Goal: Task Accomplishment & Management: Manage account settings

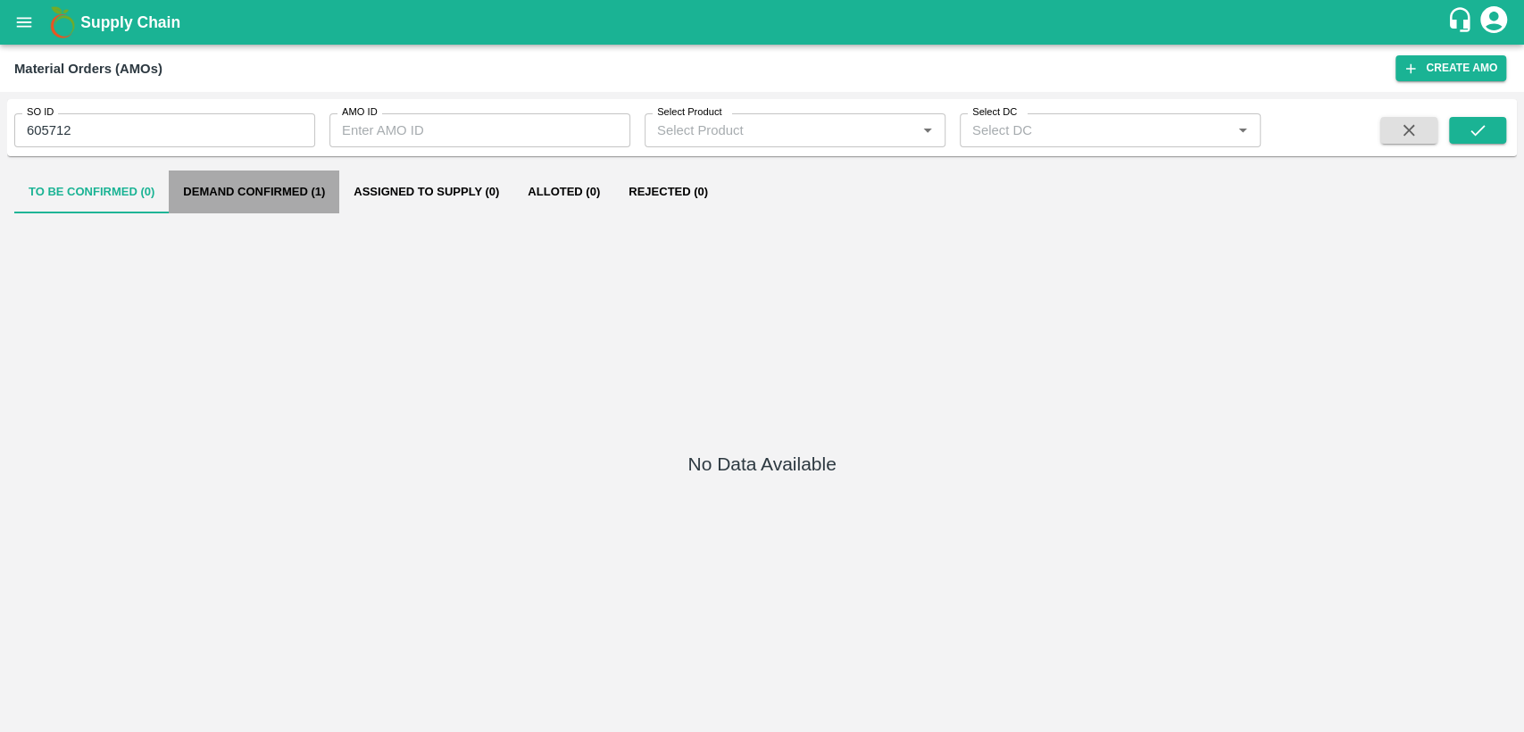
click at [309, 187] on button "Demand Confirmed (1)" at bounding box center [254, 191] width 170 height 43
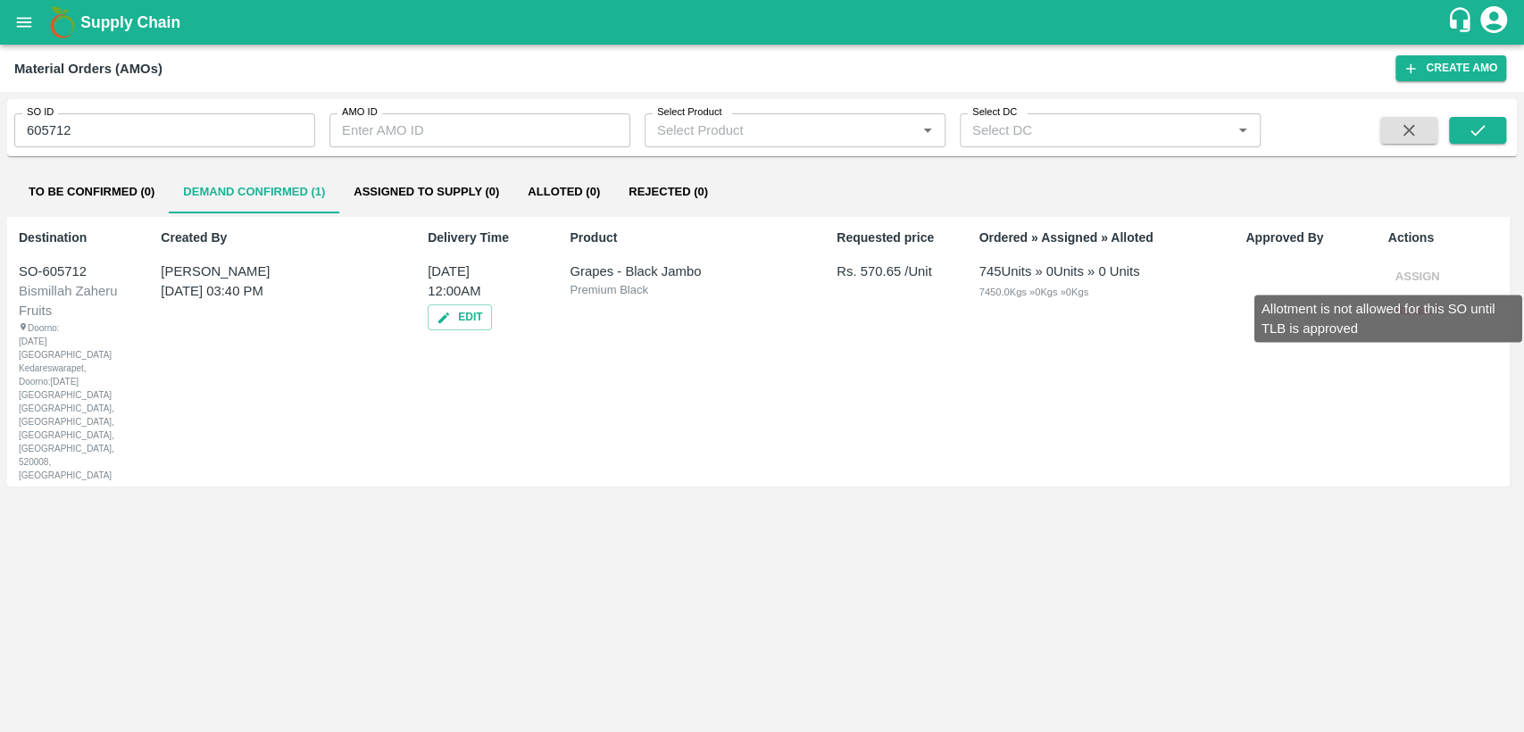
click at [1422, 272] on span "Assign" at bounding box center [1417, 275] width 59 height 13
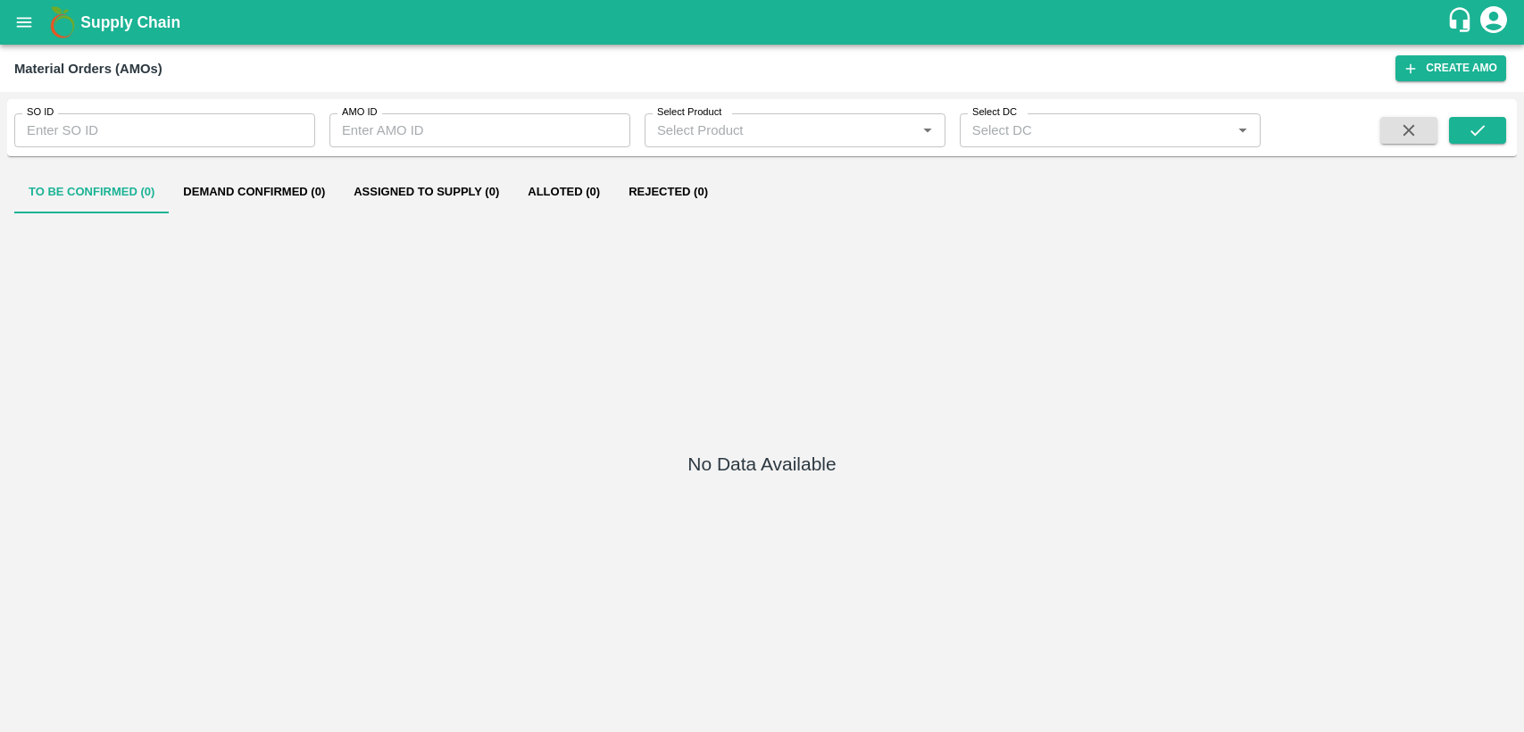
type input "605712"
click at [257, 191] on button "Demand Confirmed (0)" at bounding box center [254, 191] width 170 height 43
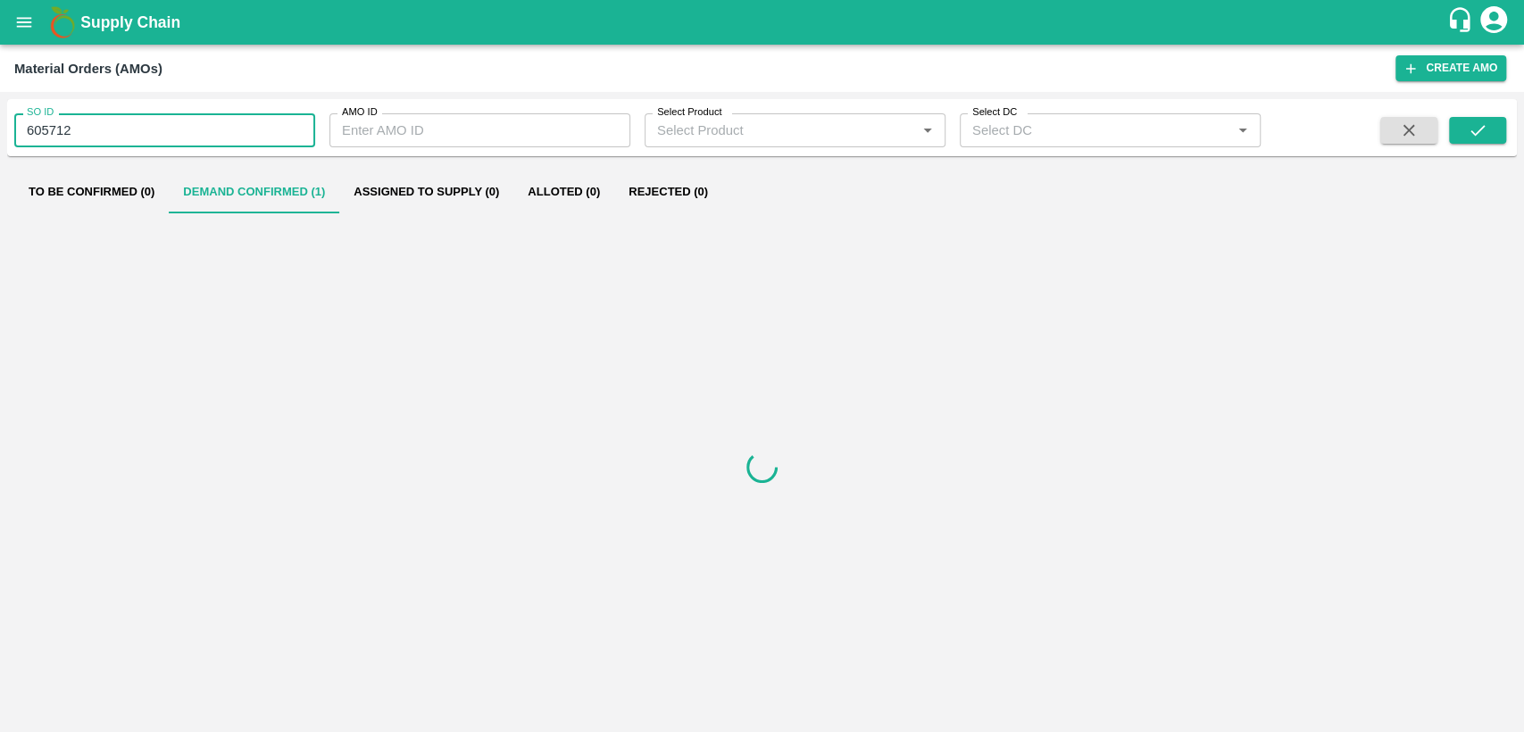
click at [59, 129] on input "605712" at bounding box center [164, 130] width 301 height 34
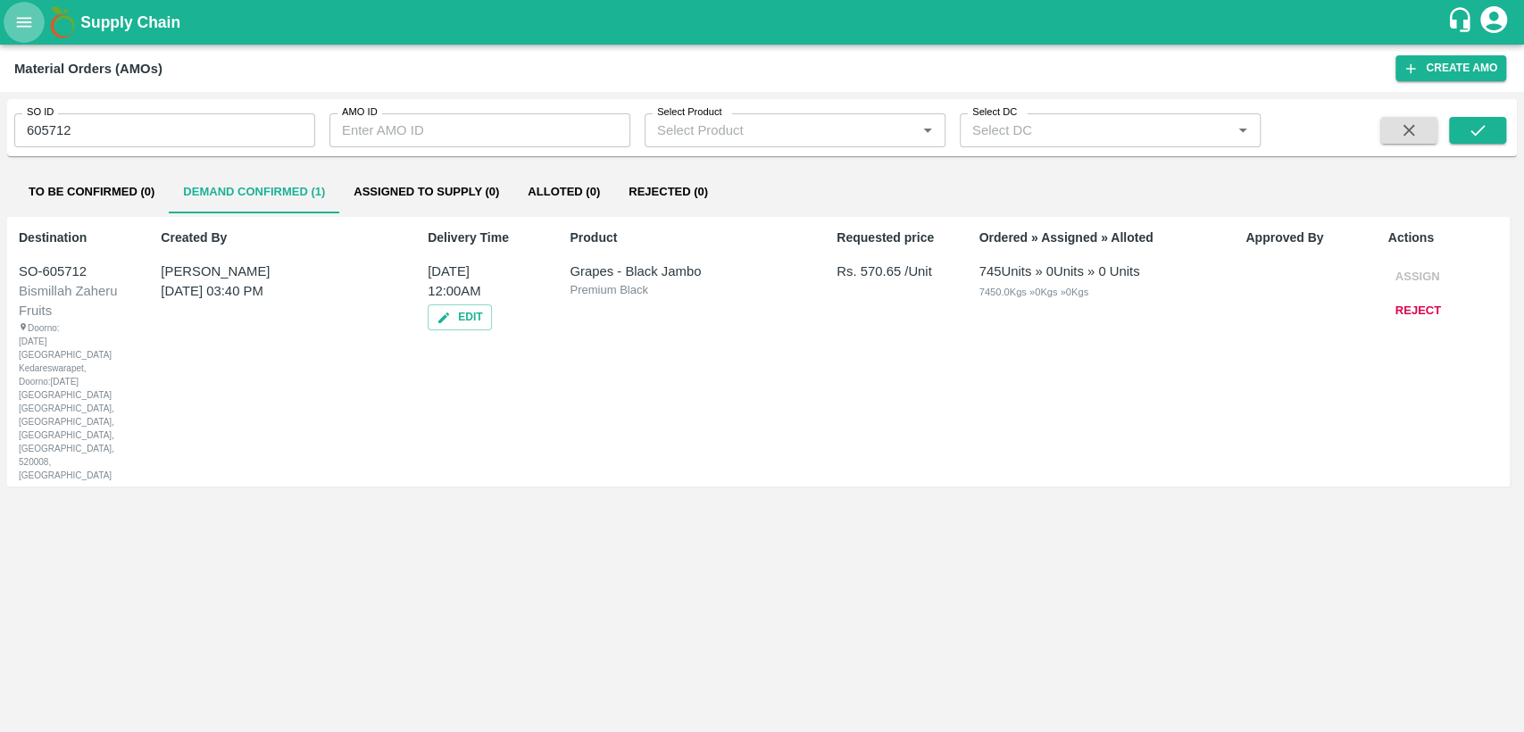
click at [20, 29] on icon "open drawer" at bounding box center [24, 22] width 20 height 20
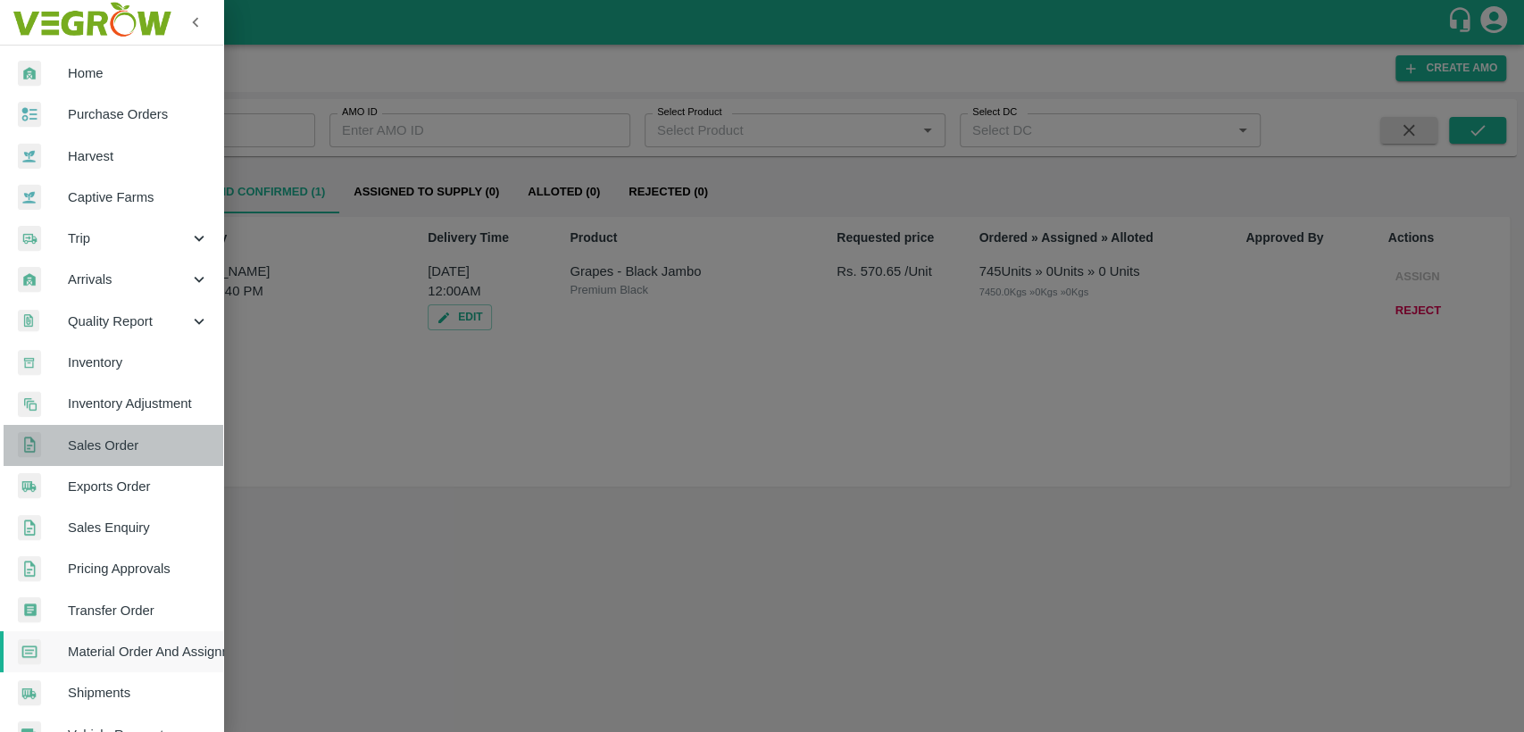
click at [129, 441] on span "Sales Order" at bounding box center [138, 446] width 141 height 20
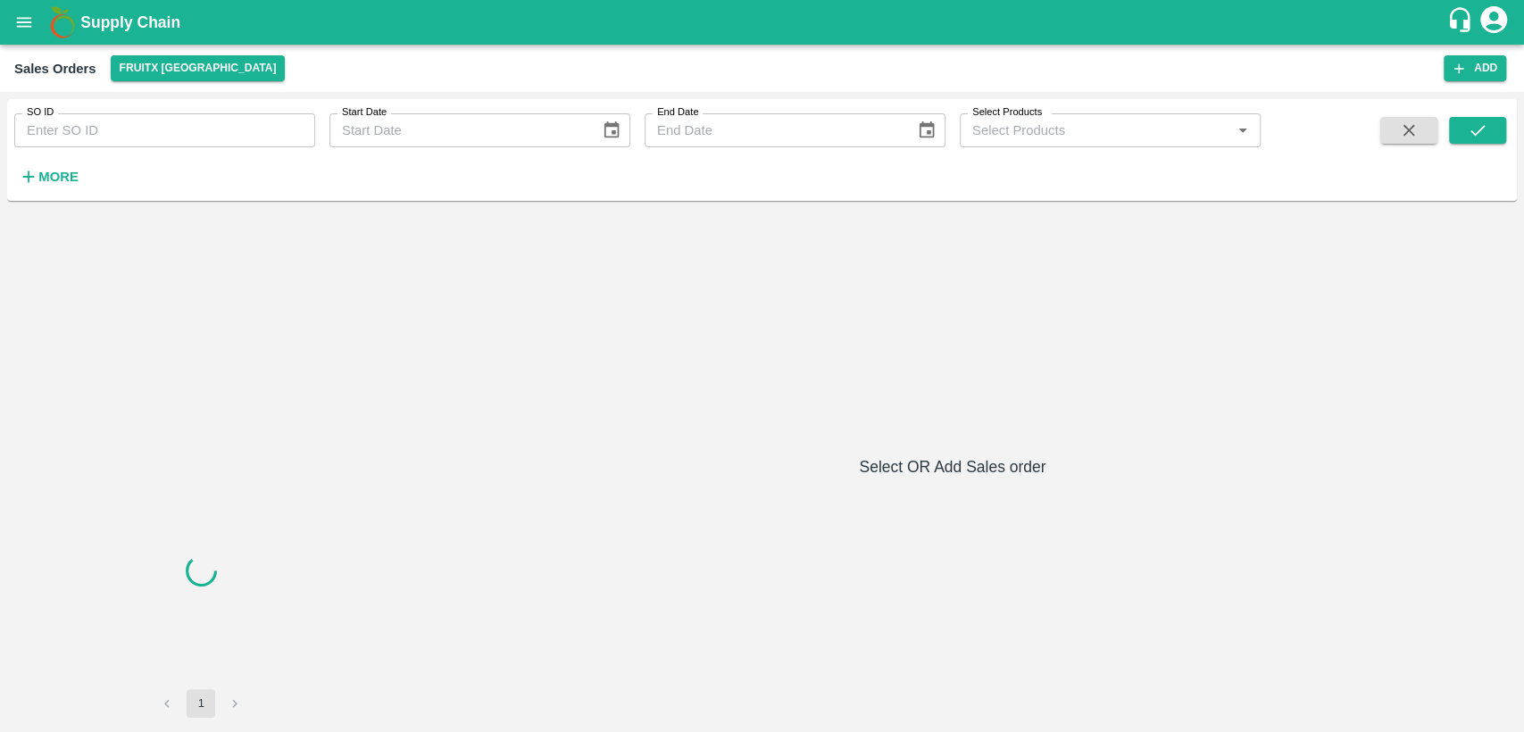
click at [120, 130] on input "SO ID" at bounding box center [164, 130] width 301 height 34
paste input "605712"
click at [1483, 131] on icon "submit" at bounding box center [1477, 130] width 20 height 20
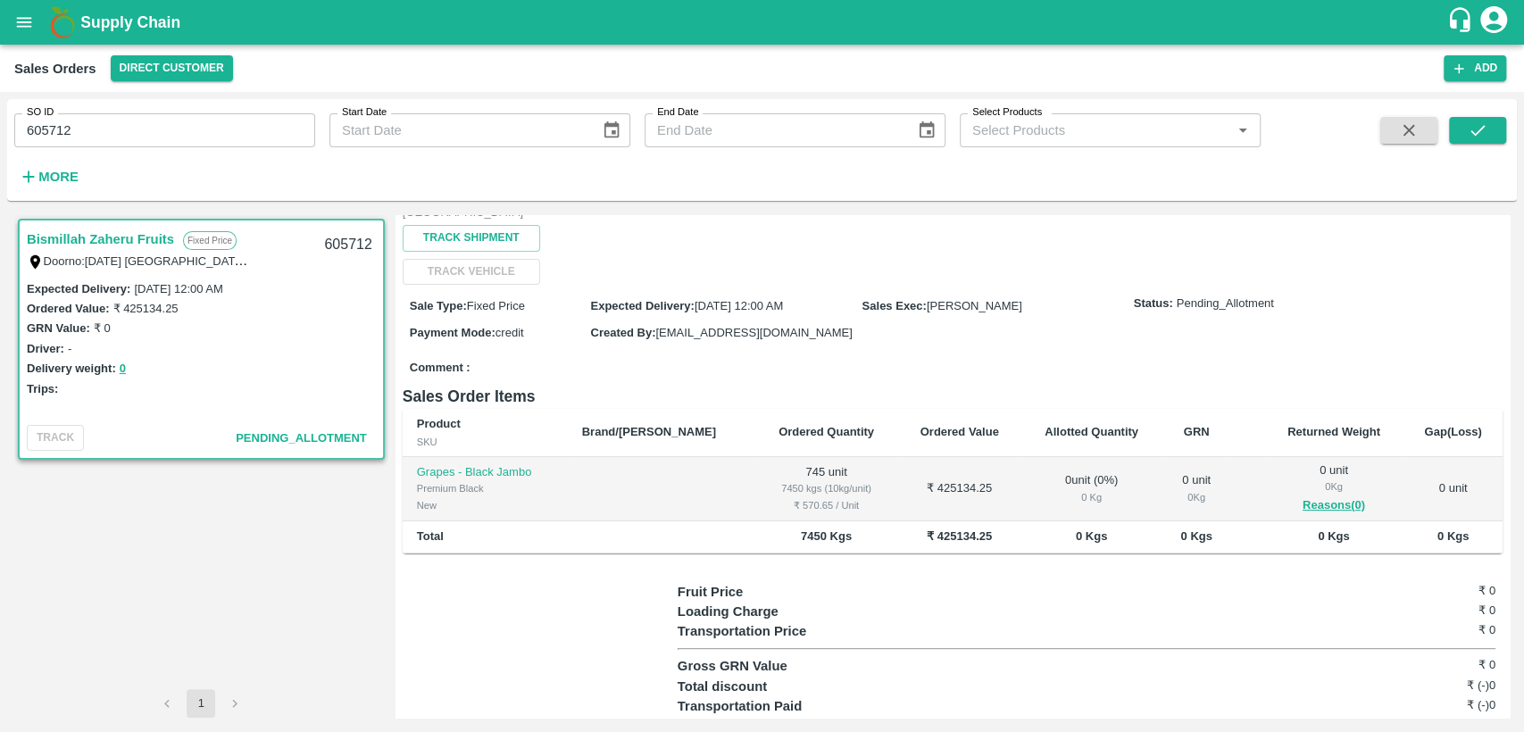
scroll to position [213, 0]
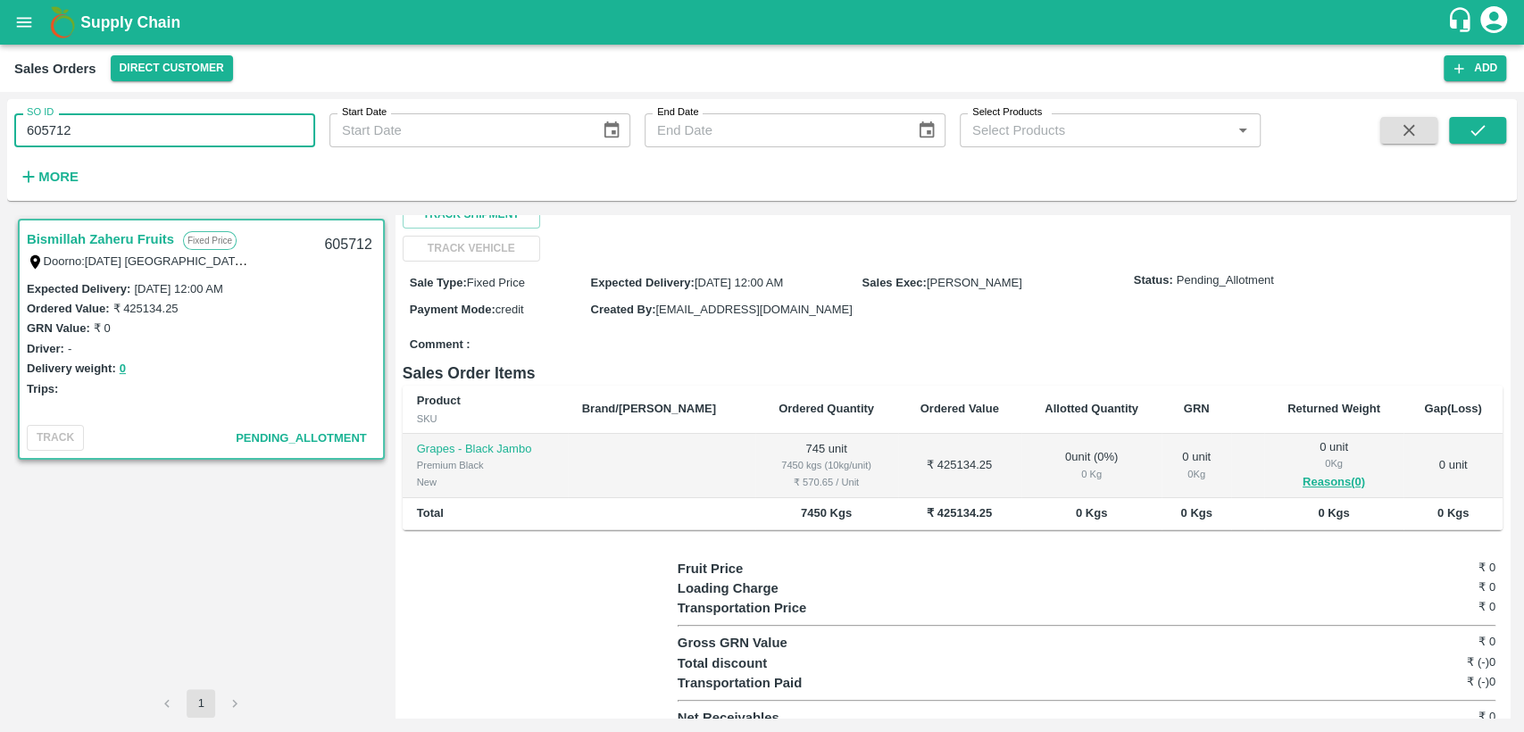
click at [136, 135] on input "605712" at bounding box center [164, 130] width 301 height 34
type input "605531"
click at [1476, 129] on icon "submit" at bounding box center [1477, 130] width 20 height 20
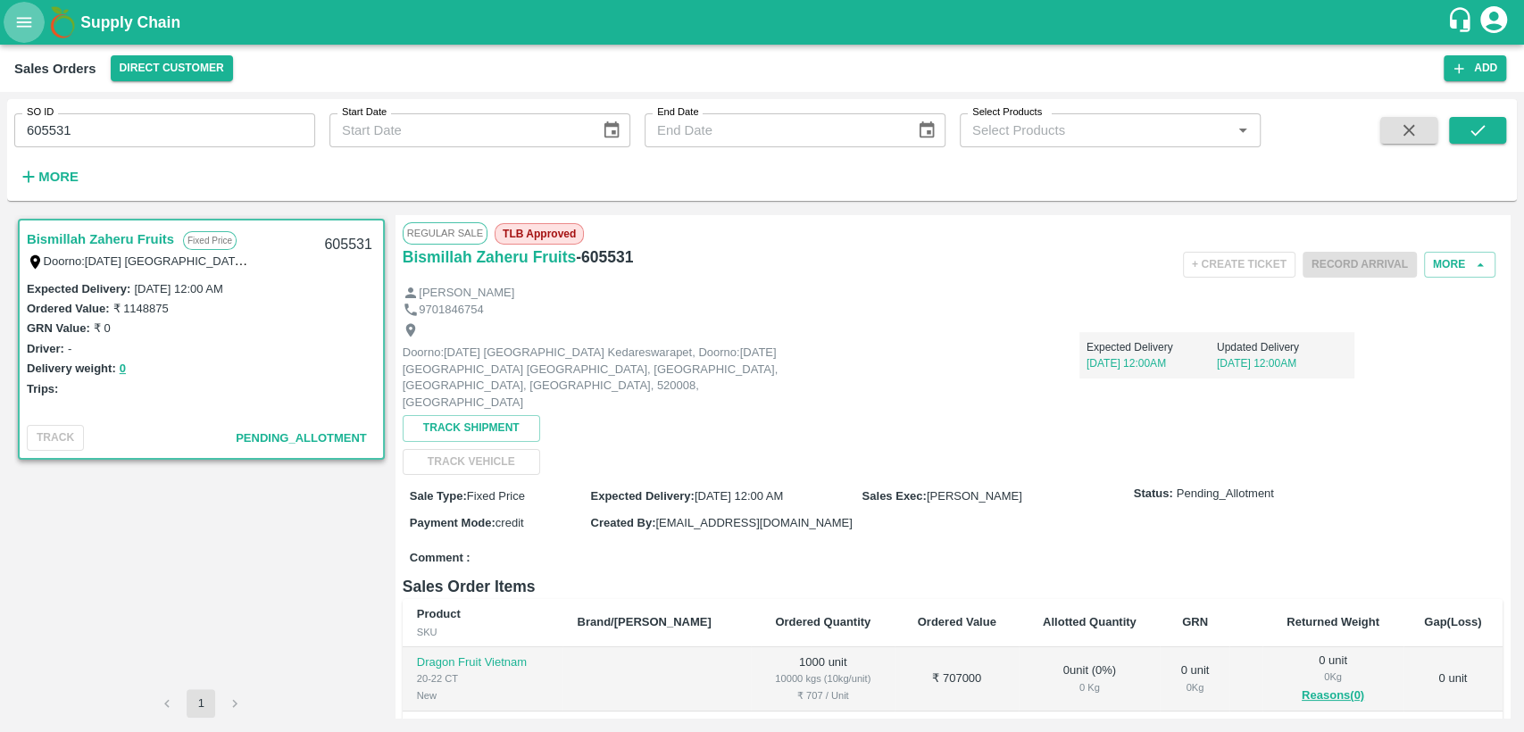
click at [22, 29] on icon "open drawer" at bounding box center [24, 22] width 20 height 20
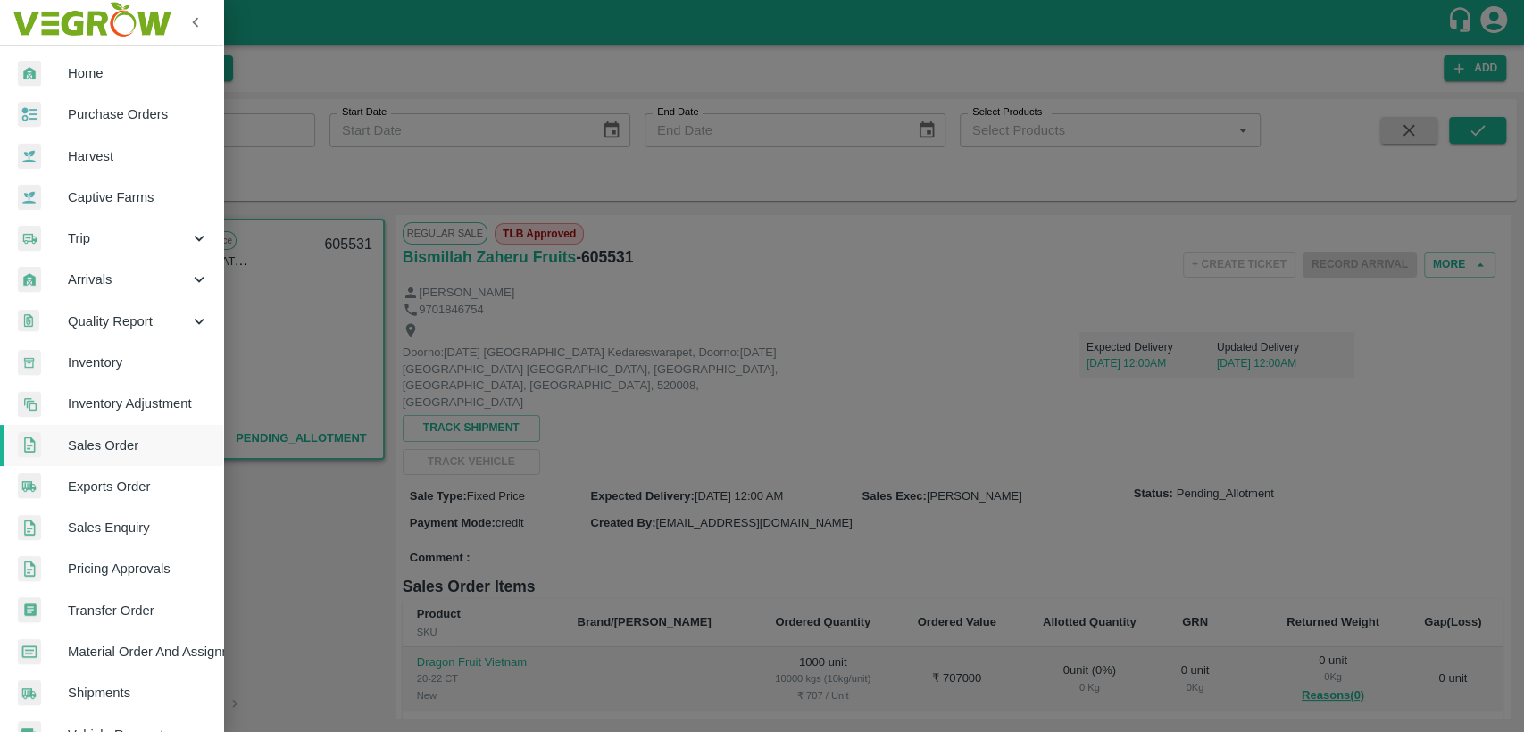
click at [149, 652] on span "Material Order And Assignment" at bounding box center [138, 652] width 141 height 20
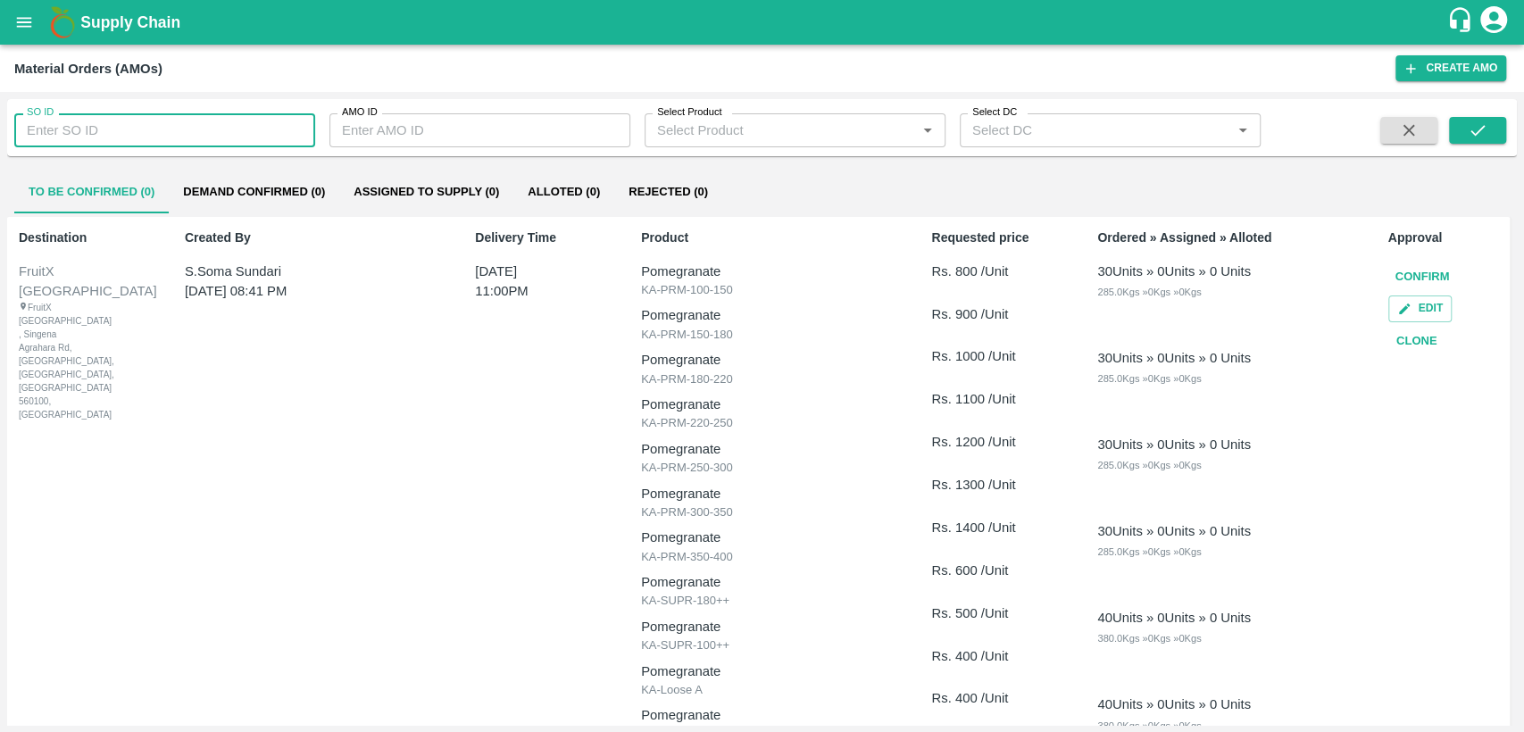
click at [89, 132] on input "SO ID" at bounding box center [164, 130] width 301 height 34
type input "605531"
click at [1485, 131] on icon "submit" at bounding box center [1477, 130] width 20 height 20
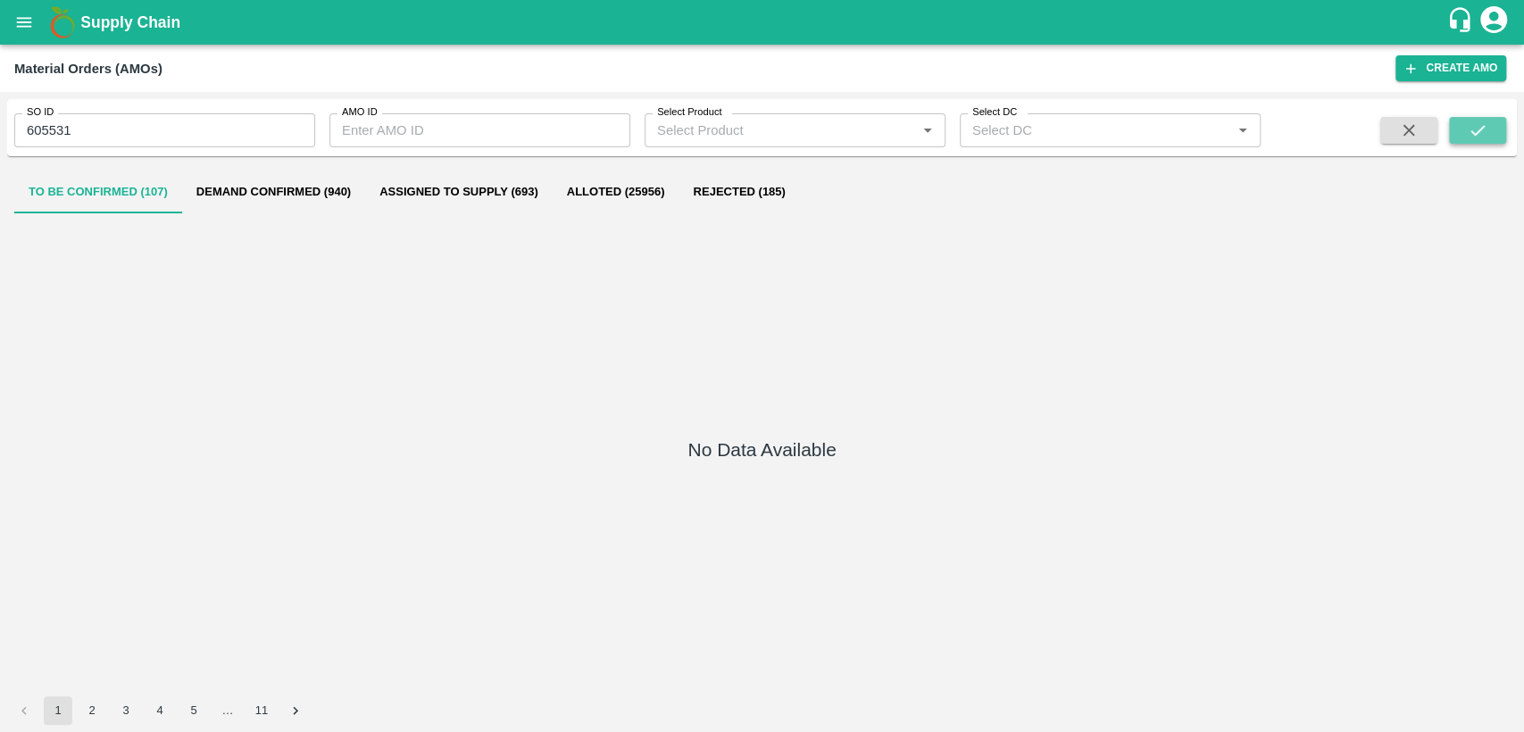
click at [1483, 123] on icon "submit" at bounding box center [1477, 130] width 20 height 20
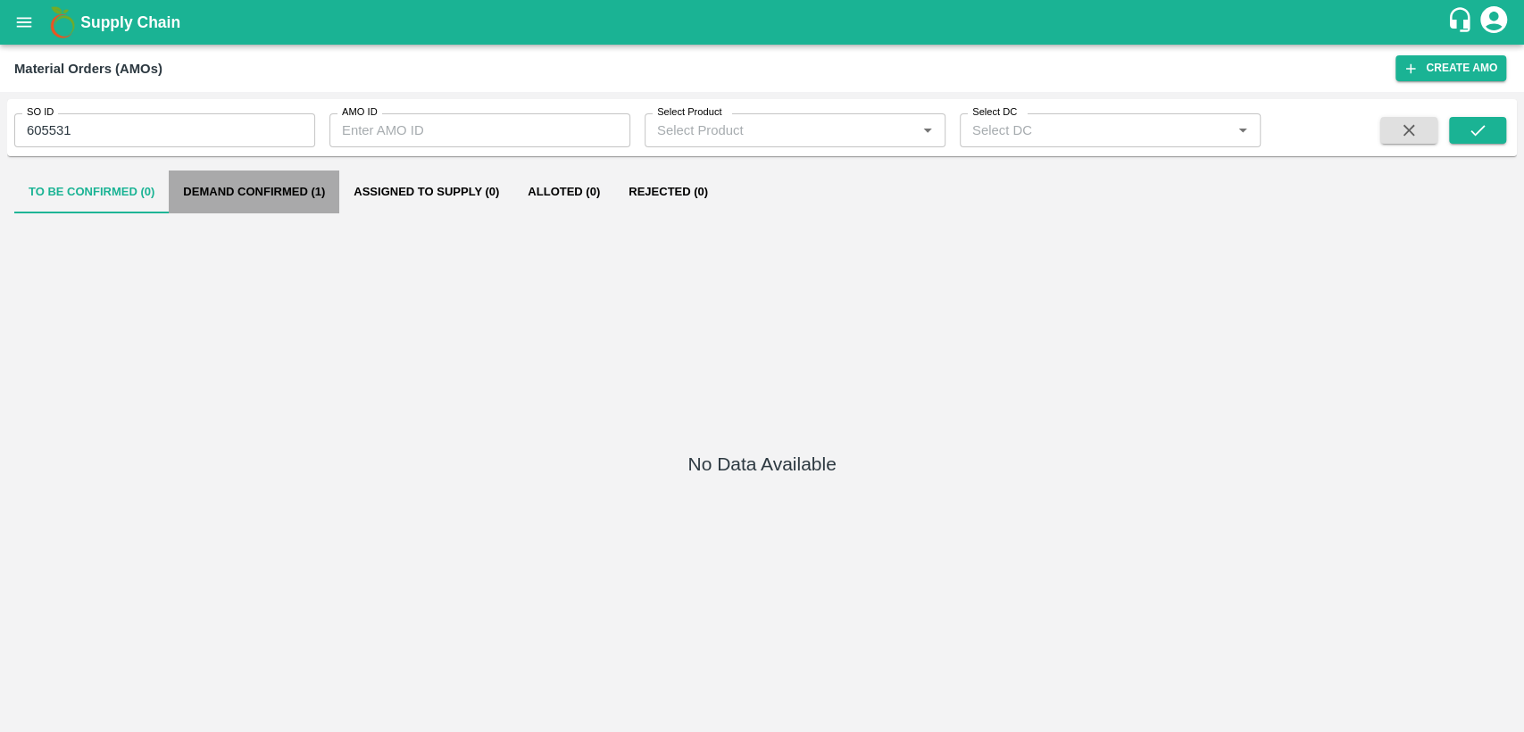
click at [293, 192] on button "Demand Confirmed (1)" at bounding box center [254, 191] width 170 height 43
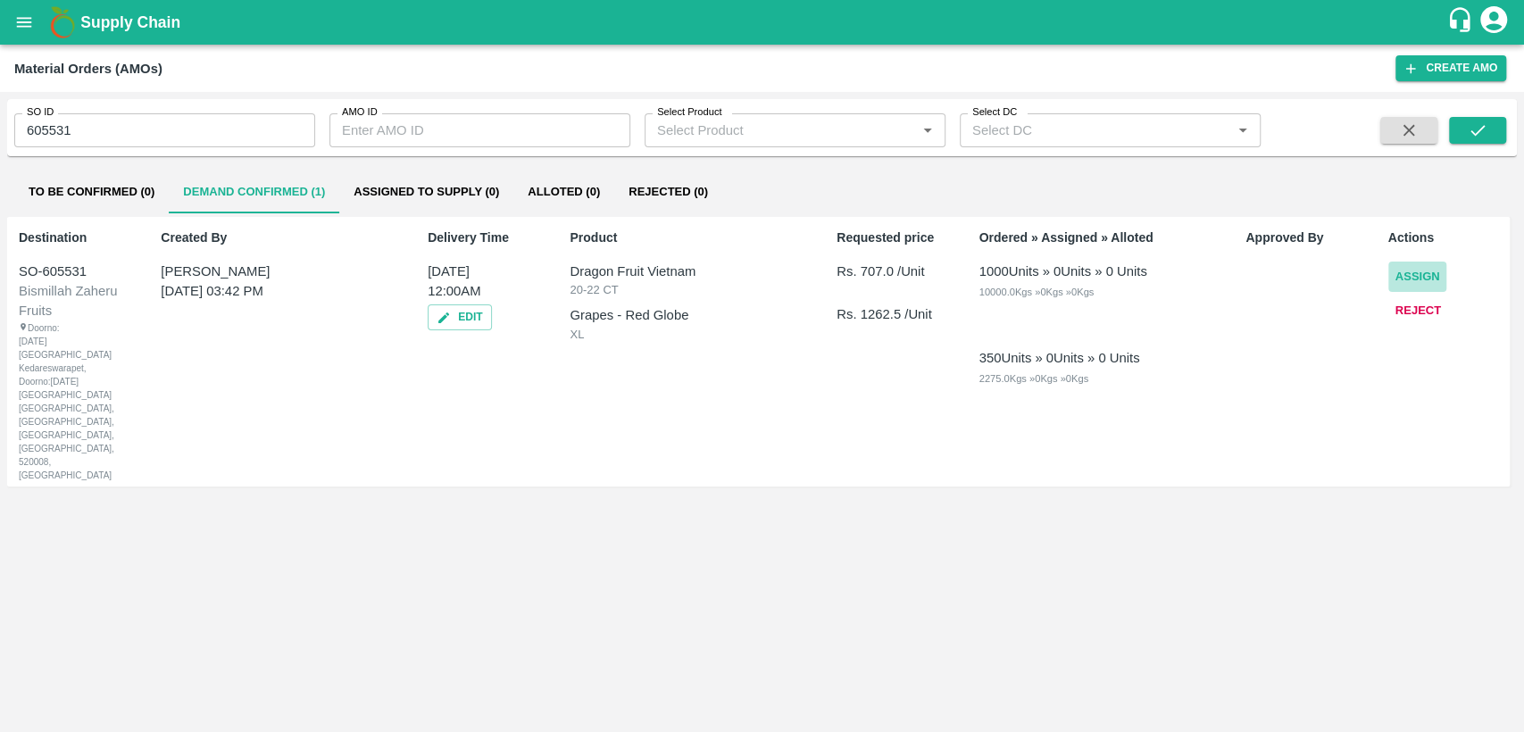
click at [1400, 278] on button "Assign" at bounding box center [1417, 277] width 59 height 31
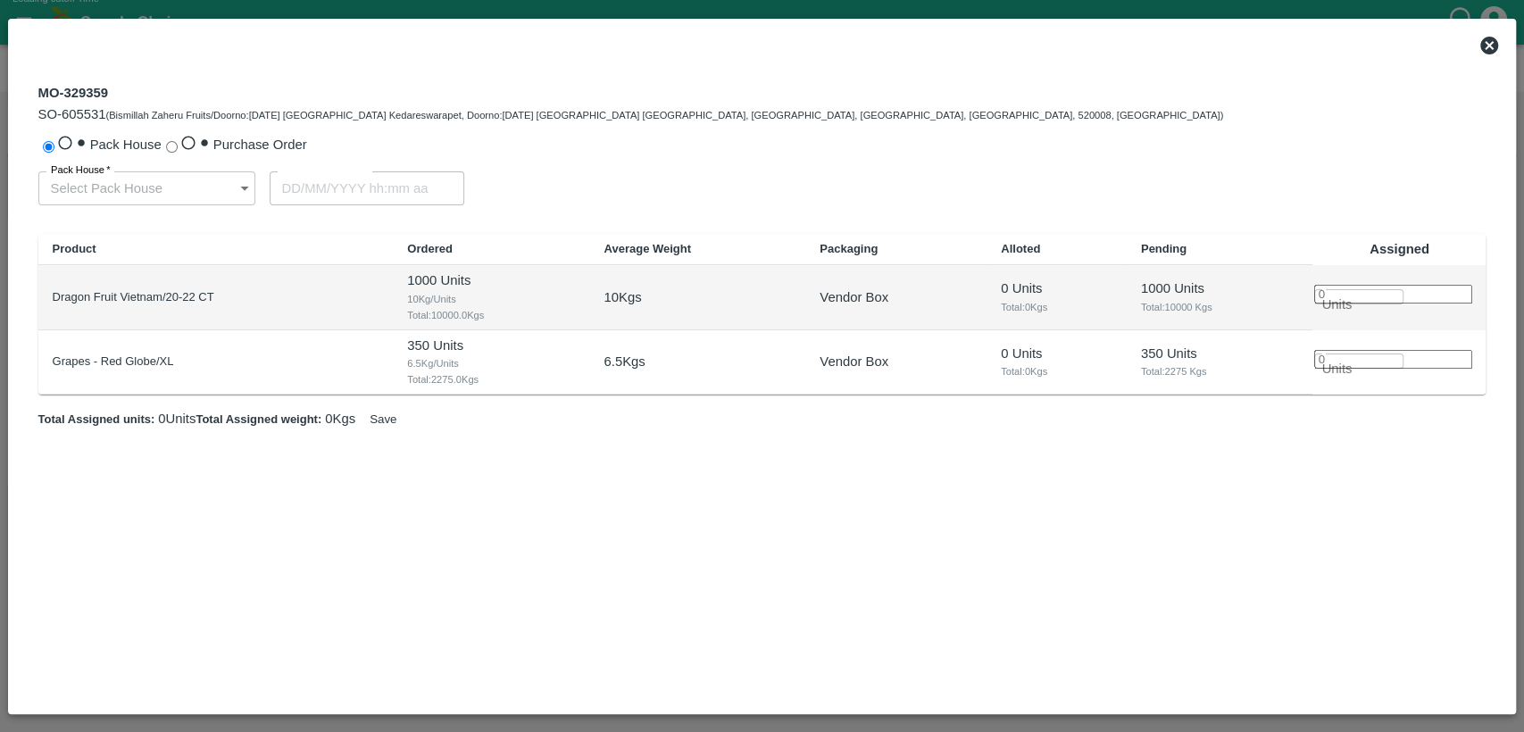
type input "24/09/2025 12:00 AM"
click at [1396, 303] on input "number" at bounding box center [1393, 294] width 158 height 19
type input "1000"
type input "23/09/2025 09:00 PM"
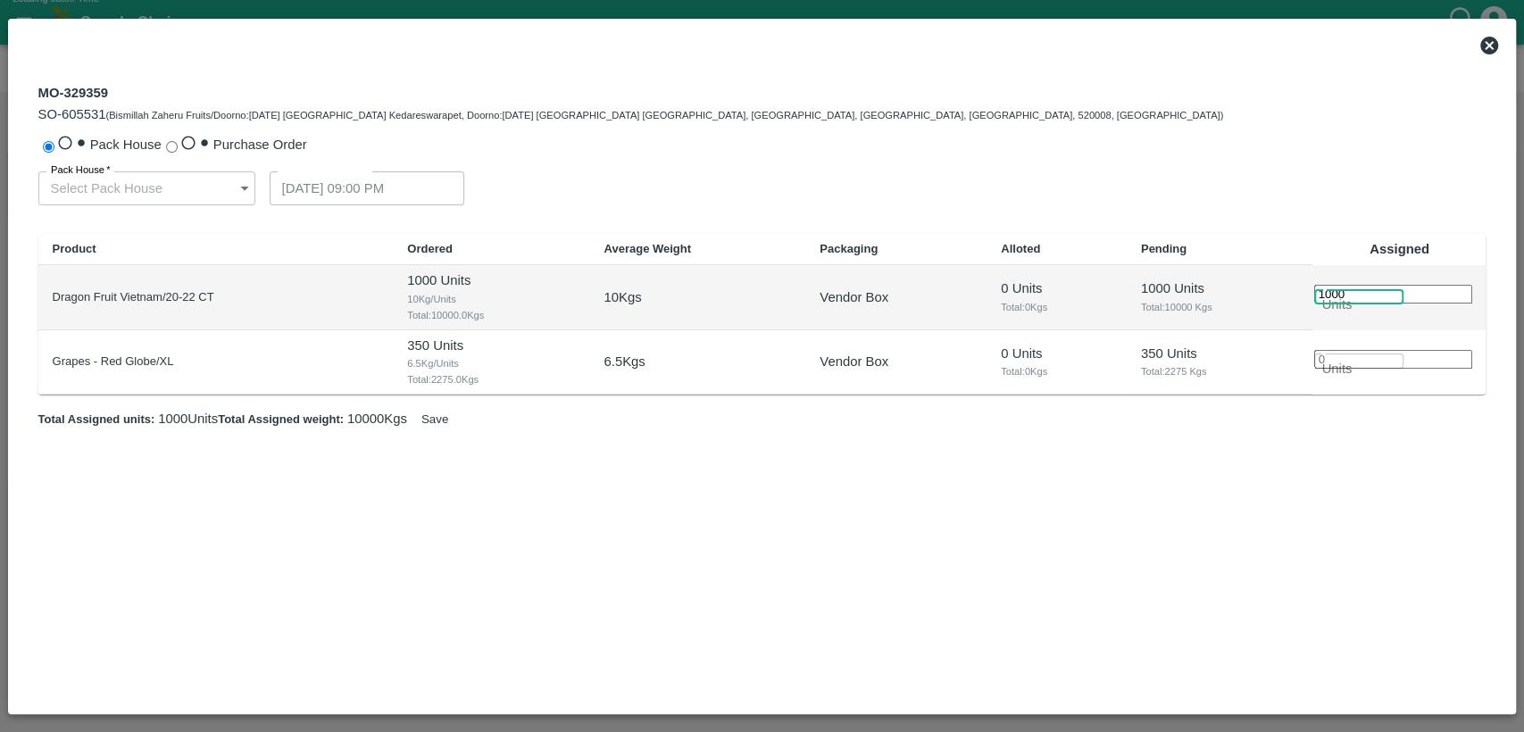
type input "1000"
click at [1394, 367] on input "number" at bounding box center [1393, 359] width 158 height 19
type input "350"
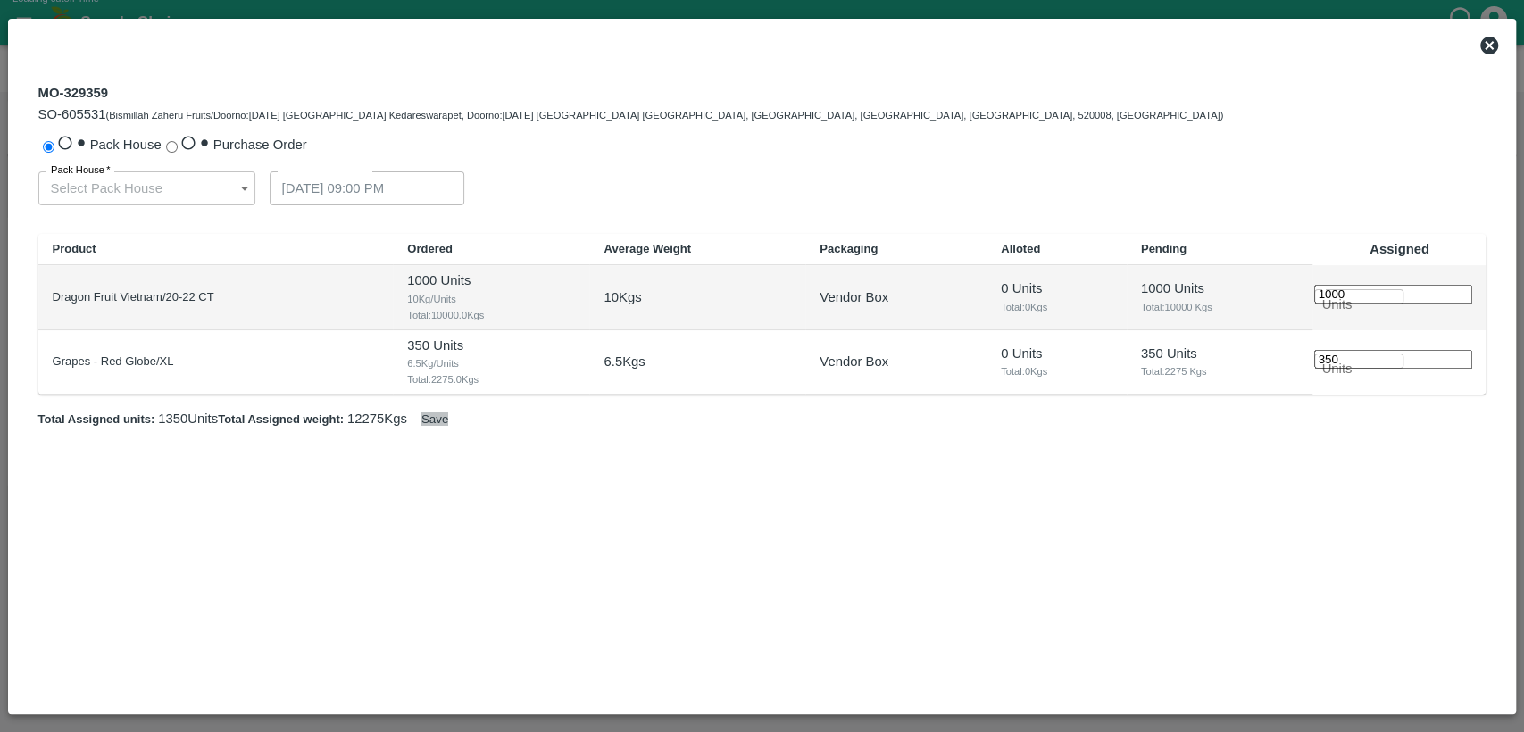
click at [448, 426] on button "Save" at bounding box center [434, 418] width 27 height 13
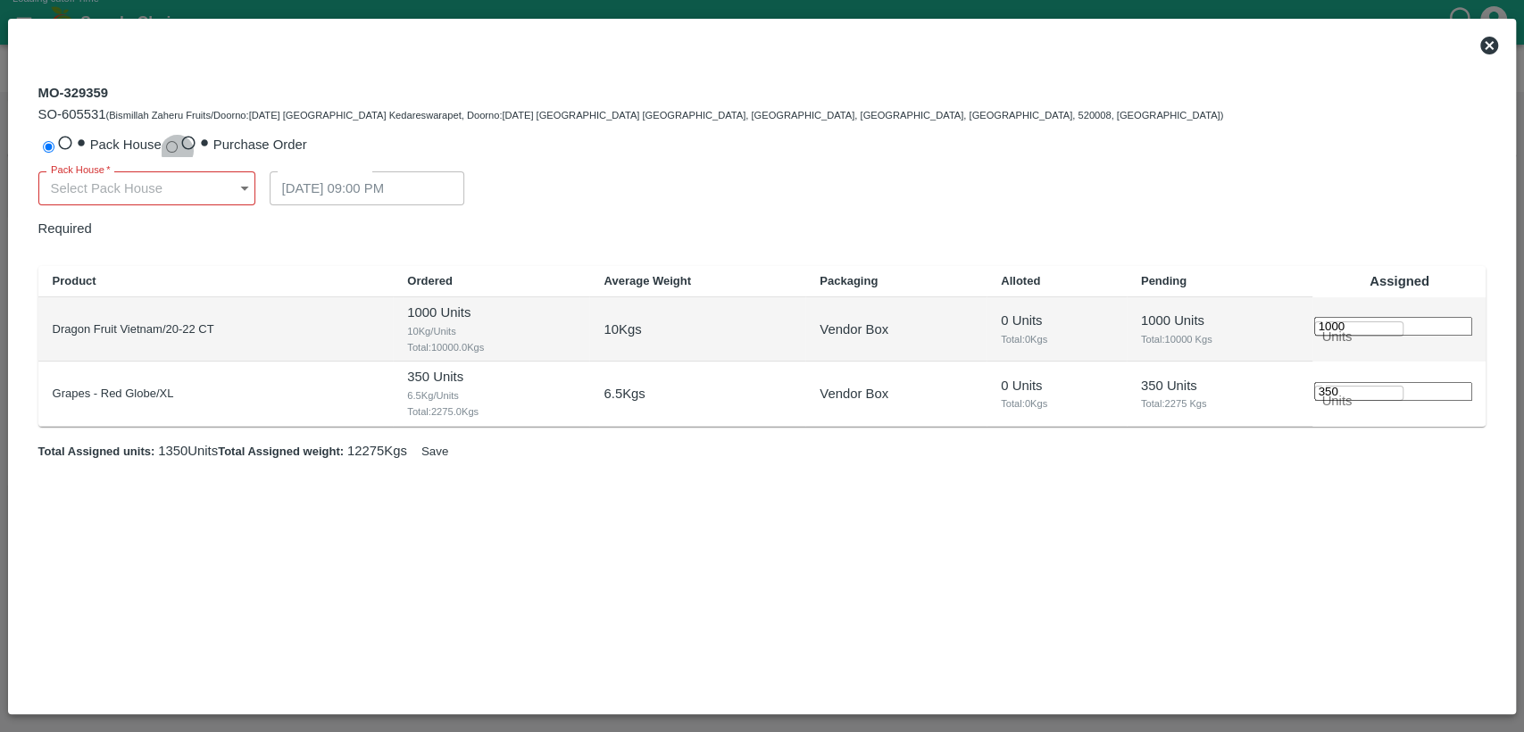
click at [166, 141] on input "Purchase Order" at bounding box center [172, 147] width 12 height 12
radio input "true"
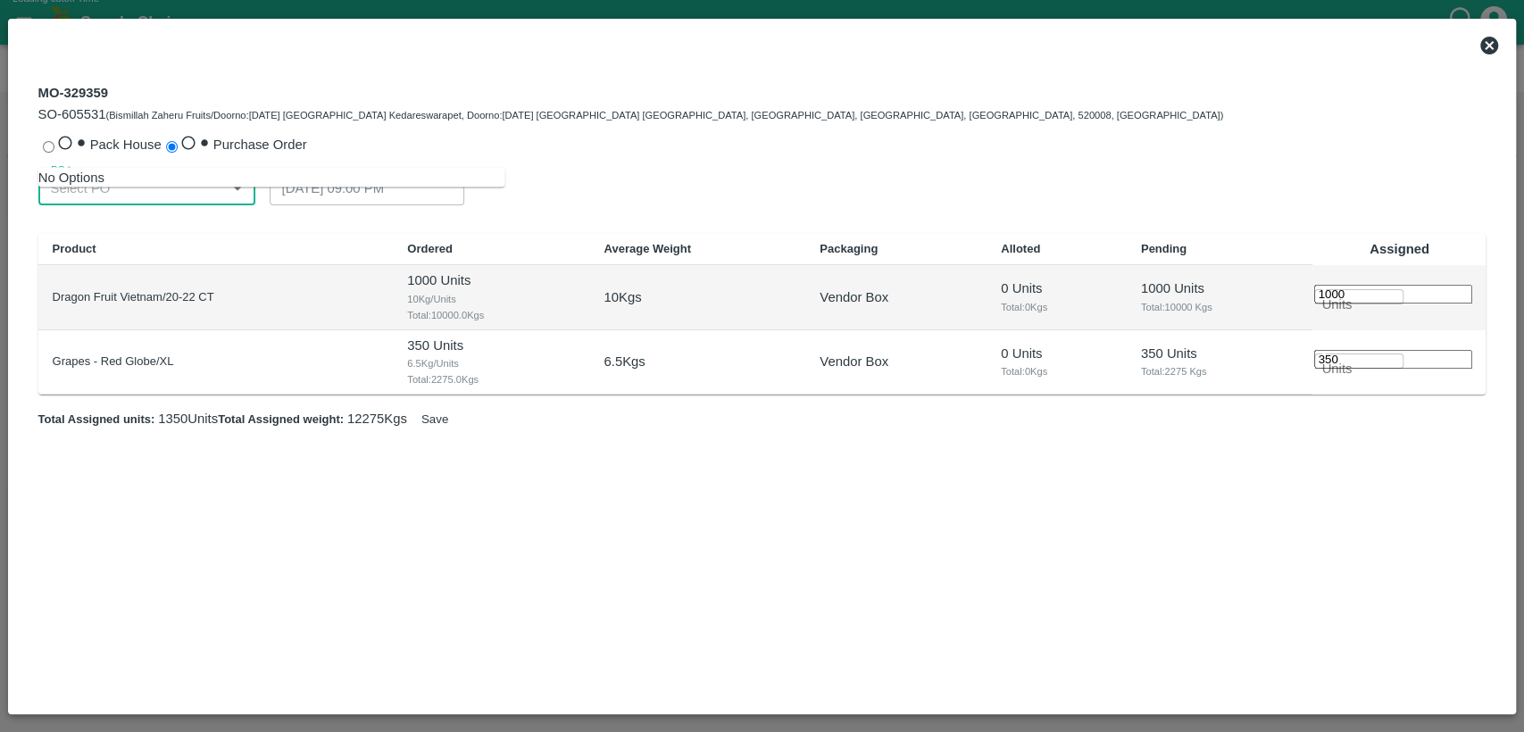
click at [183, 171] on input "PO   *" at bounding box center [129, 188] width 182 height 34
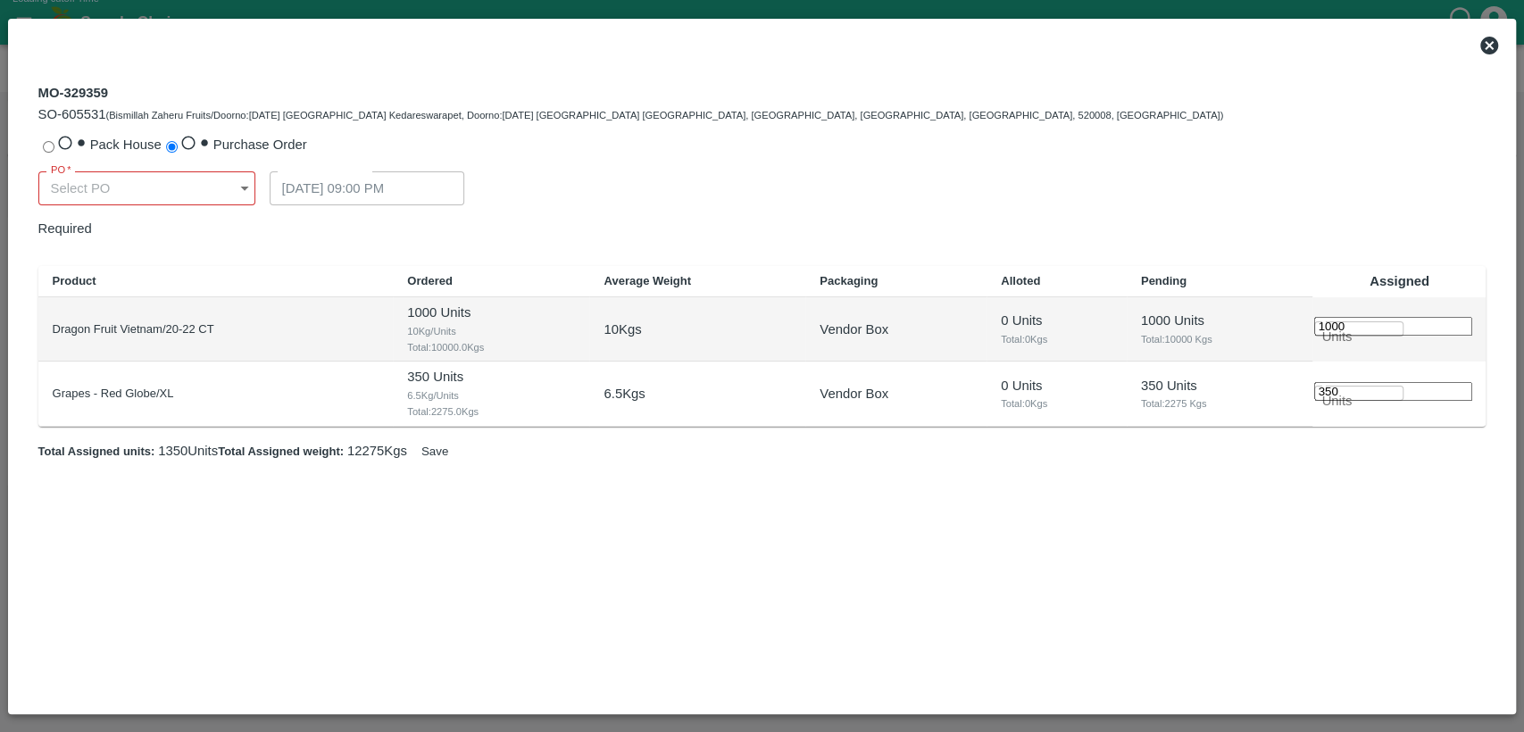
click at [1495, 48] on icon at bounding box center [1489, 46] width 18 height 18
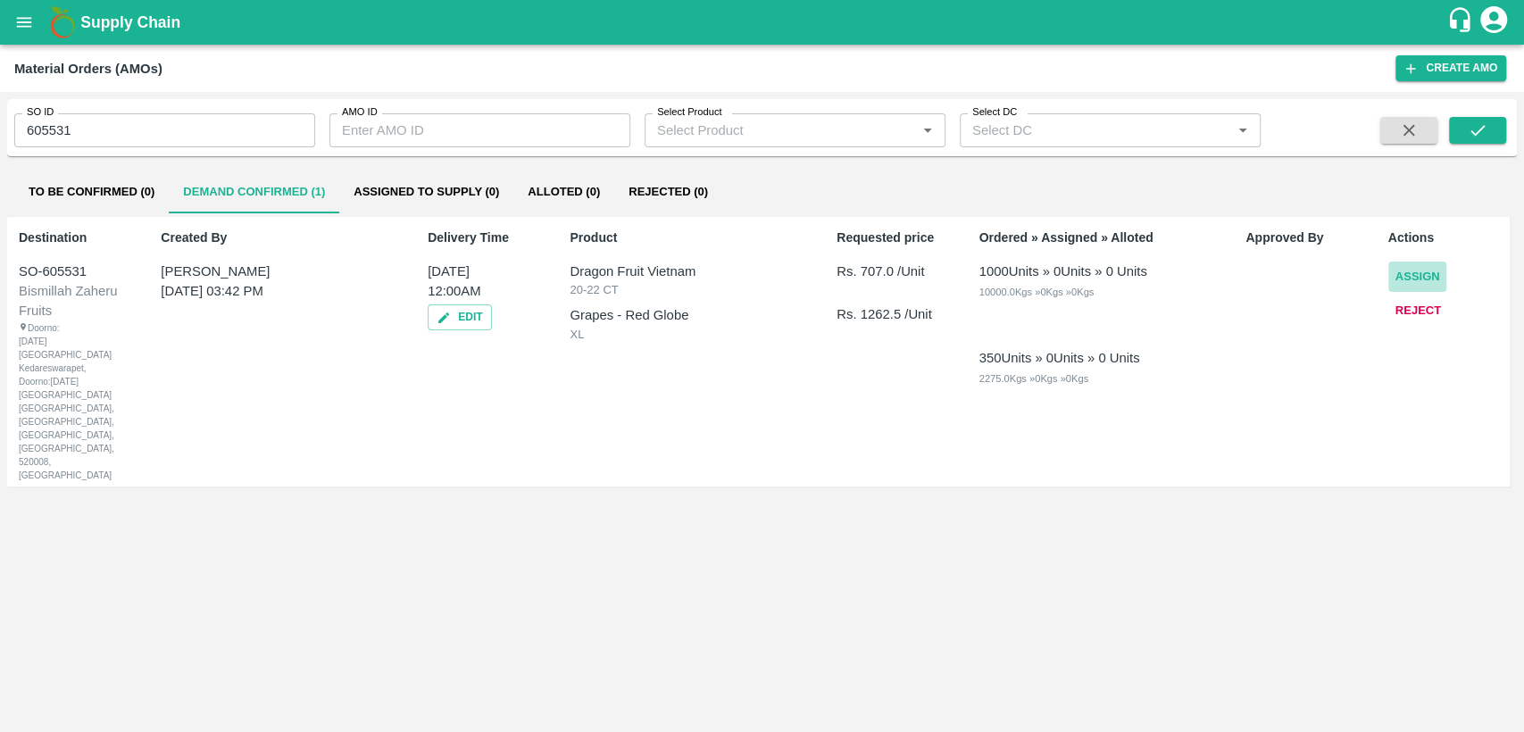
click at [1408, 273] on button "Assign" at bounding box center [1417, 277] width 59 height 31
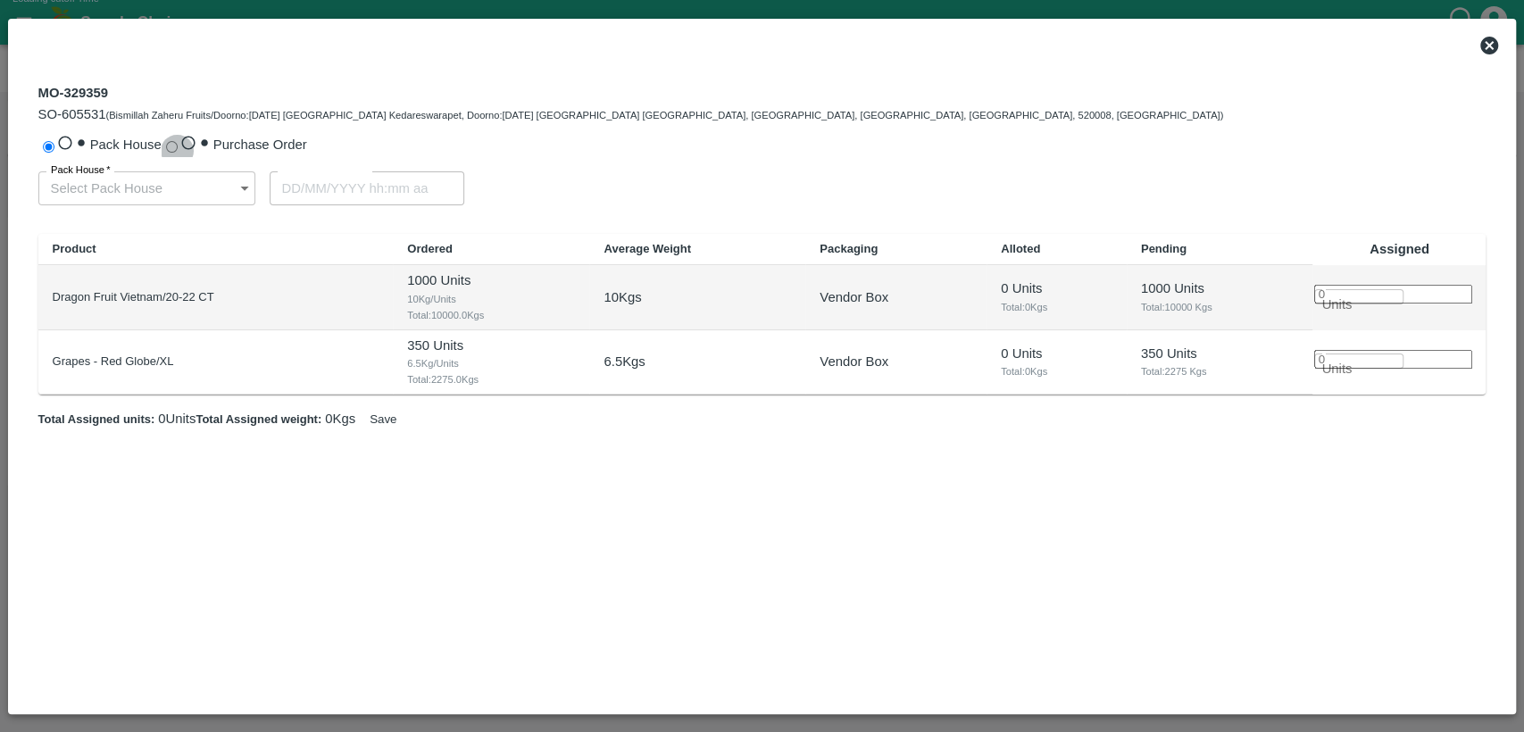
click at [166, 147] on input "Purchase Order" at bounding box center [172, 147] width 12 height 12
radio input "true"
click at [220, 187] on input "PO   *" at bounding box center [129, 188] width 182 height 34
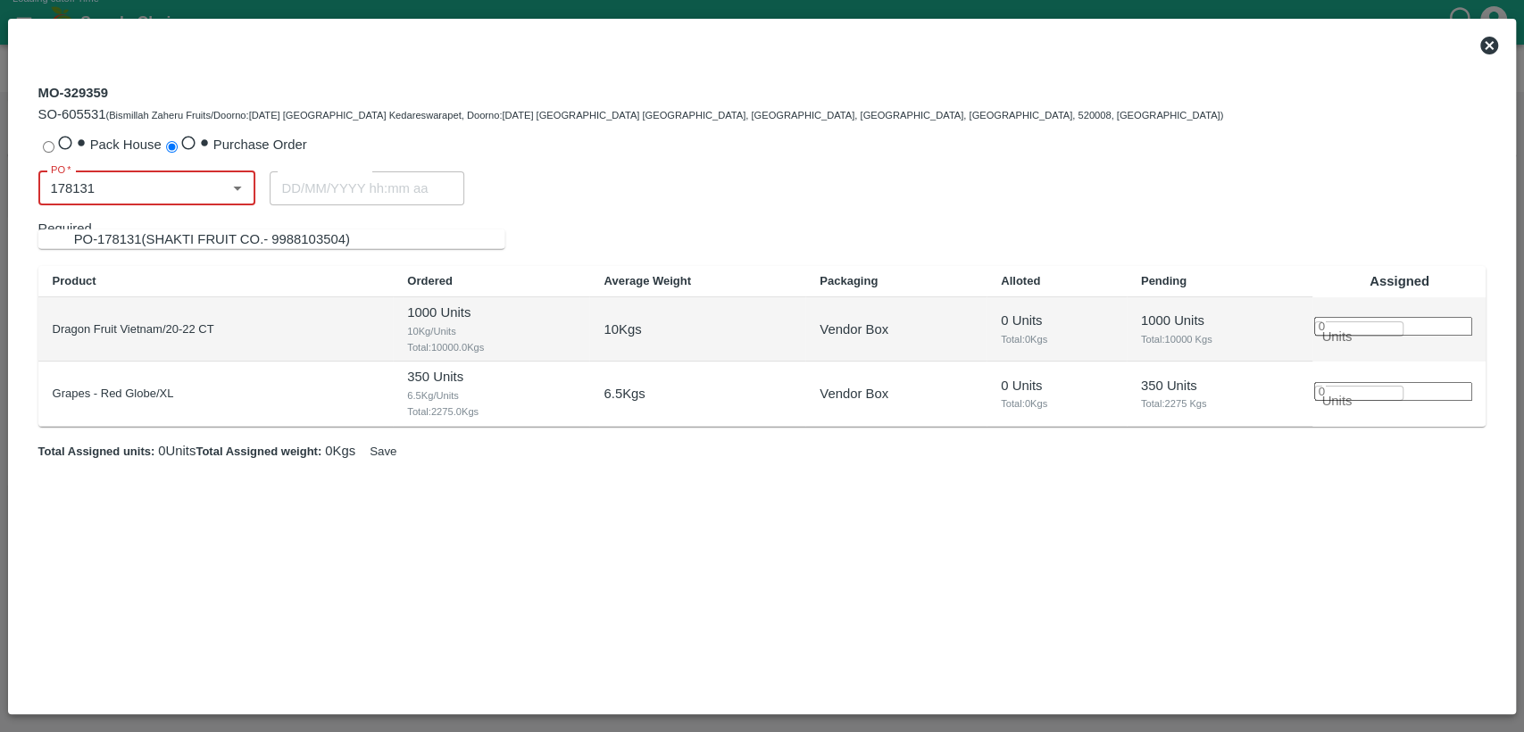
click at [368, 239] on div "PO-178131(SHAKTI FRUIT CO.- 9988103504)" at bounding box center [289, 239] width 431 height 20
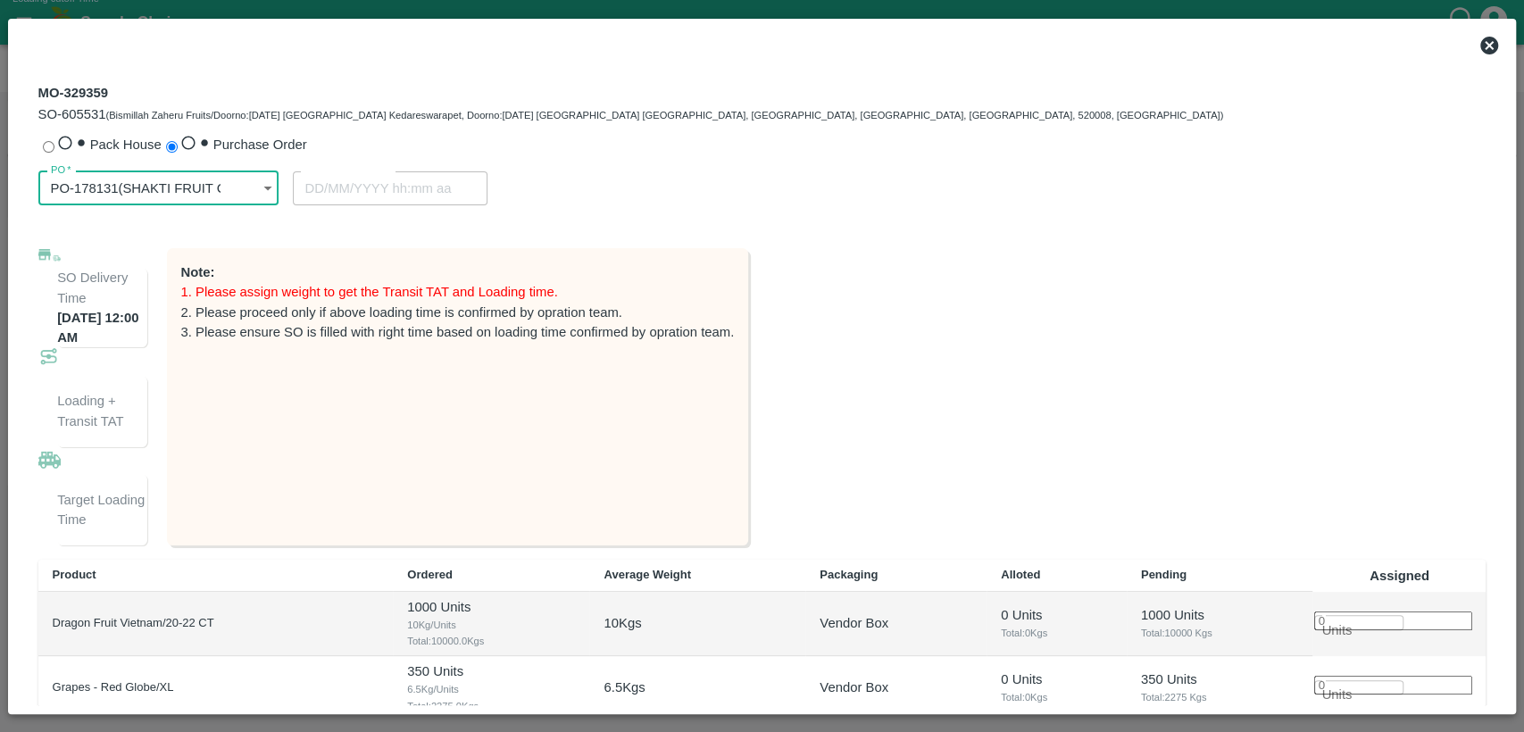
type input "PO-178131(SHAKTI FRUIT CO.- 9988103504)"
click at [1392, 611] on input "number" at bounding box center [1393, 620] width 158 height 19
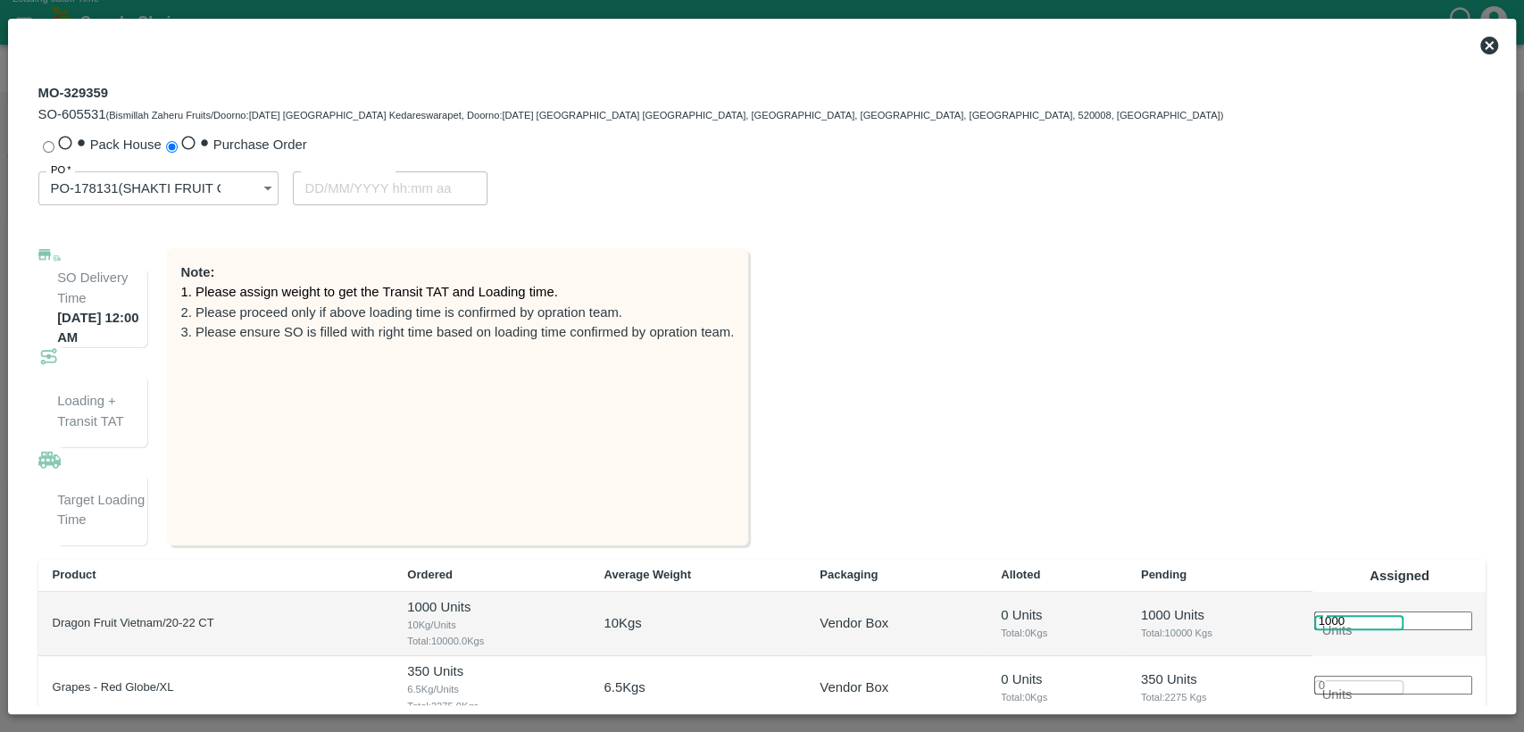
scroll to position [0, 7]
type input "1000"
type input "20/09/2025 02:00 PM"
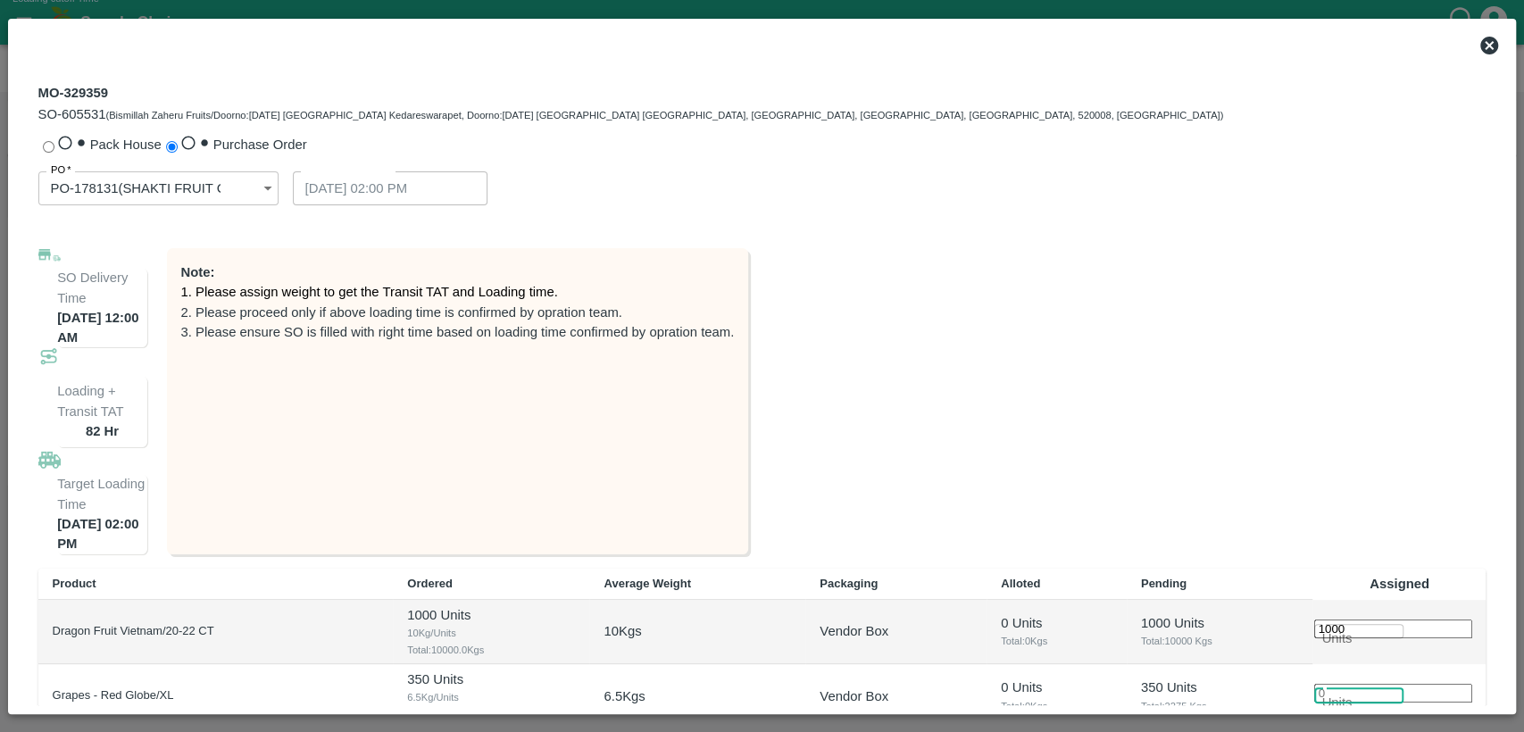
scroll to position [0, 0]
click at [1392, 684] on input "number" at bounding box center [1393, 693] width 158 height 19
type input "350"
click at [1358, 587] on div "Product Ordered Average Weight Packaging Alloted Pending Assigned Dragon Fruit …" at bounding box center [762, 649] width 1448 height 161
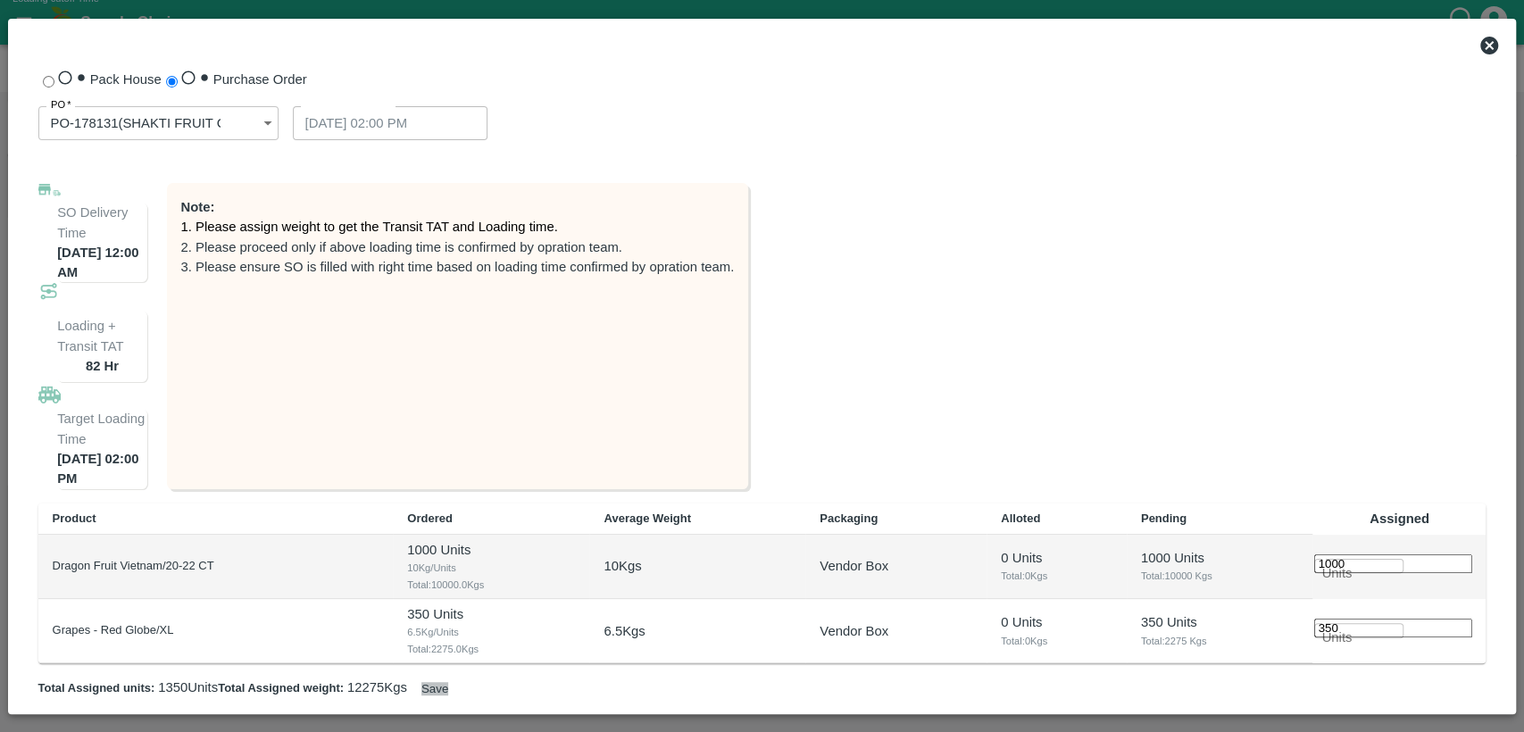
click at [448, 682] on button "Save" at bounding box center [434, 688] width 27 height 13
click at [448, 692] on button "Save" at bounding box center [434, 688] width 27 height 13
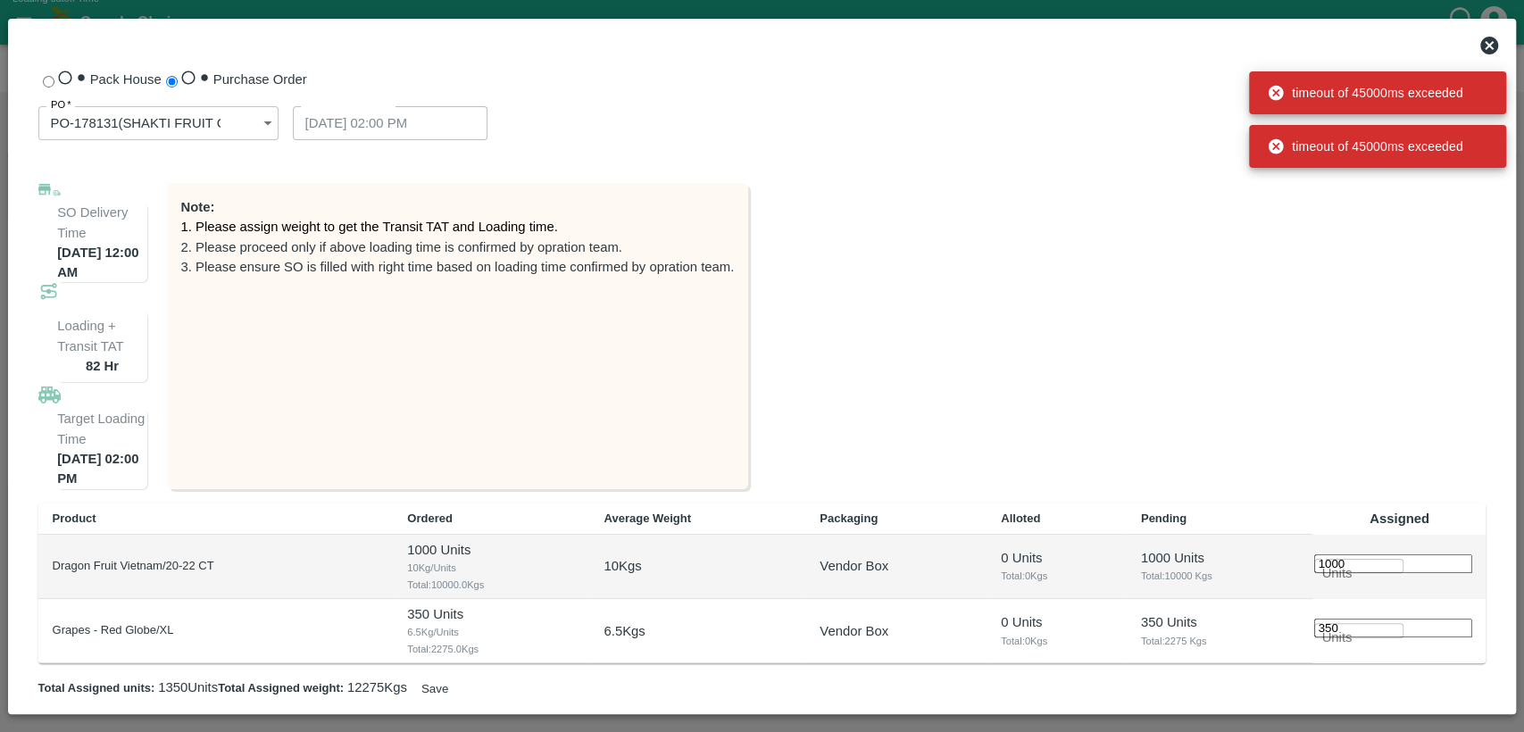
click at [448, 692] on button "Save" at bounding box center [434, 688] width 27 height 13
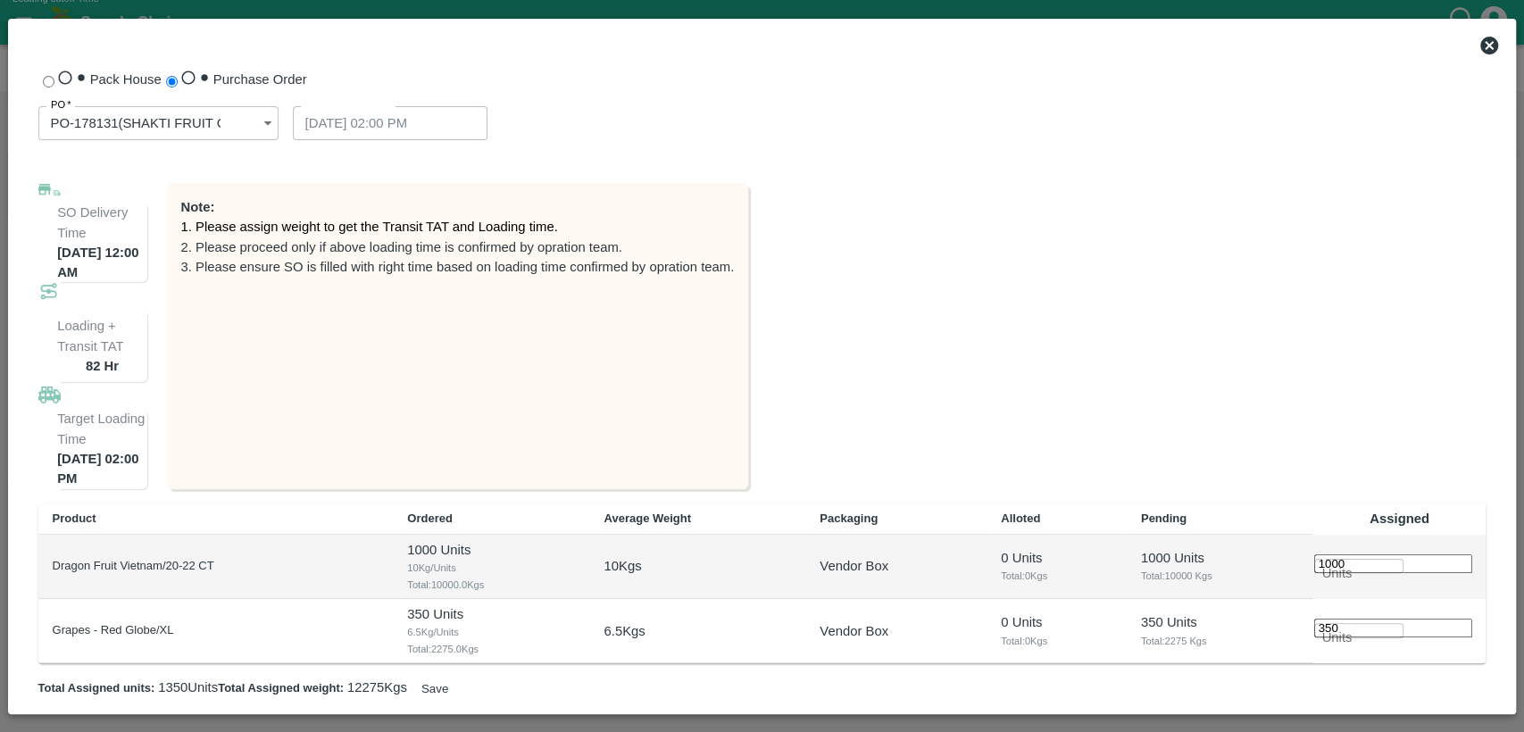
click at [1484, 47] on icon at bounding box center [1489, 46] width 18 height 18
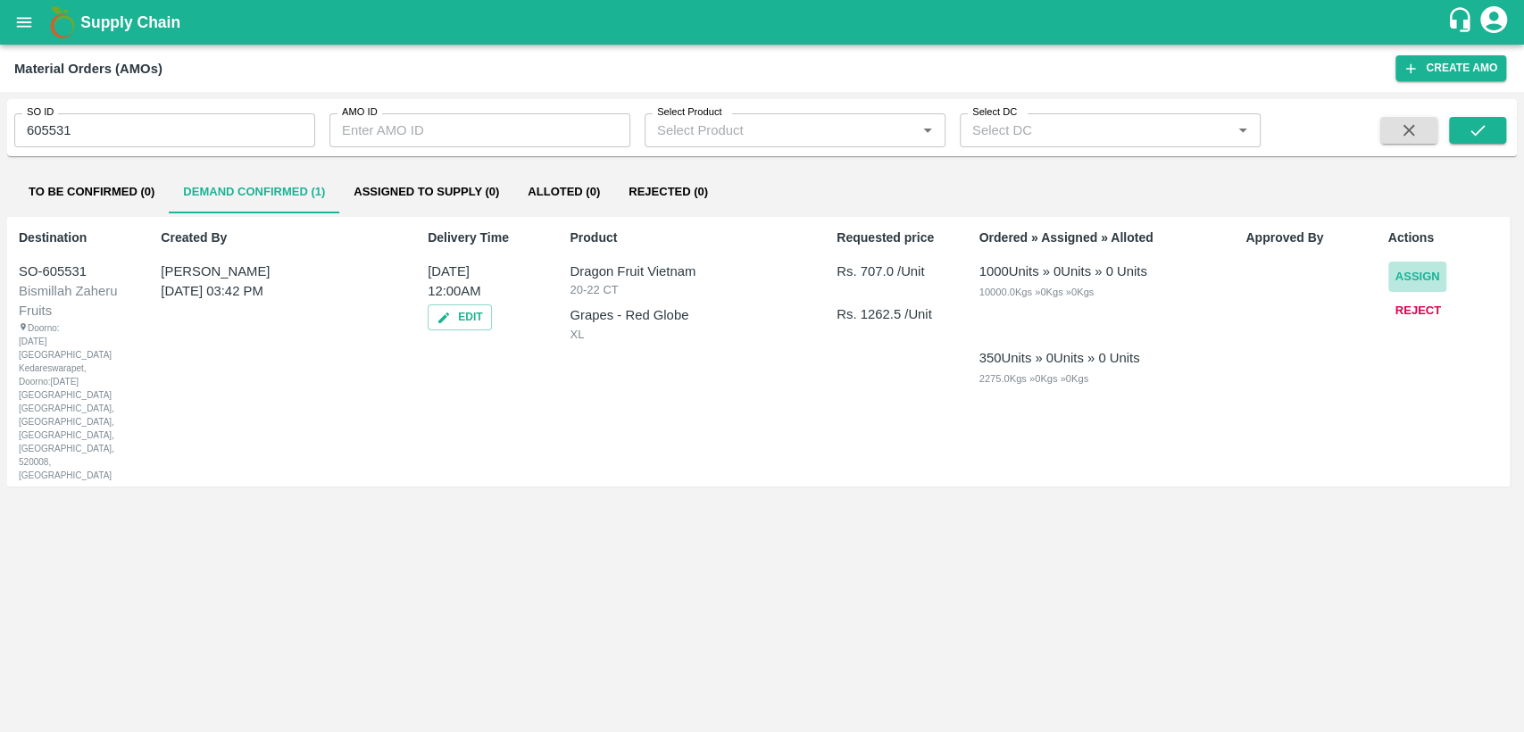
click at [1414, 280] on button "Assign" at bounding box center [1417, 277] width 59 height 31
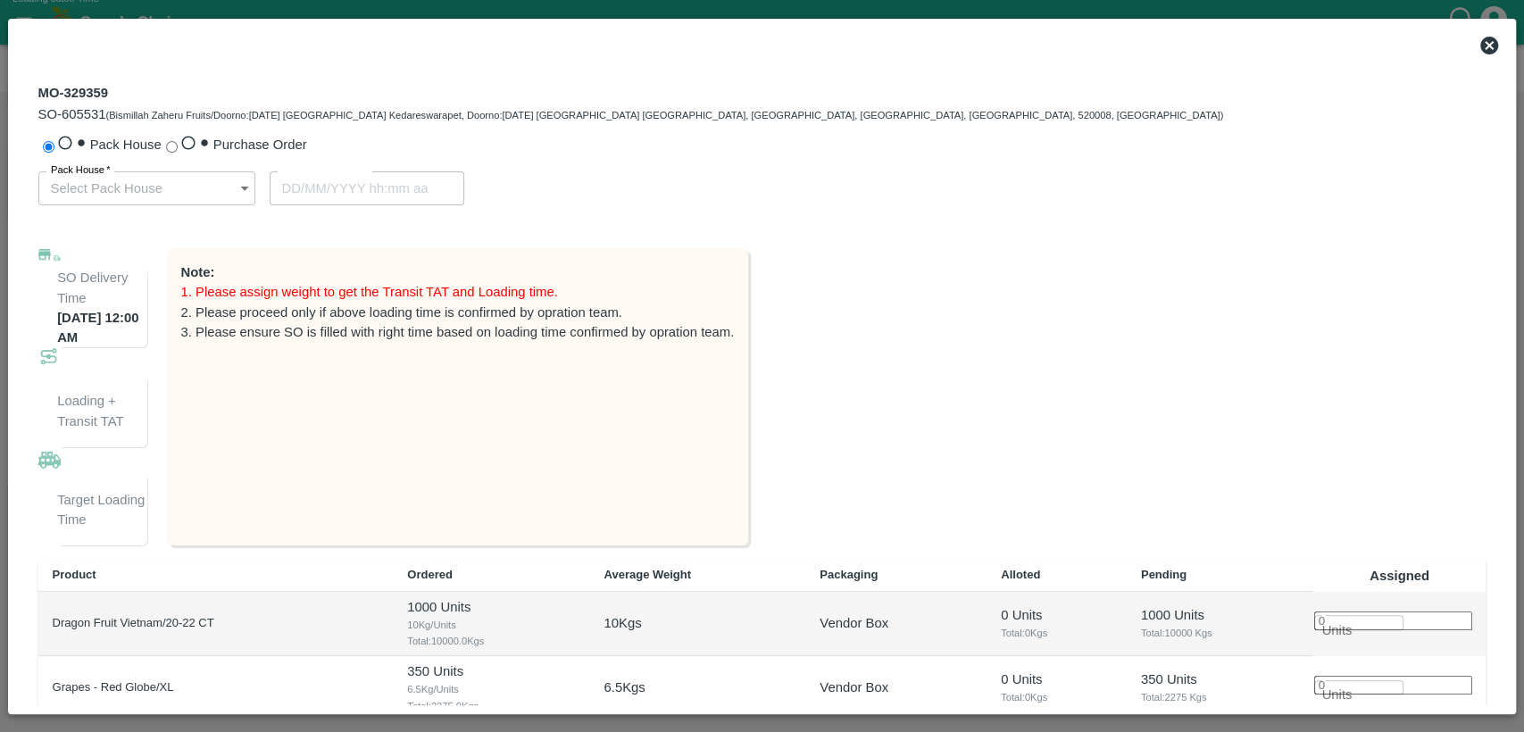
click at [213, 152] on span "Purchase Order" at bounding box center [260, 144] width 94 height 14
click at [178, 153] on input "Purchase Order" at bounding box center [172, 147] width 12 height 12
radio input "true"
click at [170, 205] on input "PO   *" at bounding box center [129, 188] width 182 height 34
type input "171831"
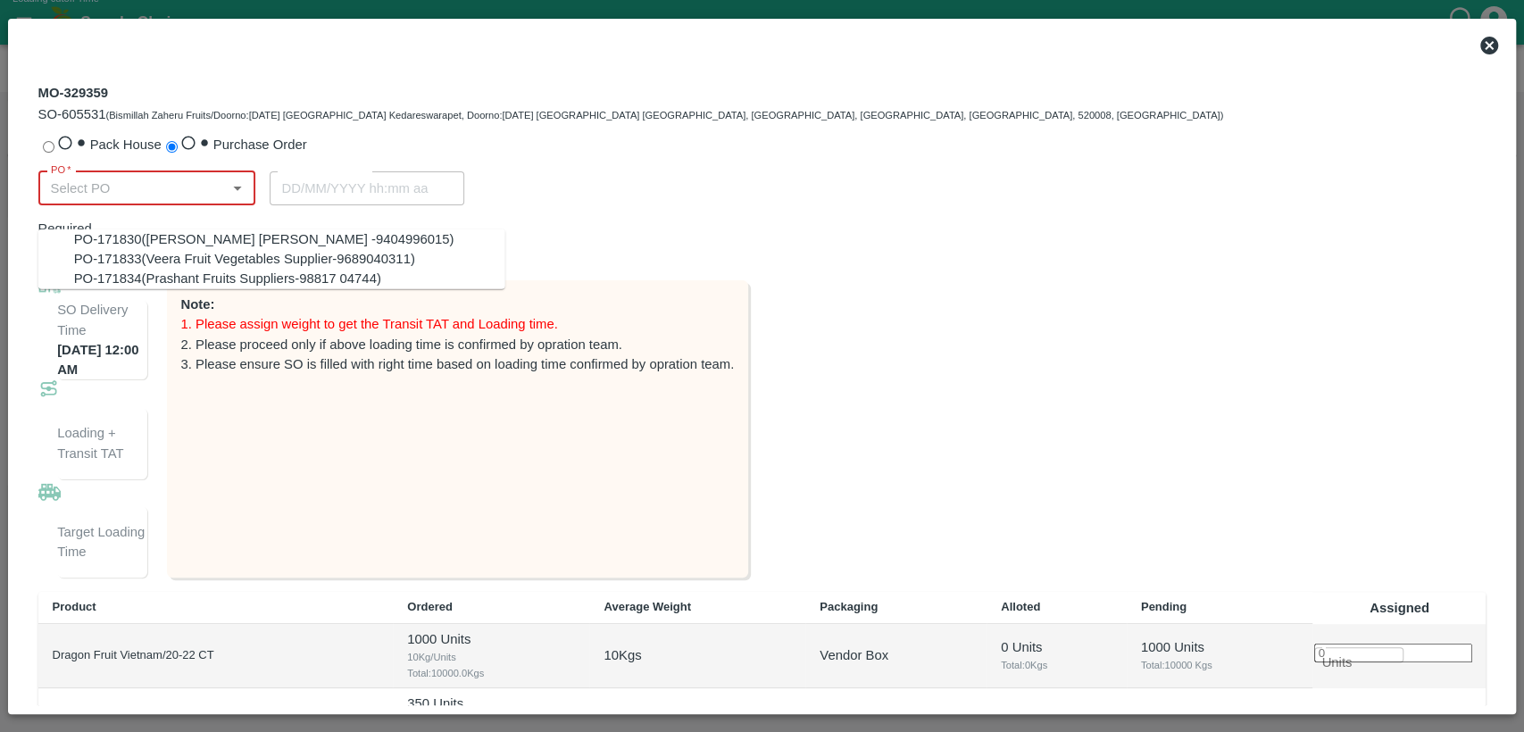
click at [220, 195] on input "PO   *" at bounding box center [129, 188] width 182 height 34
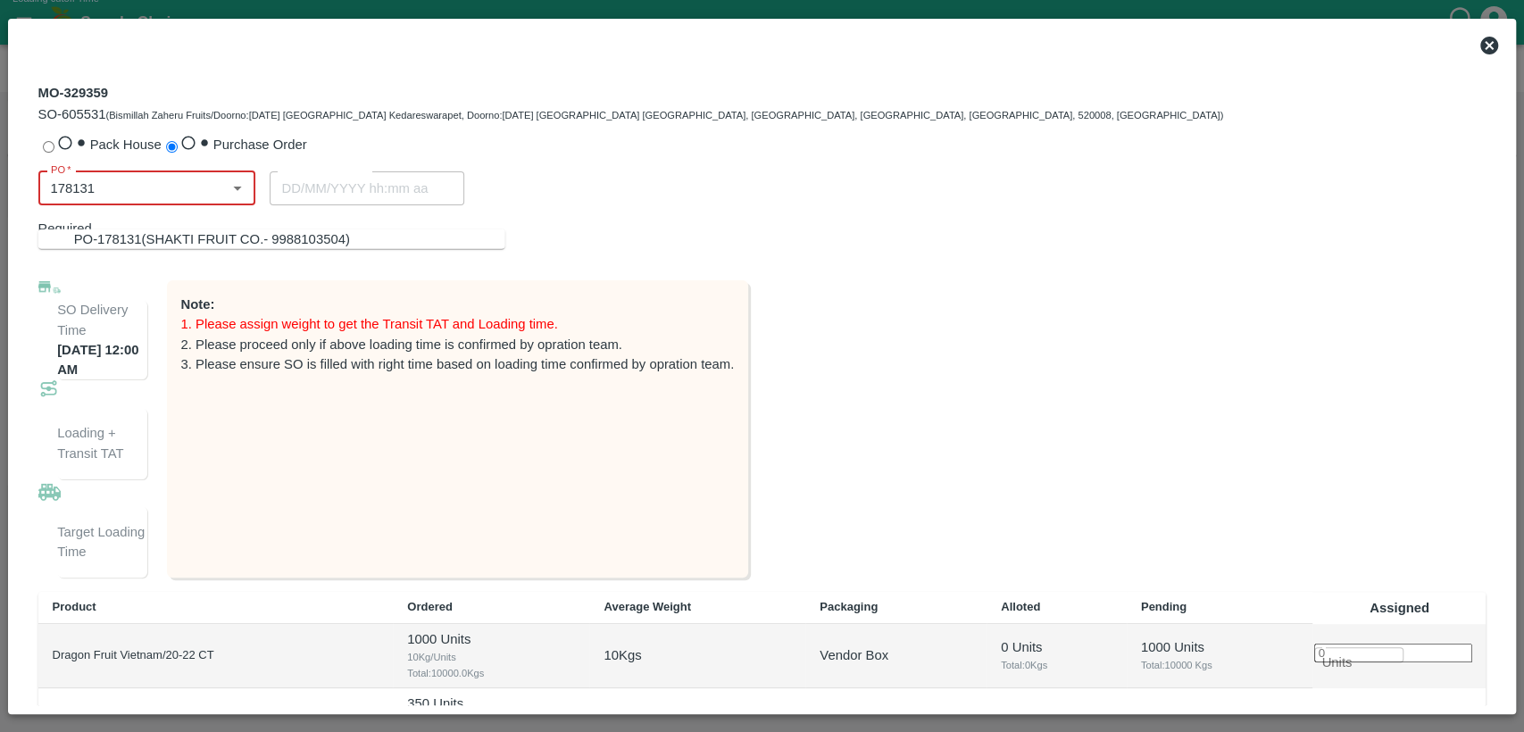
click at [237, 241] on div "PO-178131(SHAKTI FRUIT CO.- 9988103504)" at bounding box center [212, 239] width 276 height 20
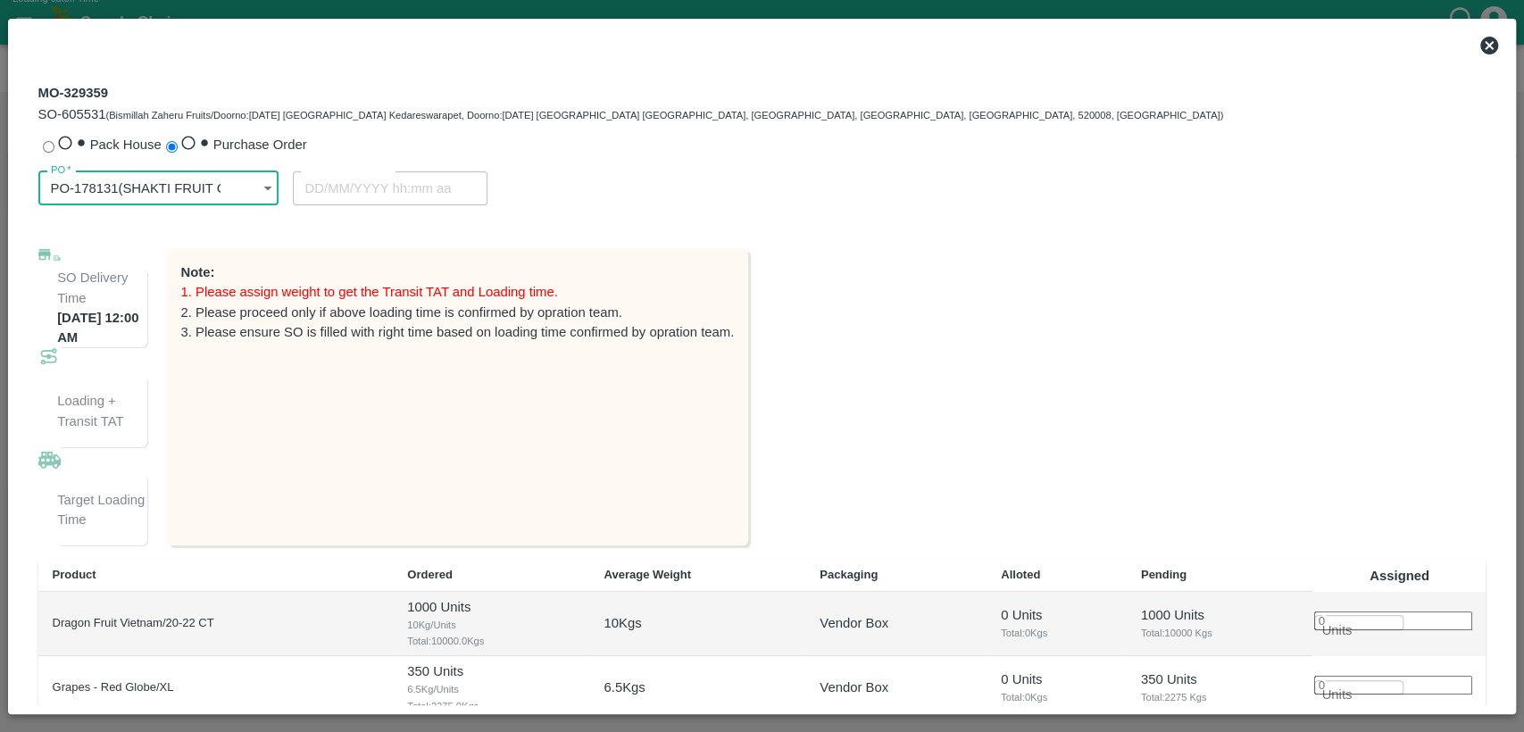
type input "PO-178131(SHAKTI FRUIT CO.- 9988103504)"
click at [1385, 611] on input "number" at bounding box center [1393, 620] width 158 height 19
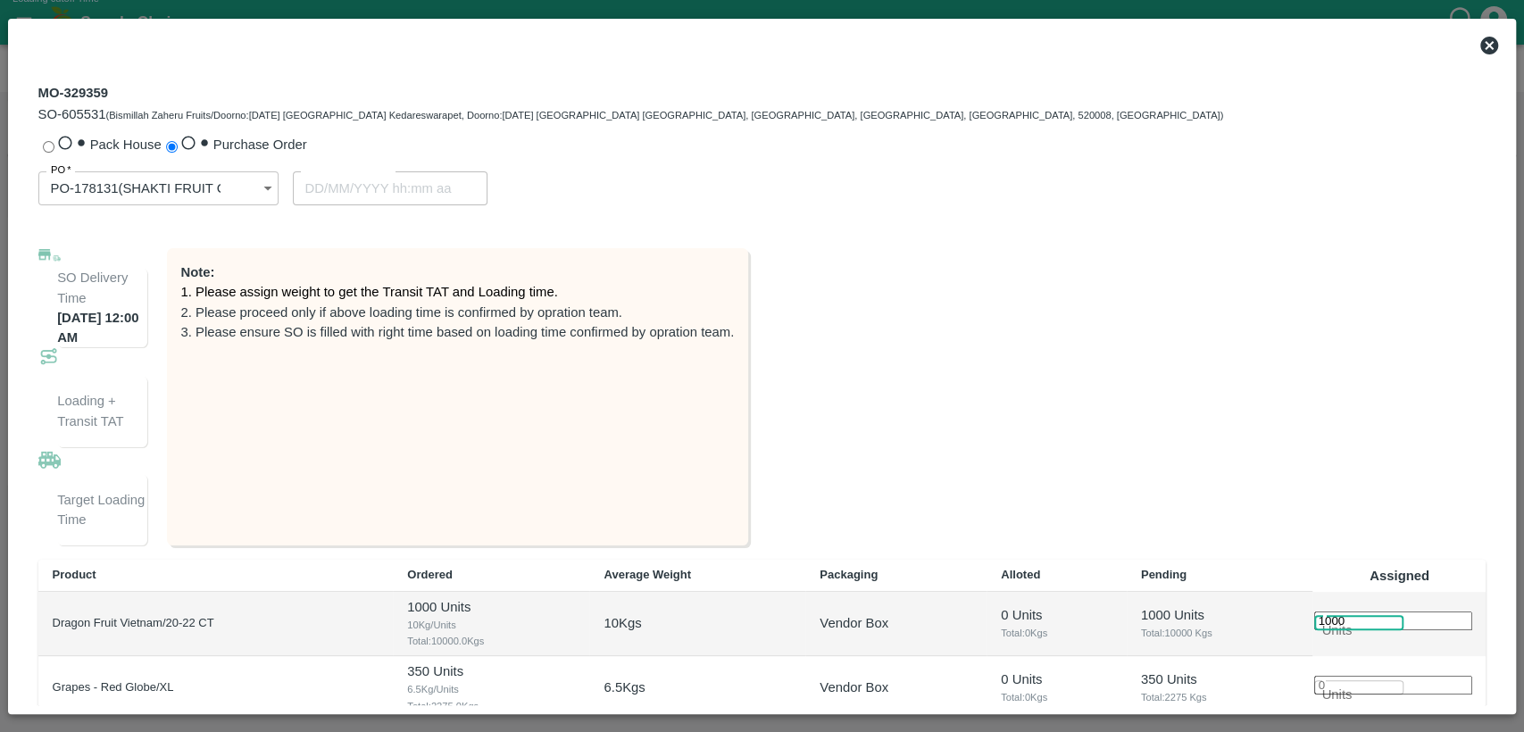
scroll to position [0, 7]
type input "1000"
click at [1394, 676] on input "number" at bounding box center [1393, 685] width 158 height 19
type input "20/09/2025 01:12 PM"
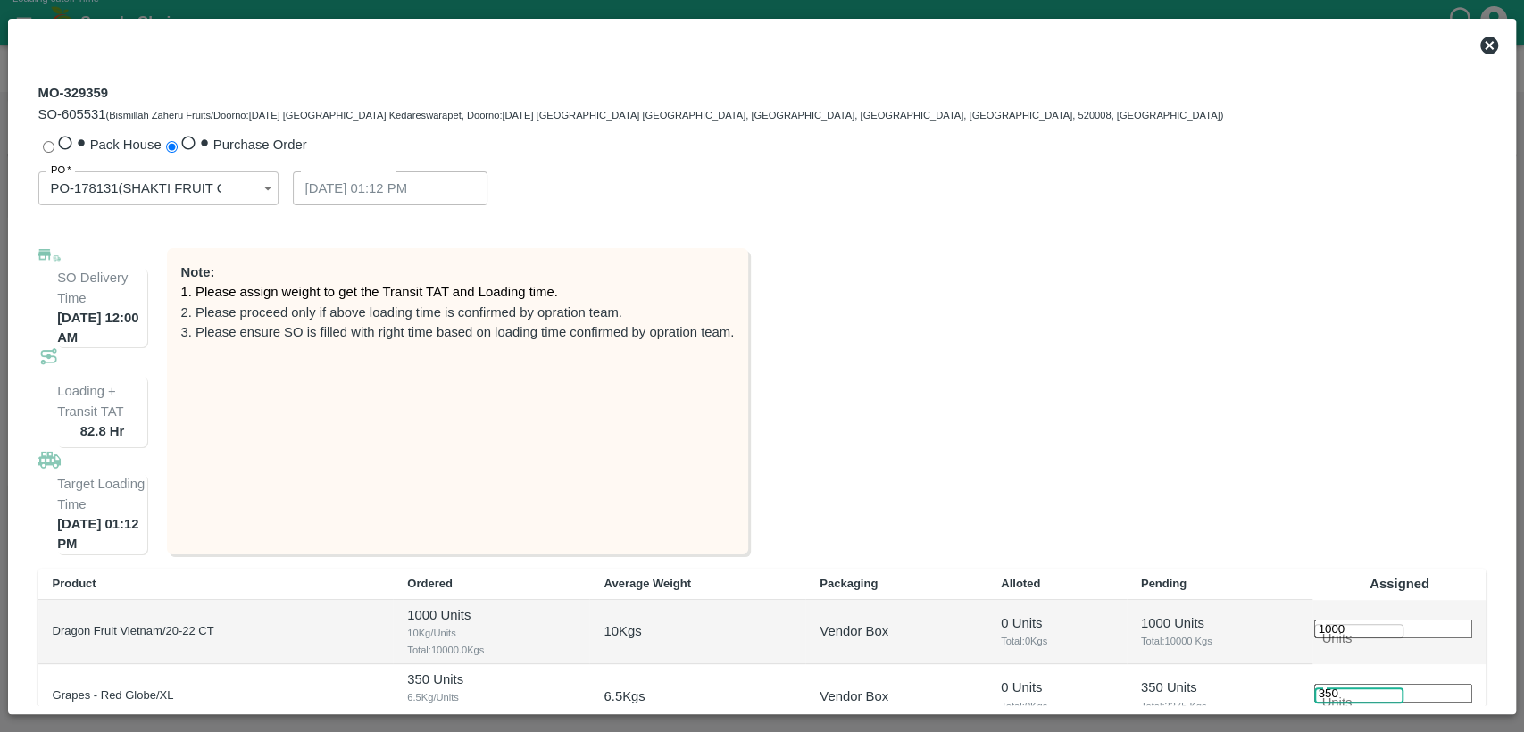
type input "350"
click at [1301, 628] on div "Product Ordered Average Weight Packaging Alloted Pending Assigned Dragon Fruit …" at bounding box center [762, 649] width 1448 height 161
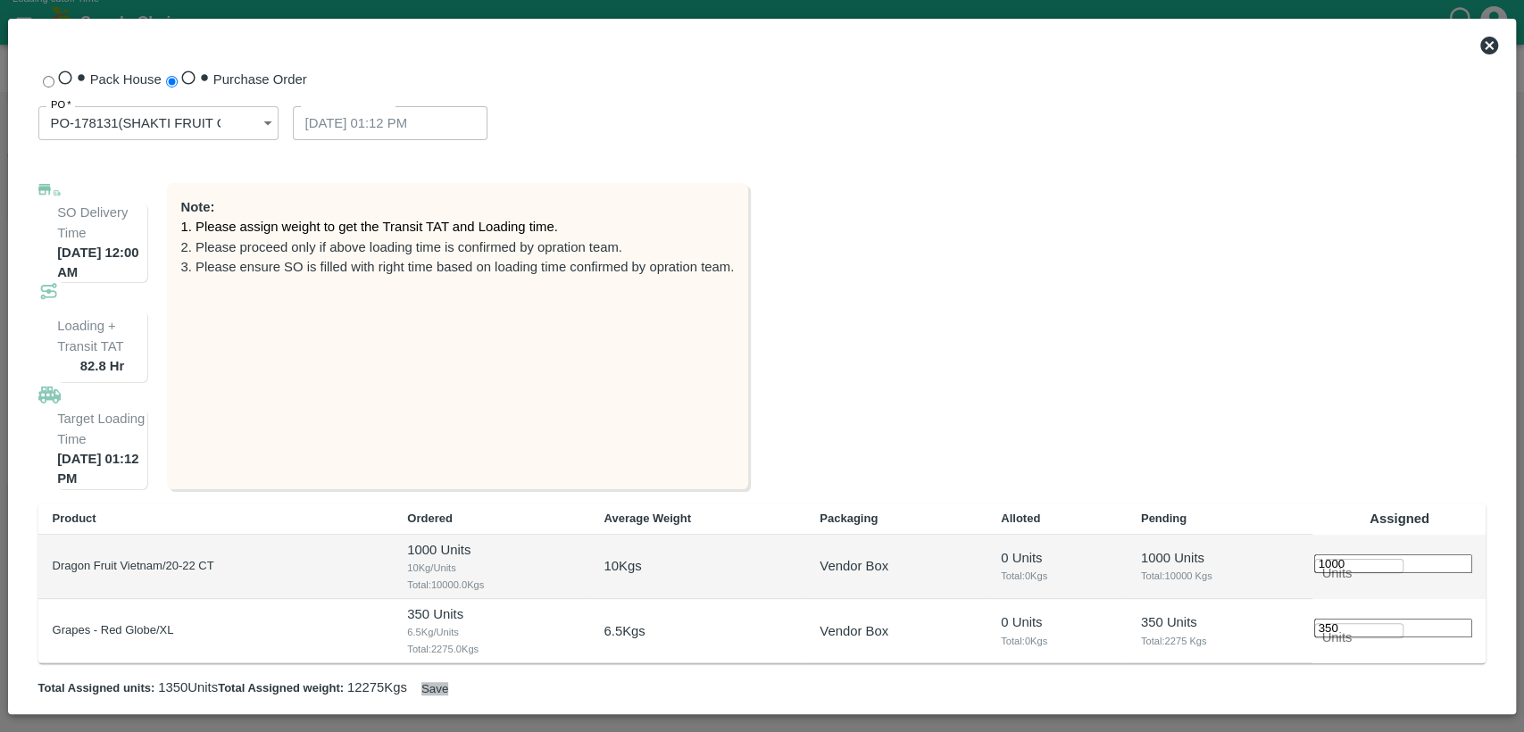
click at [448, 684] on button "Save" at bounding box center [434, 688] width 27 height 13
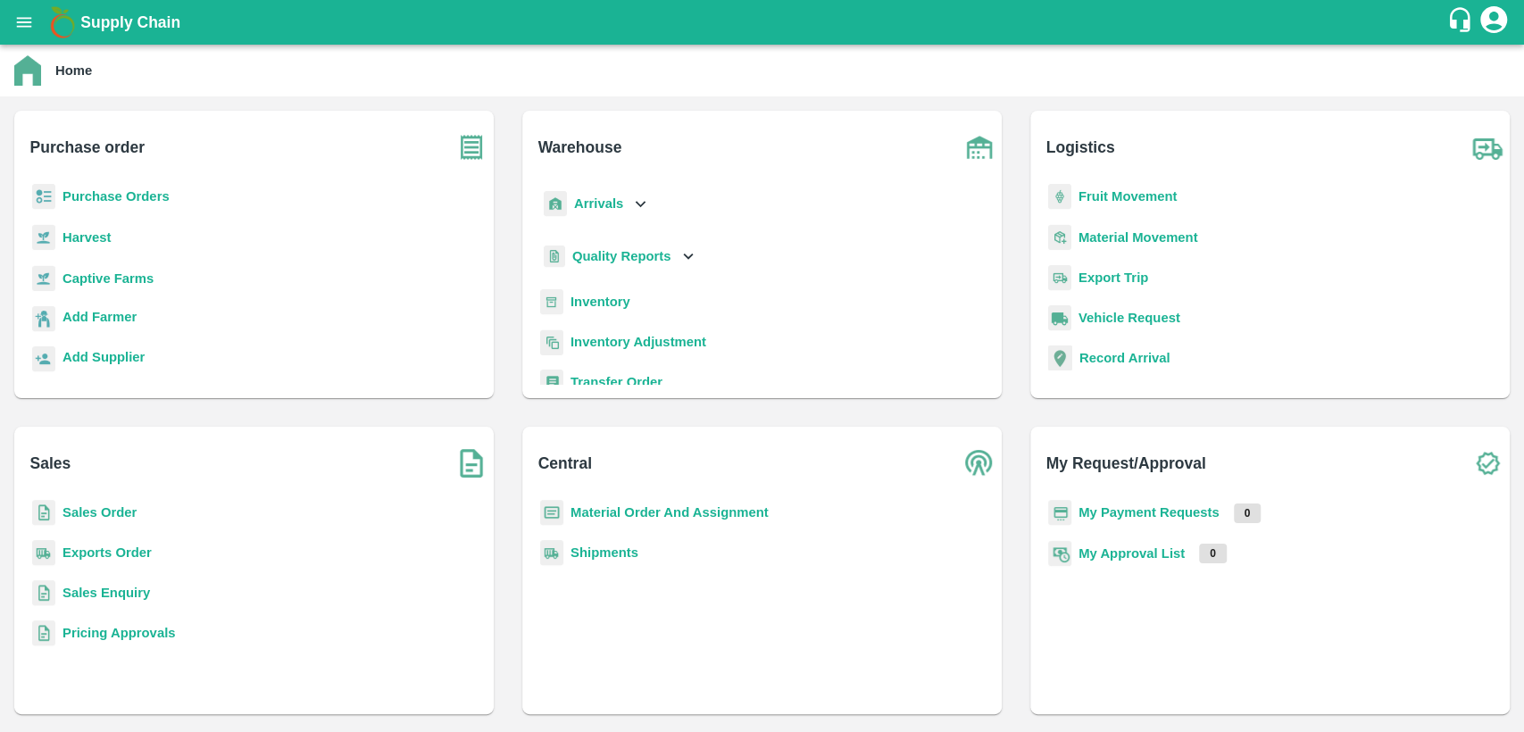
click at [121, 514] on b "Sales Order" at bounding box center [99, 512] width 74 height 14
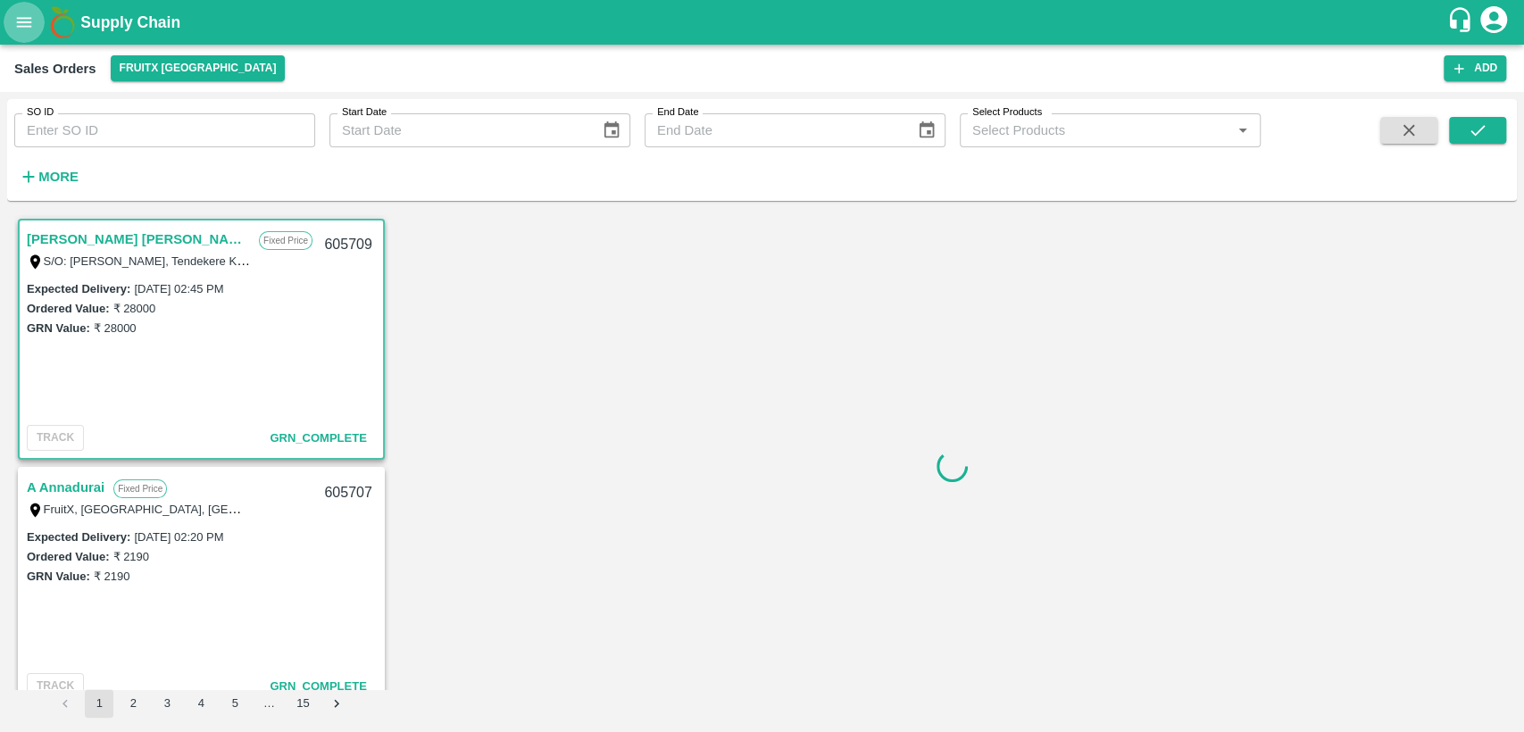
click at [21, 30] on icon "open drawer" at bounding box center [24, 22] width 20 height 20
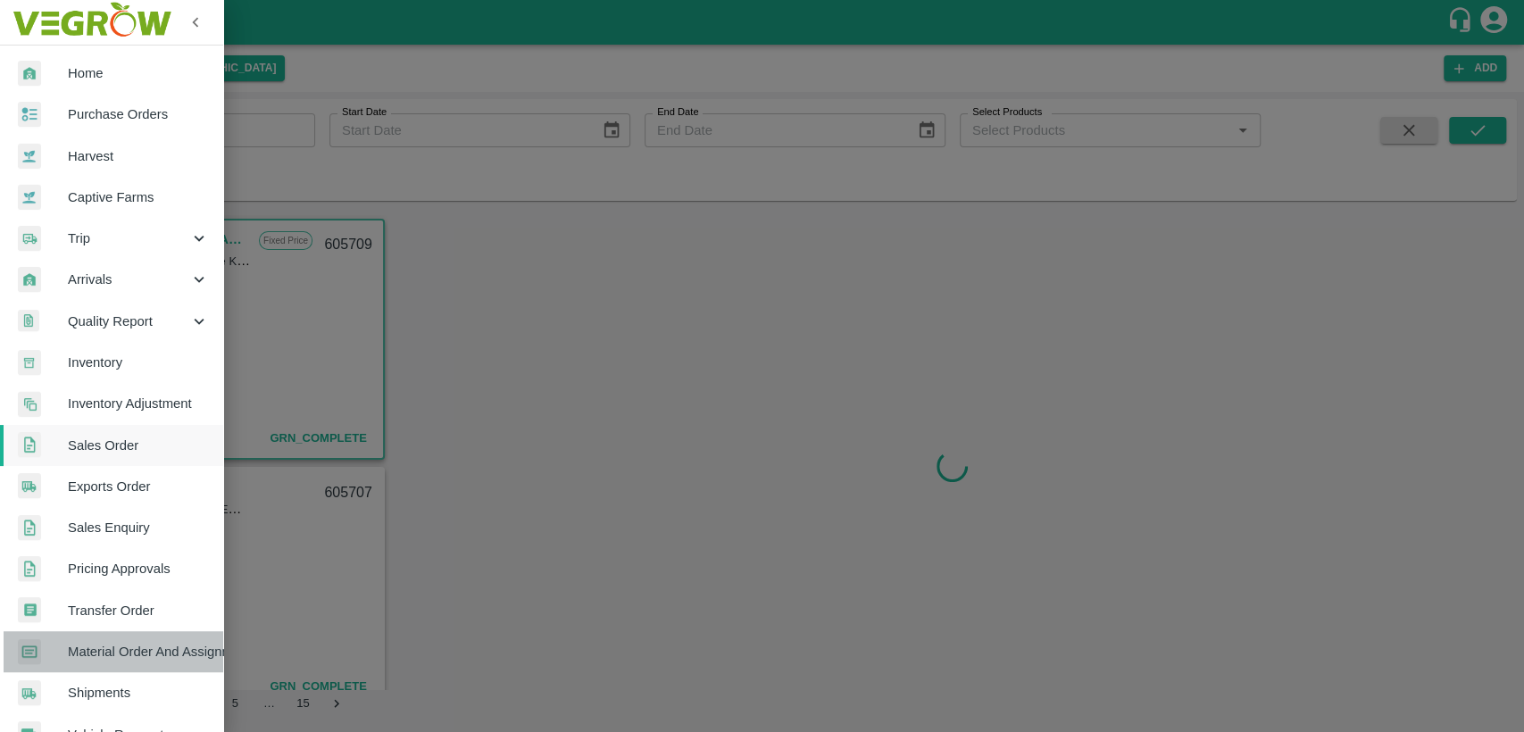
click at [130, 652] on span "Material Order And Assignment" at bounding box center [138, 652] width 141 height 20
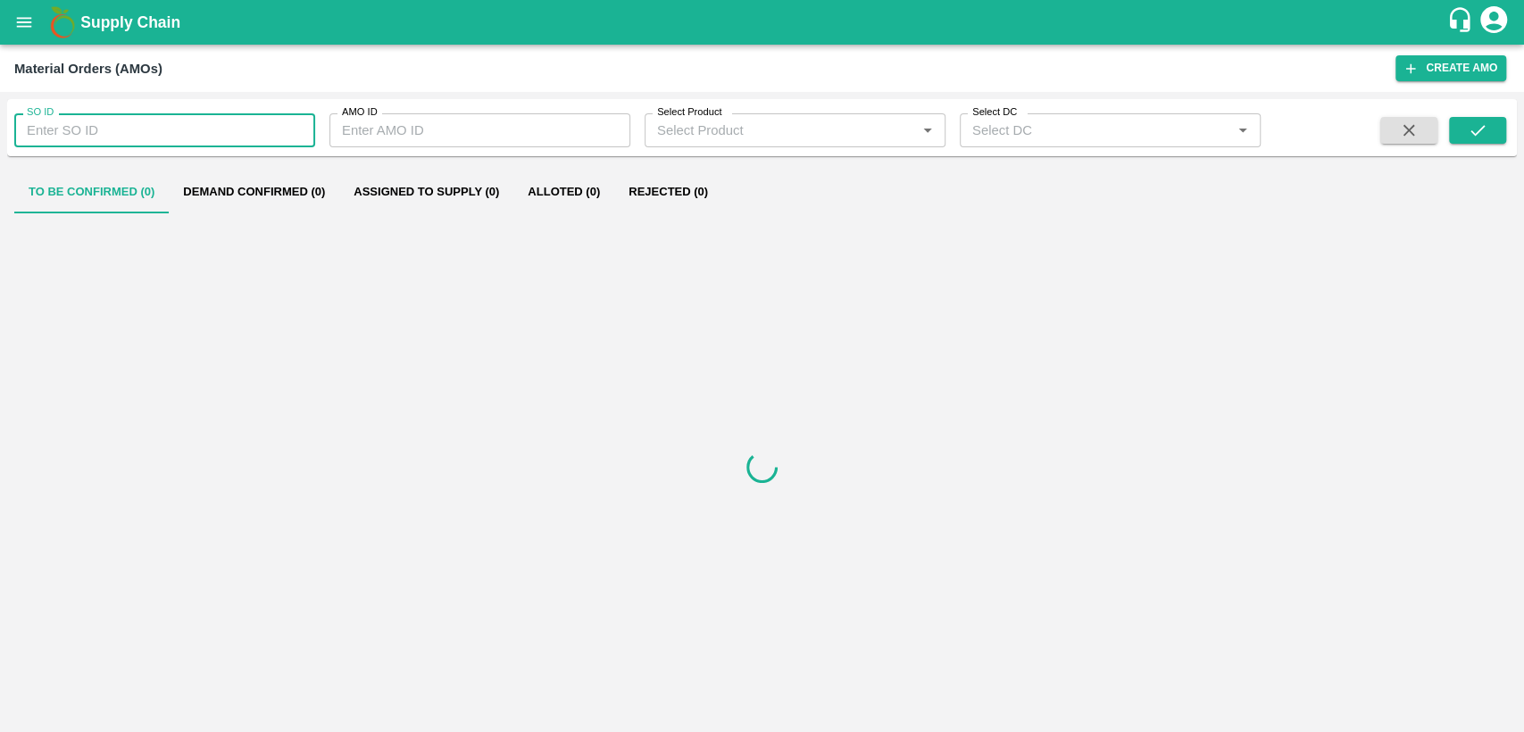
click at [207, 123] on input "SO ID" at bounding box center [164, 130] width 301 height 34
paste input "605712"
type input "605712"
click at [1500, 134] on button "submit" at bounding box center [1477, 130] width 57 height 27
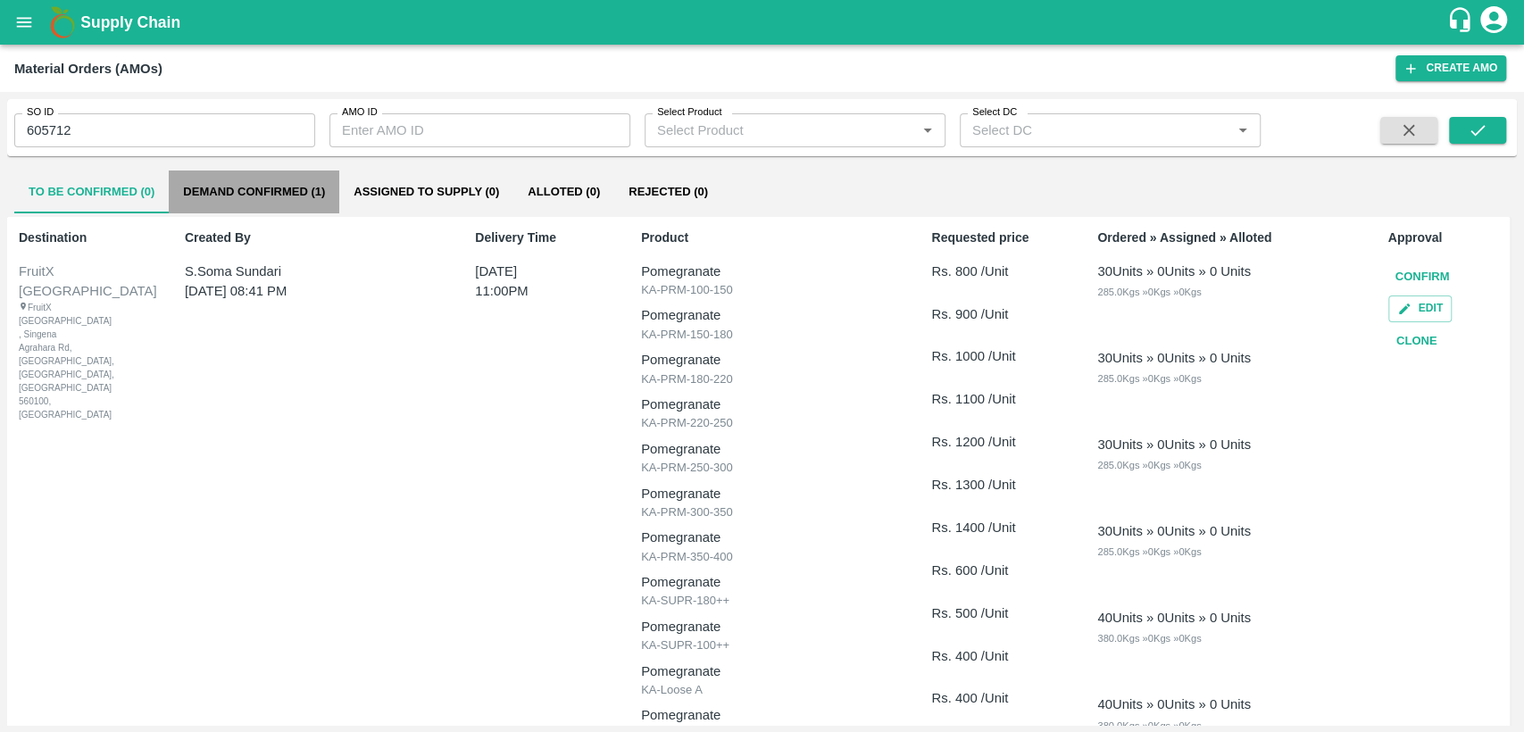
click at [297, 186] on button "Demand Confirmed (1)" at bounding box center [254, 191] width 170 height 43
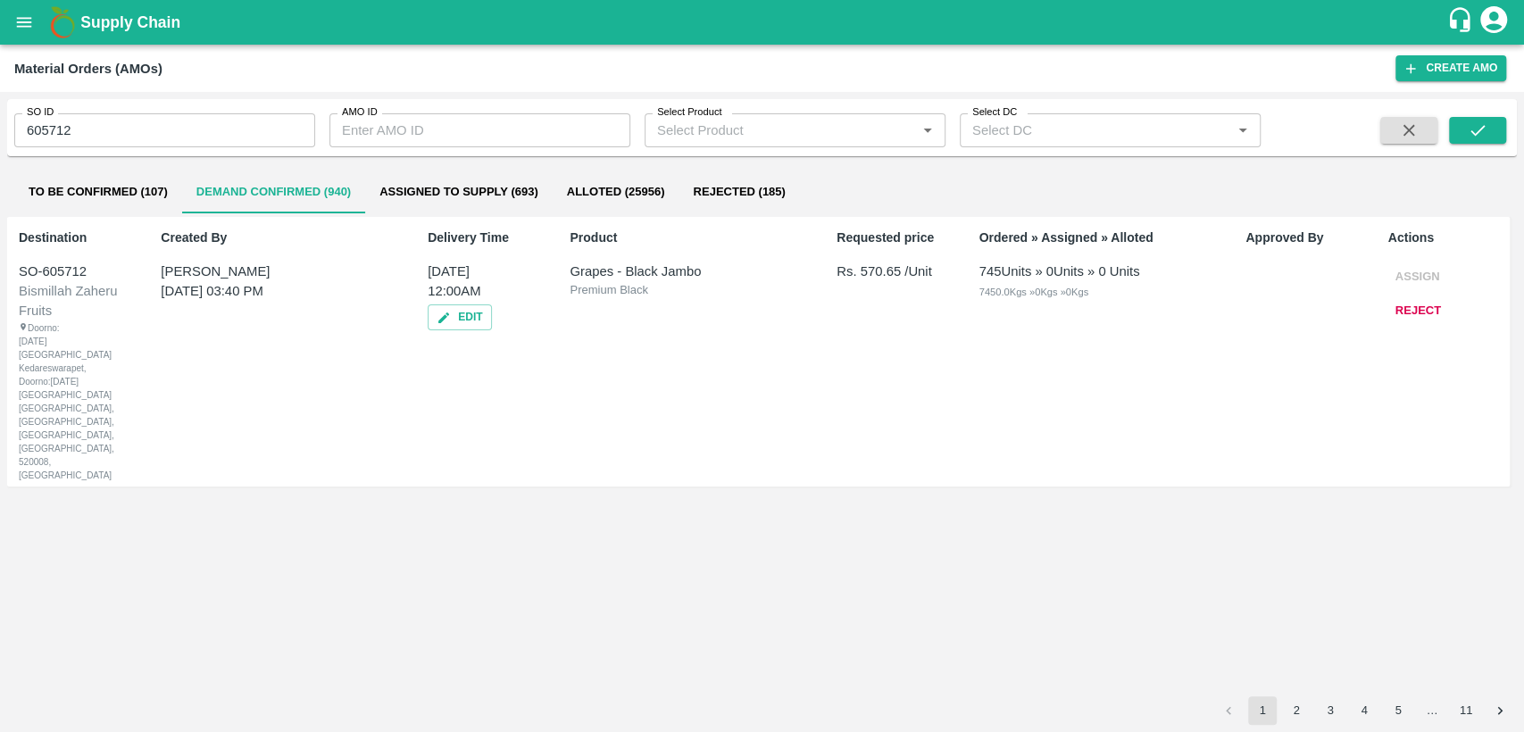
click at [21, 16] on icon "open drawer" at bounding box center [24, 22] width 20 height 20
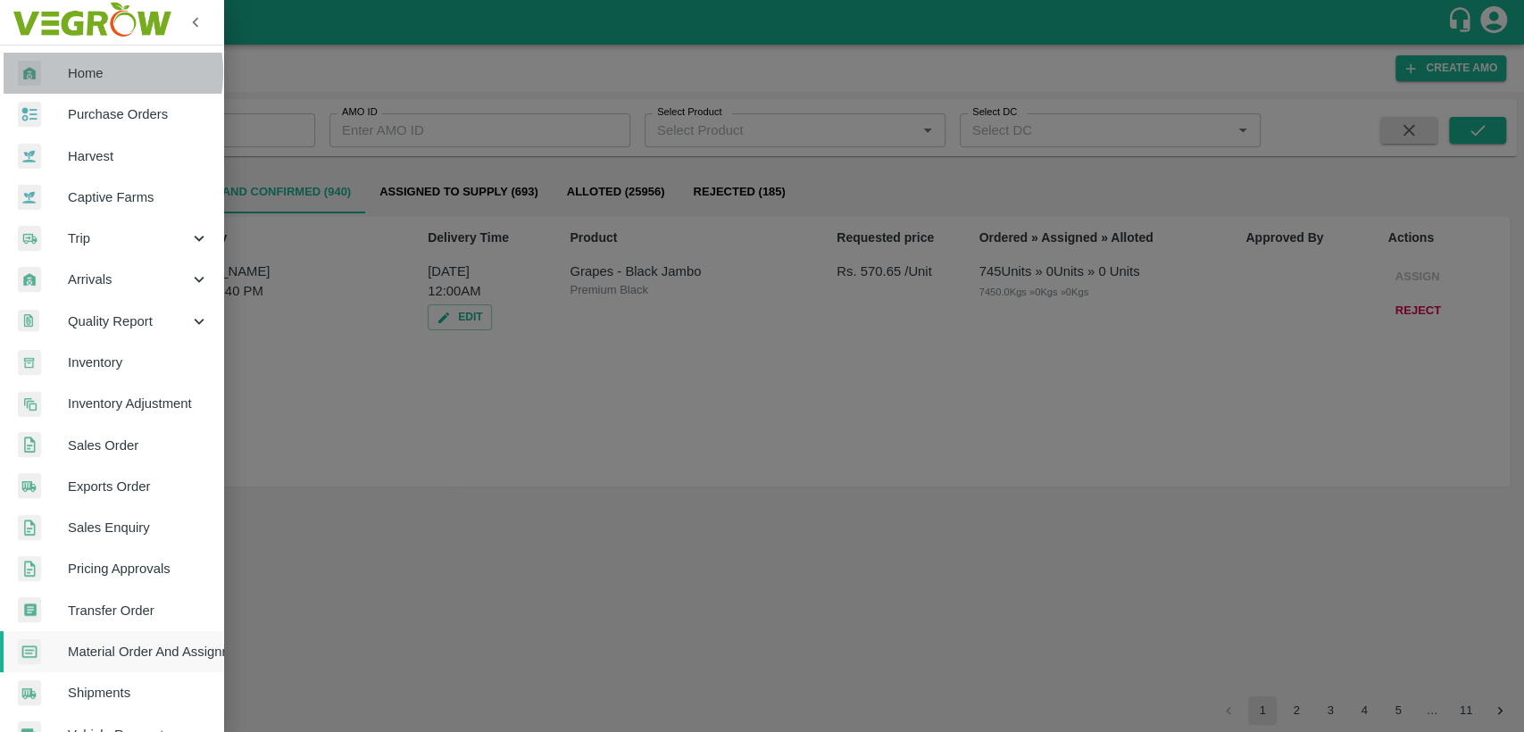
click at [80, 72] on span "Home" at bounding box center [138, 73] width 141 height 20
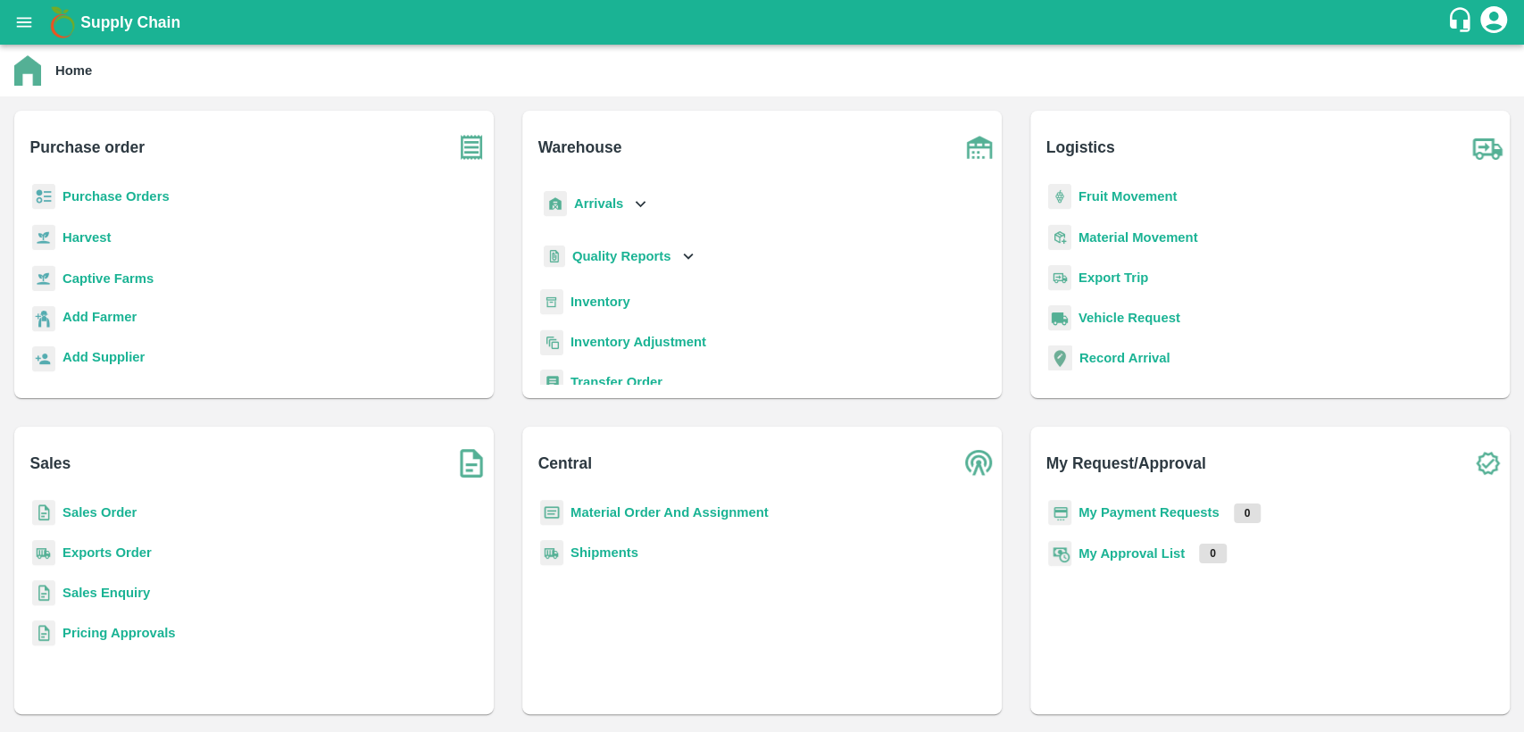
click at [119, 524] on div "Sales Order" at bounding box center [254, 520] width 451 height 40
click at [104, 512] on b "Sales Order" at bounding box center [99, 512] width 74 height 14
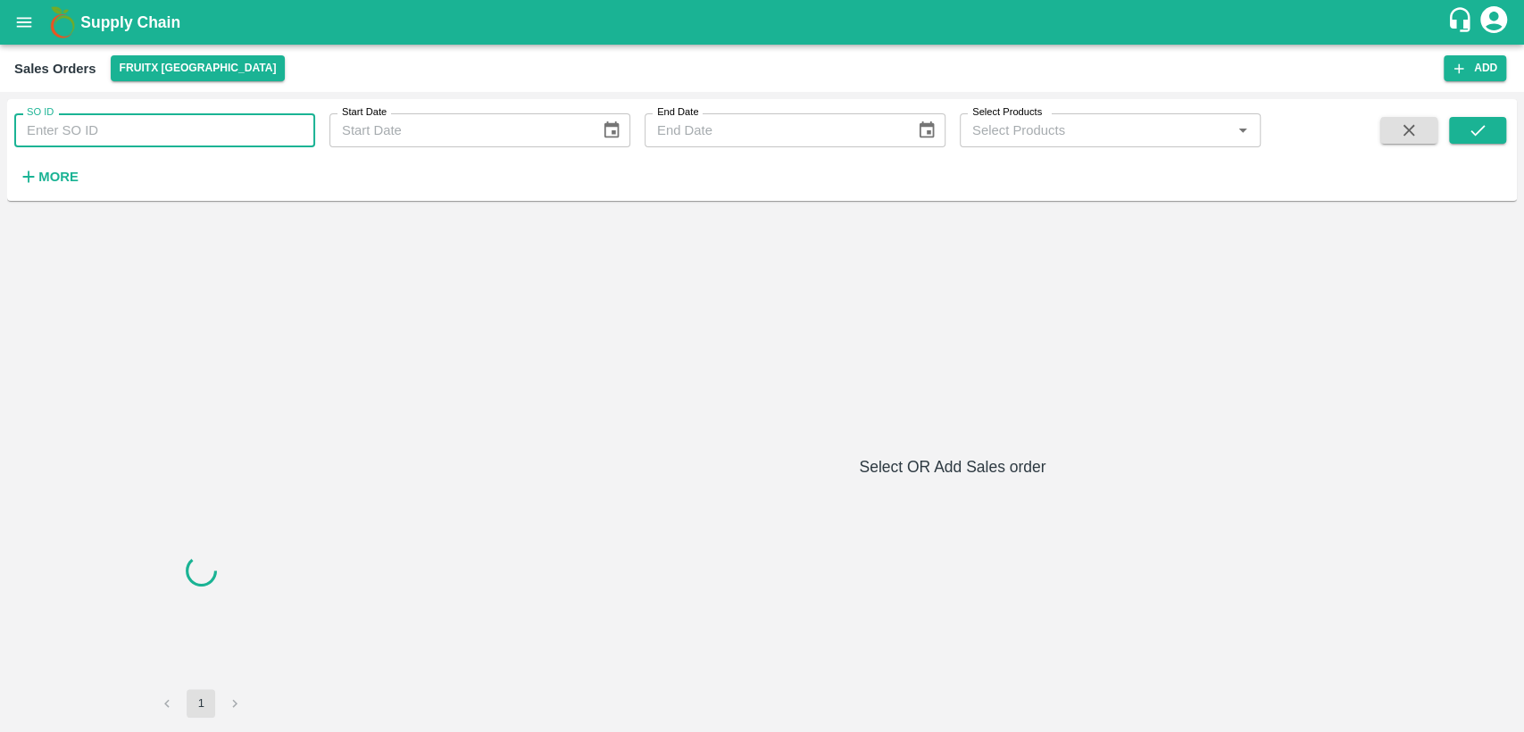
click at [182, 136] on input "SO ID" at bounding box center [164, 130] width 301 height 34
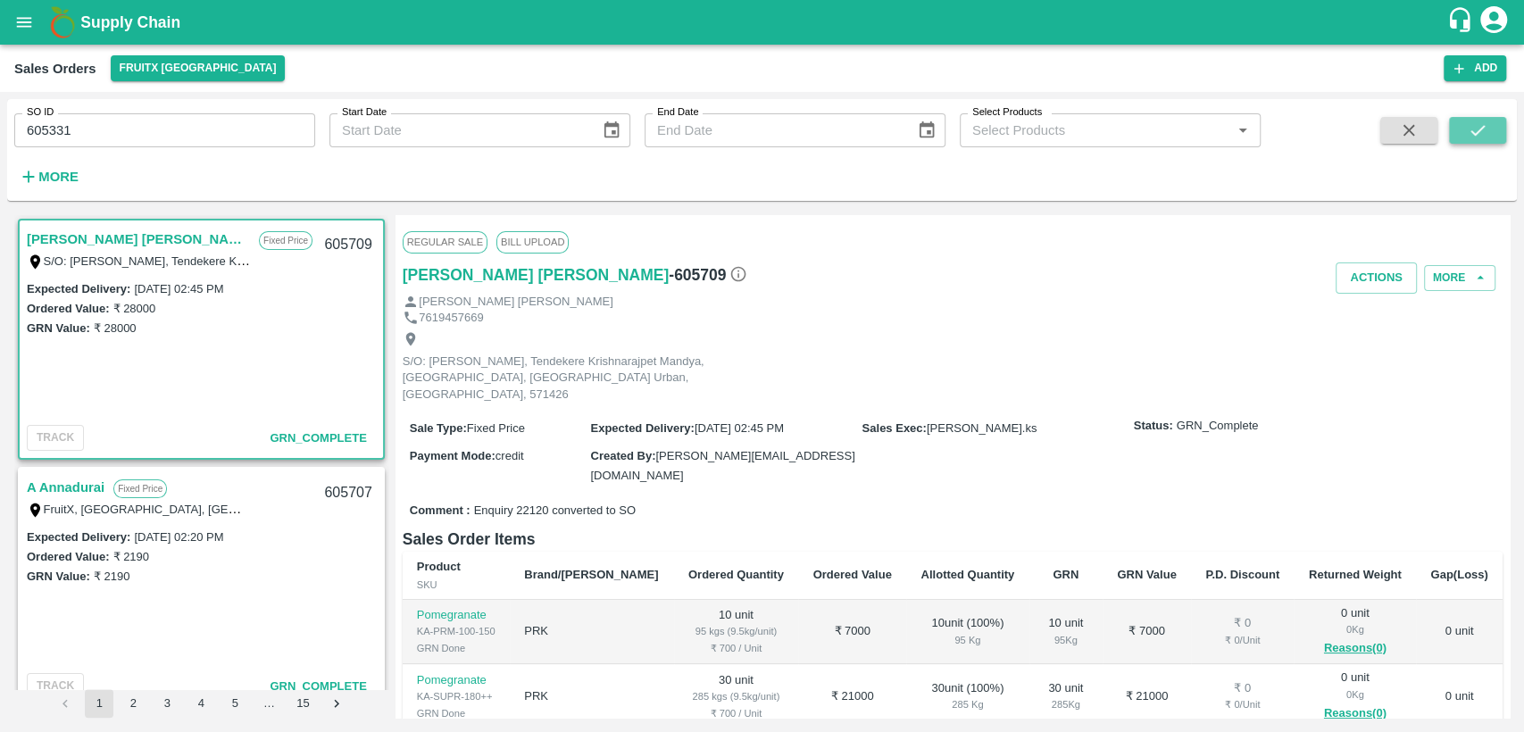
click at [1485, 125] on icon "submit" at bounding box center [1477, 130] width 20 height 20
click at [56, 130] on input "605331" at bounding box center [164, 130] width 301 height 34
type input "605531"
click at [1475, 138] on icon "submit" at bounding box center [1477, 130] width 20 height 20
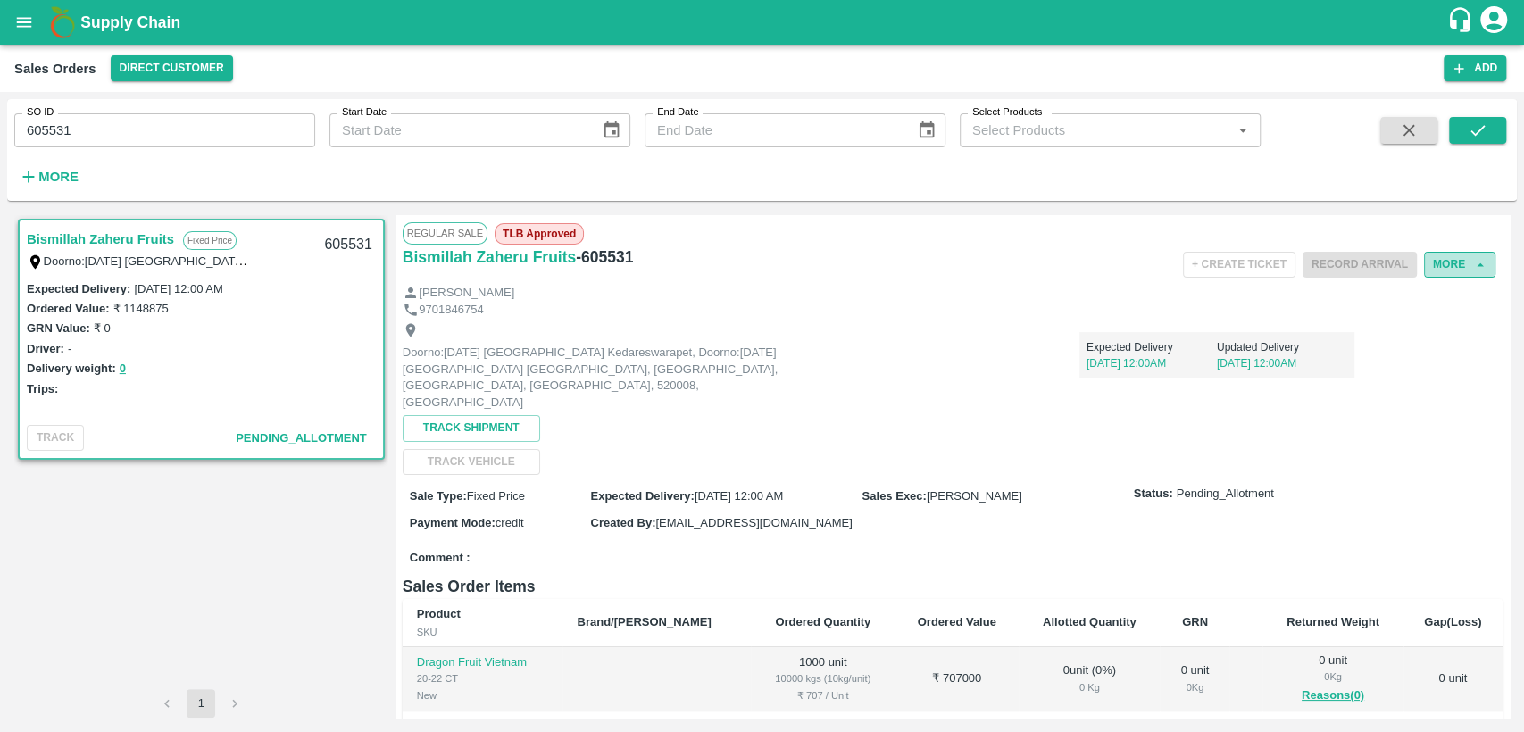
click at [1458, 275] on button "More" at bounding box center [1459, 265] width 71 height 26
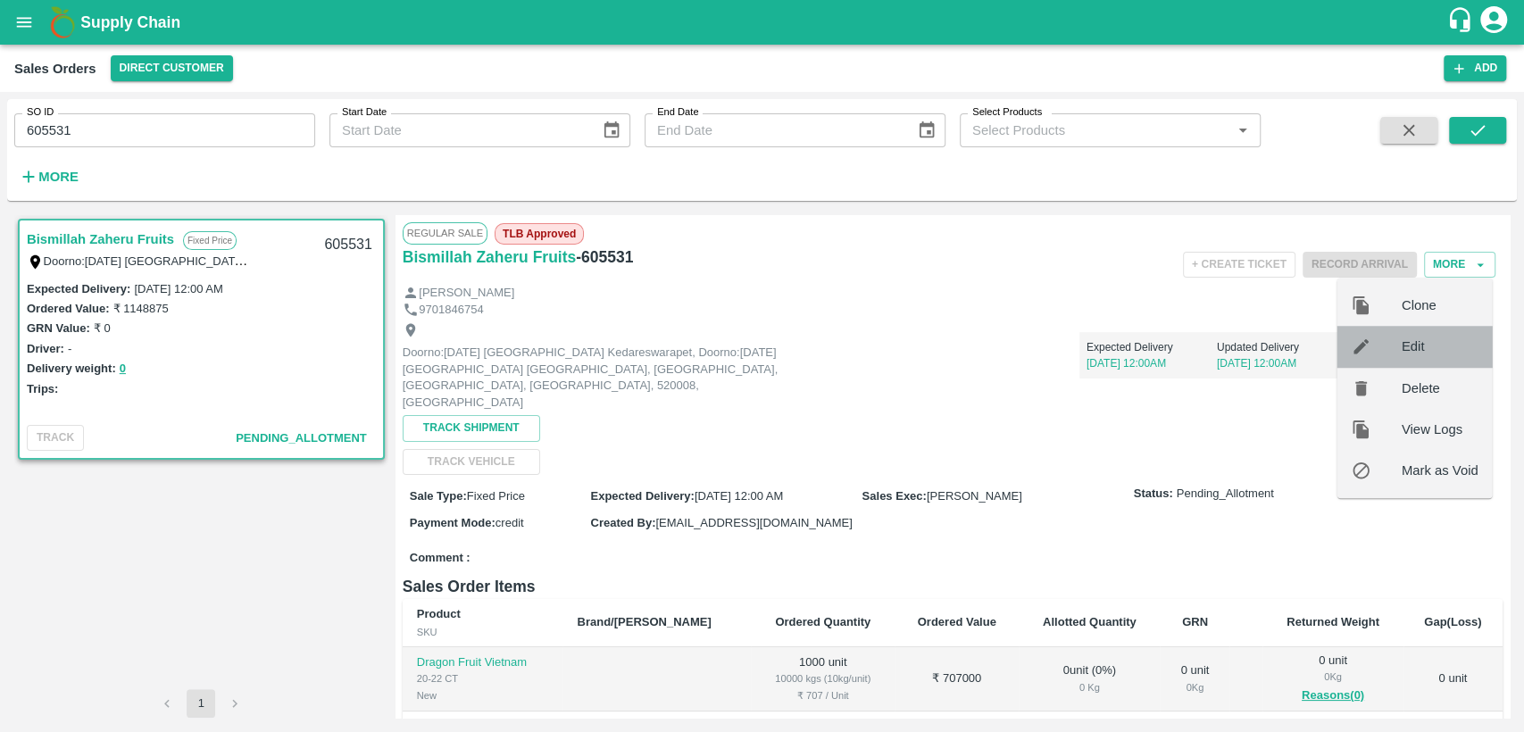
click at [1428, 348] on span "Edit" at bounding box center [1439, 346] width 77 height 20
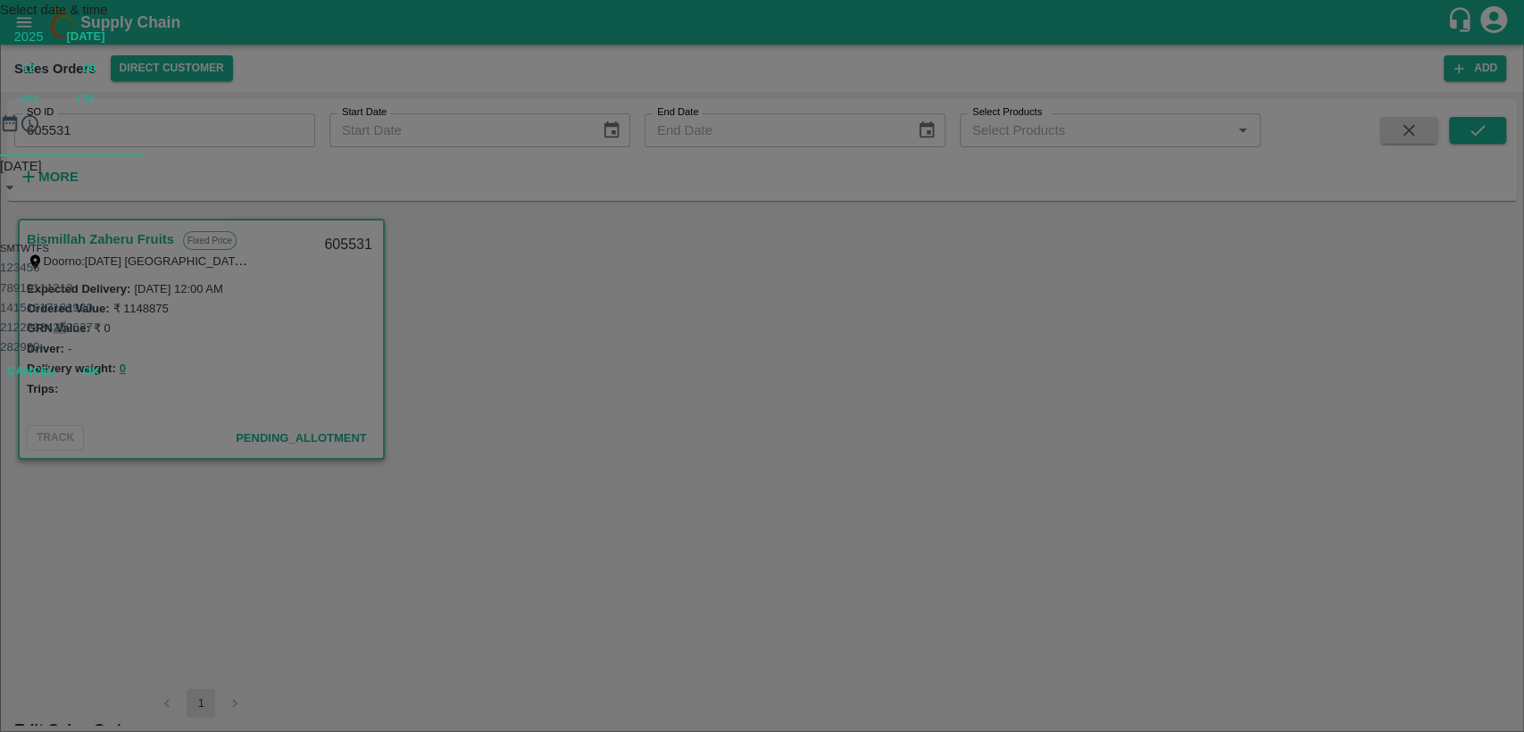
click at [66, 334] on button "25" at bounding box center [59, 326] width 13 height 13
click at [95, 108] on span "PM" at bounding box center [86, 99] width 18 height 18
type input "25/09/2025 12:00 PM"
click at [120, 326] on button "OK" at bounding box center [90, 310] width 57 height 31
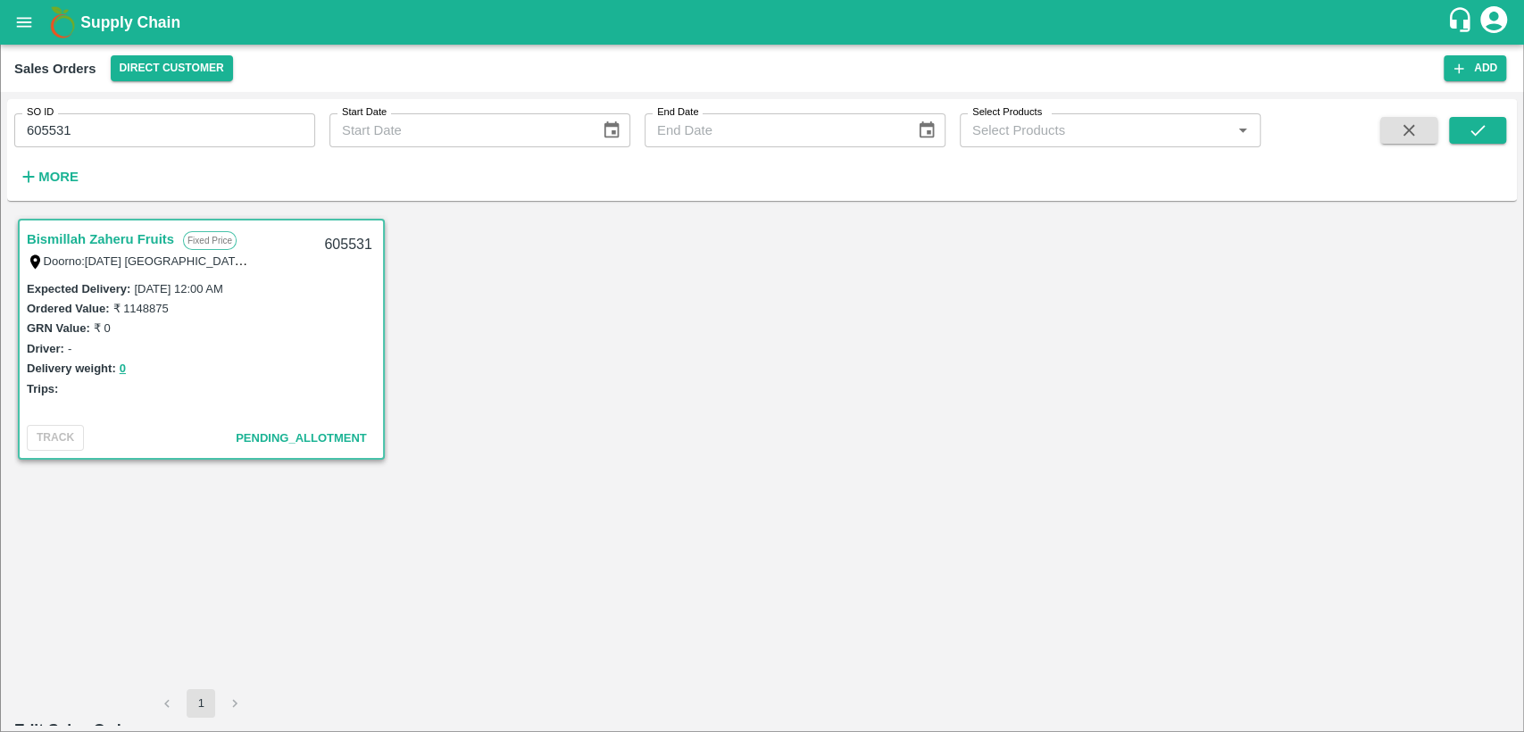
scroll to position [28, 0]
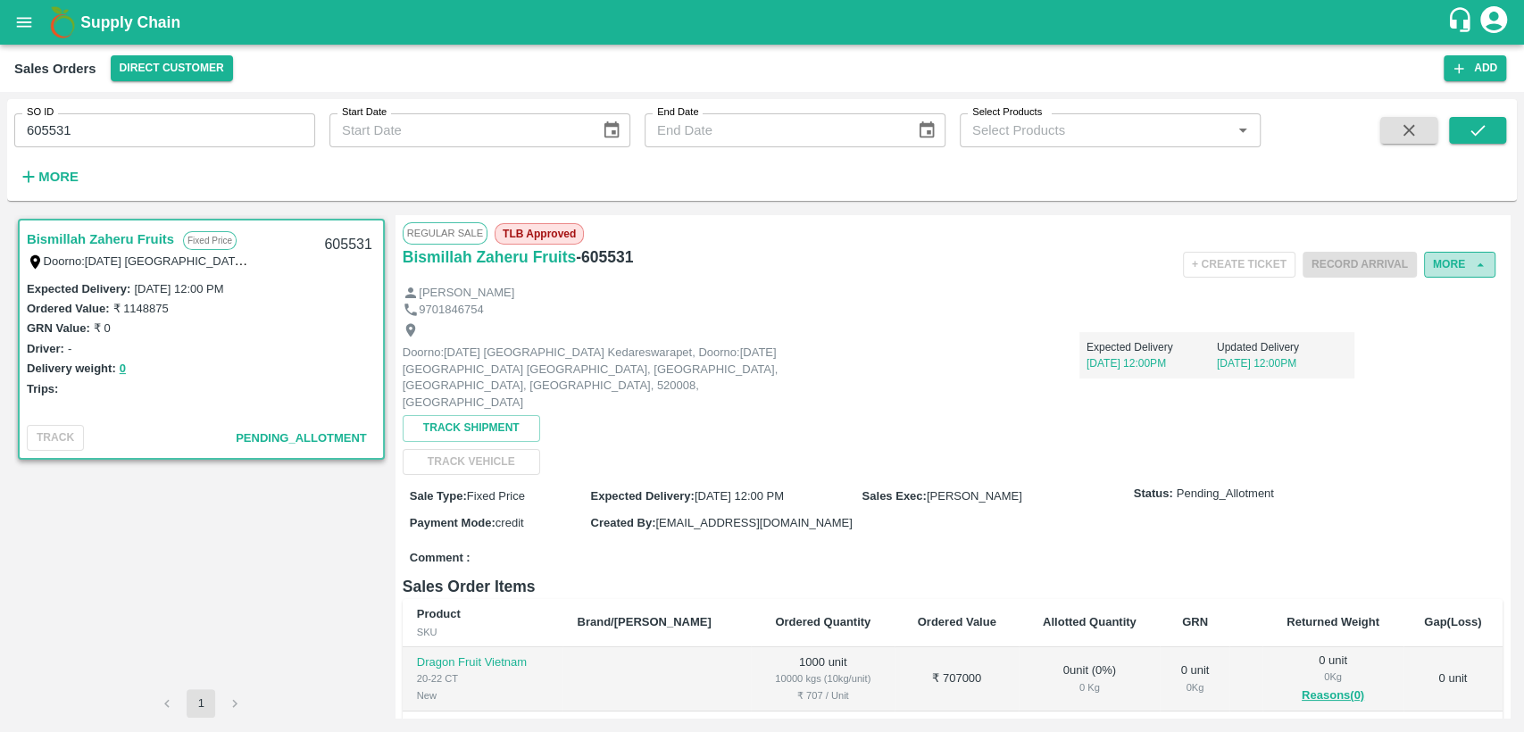
click at [1451, 271] on button "More" at bounding box center [1459, 265] width 71 height 26
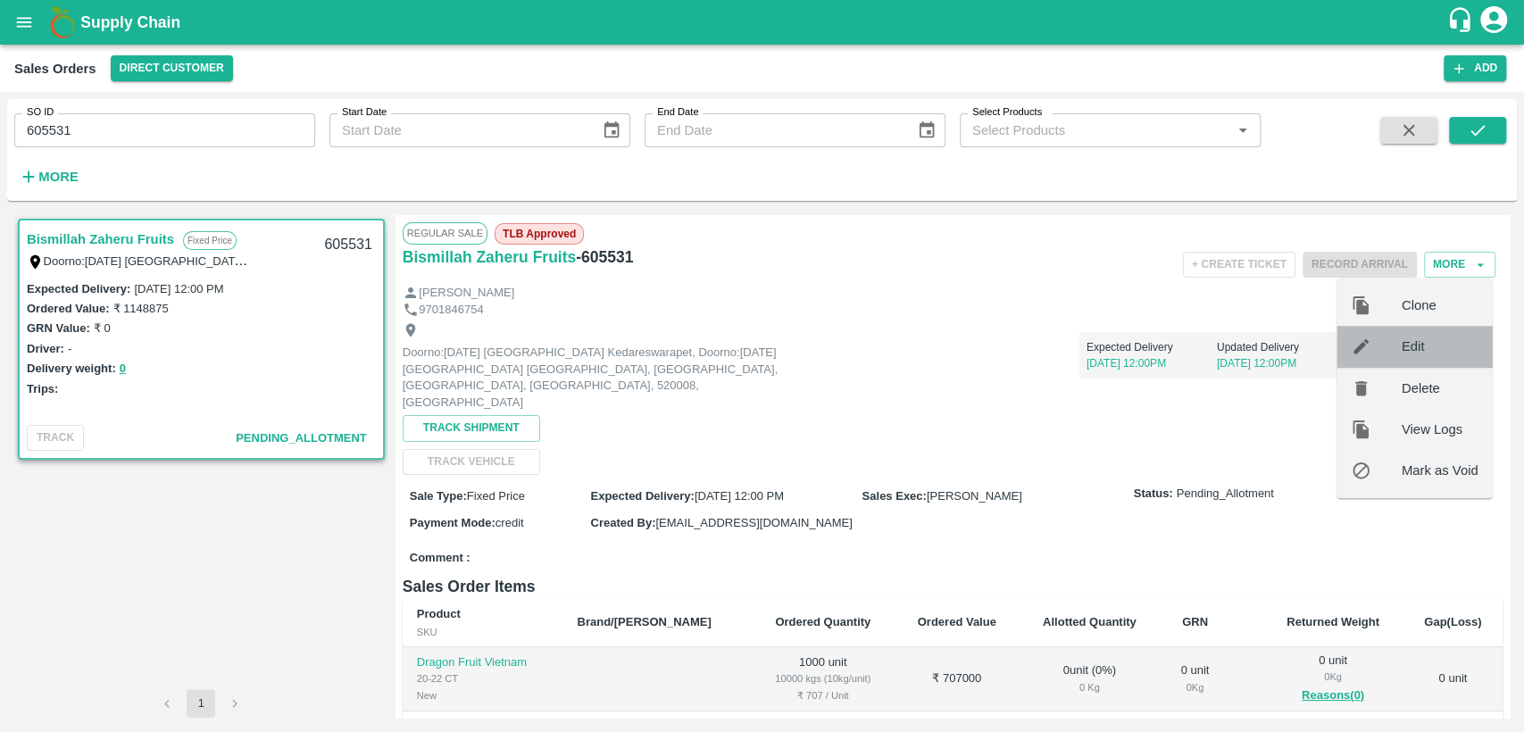
click at [1428, 351] on span "Edit" at bounding box center [1439, 346] width 77 height 20
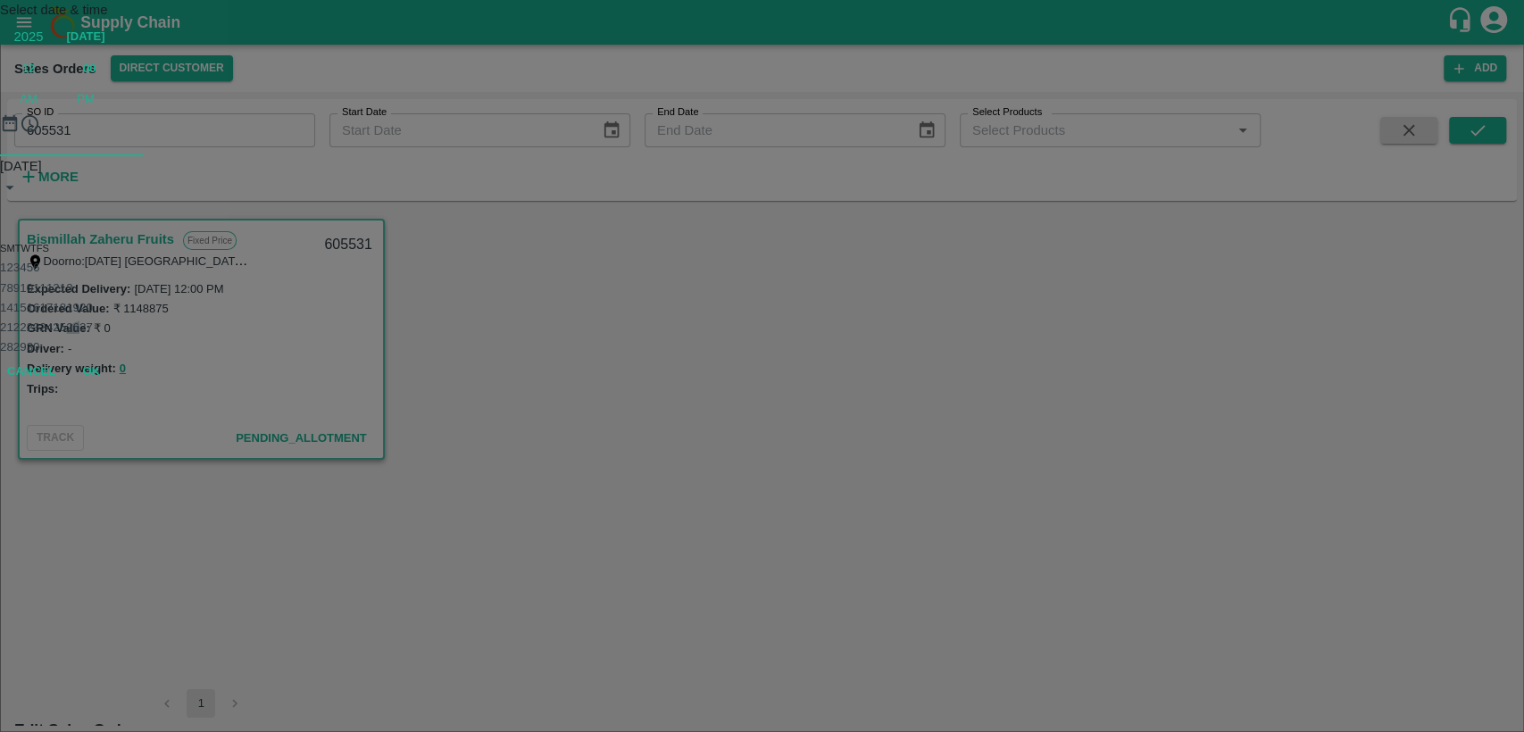
click at [79, 334] on button "26" at bounding box center [72, 326] width 13 height 13
type input "26/09/2025 12:00 PM"
click at [120, 326] on button "OK" at bounding box center [90, 310] width 57 height 31
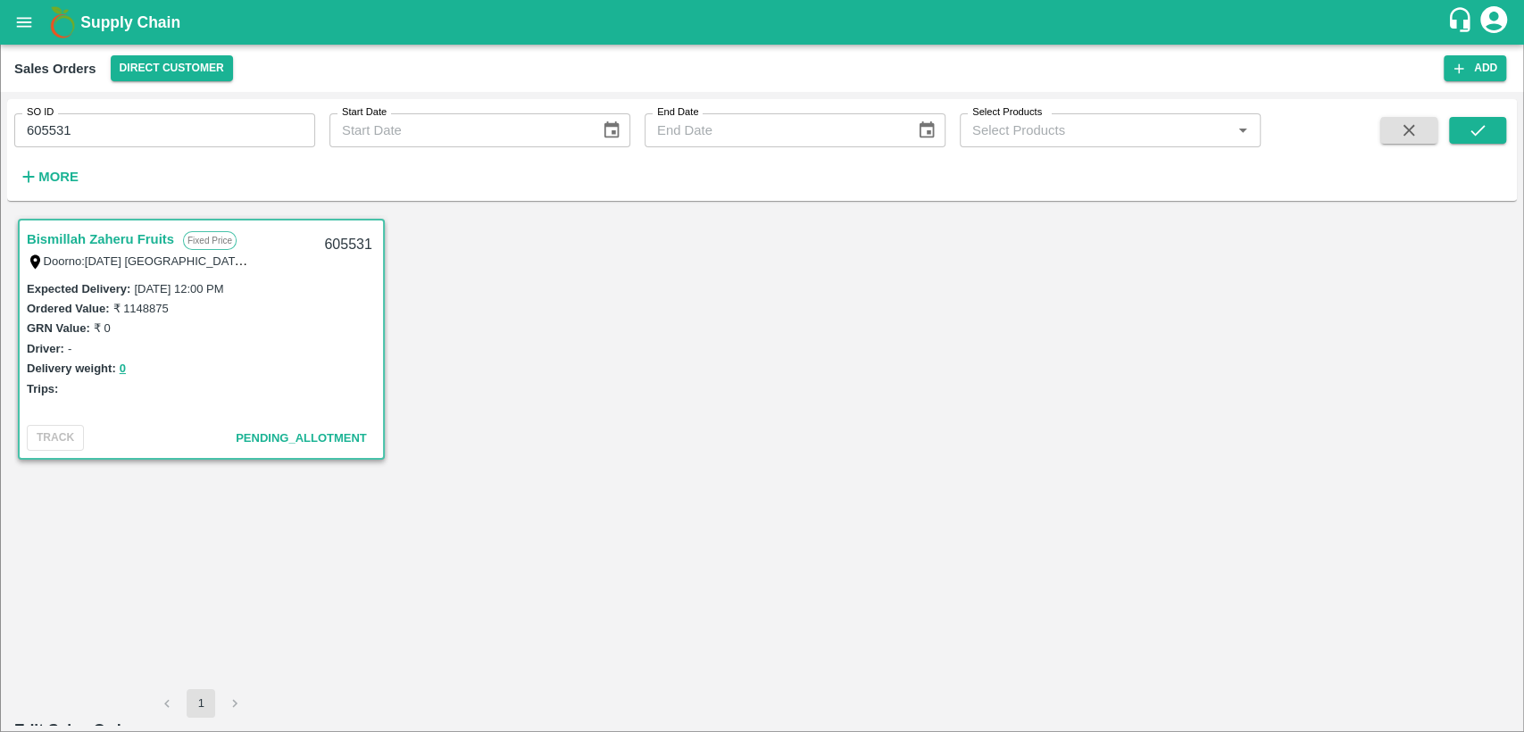
scroll to position [28, 0]
drag, startPoint x: 1468, startPoint y: 701, endPoint x: 1271, endPoint y: 358, distance: 395.4
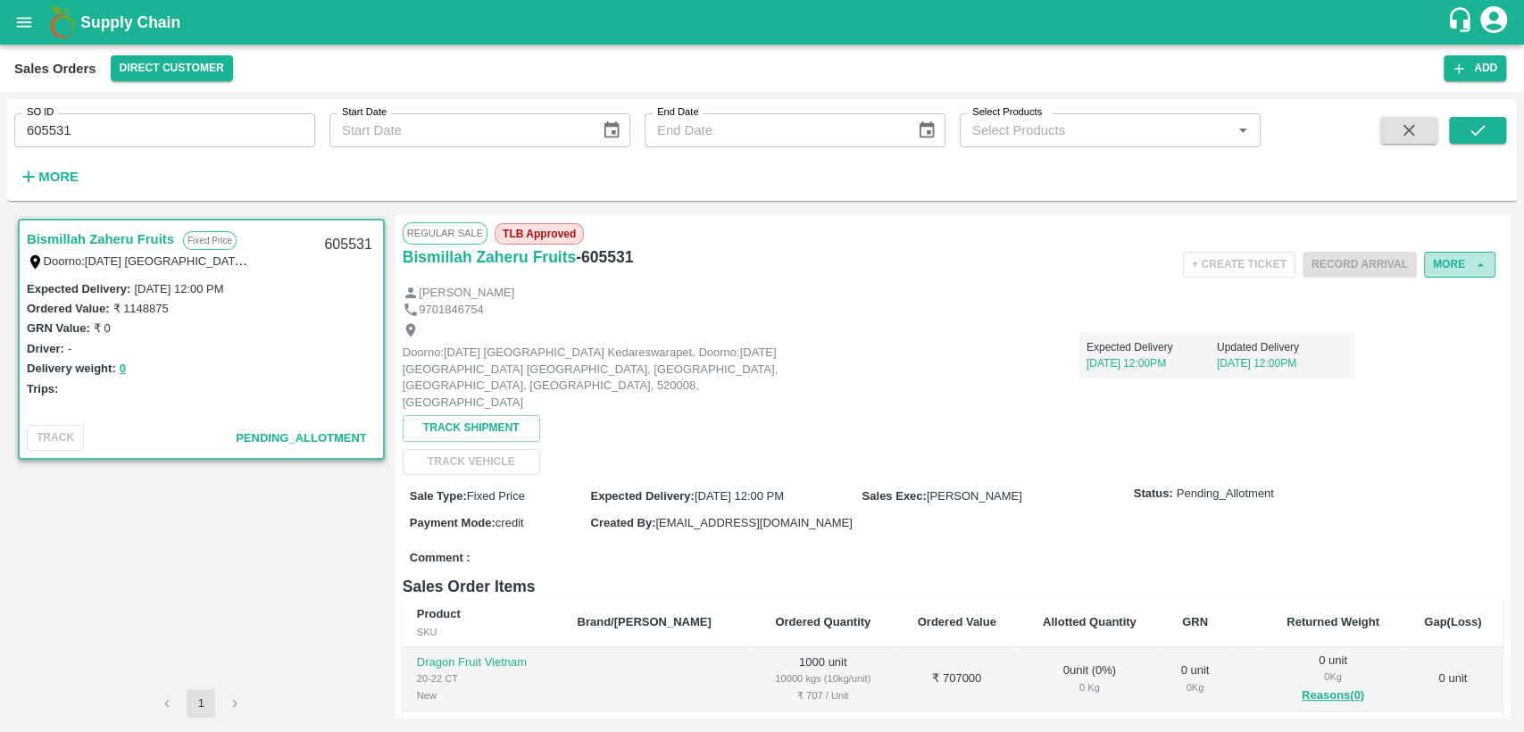
click at [1441, 265] on button "More" at bounding box center [1459, 265] width 71 height 26
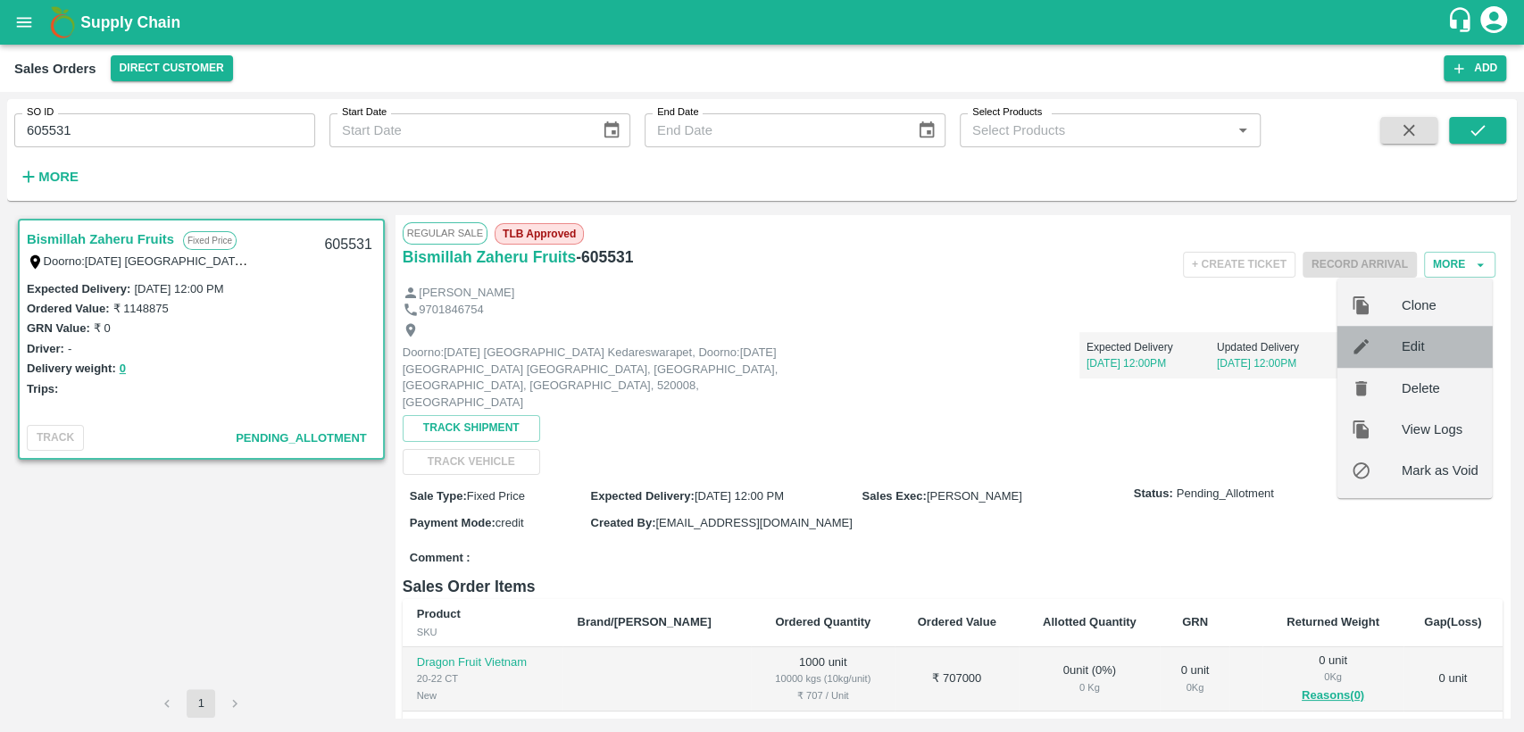
click at [1419, 341] on span "Edit" at bounding box center [1439, 346] width 77 height 20
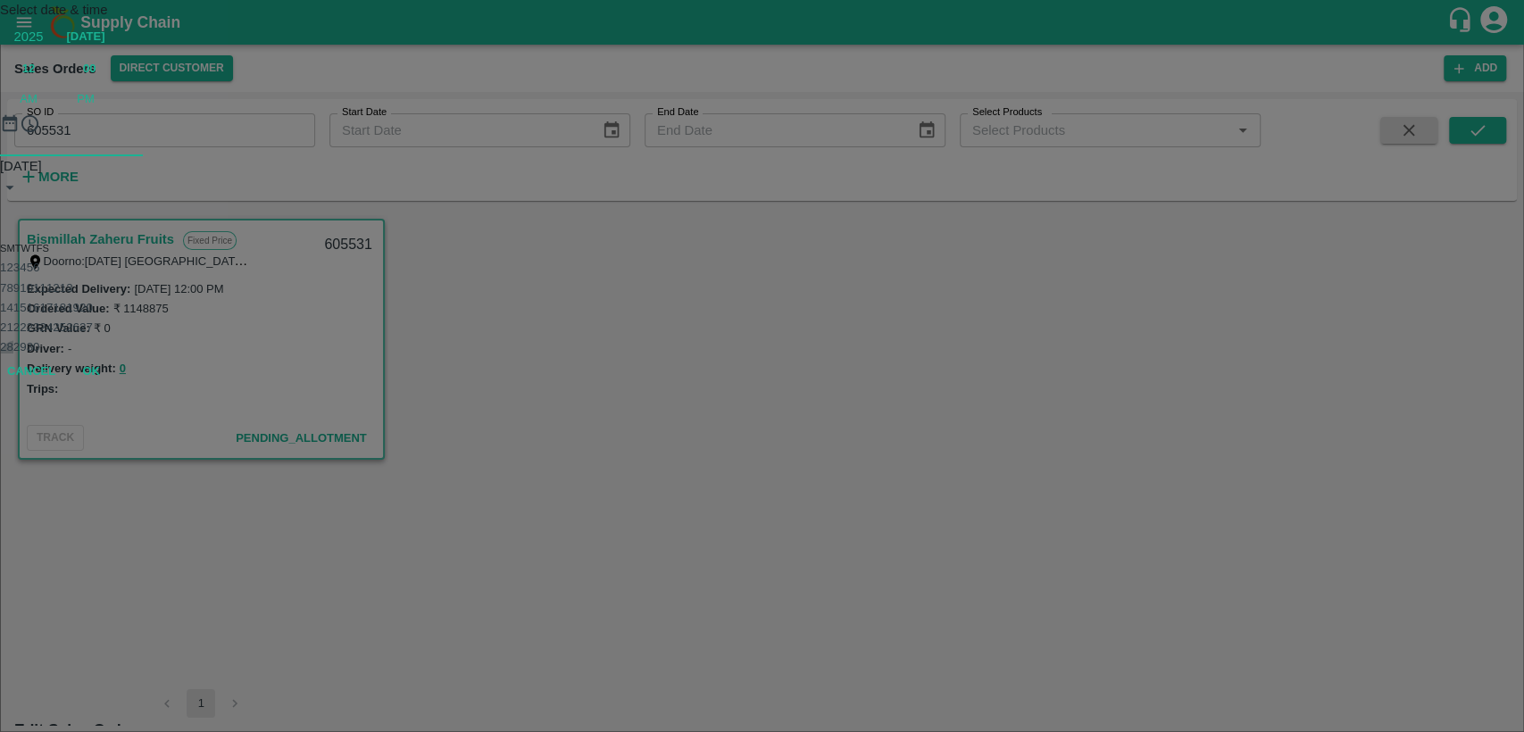
click at [13, 353] on button "28" at bounding box center [6, 346] width 13 height 13
type input "28/09/2025 12:00 PM"
click at [120, 326] on button "OK" at bounding box center [90, 310] width 57 height 31
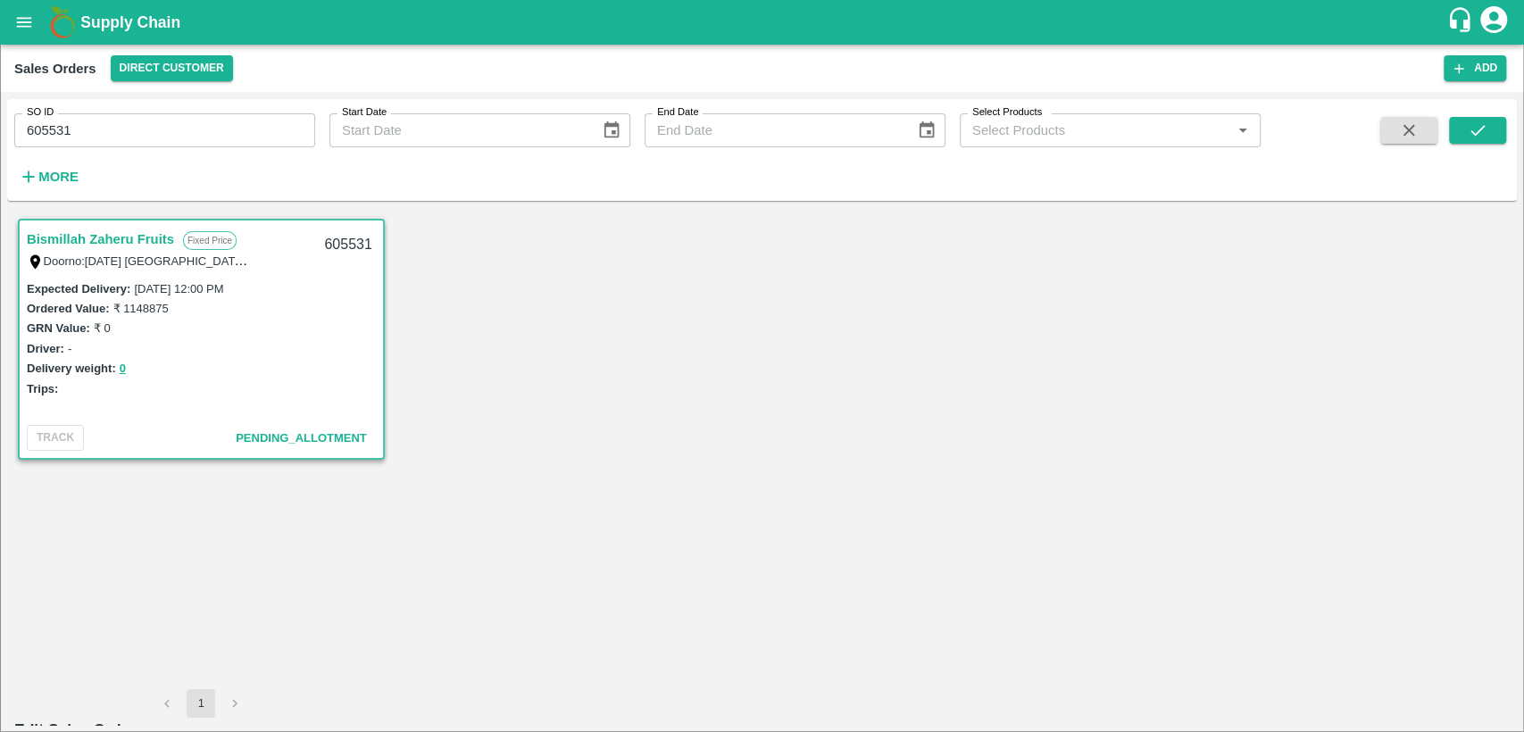
scroll to position [28, 0]
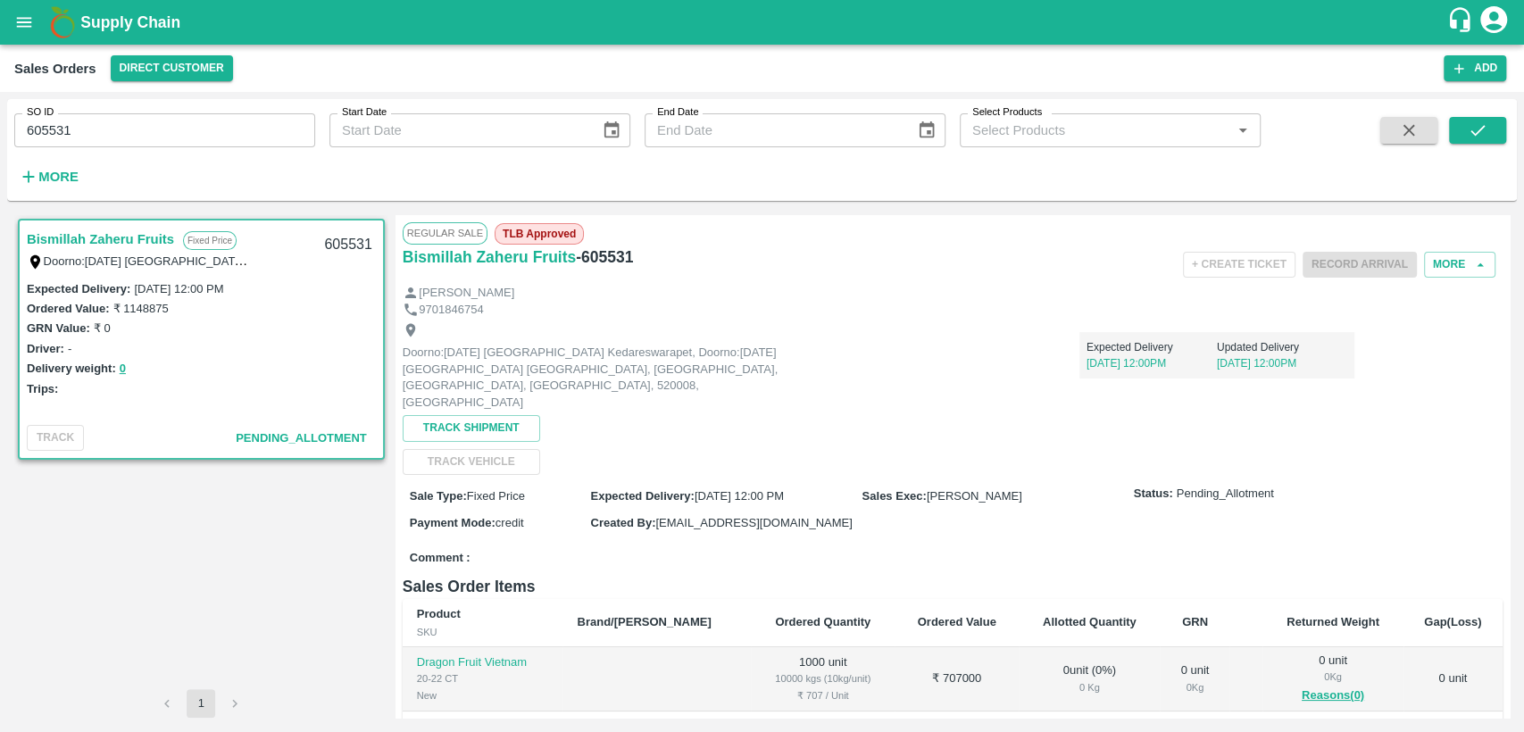
click at [610, 253] on h6 "- 605531" at bounding box center [604, 257] width 57 height 25
copy h6 "605531"
click at [1456, 265] on button "More" at bounding box center [1459, 265] width 71 height 26
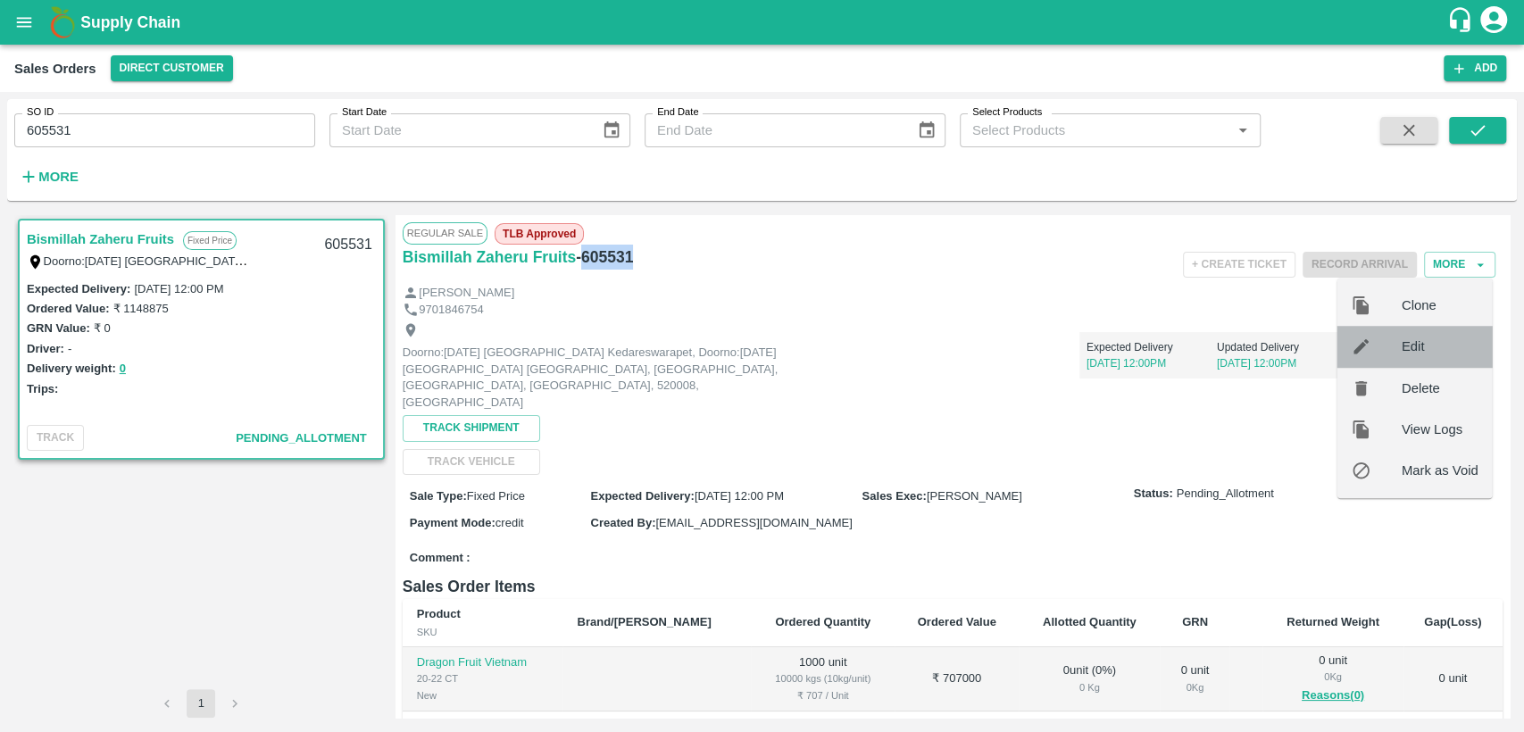
click at [1421, 344] on span "Edit" at bounding box center [1439, 346] width 77 height 20
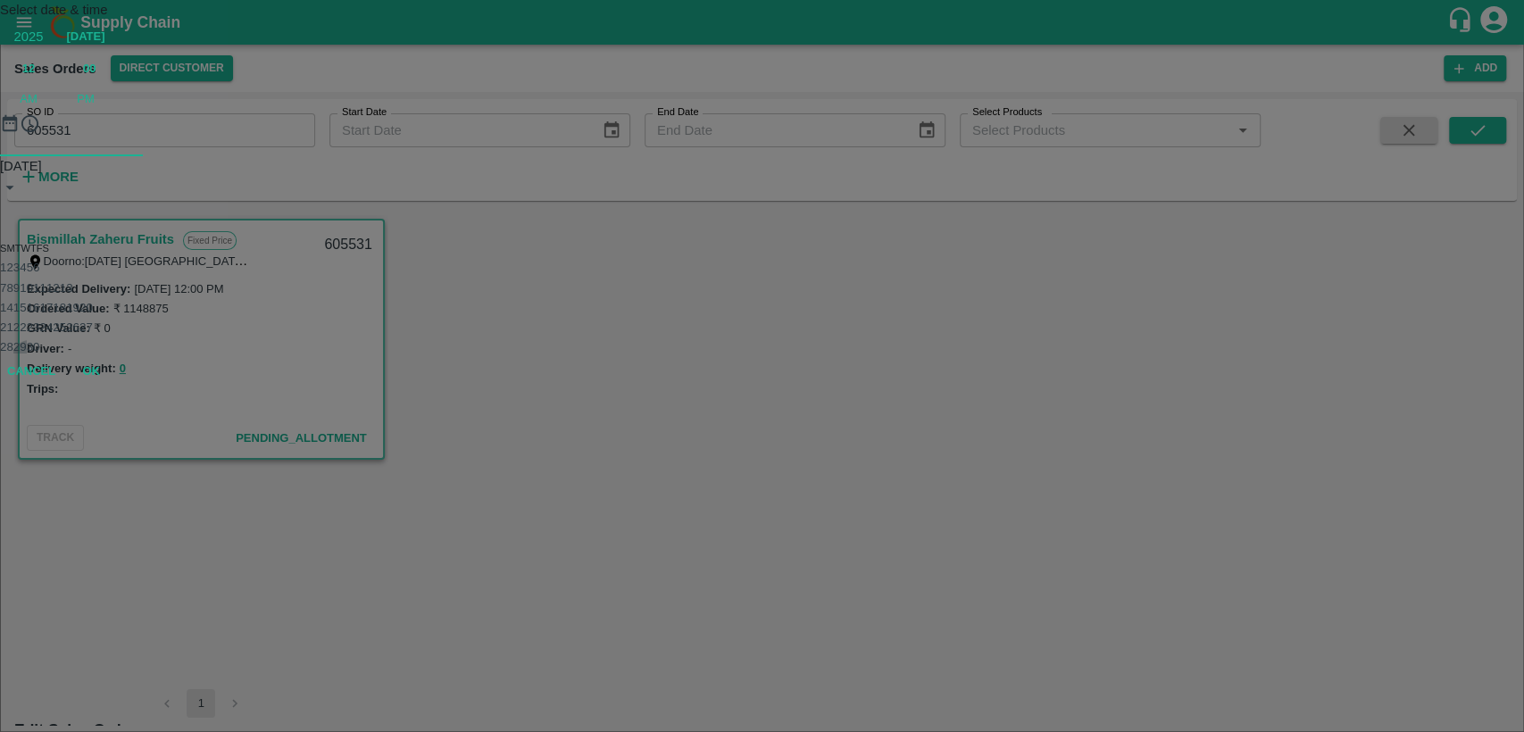
click at [27, 353] on button "29" at bounding box center [19, 346] width 13 height 13
type input "29/09/2025 12:00 PM"
click at [120, 326] on button "OK" at bounding box center [90, 310] width 57 height 31
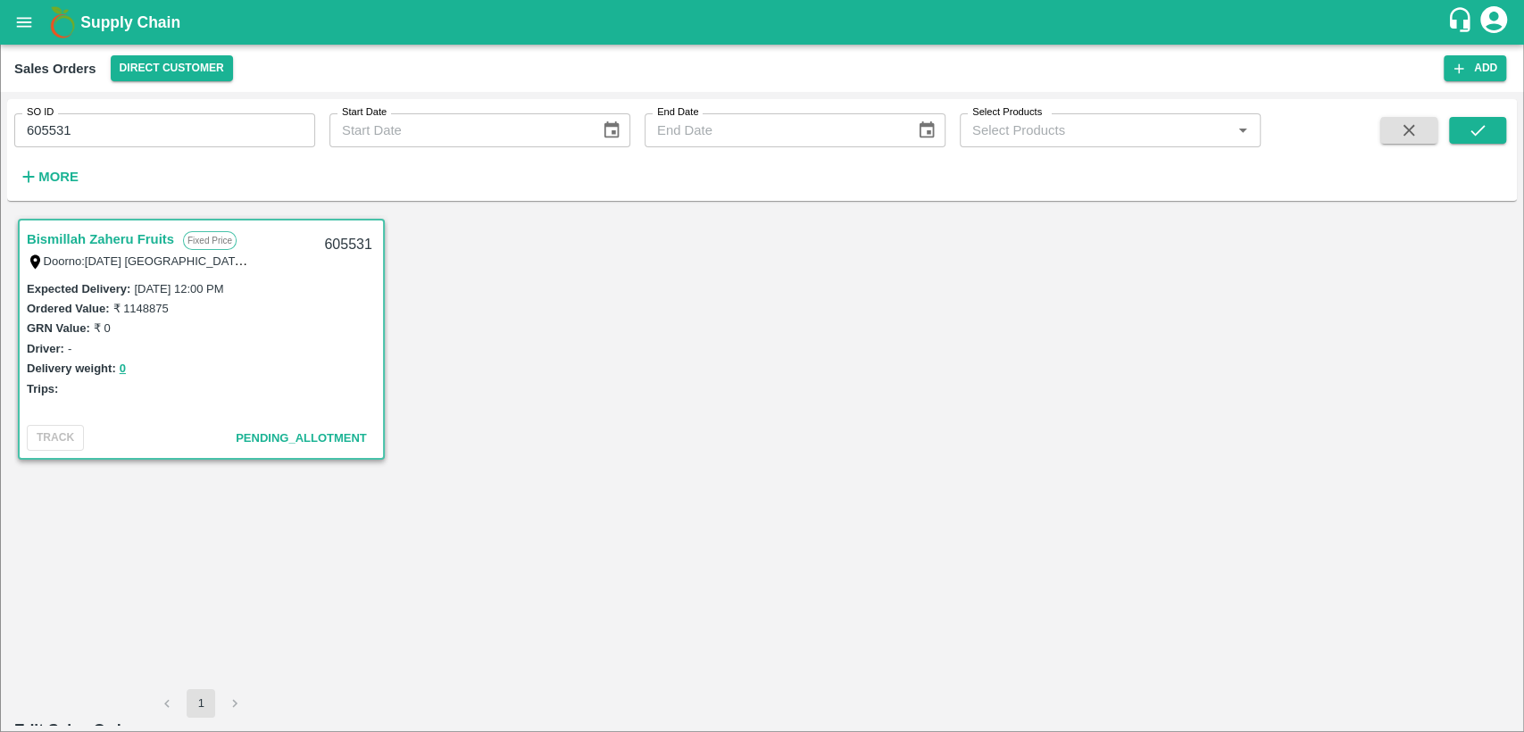
scroll to position [28, 0]
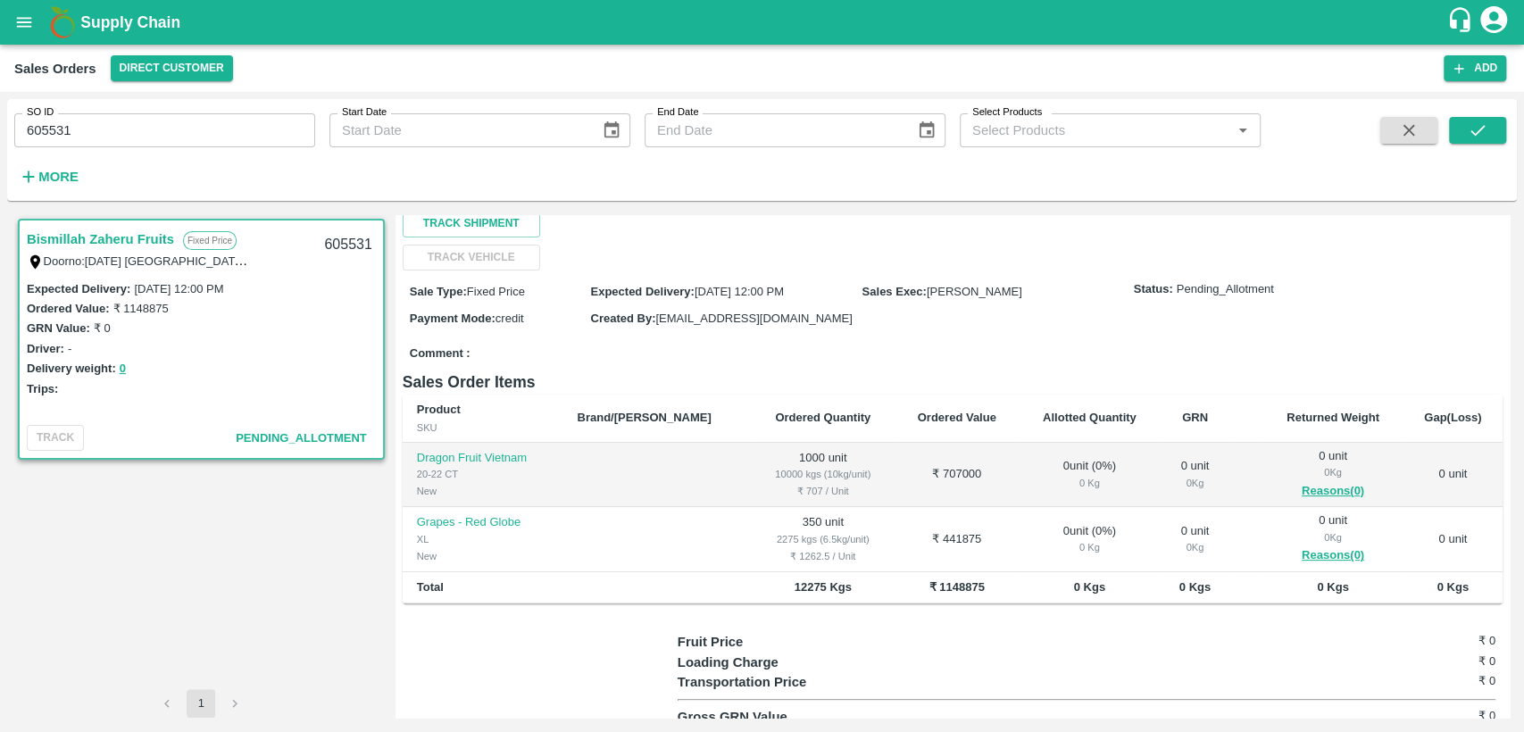
scroll to position [278, 0]
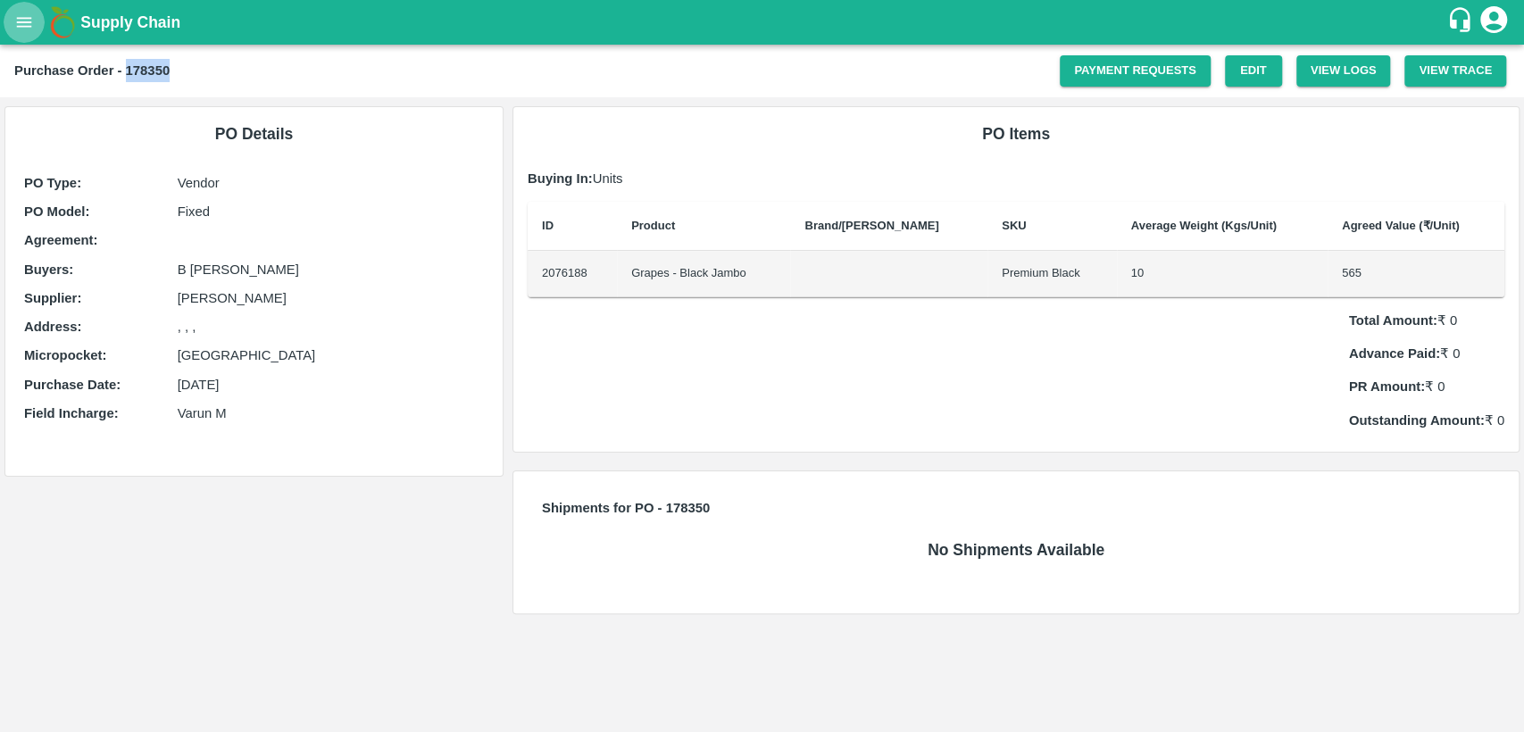
click at [40, 17] on button "open drawer" at bounding box center [24, 22] width 41 height 41
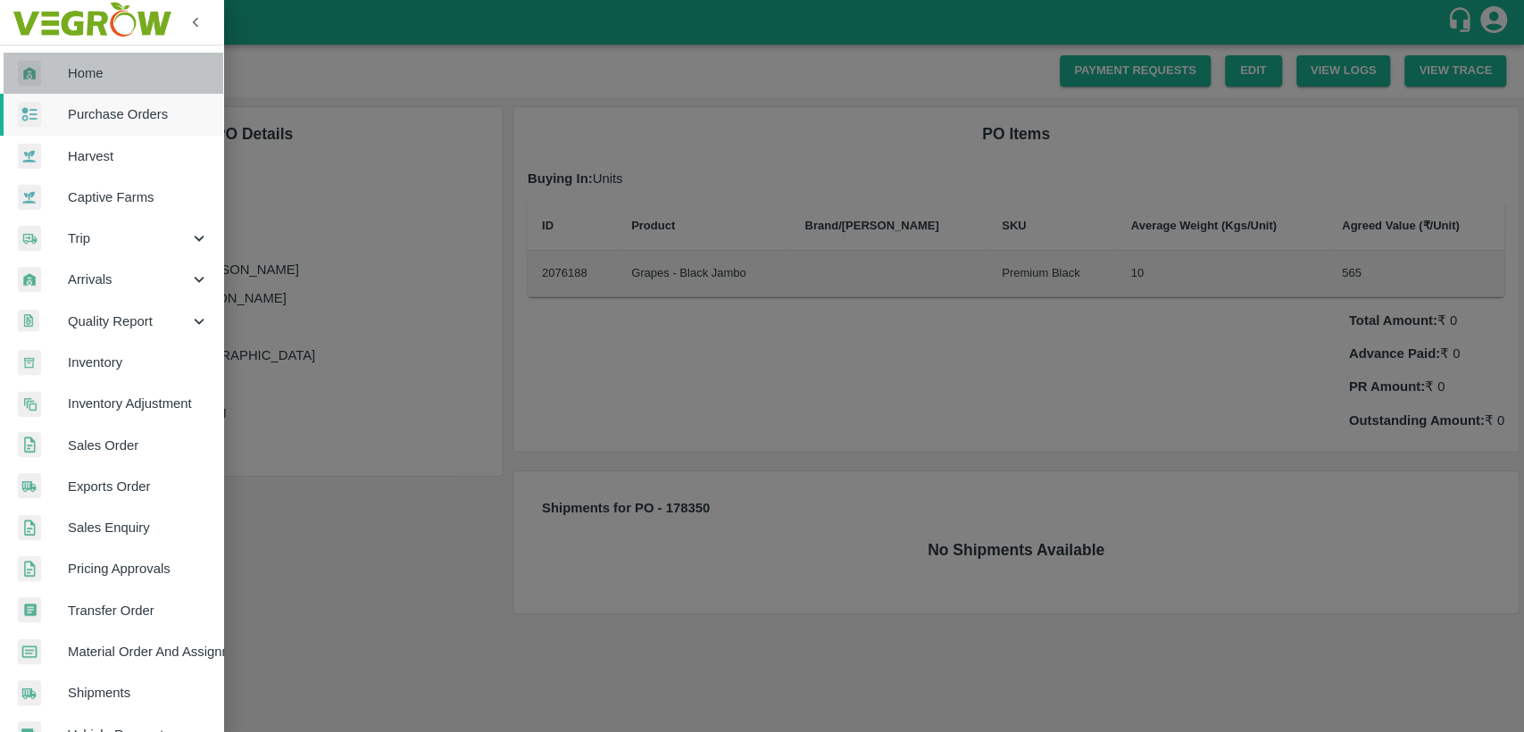
click at [117, 70] on span "Home" at bounding box center [138, 73] width 141 height 20
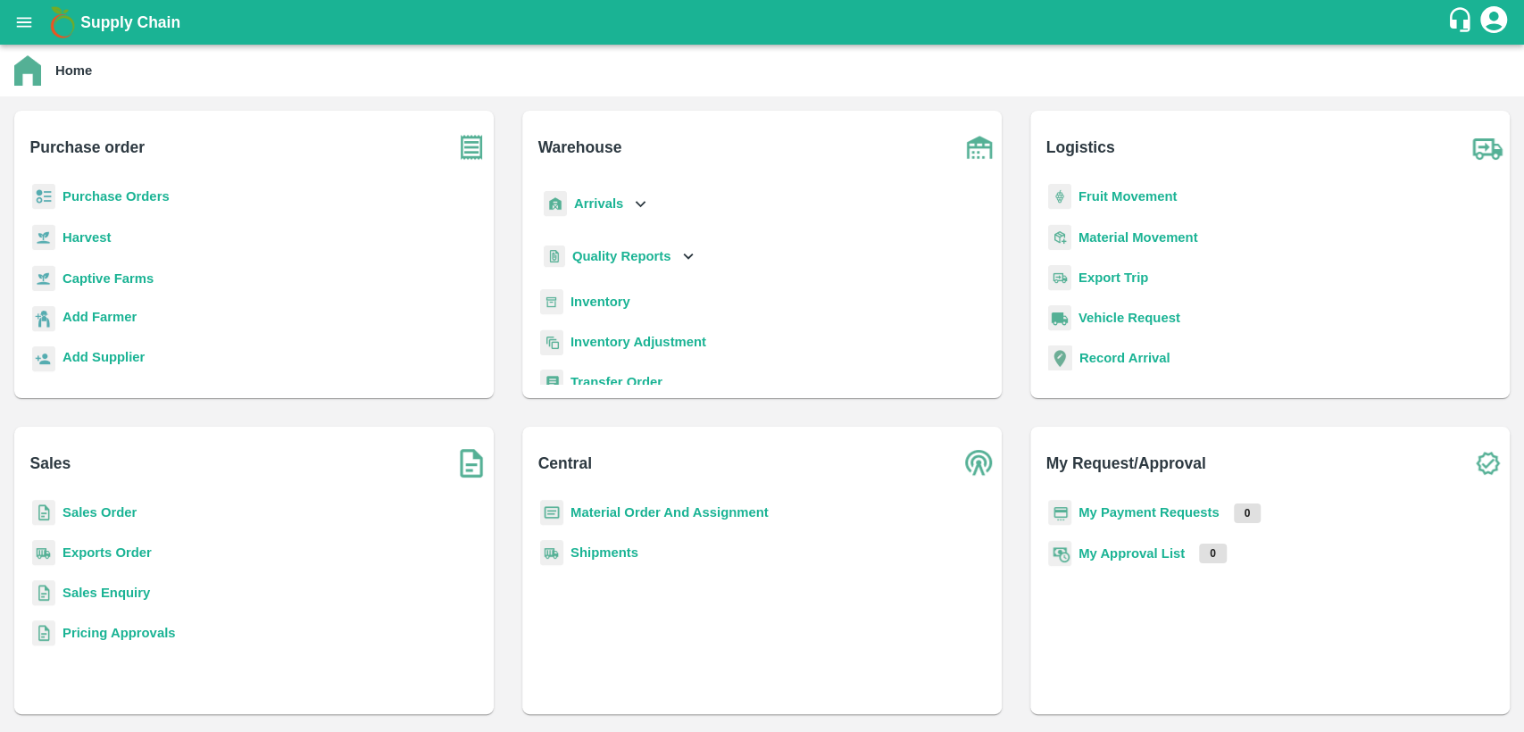
click at [121, 193] on b "Purchase Orders" at bounding box center [115, 196] width 107 height 14
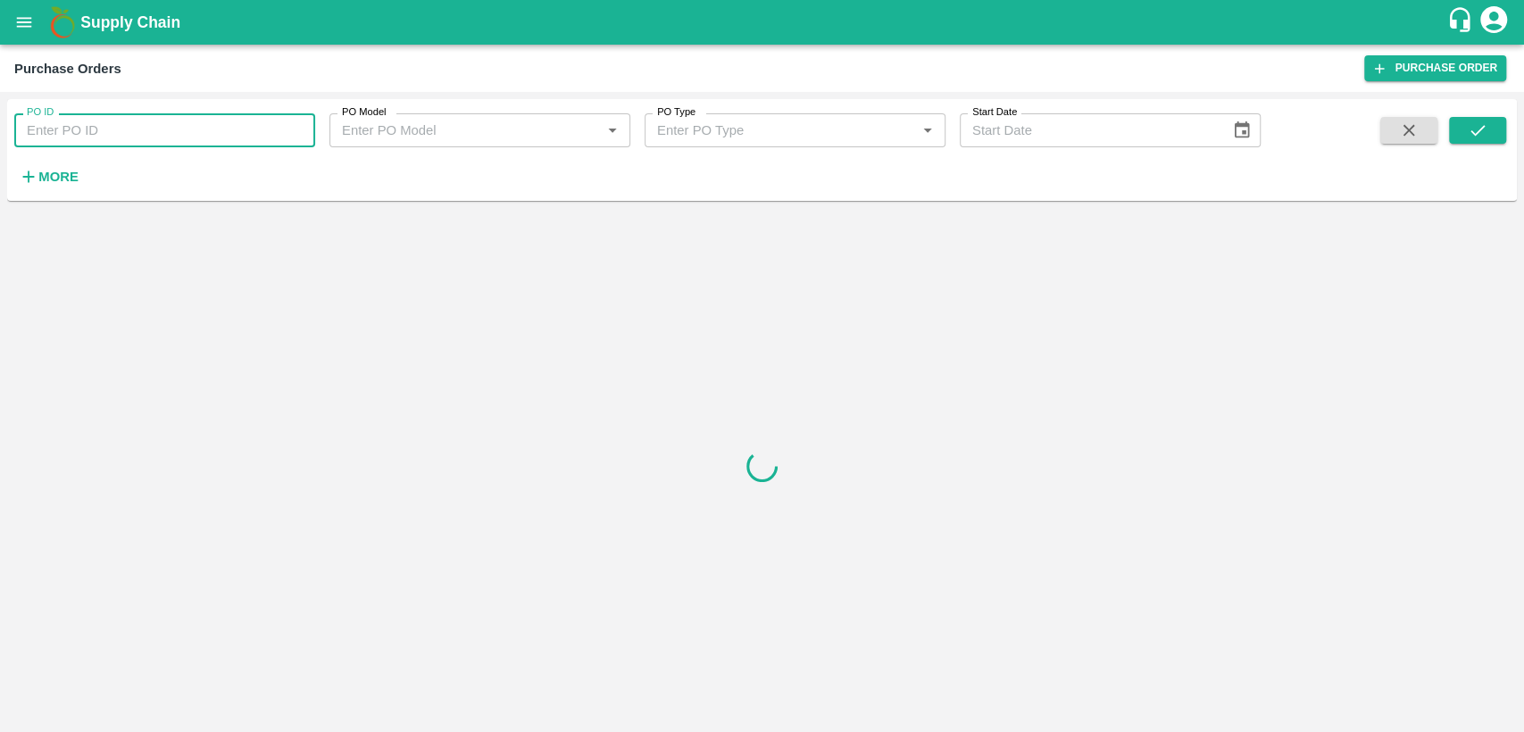
click at [100, 117] on input "PO ID" at bounding box center [164, 130] width 301 height 34
paste input "178131"
type input "178131"
click at [1473, 129] on icon "submit" at bounding box center [1477, 130] width 20 height 20
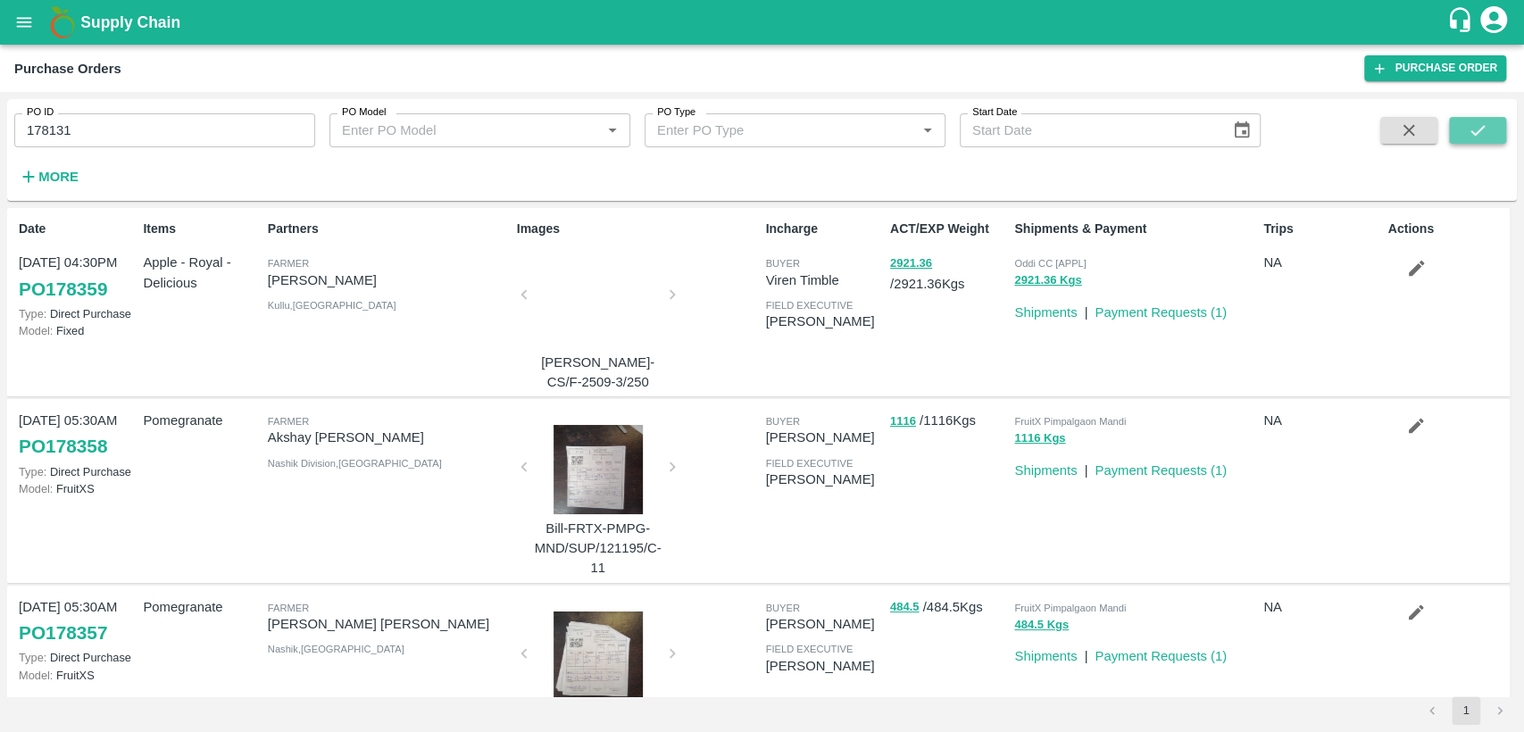
click at [1478, 132] on icon "submit" at bounding box center [1477, 130] width 20 height 20
click at [1471, 141] on button "submit" at bounding box center [1477, 130] width 57 height 27
click at [57, 179] on strong "More" at bounding box center [58, 177] width 40 height 14
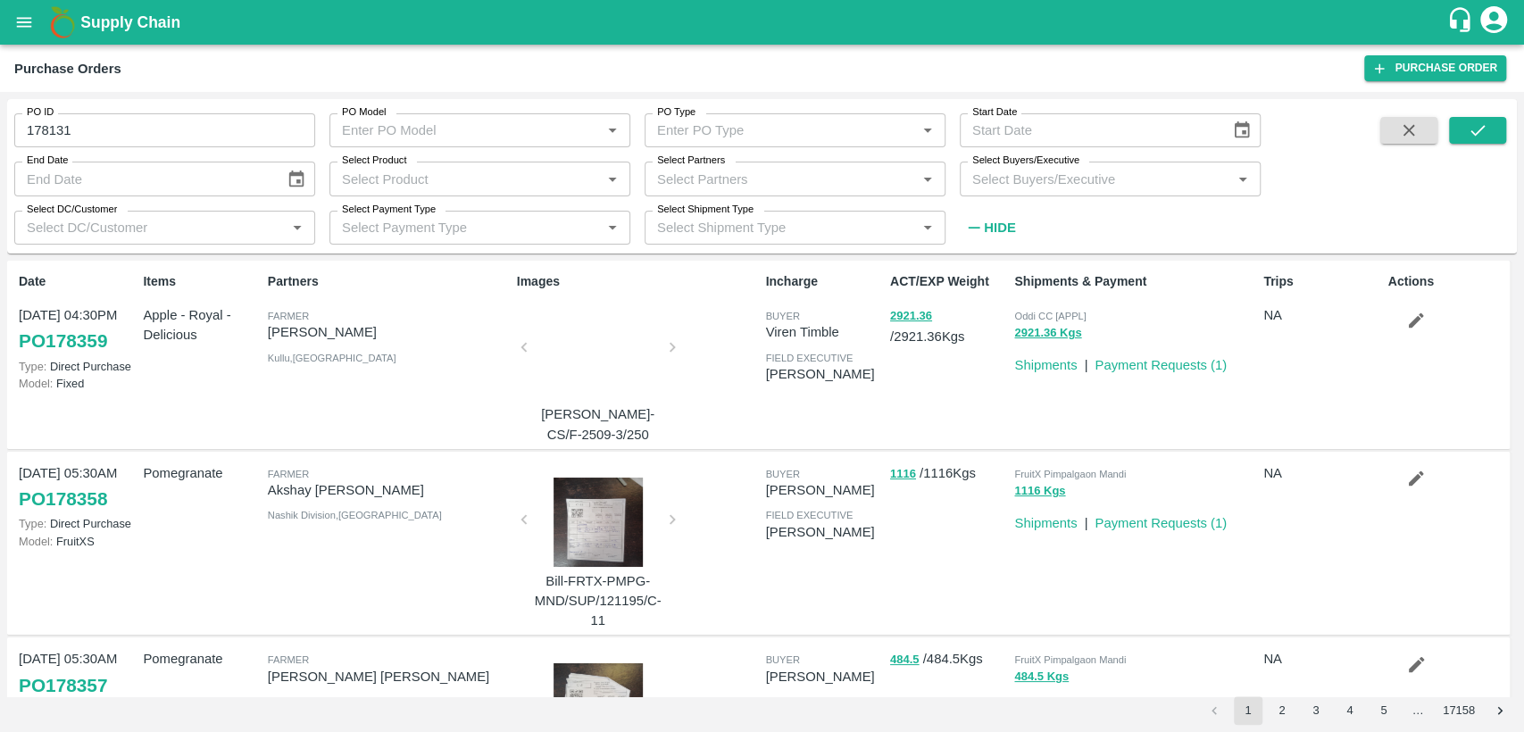
click at [1111, 170] on input "Select Buyers/Executive" at bounding box center [1095, 178] width 261 height 23
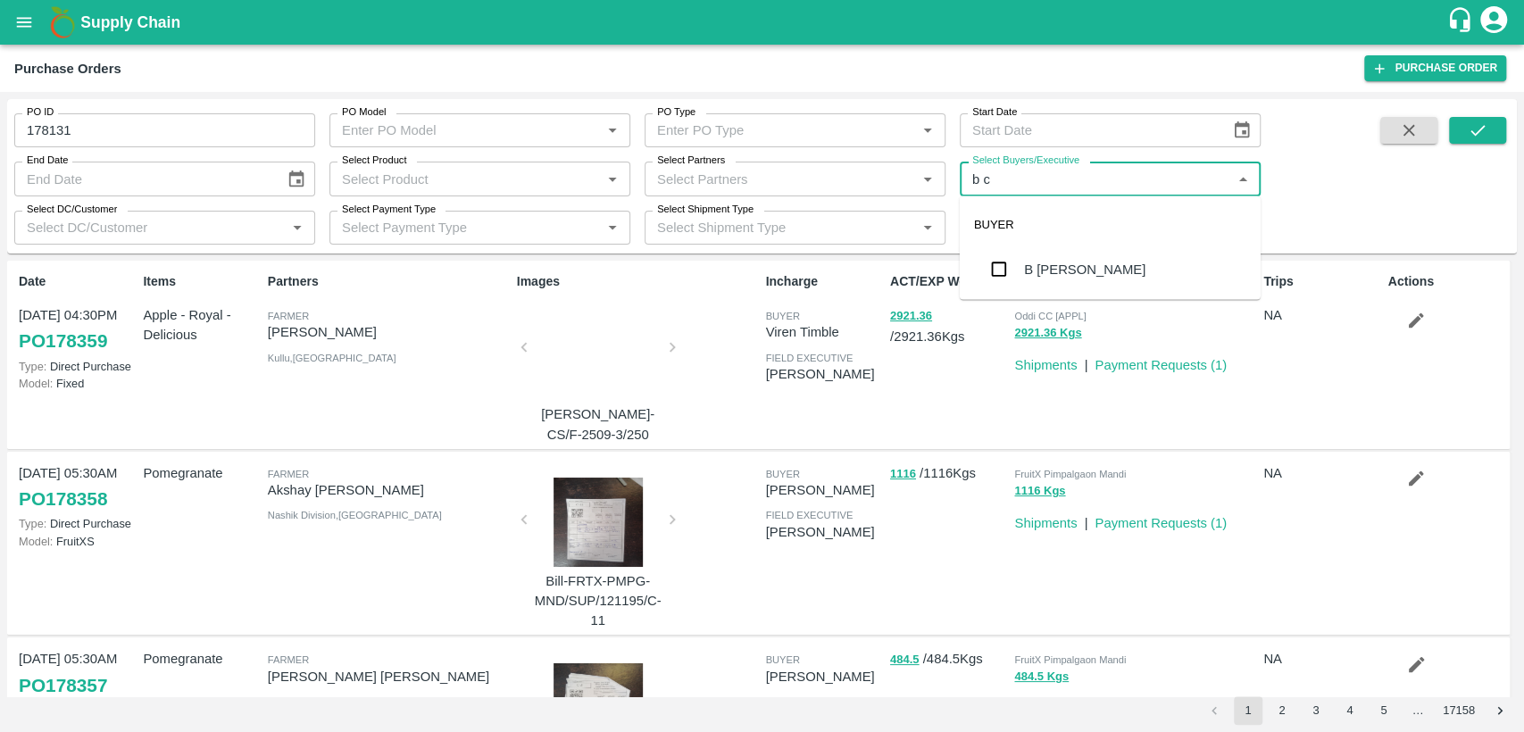
type input "b ch"
click at [1126, 252] on div "B [PERSON_NAME]" at bounding box center [1109, 269] width 301 height 46
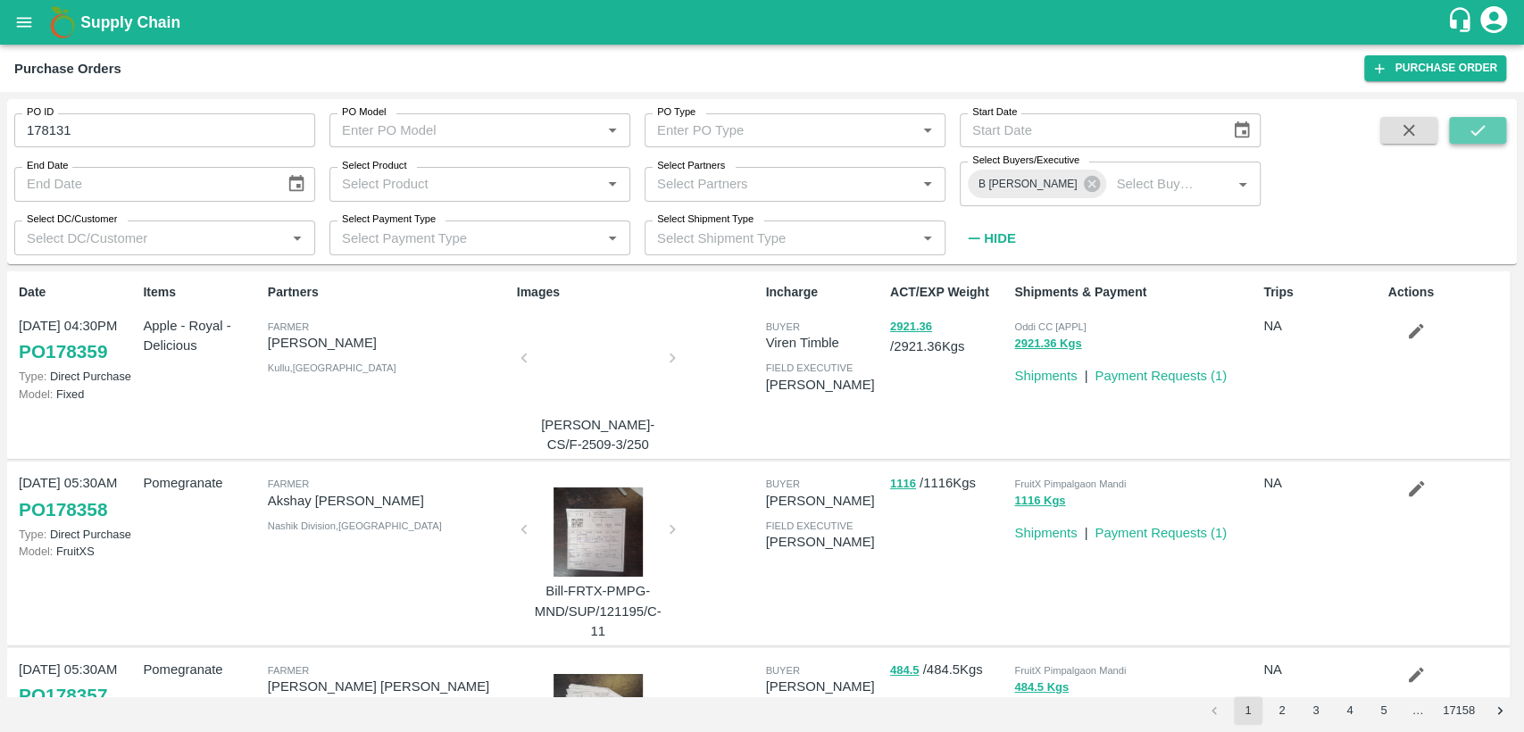
click at [1475, 126] on icon "submit" at bounding box center [1477, 130] width 20 height 20
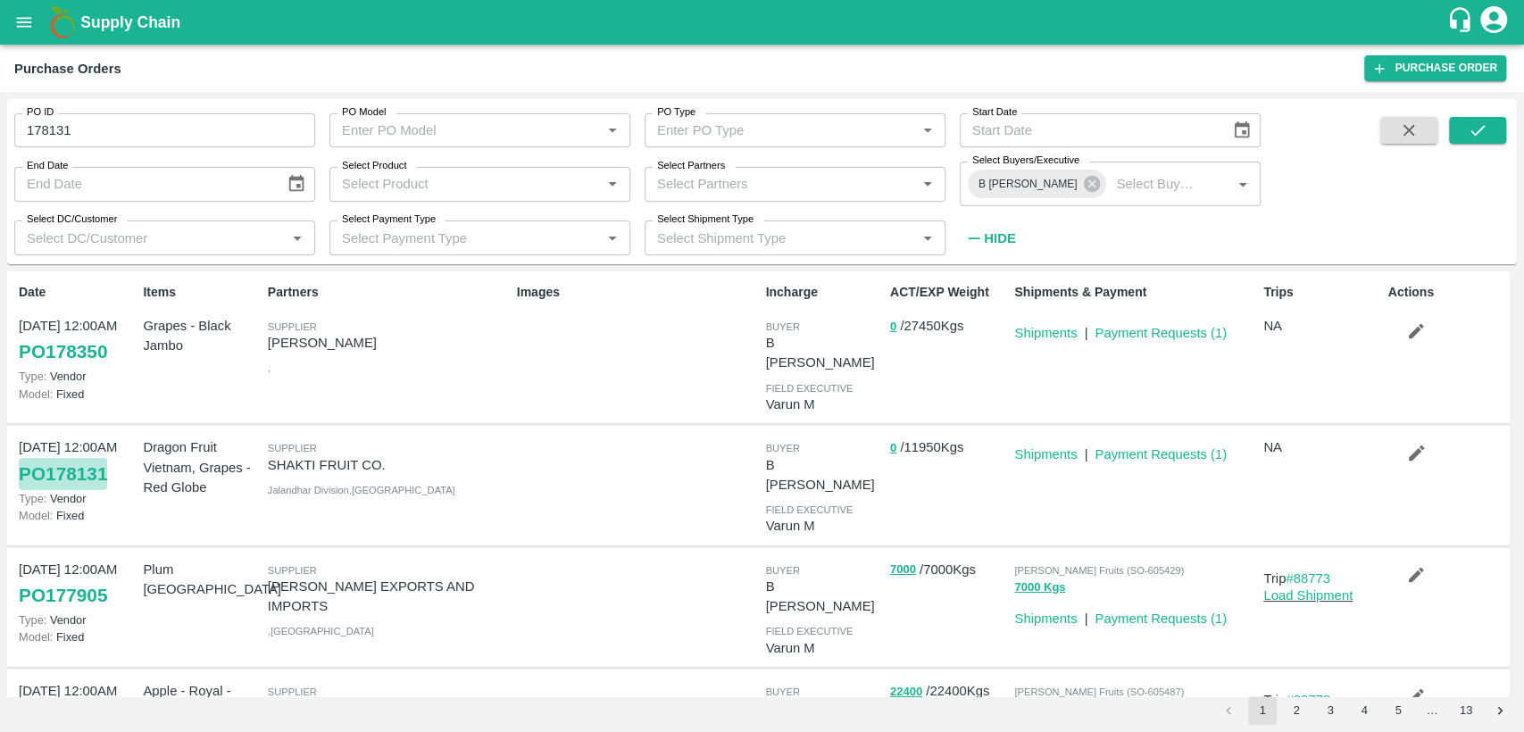
click at [82, 458] on link "PO 178131" at bounding box center [63, 474] width 88 height 32
click at [39, 34] on button "open drawer" at bounding box center [24, 22] width 41 height 41
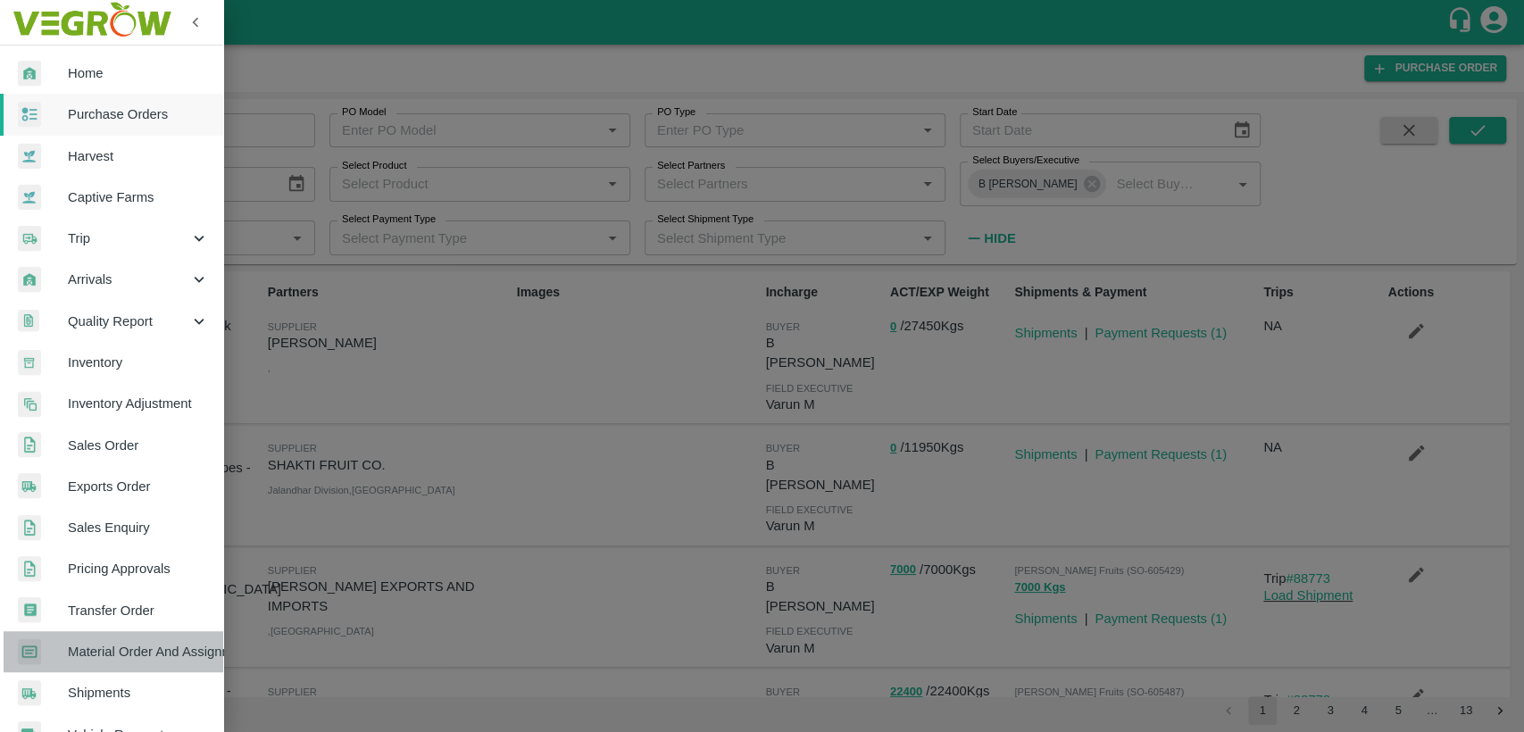
click at [158, 663] on link "Material Order And Assignment" at bounding box center [111, 651] width 223 height 41
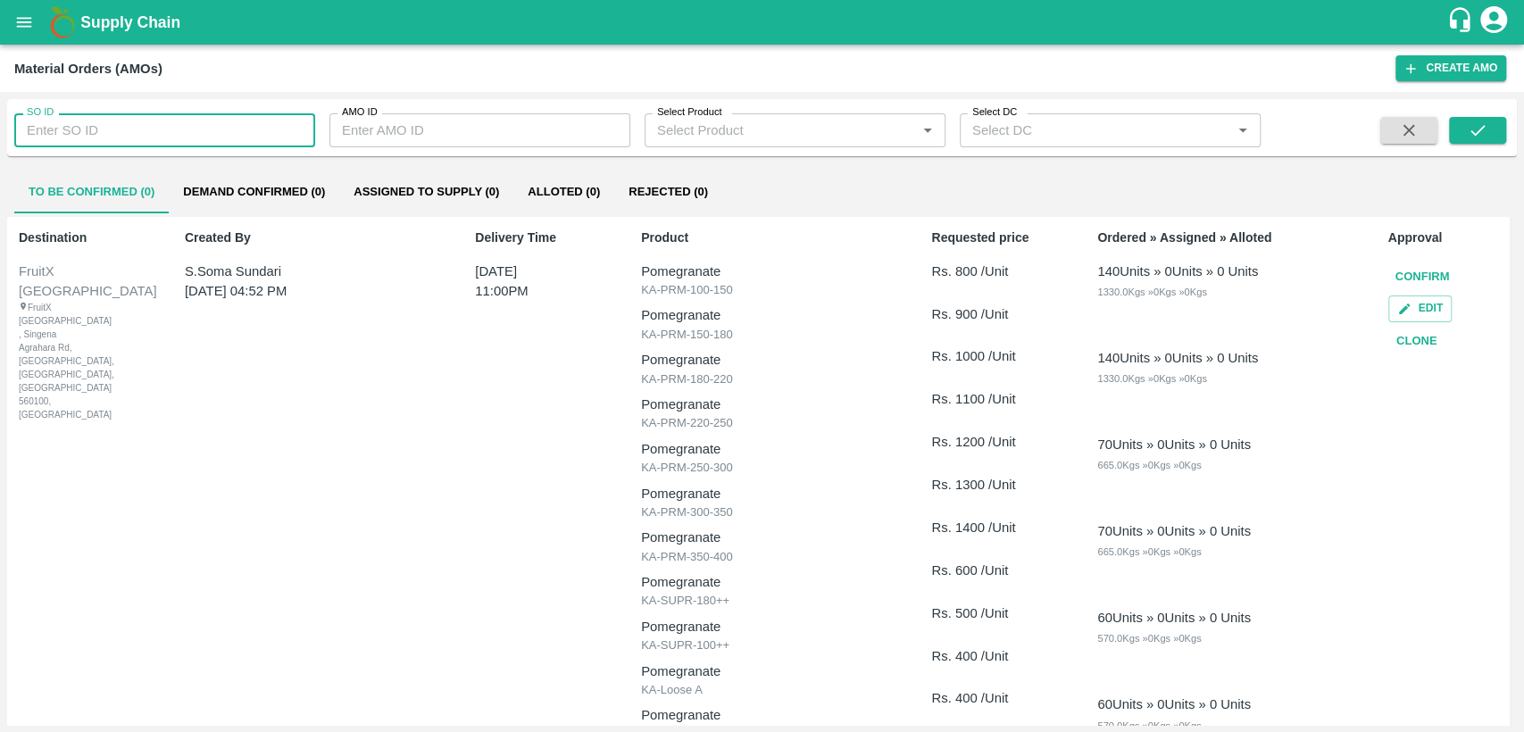
click at [129, 124] on input "SO ID" at bounding box center [164, 130] width 301 height 34
click at [128, 128] on input "SO ID" at bounding box center [164, 130] width 301 height 34
paste input "605531"
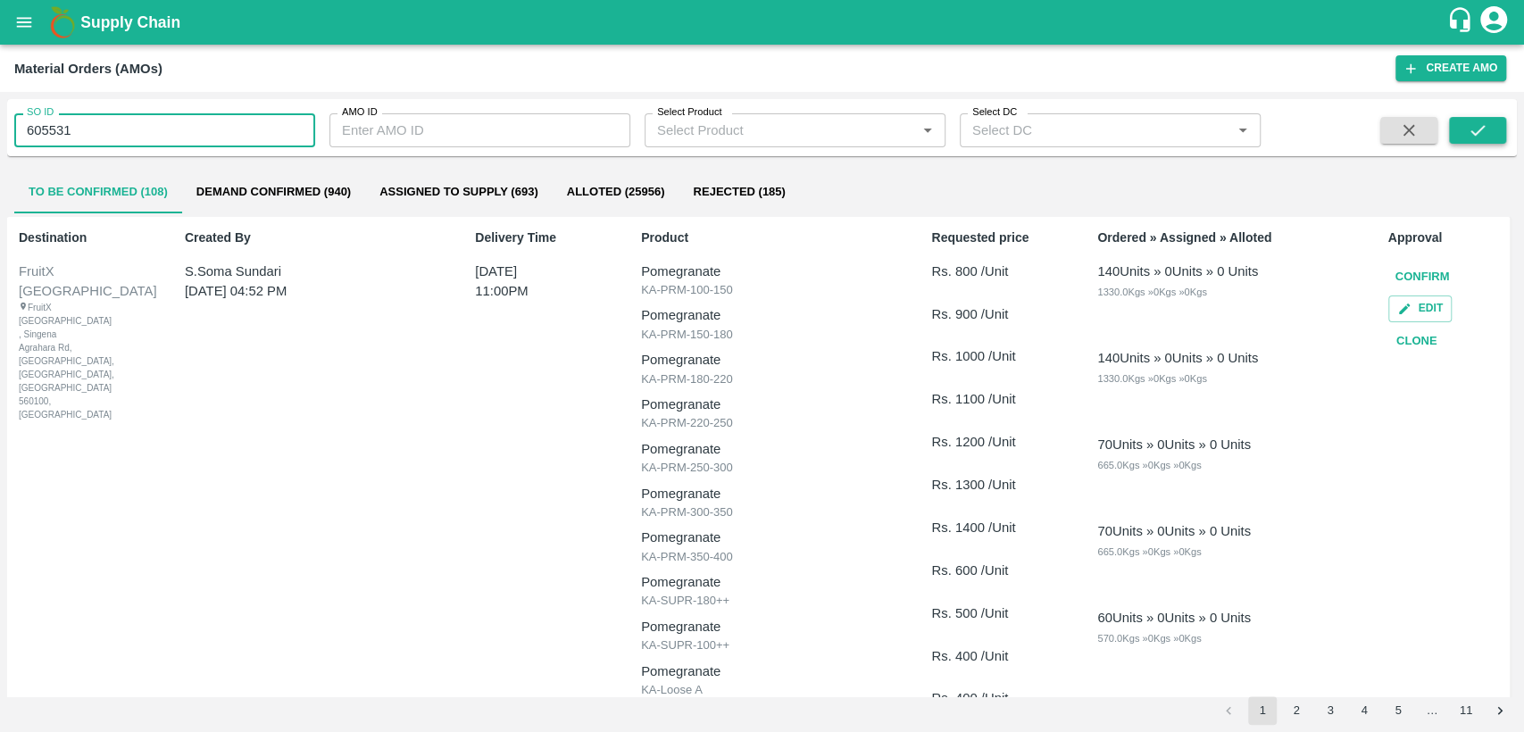
type input "605531"
click at [1488, 122] on button "submit" at bounding box center [1477, 130] width 57 height 27
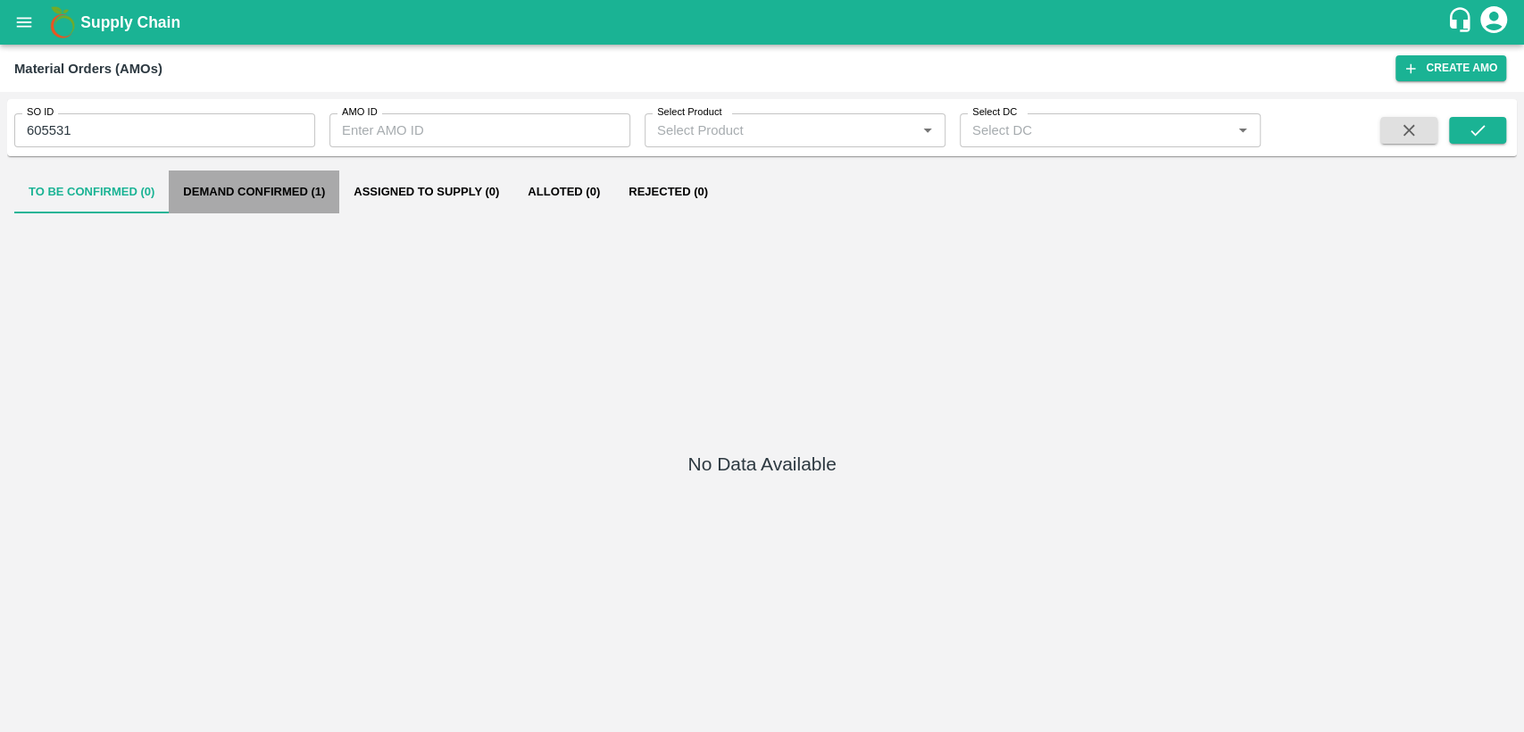
click at [241, 194] on button "Demand Confirmed (1)" at bounding box center [254, 191] width 170 height 43
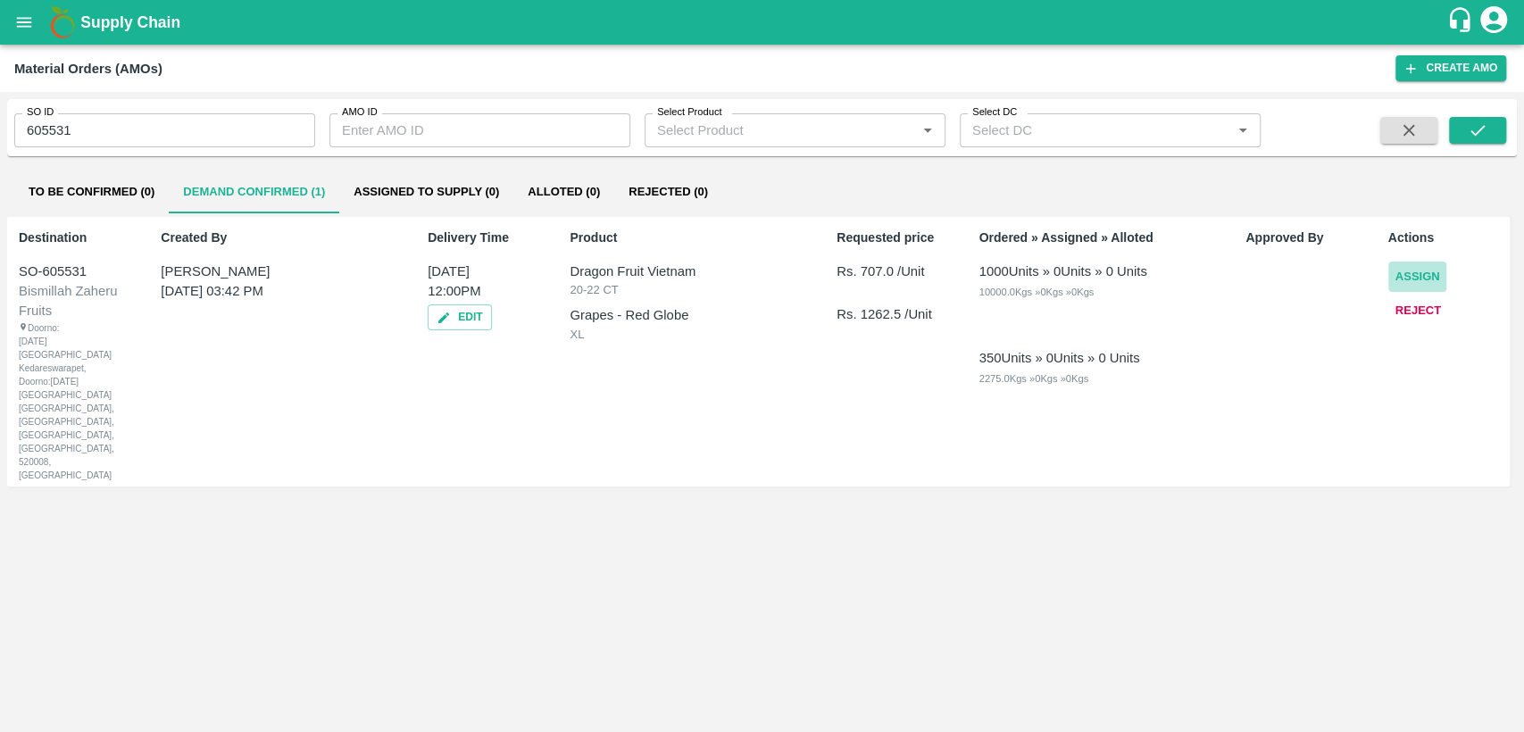
click at [1408, 273] on button "Assign" at bounding box center [1417, 277] width 59 height 31
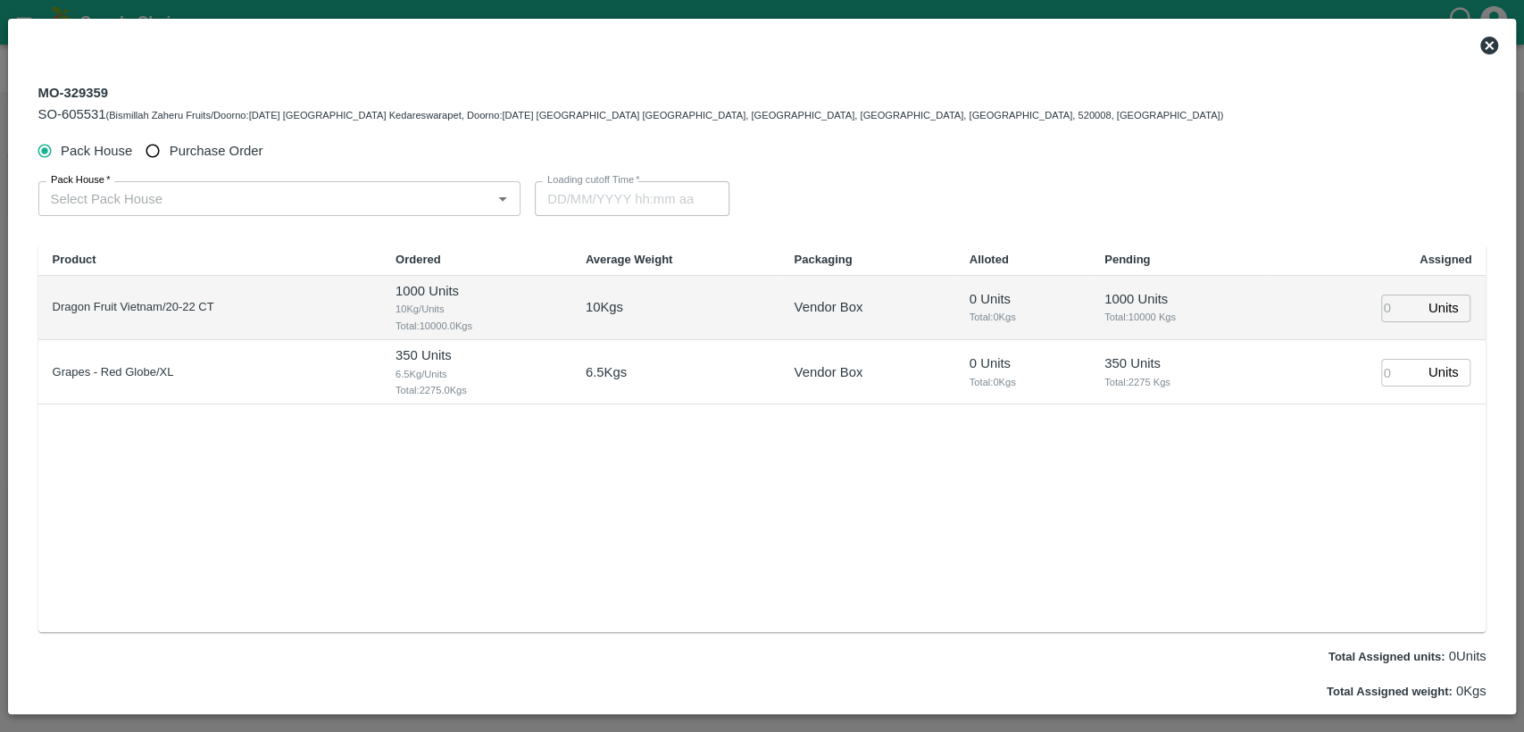
click at [228, 152] on span "Purchase Order" at bounding box center [217, 151] width 94 height 20
click at [170, 152] on input "Purchase Order" at bounding box center [153, 151] width 33 height 33
radio input "true"
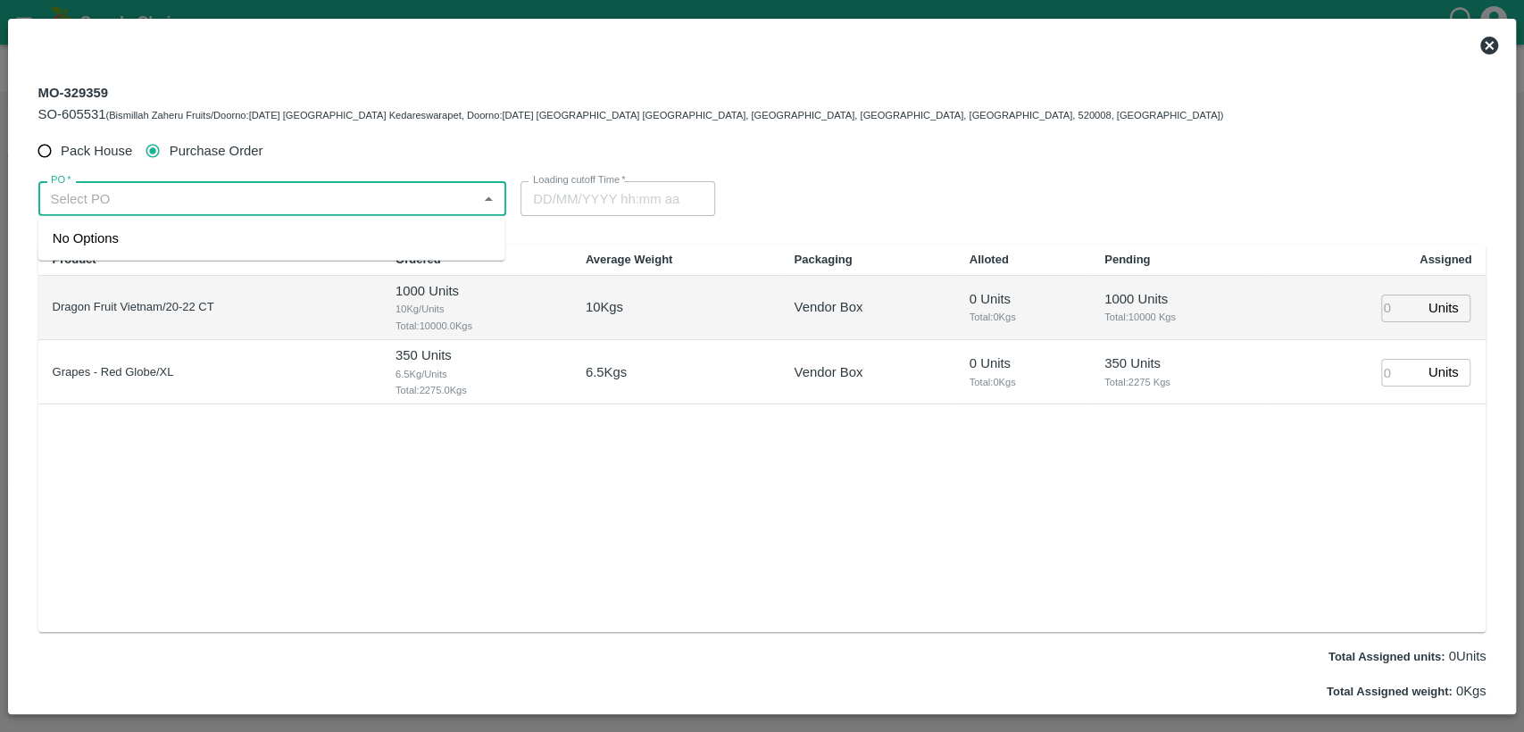
click at [219, 202] on input "PO   *" at bounding box center [258, 198] width 428 height 23
click at [220, 235] on div "PO-178131(SHAKTI FRUIT CO.- 9988103504)" at bounding box center [191, 238] width 276 height 20
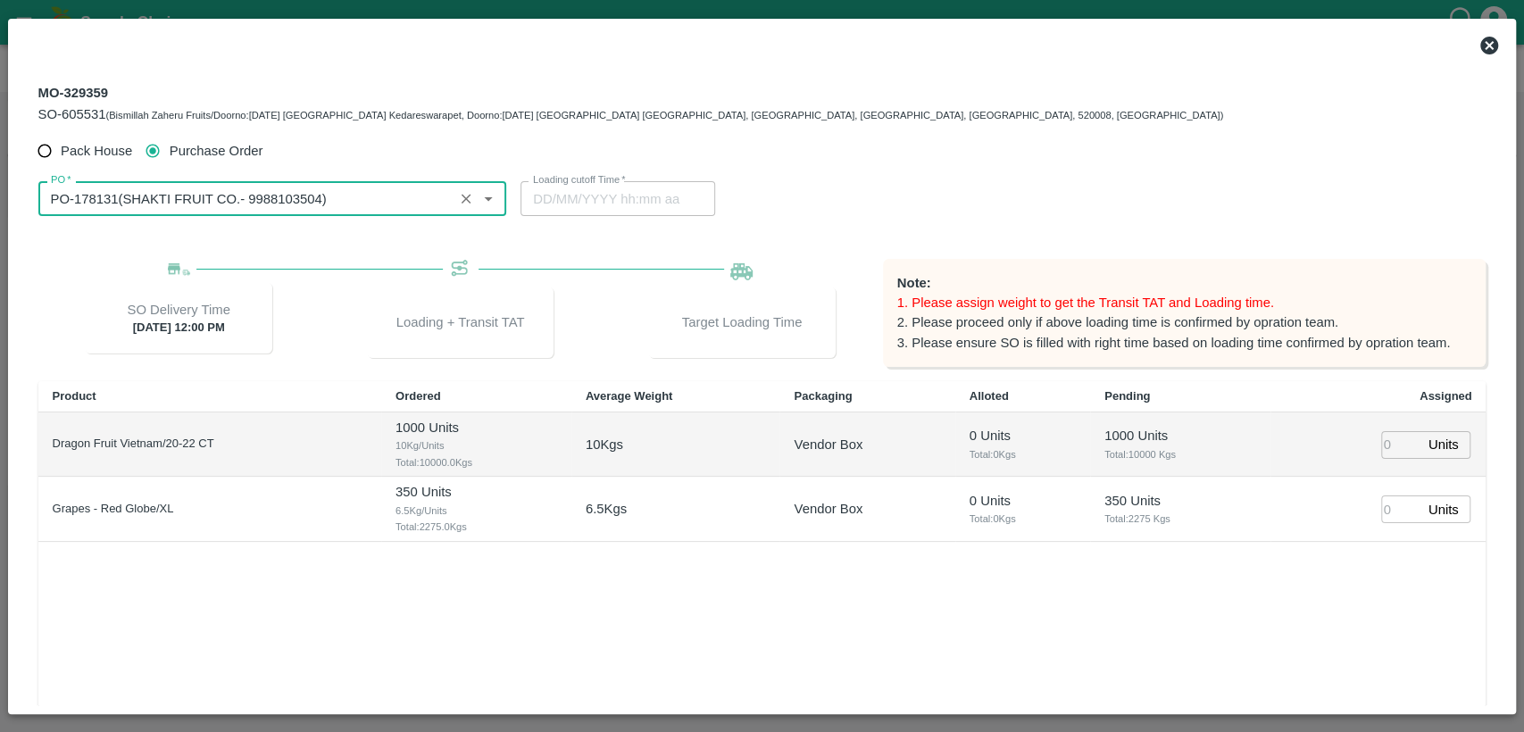
type input "PO-178131(SHAKTI FRUIT CO.- 9988103504)"
click at [1399, 441] on input "number" at bounding box center [1400, 445] width 39 height 28
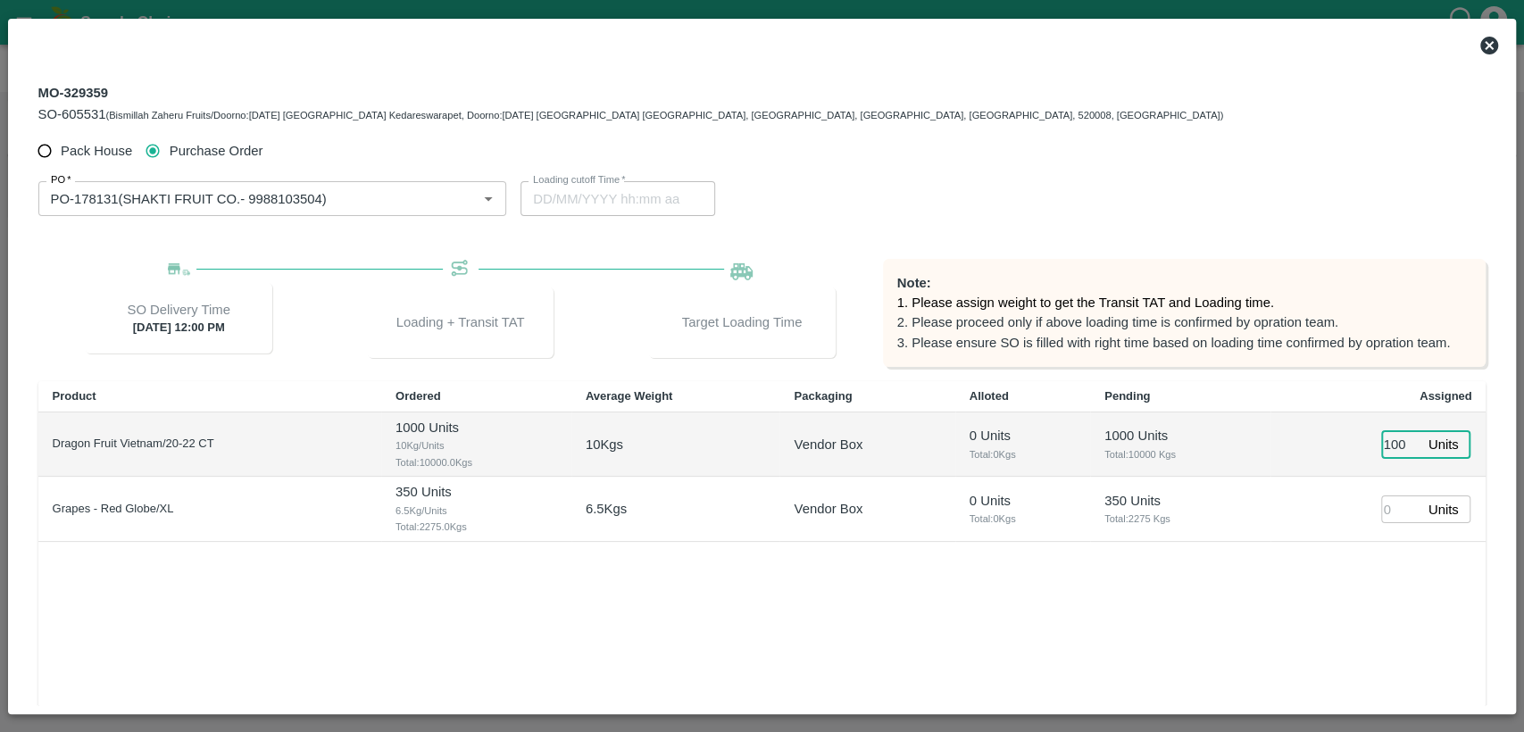
type input "1000"
type input "25/09/2025 01:12 AM"
type input "1000"
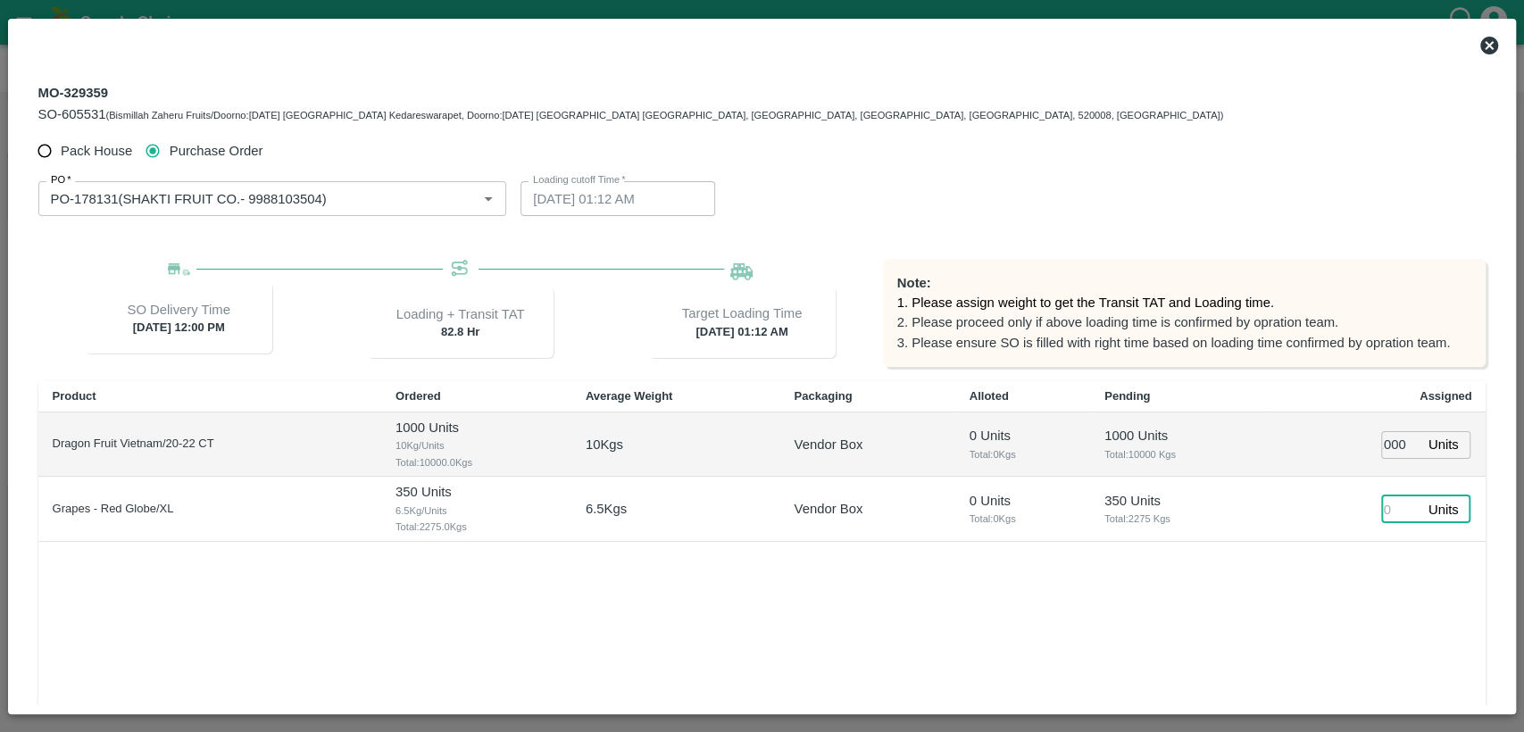
scroll to position [0, 0]
click at [1390, 511] on input "number" at bounding box center [1400, 509] width 39 height 28
type input "350"
click at [1370, 560] on div "Product Ordered Average Weight Packaging Alloted Pending Assigned Dragon Fruit …" at bounding box center [762, 575] width 1448 height 388
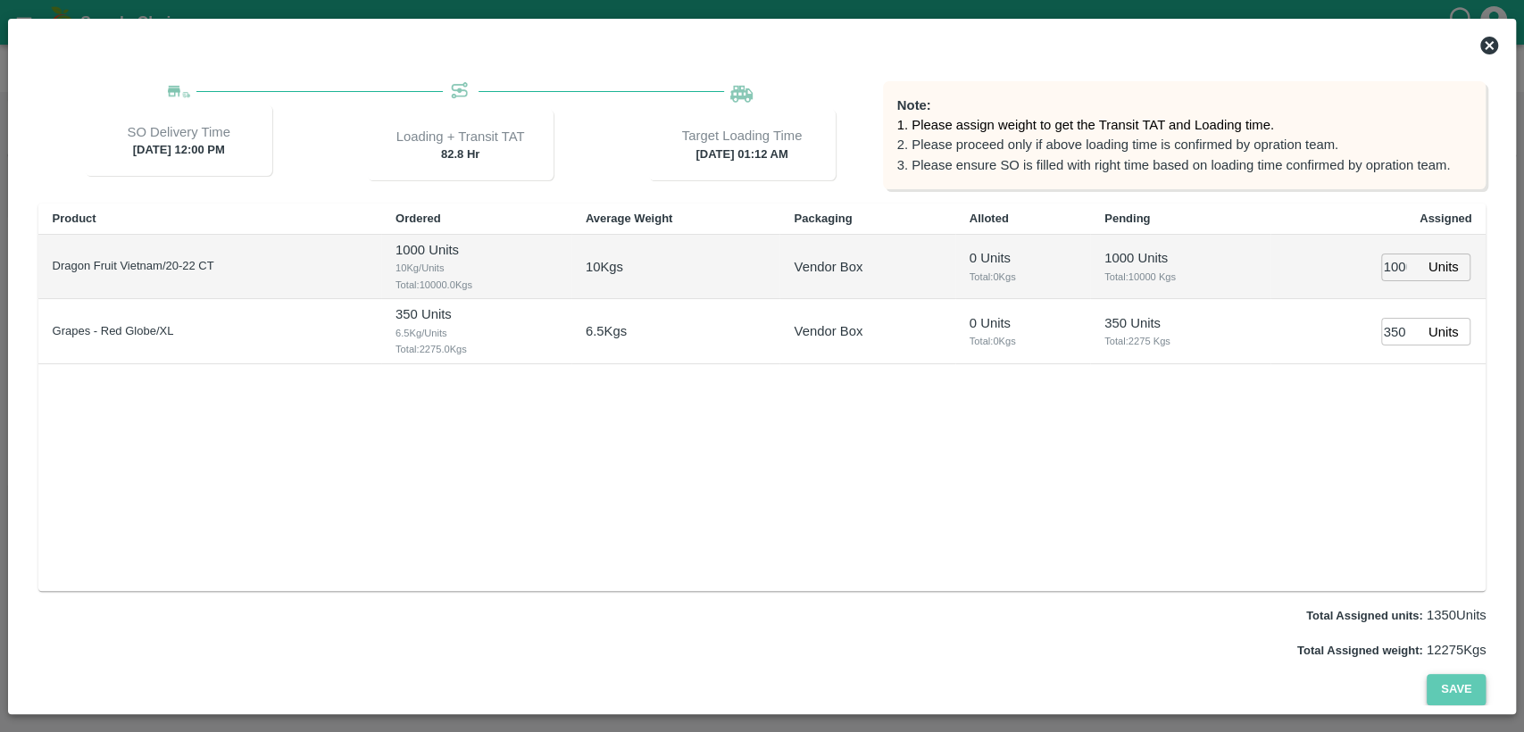
click at [1446, 685] on button "Save" at bounding box center [1455, 689] width 59 height 31
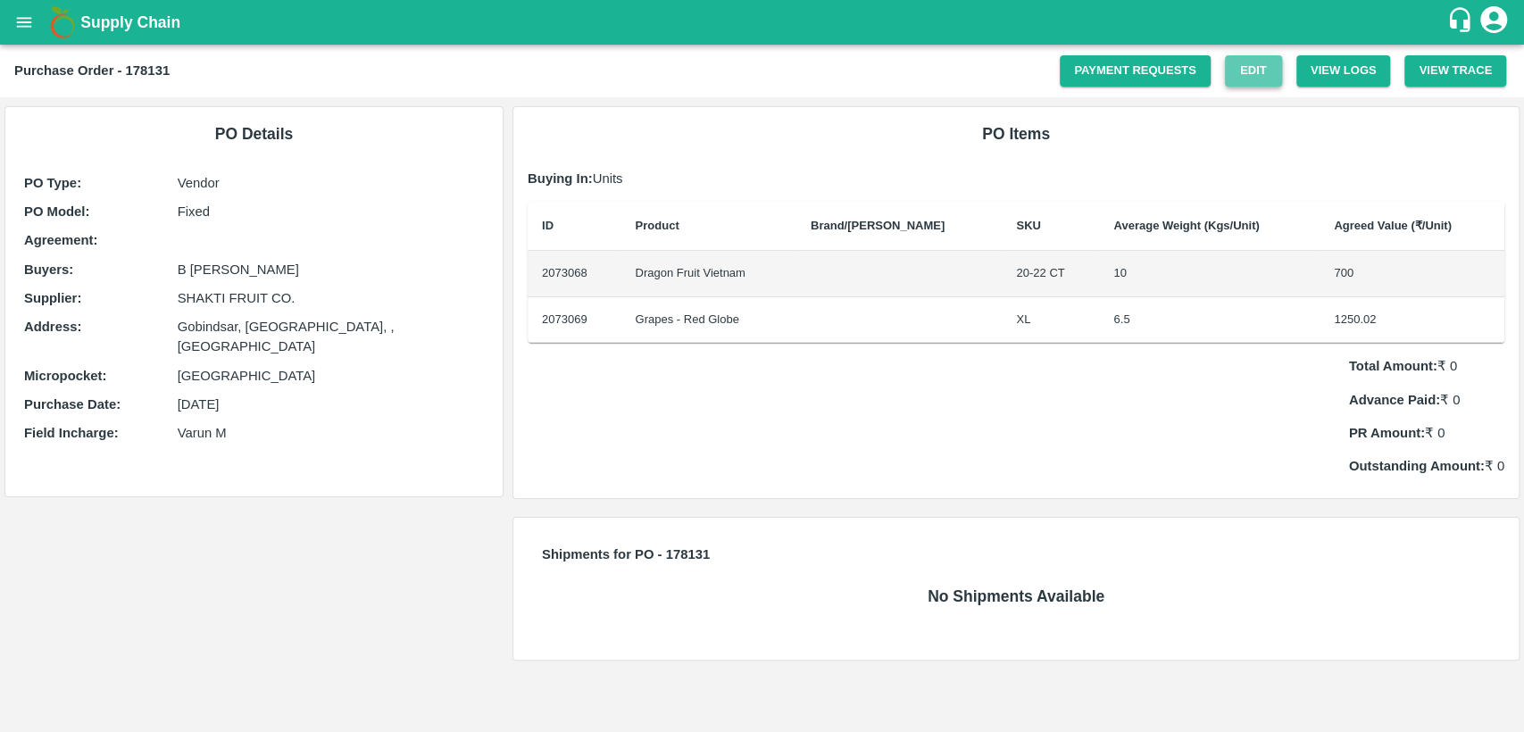
click at [1254, 76] on link "Edit" at bounding box center [1253, 70] width 57 height 31
click at [21, 16] on icon "open drawer" at bounding box center [24, 22] width 20 height 20
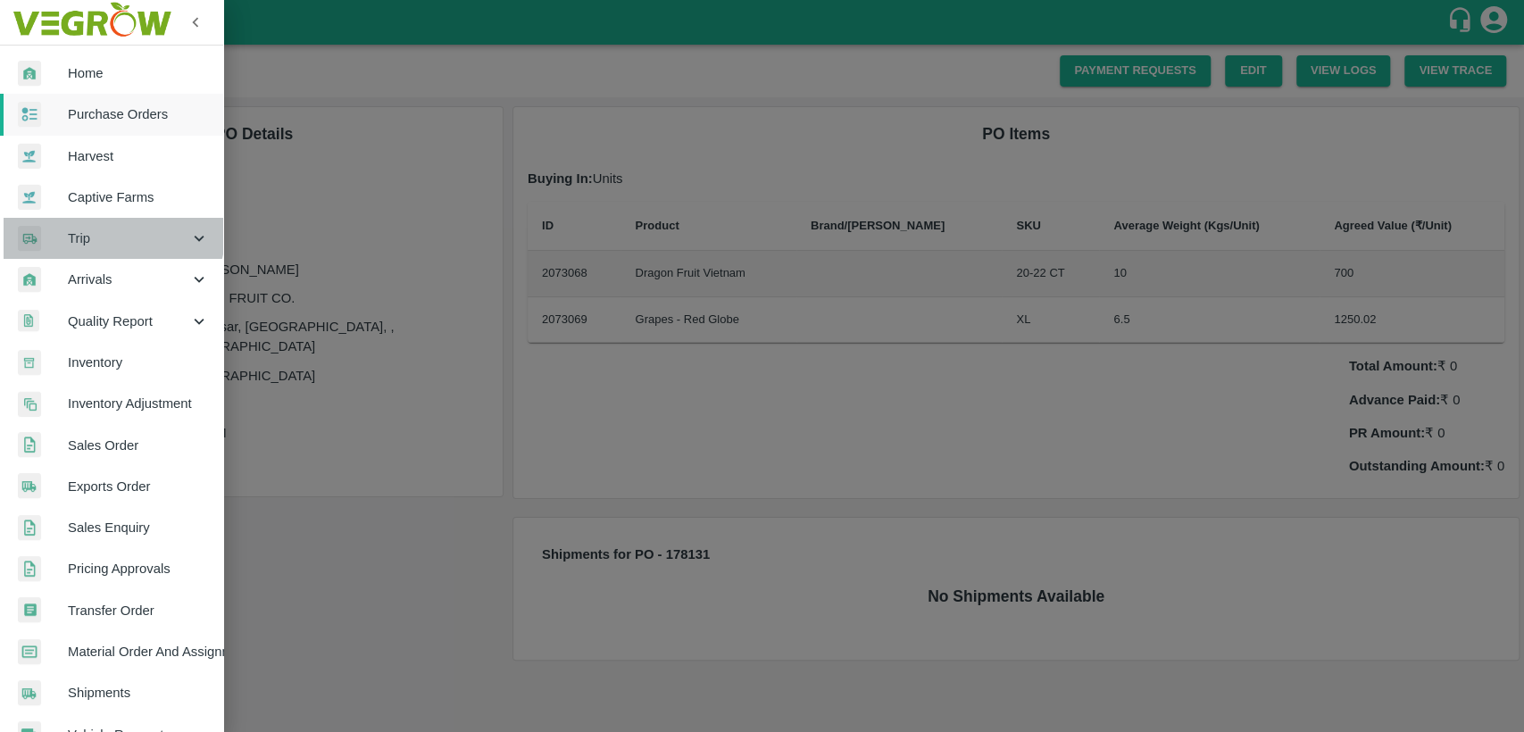
click at [97, 228] on span "Trip" at bounding box center [128, 238] width 121 height 20
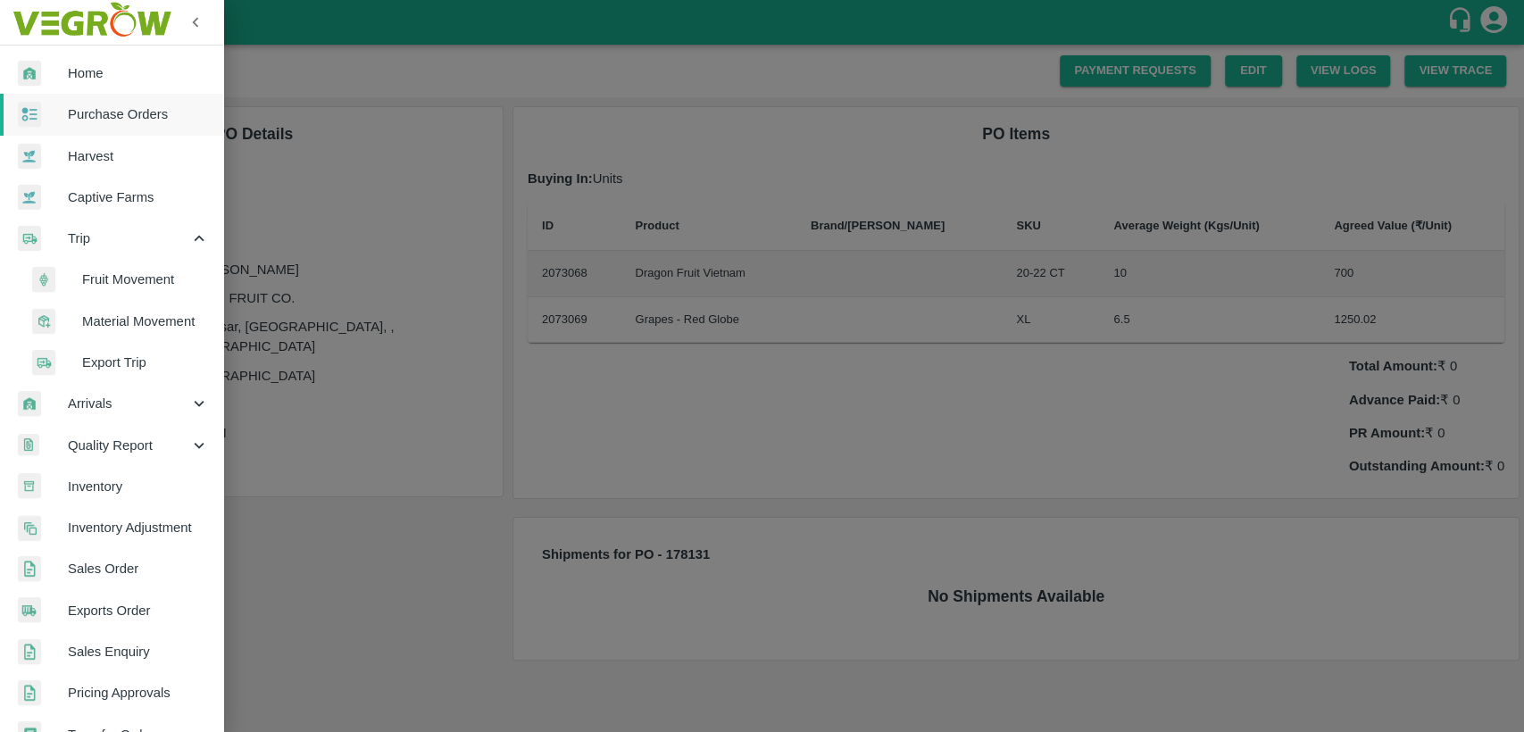
click at [176, 280] on span "Fruit Movement" at bounding box center [145, 280] width 127 height 20
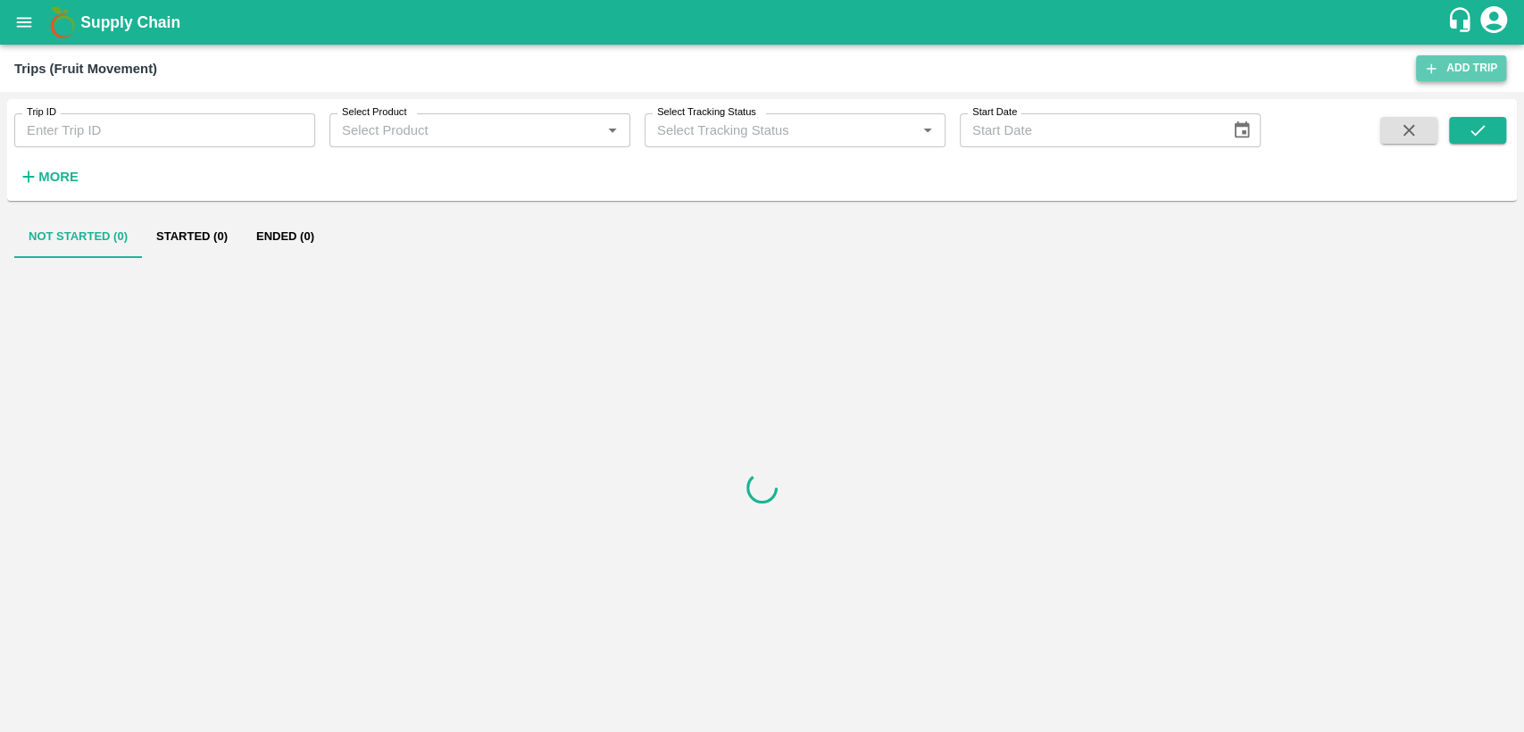
click at [1470, 62] on link "Add Trip" at bounding box center [1461, 68] width 90 height 26
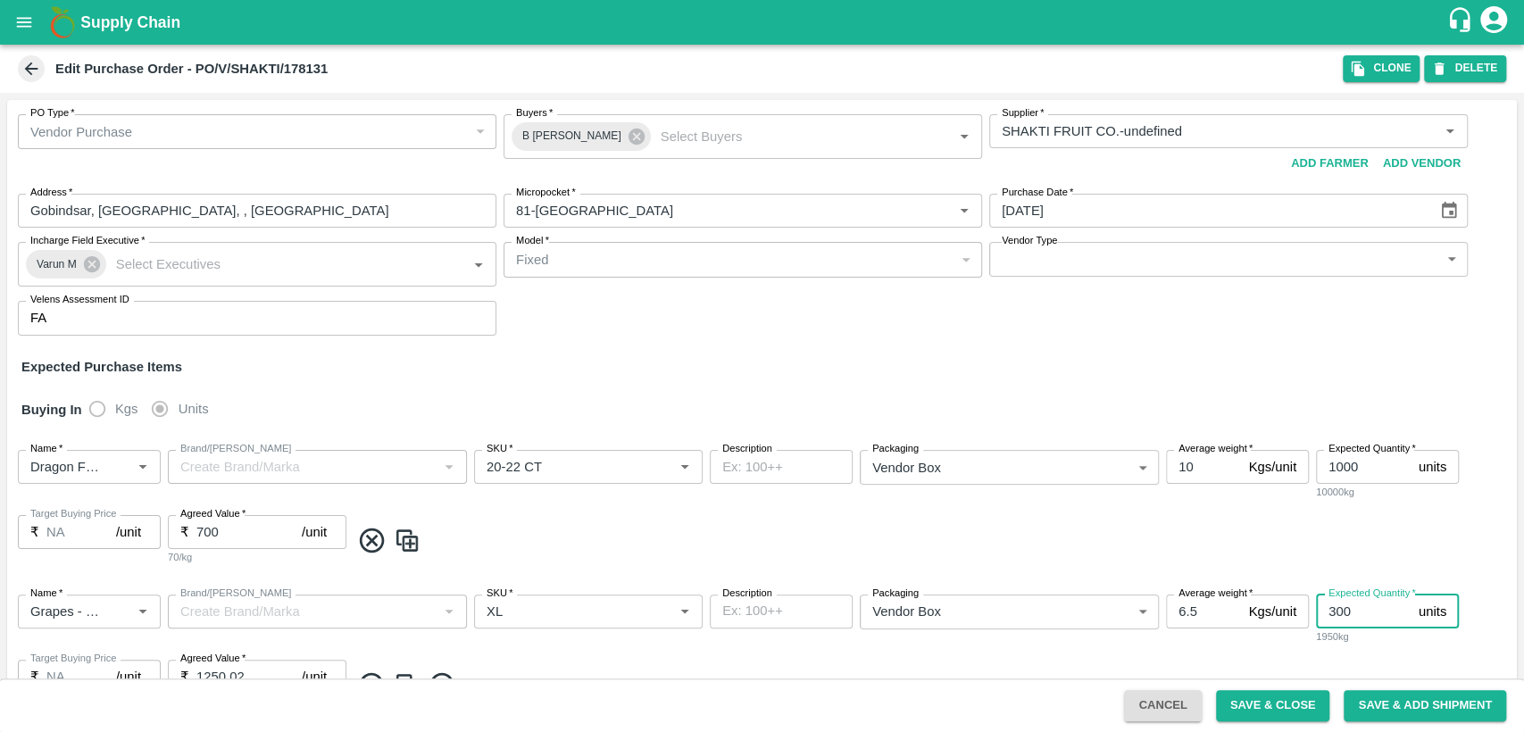
click at [1340, 612] on input "300" at bounding box center [1364, 611] width 96 height 34
type input "350"
click at [1390, 644] on div "Name   * Name   * Brand/Marka Brand/Marka SKU   * SKU   * Description x Descrip…" at bounding box center [761, 652] width 1509 height 145
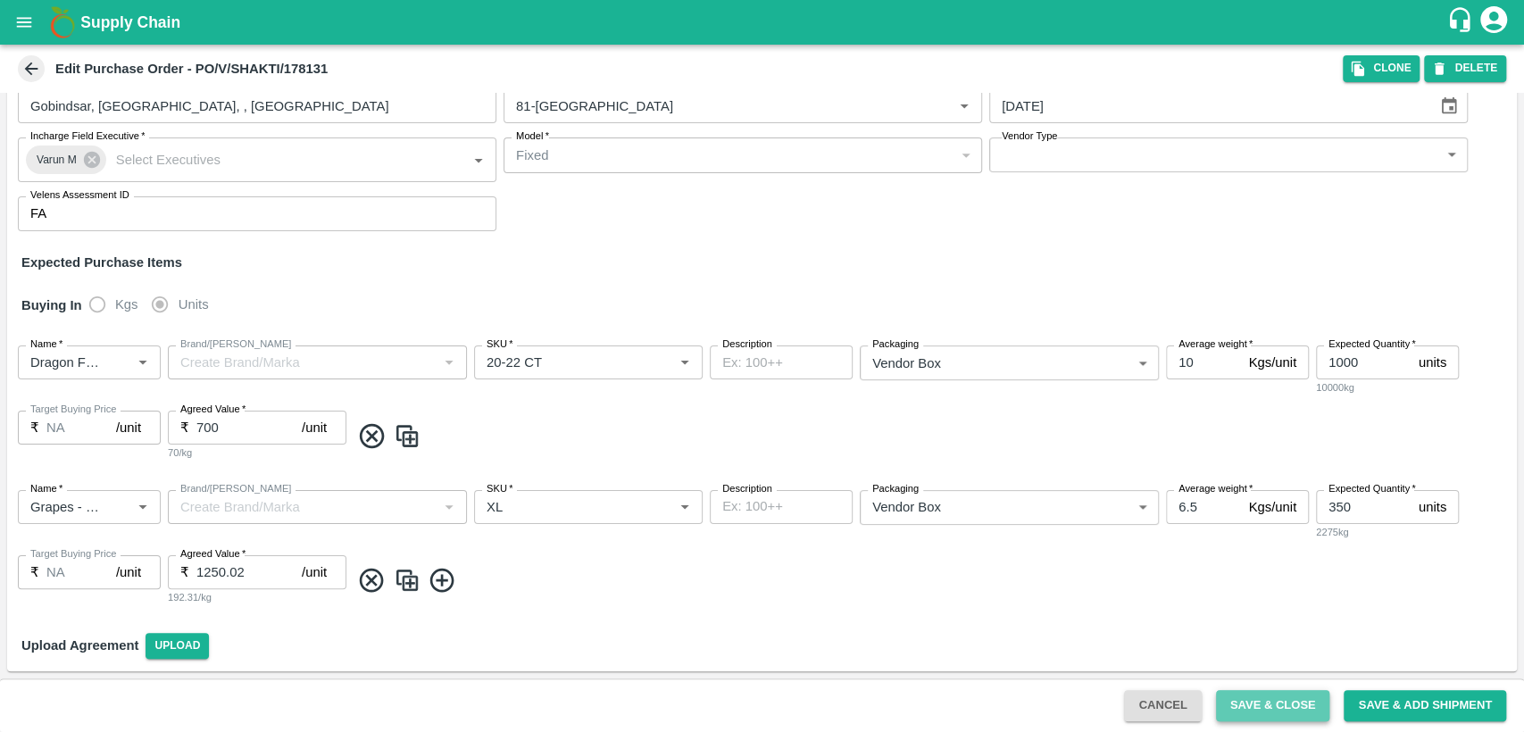
click at [1284, 708] on button "Save & Close" at bounding box center [1273, 705] width 114 height 31
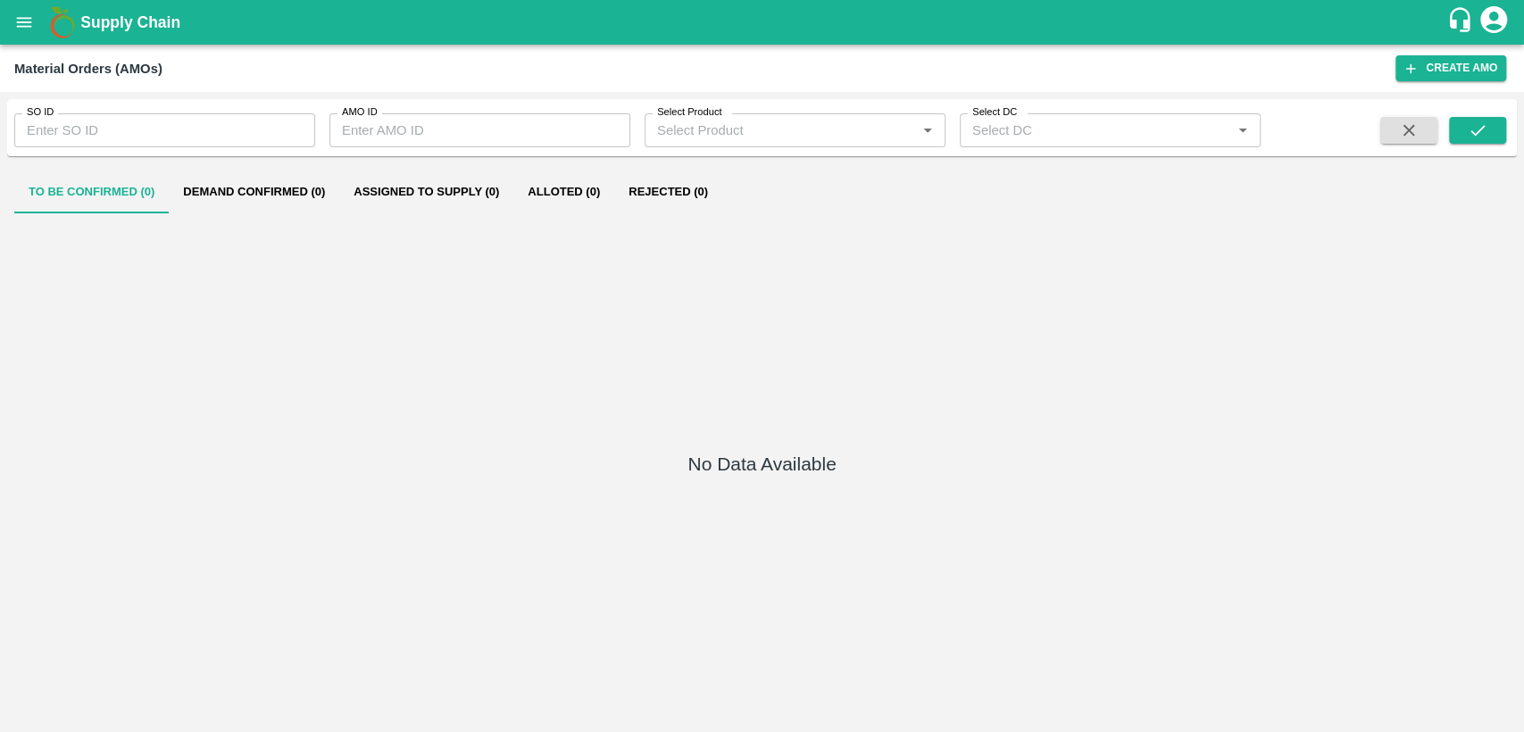
type input "605531"
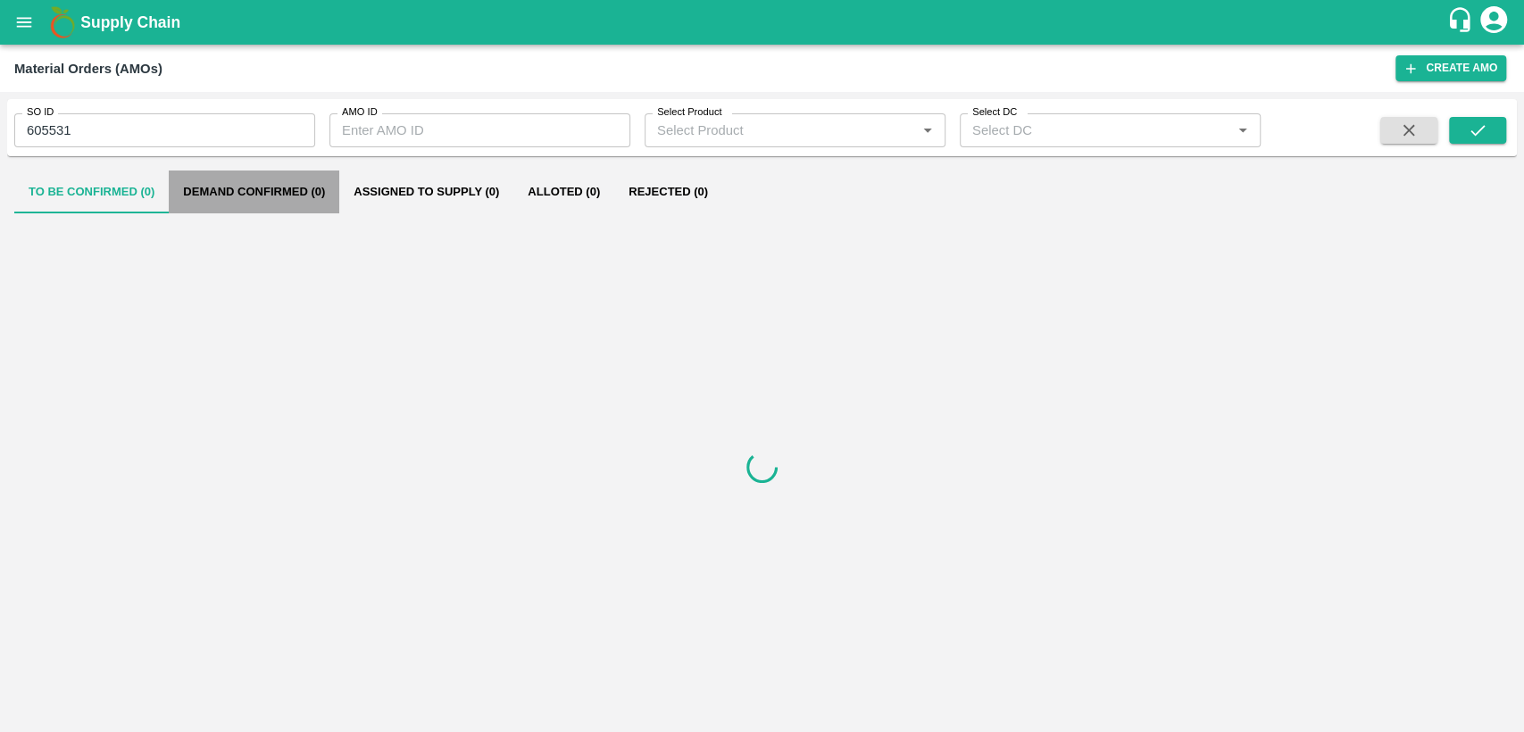
click at [292, 196] on button "Demand Confirmed (0)" at bounding box center [254, 191] width 170 height 43
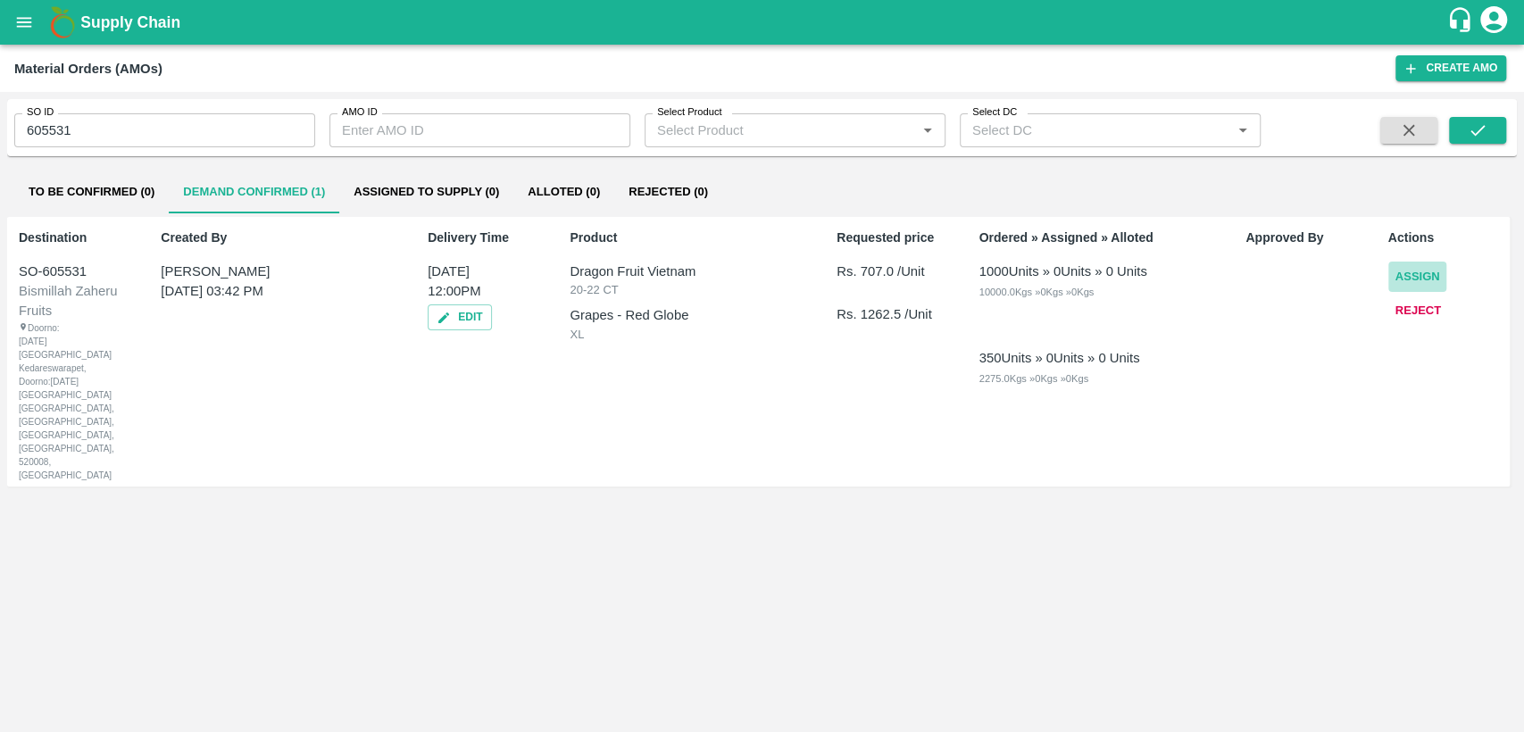
click at [1418, 279] on button "Assign" at bounding box center [1417, 277] width 59 height 31
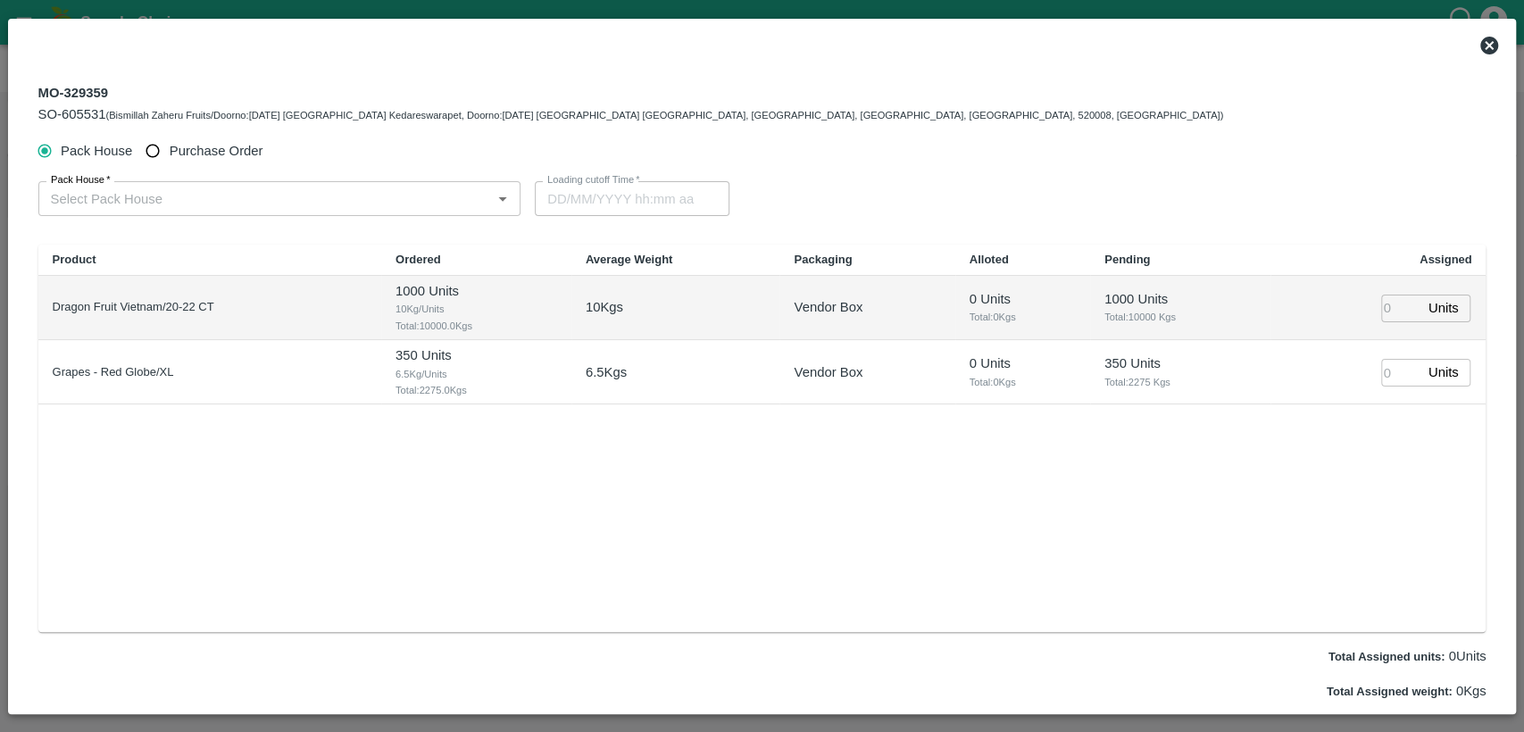
type input "[DATE] 12:00 PM"
click at [253, 152] on span "Purchase Order" at bounding box center [217, 151] width 94 height 20
click at [170, 152] on input "Purchase Order" at bounding box center [153, 151] width 33 height 33
radio input "true"
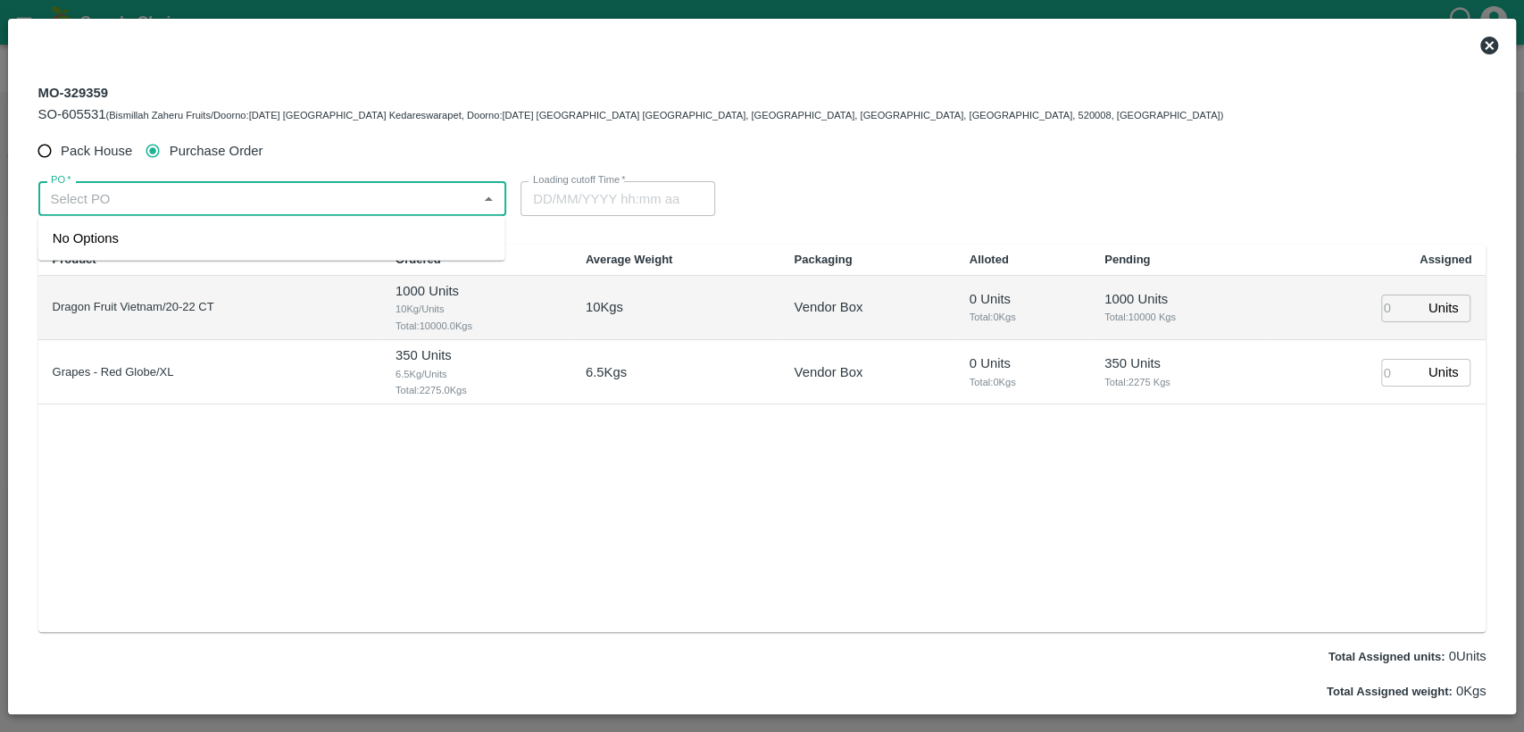
click at [241, 197] on input "PO   *" at bounding box center [258, 198] width 428 height 23
click at [262, 247] on div "PO-178131(SHAKTI FRUIT CO.- 9988103504)" at bounding box center [191, 238] width 276 height 20
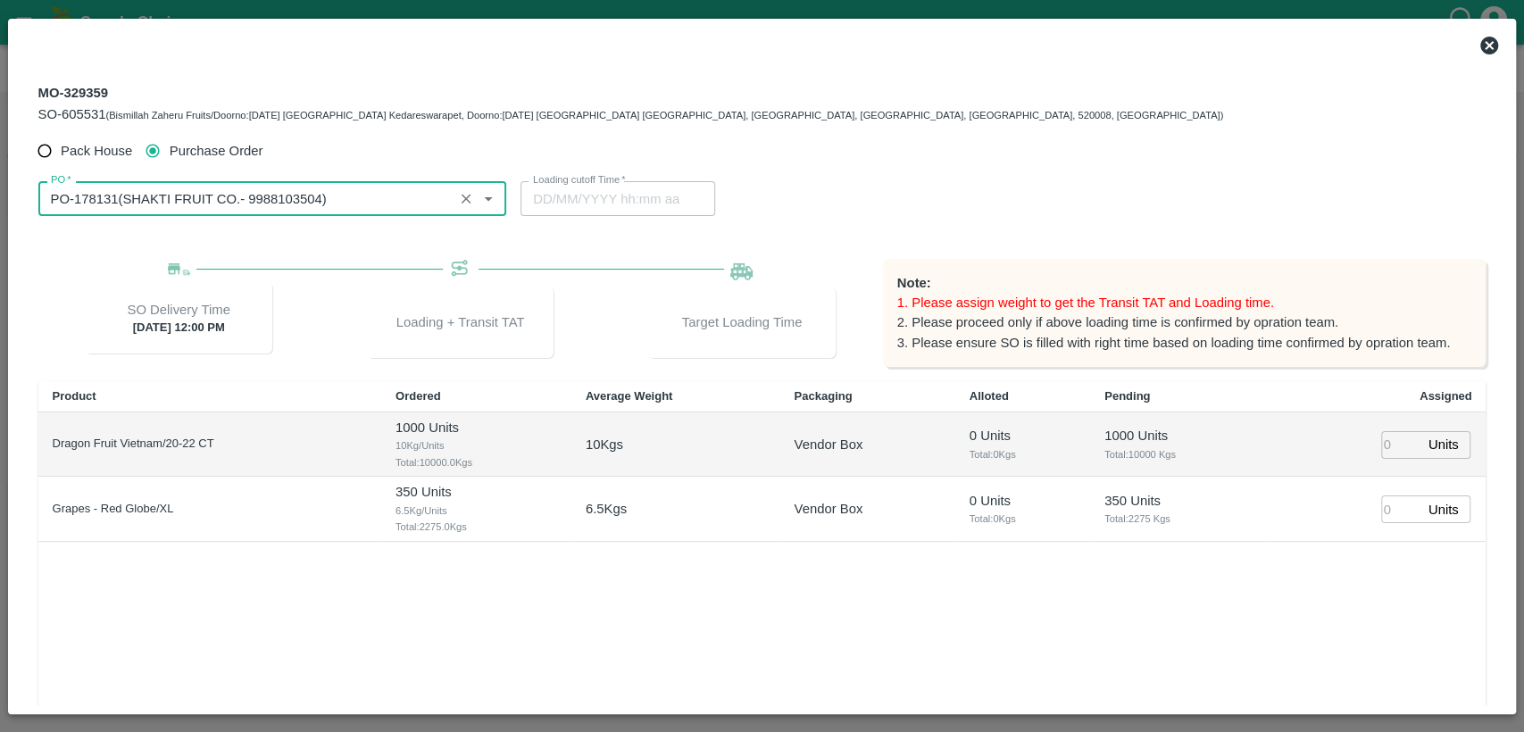
type input "PO-178131(SHAKTI FRUIT CO.- 9988103504)"
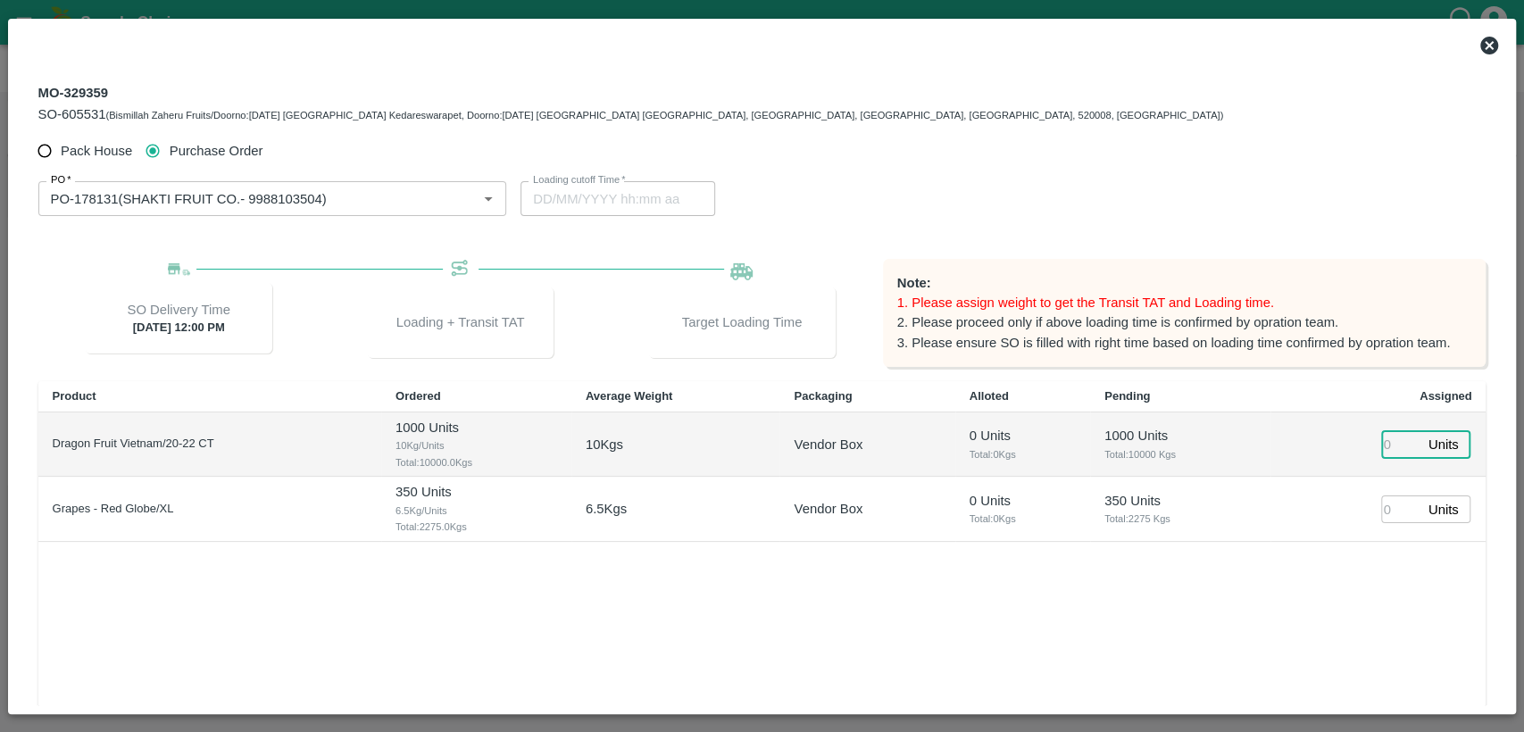
click at [1390, 440] on input "number" at bounding box center [1400, 445] width 39 height 28
type input "1000"
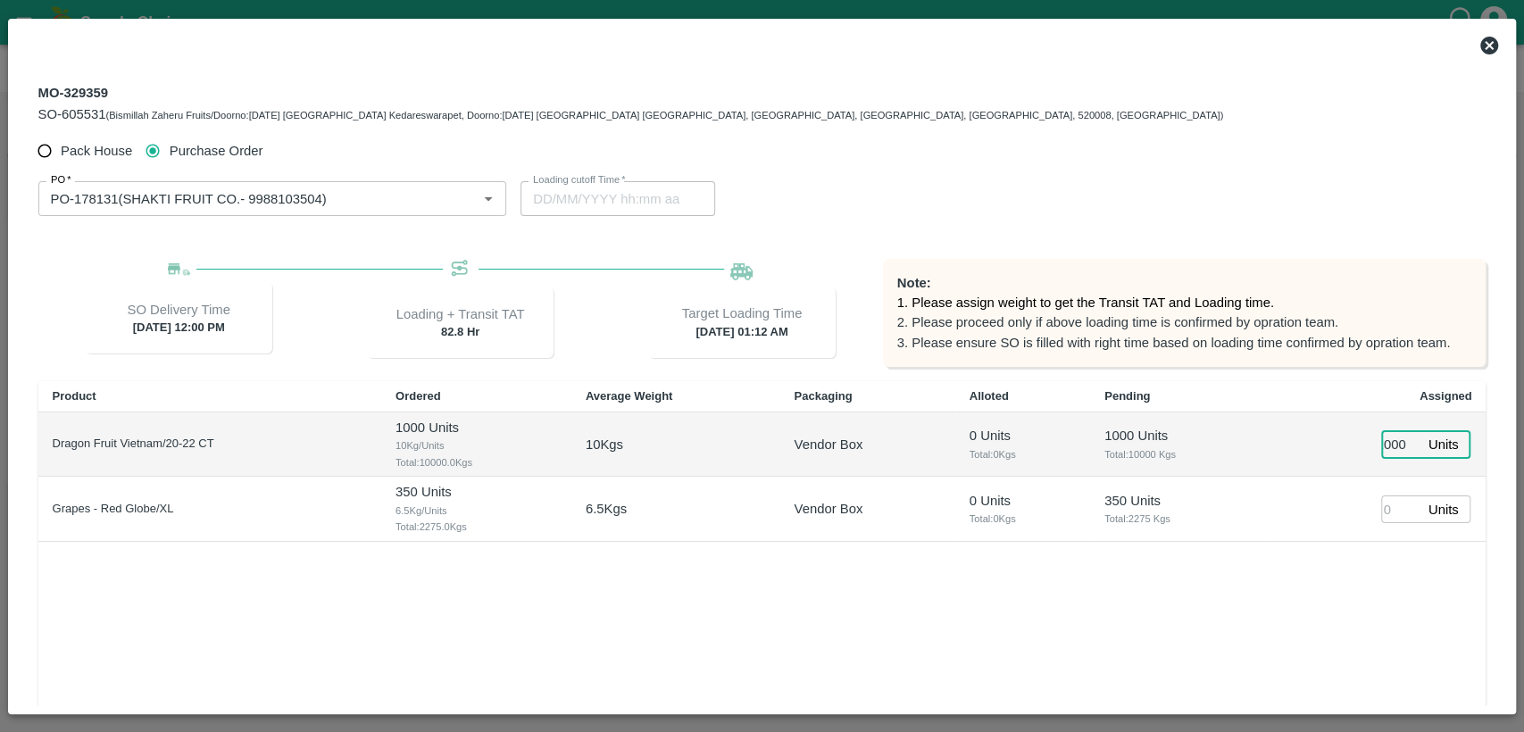
type input "23/09/2025 01:12 AM"
type input "1000"
click at [1391, 502] on input "number" at bounding box center [1400, 509] width 39 height 28
type input "350"
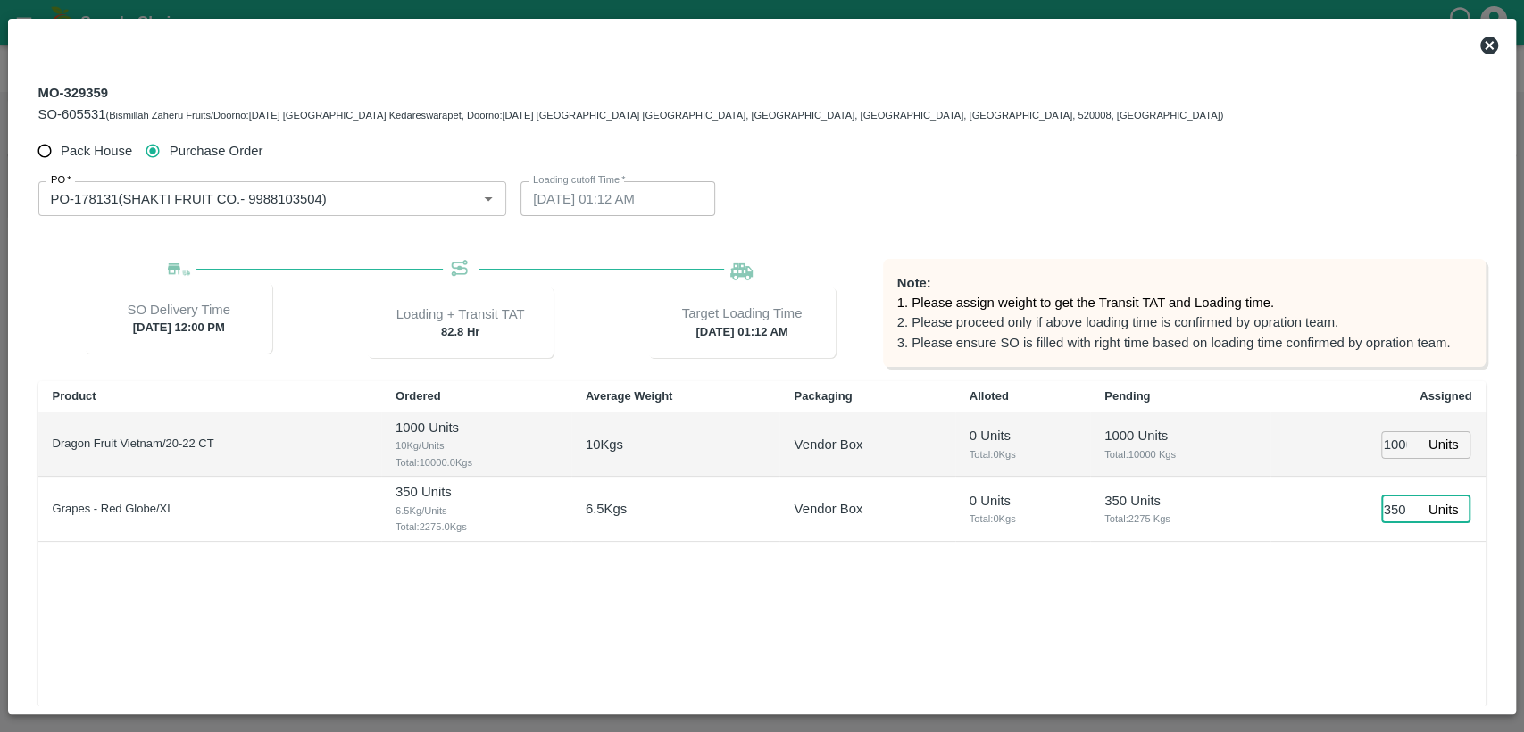
click at [1333, 581] on div "Product Ordered Average Weight Packaging Alloted Pending Assigned Dragon Fruit …" at bounding box center [762, 575] width 1448 height 388
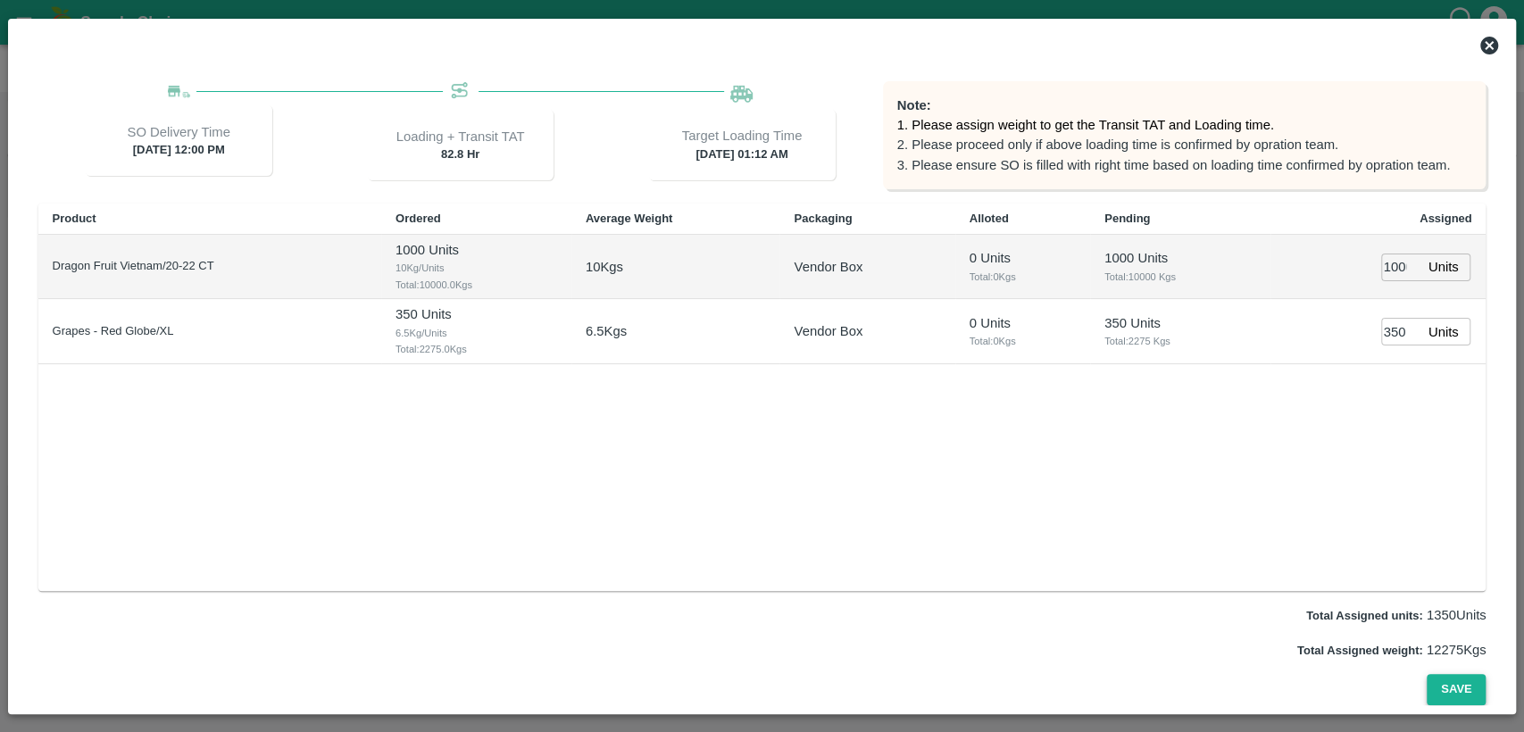
click at [1449, 696] on button "Save" at bounding box center [1455, 689] width 59 height 31
click at [1457, 687] on button "Save" at bounding box center [1455, 689] width 59 height 31
click at [1464, 686] on button "Save" at bounding box center [1455, 689] width 59 height 31
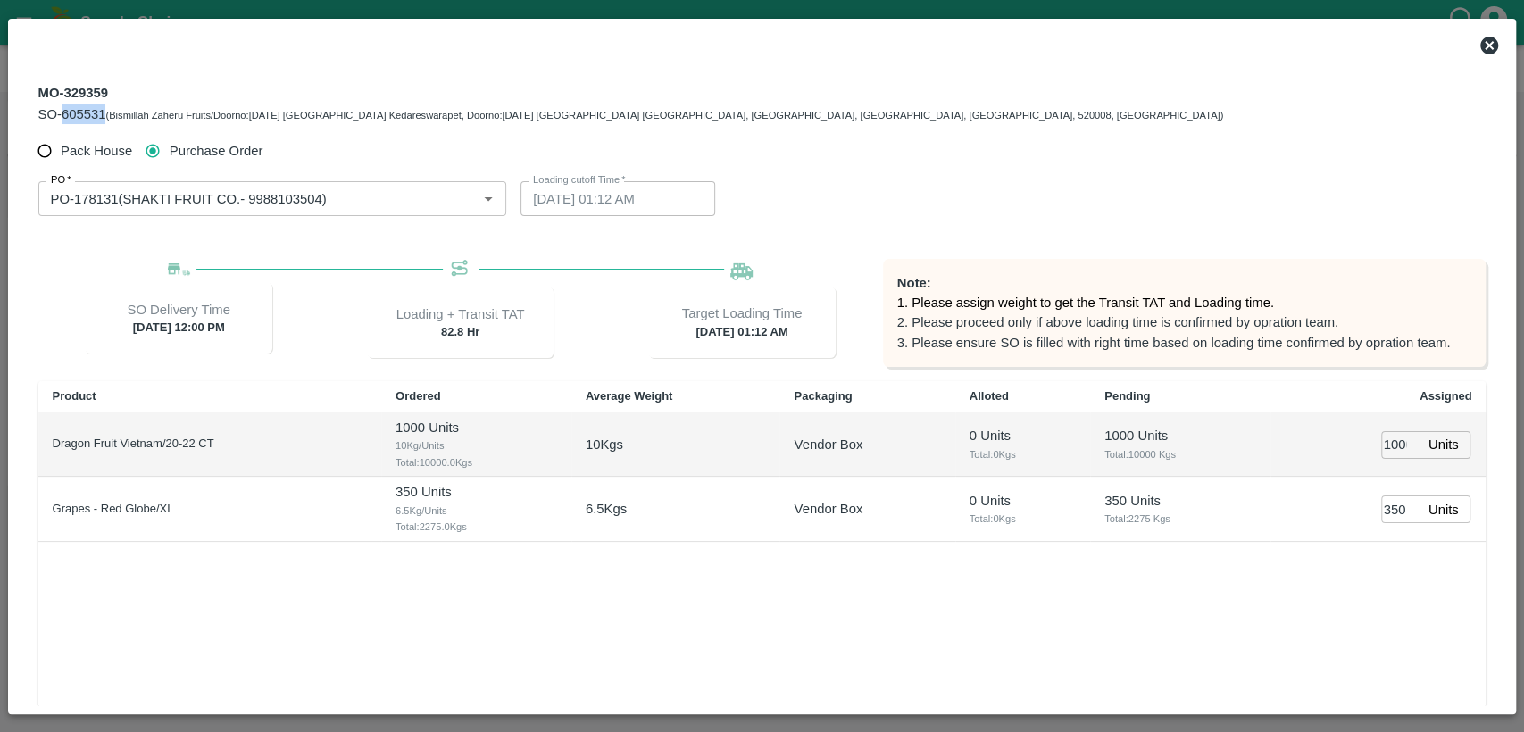
drag, startPoint x: 61, startPoint y: 113, endPoint x: 103, endPoint y: 115, distance: 42.0
click at [103, 115] on span "SO-605531" at bounding box center [72, 114] width 68 height 14
copy span "605531"
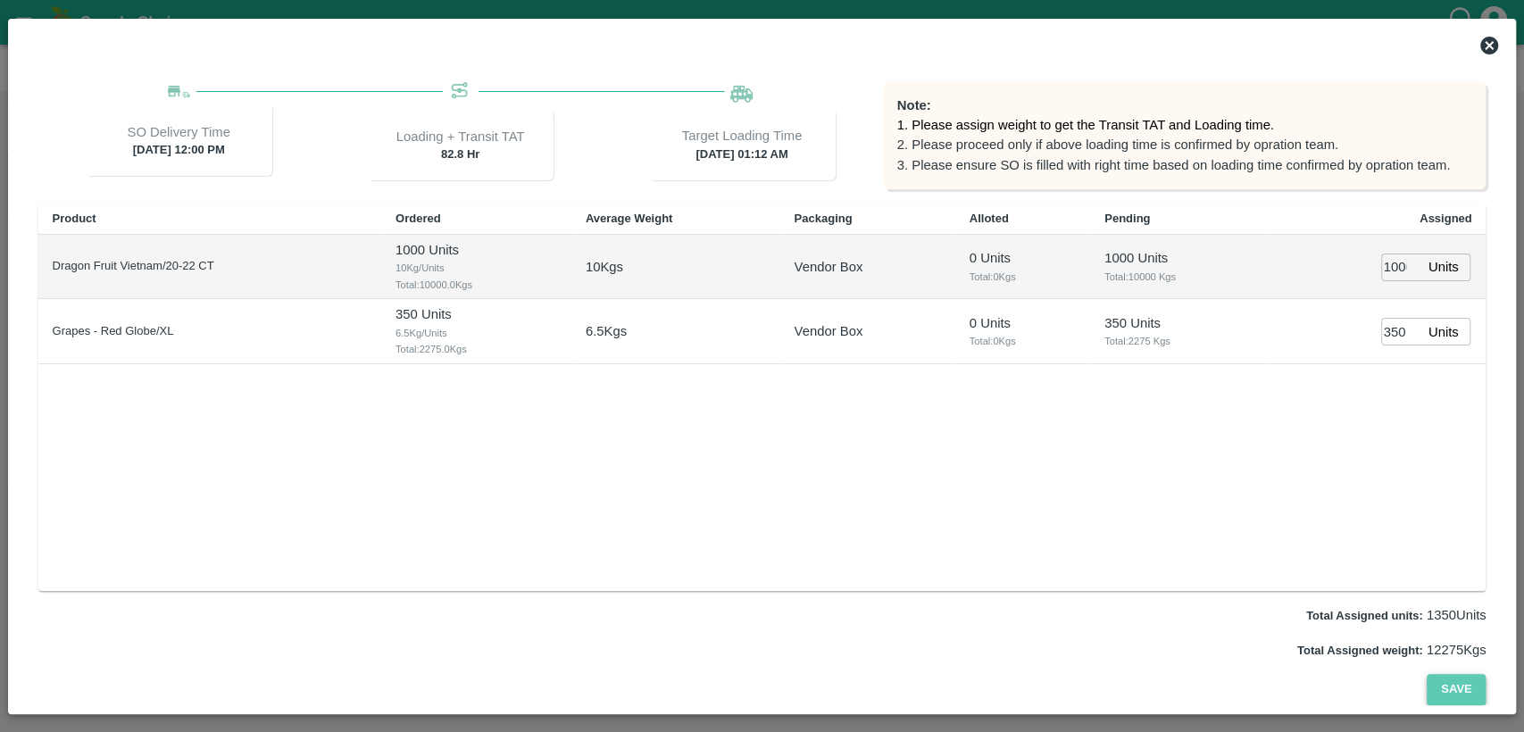
click at [1455, 675] on button "Save" at bounding box center [1455, 689] width 59 height 31
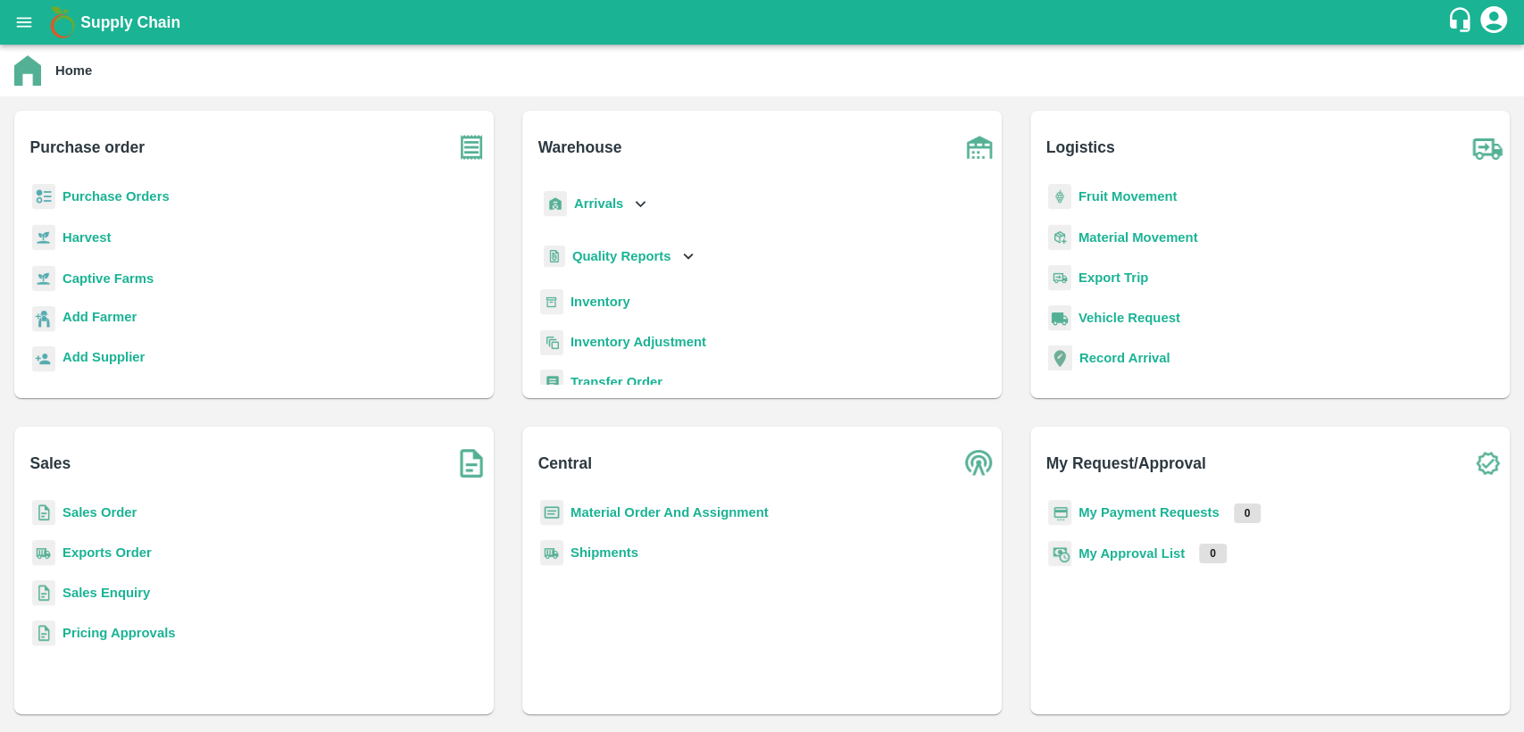
click at [629, 511] on b "Material Order And Assignment" at bounding box center [669, 512] width 198 height 14
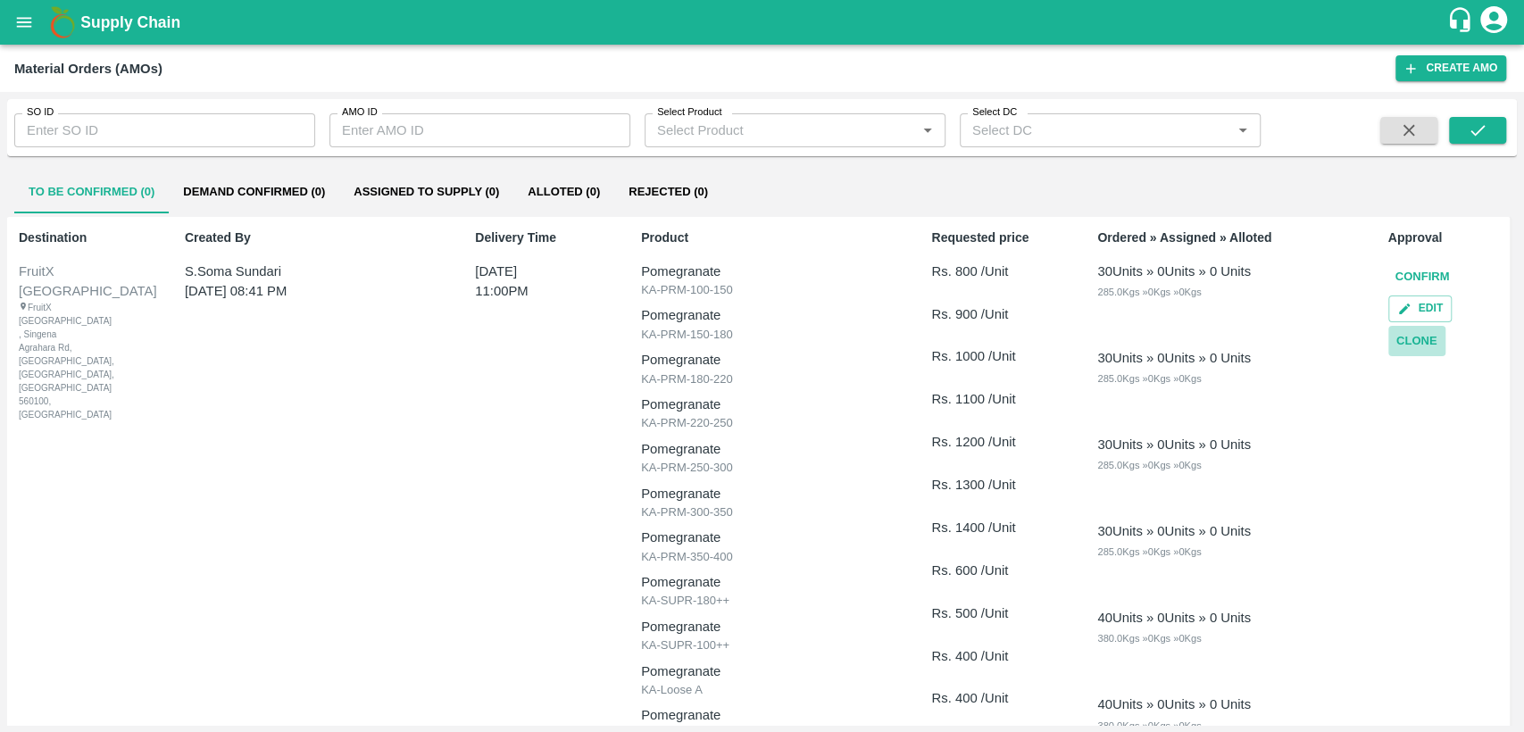
click at [1415, 340] on button "Clone" at bounding box center [1416, 341] width 57 height 31
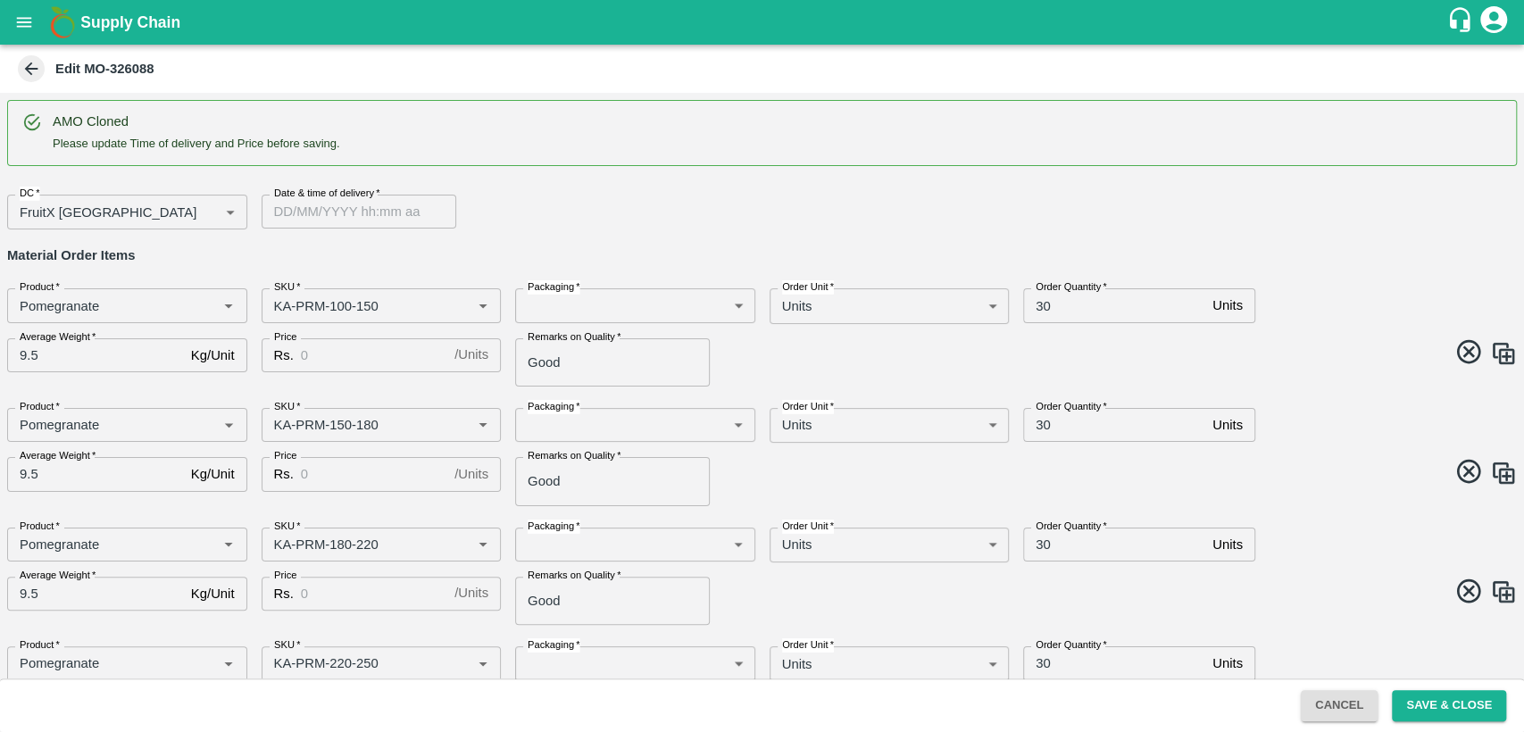
type input "DD/MM/YYYY hh:mm aa"
click at [326, 217] on input "DD/MM/YYYY hh:mm aa" at bounding box center [353, 212] width 182 height 34
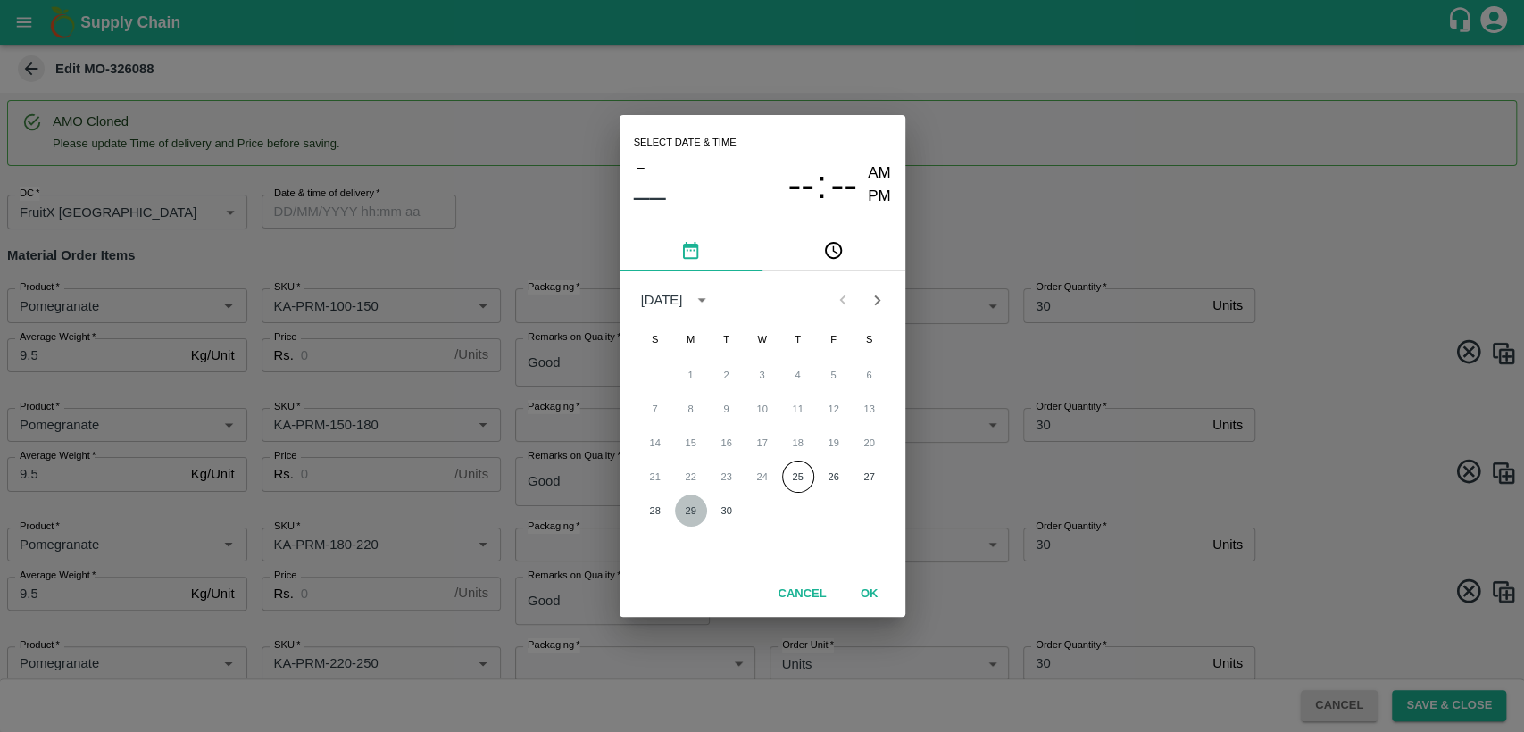
click at [690, 505] on button "29" at bounding box center [691, 510] width 32 height 32
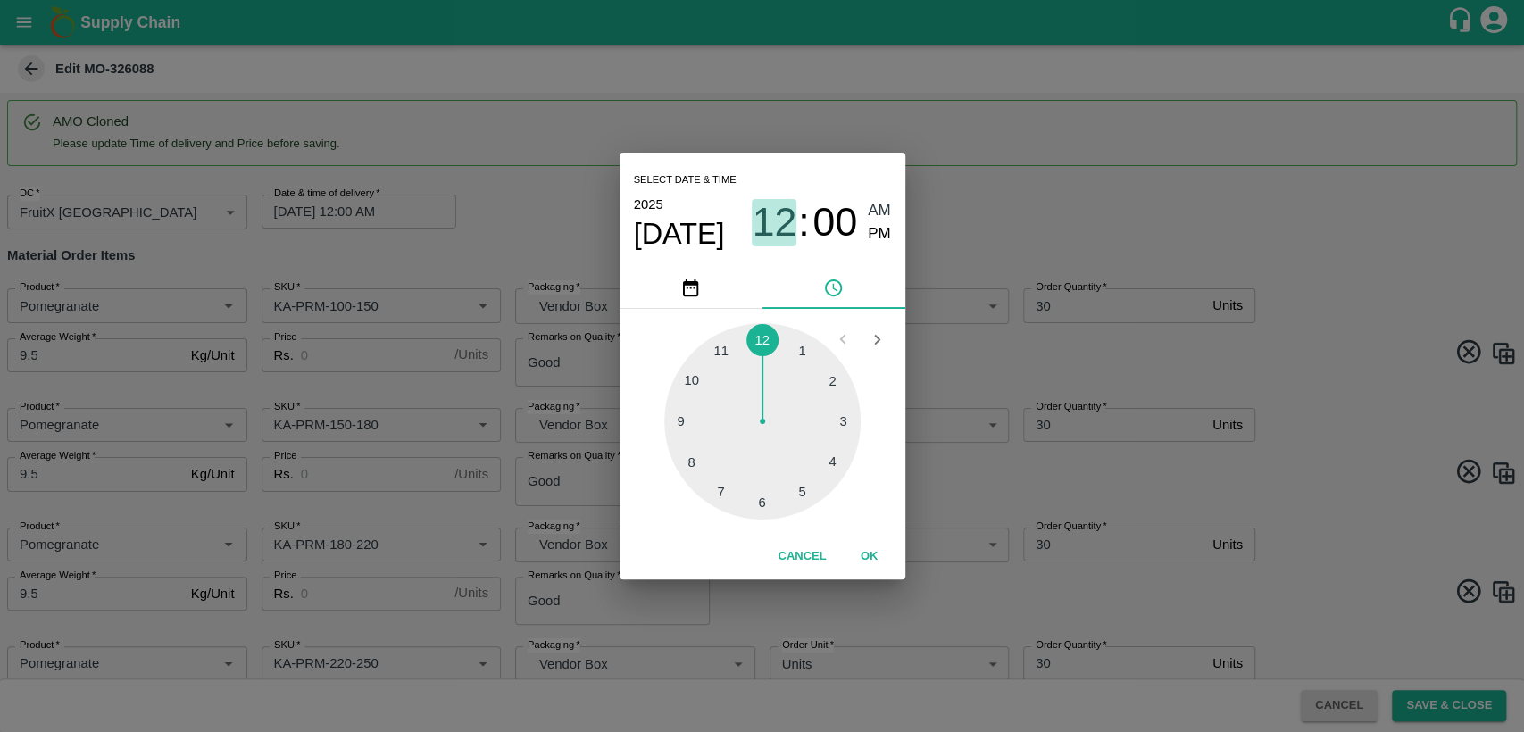
click at [786, 225] on span "12" at bounding box center [774, 222] width 45 height 46
click at [723, 352] on div at bounding box center [762, 421] width 196 height 196
click at [883, 228] on span "PM" at bounding box center [879, 234] width 23 height 24
type input "29/09/2025 11:00 PM"
click at [871, 554] on button "OK" at bounding box center [869, 556] width 57 height 31
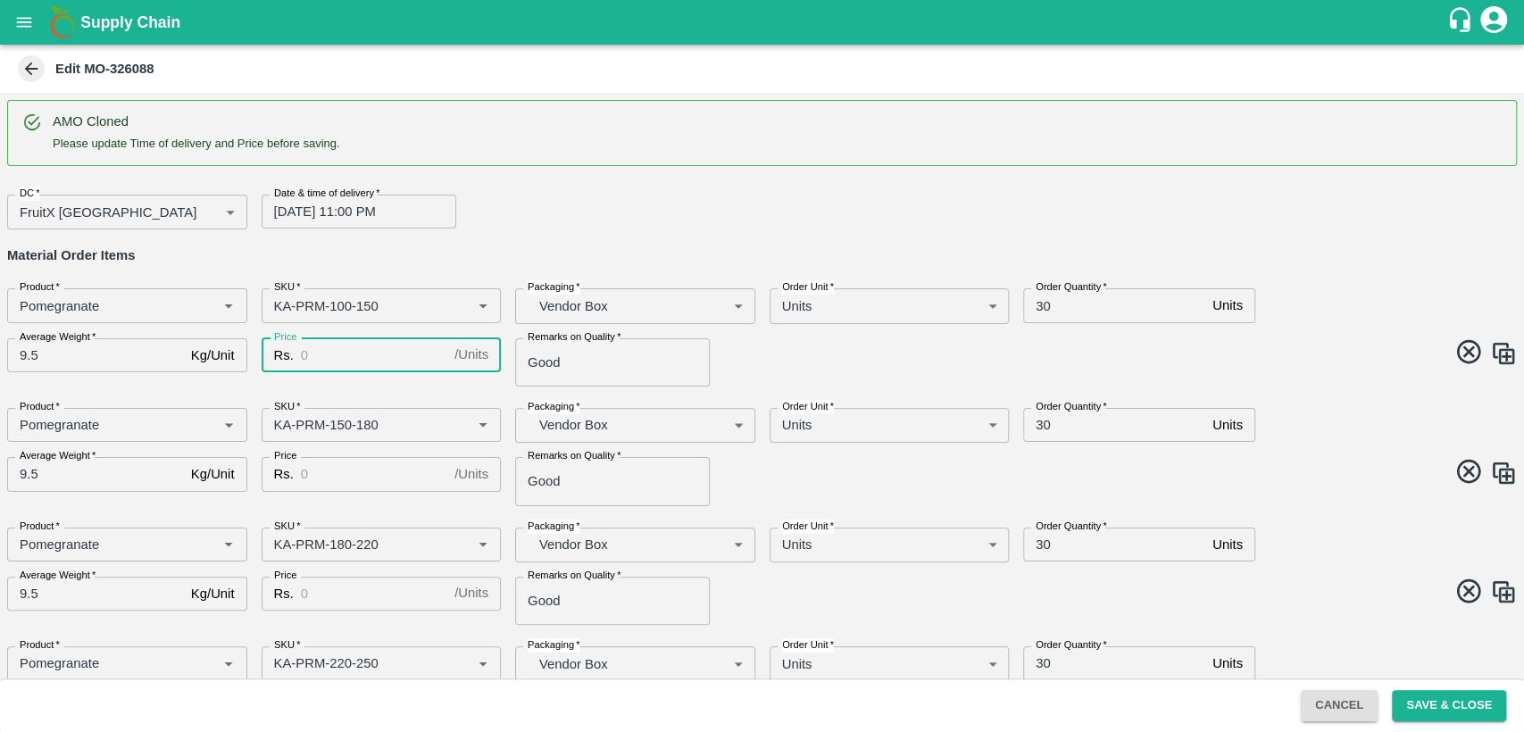
click at [316, 352] on input "Price" at bounding box center [374, 355] width 146 height 34
type input "800"
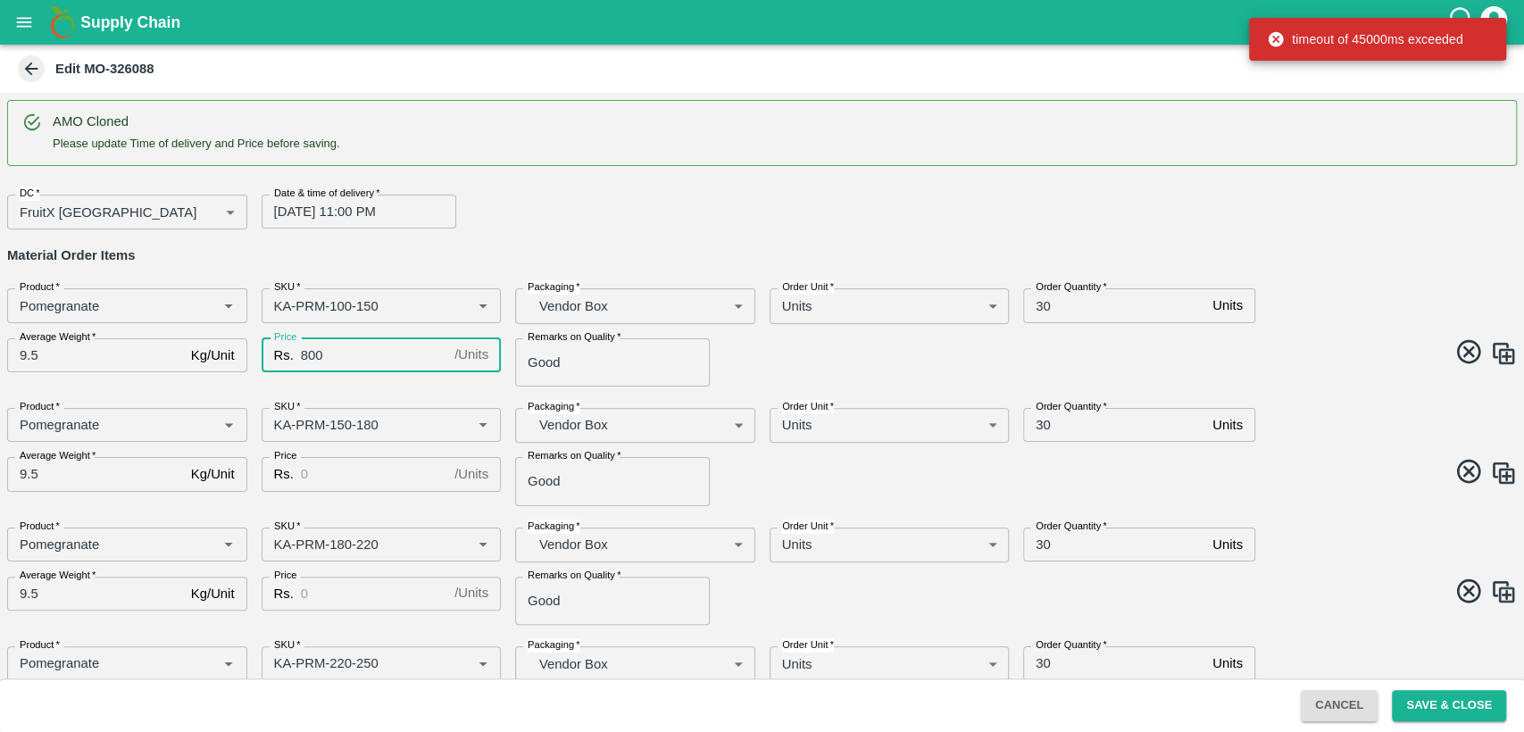
click at [1039, 302] on input "30" at bounding box center [1114, 305] width 182 height 34
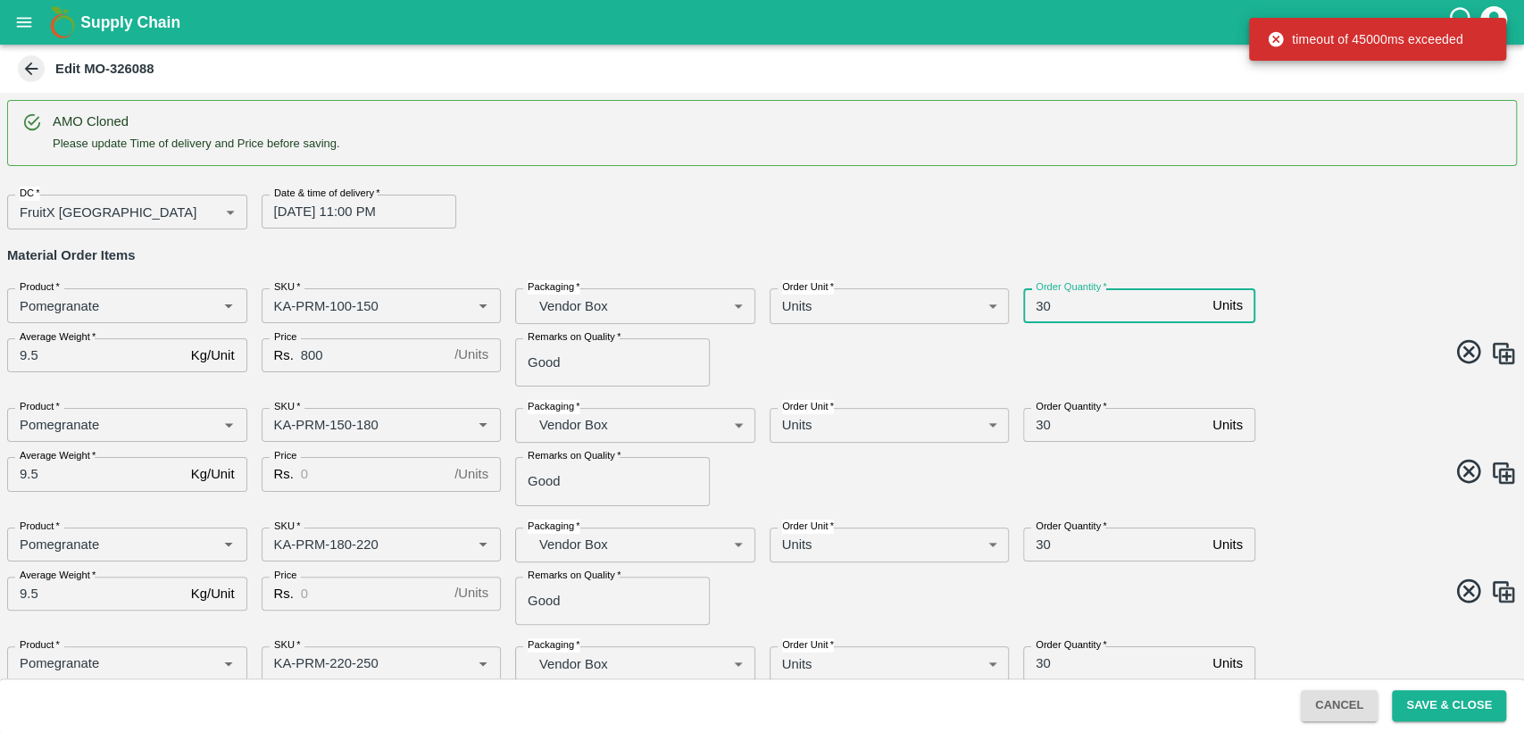
click at [1039, 302] on input "30" at bounding box center [1114, 305] width 182 height 34
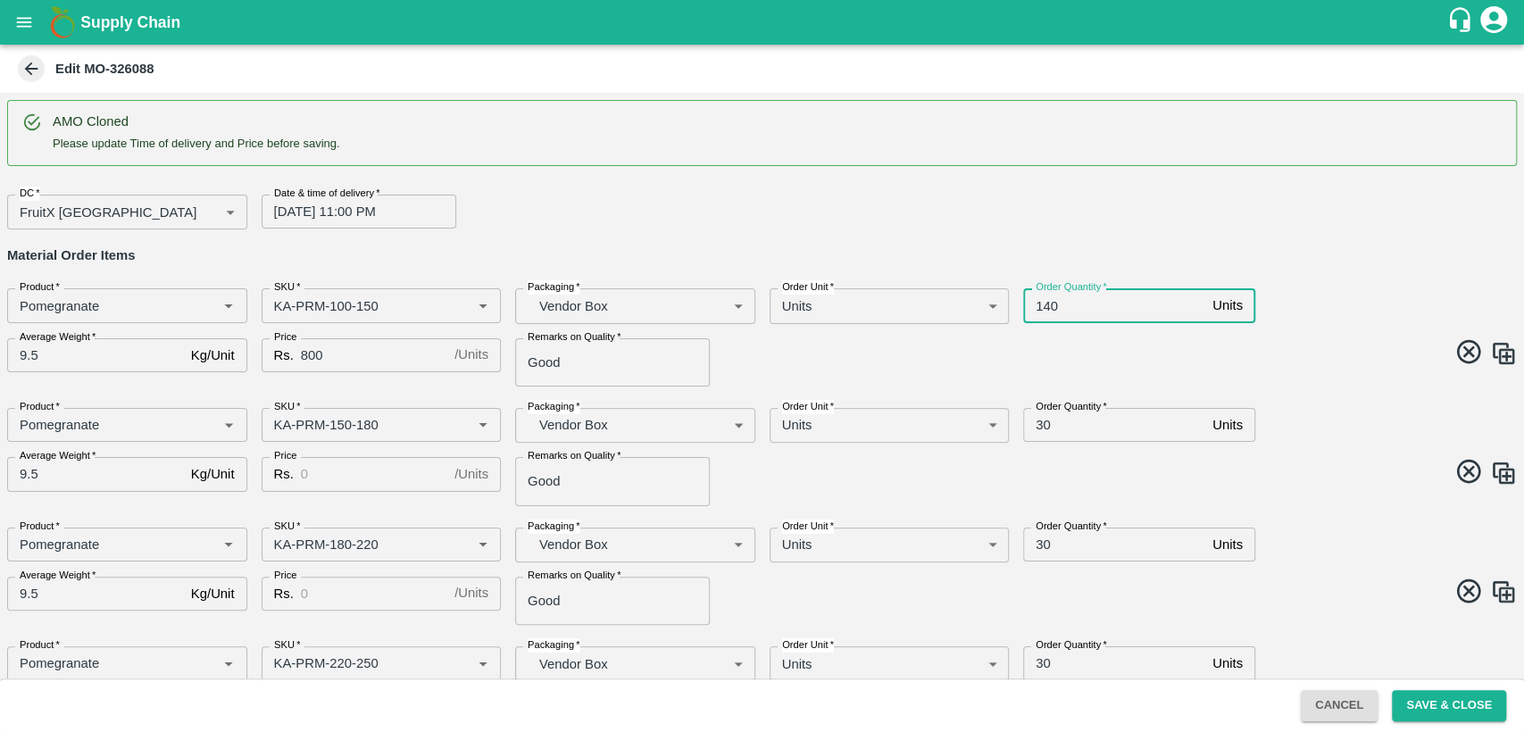
type input "140"
click at [1041, 423] on input "30" at bounding box center [1114, 425] width 182 height 34
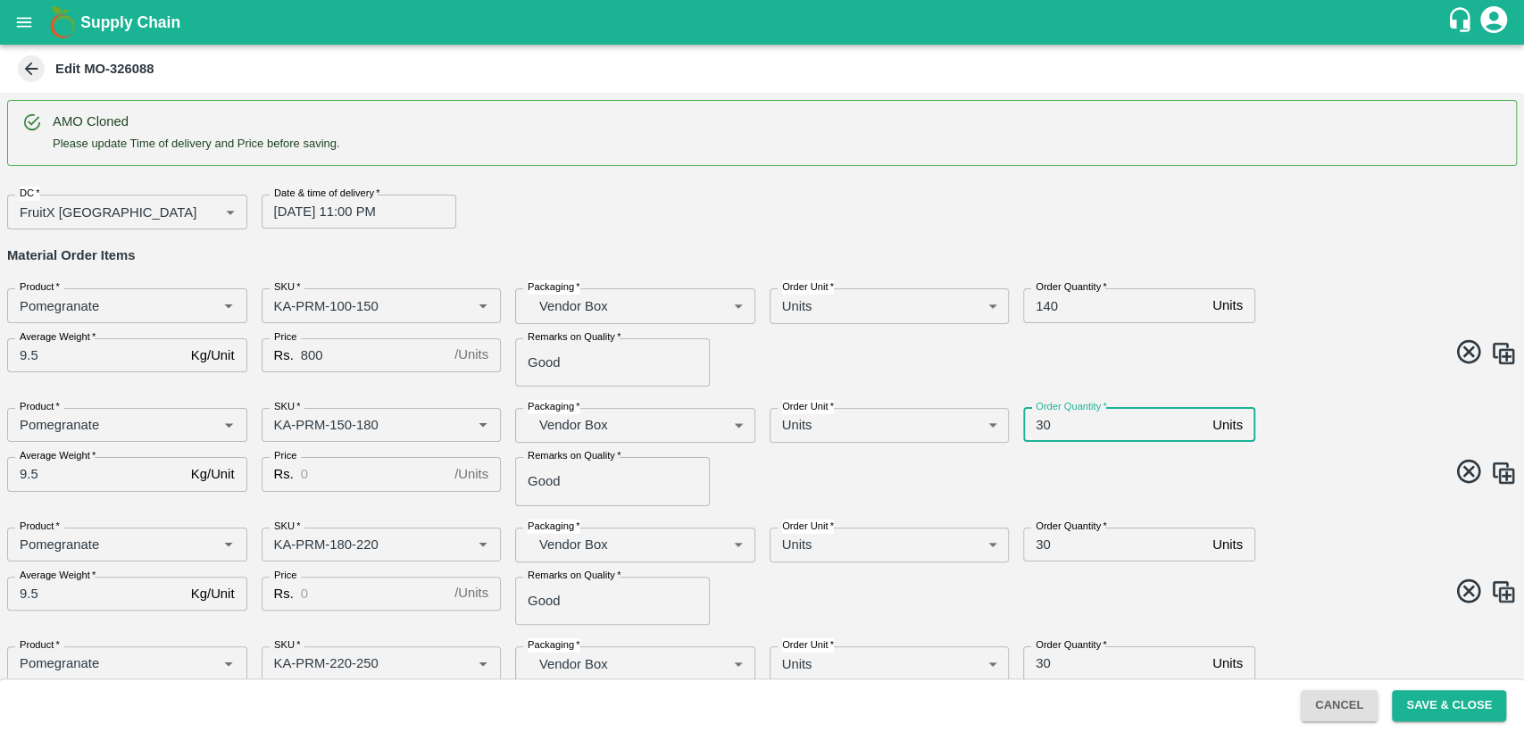
click at [1041, 423] on input "30" at bounding box center [1114, 425] width 182 height 34
type input "140"
click at [315, 473] on input "Price" at bounding box center [374, 474] width 146 height 34
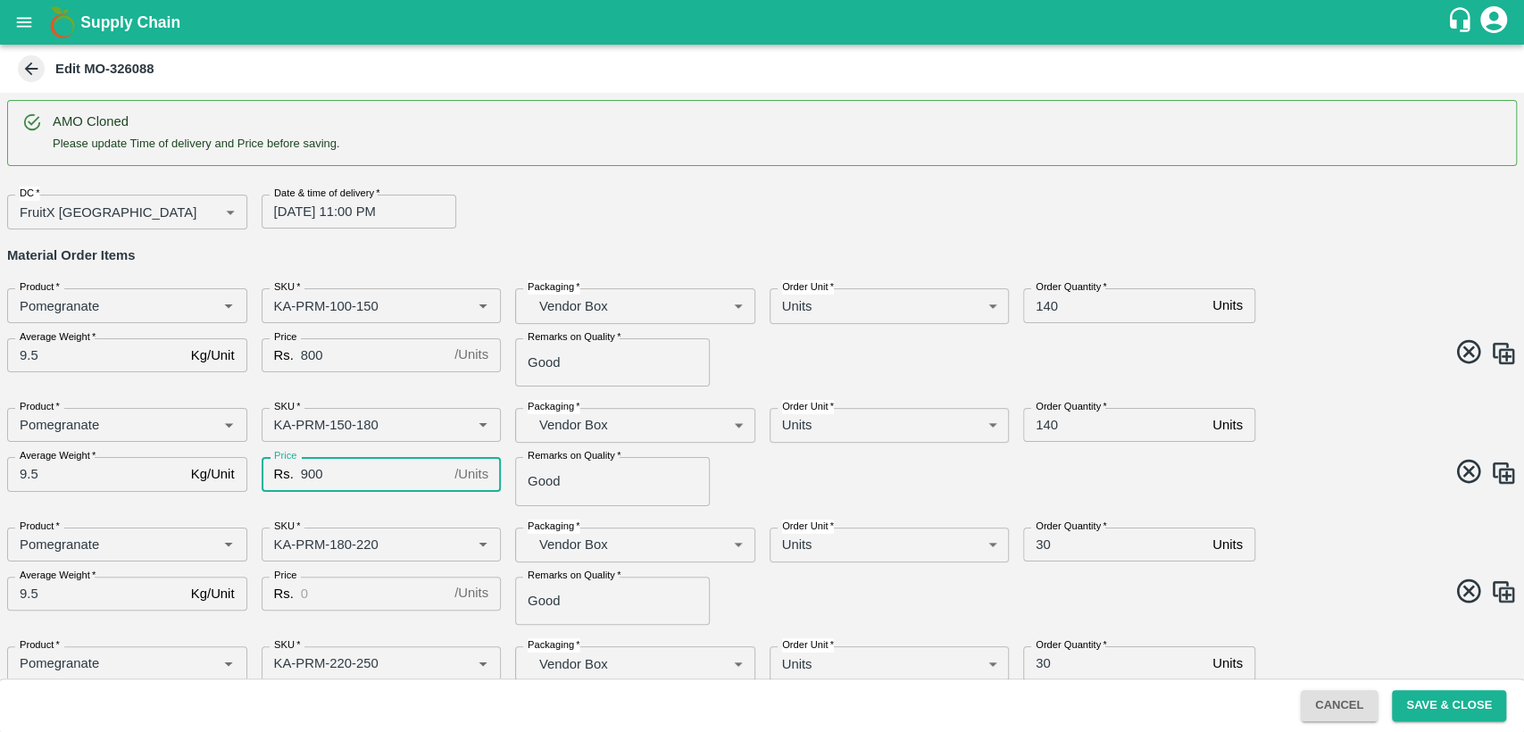
type input "900"
click at [346, 594] on input "Price" at bounding box center [374, 594] width 146 height 34
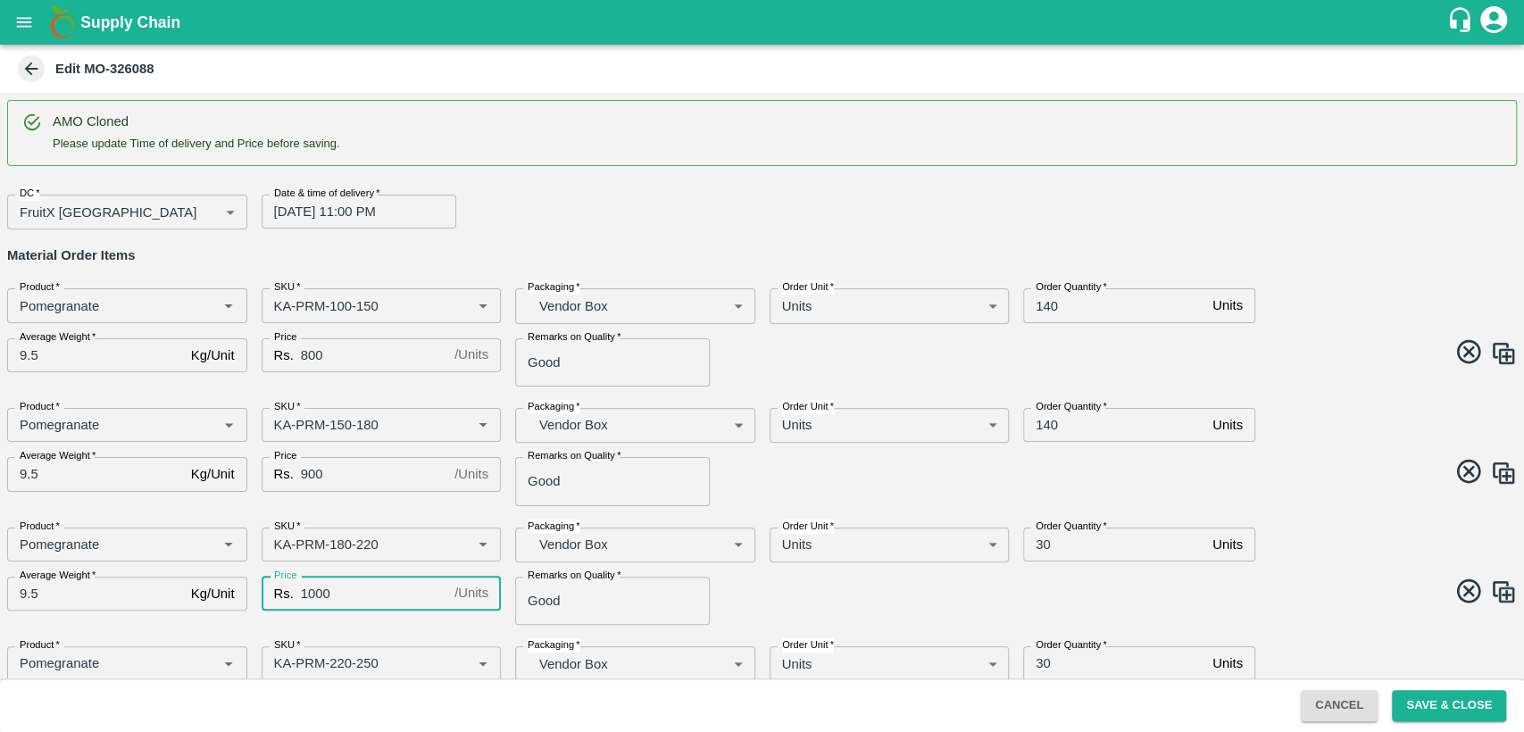
type input "1000"
click at [764, 587] on span at bounding box center [1136, 594] width 762 height 35
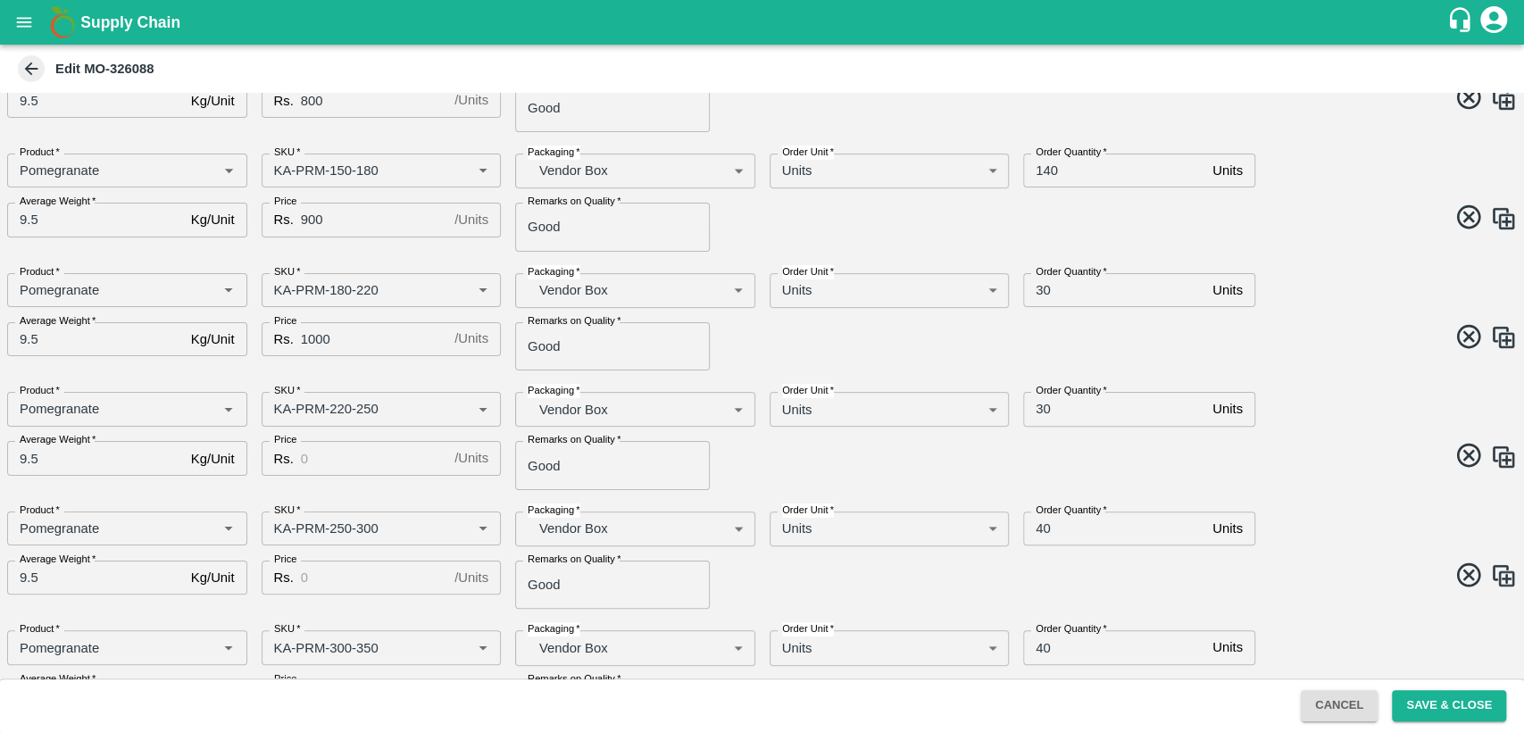
scroll to position [257, 0]
click at [342, 461] on input "Price" at bounding box center [374, 455] width 146 height 34
type input "1100"
click at [342, 568] on input "Price" at bounding box center [374, 575] width 146 height 34
type input "1200"
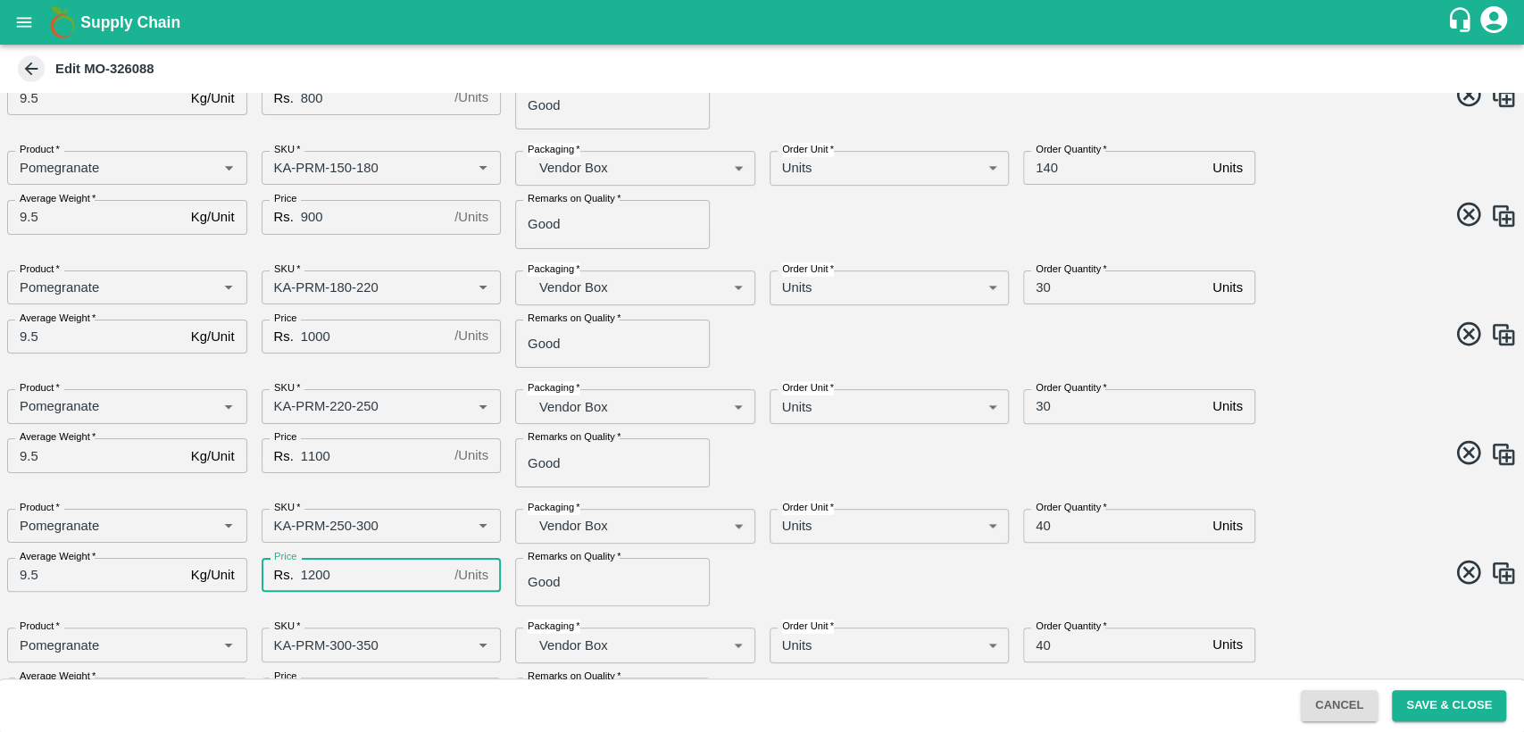
click at [810, 566] on span at bounding box center [1136, 575] width 762 height 35
click at [341, 576] on input "Price" at bounding box center [374, 572] width 146 height 34
type input "1300"
click at [800, 590] on div "Product   * Product   * SKU   * SKU   * Packaging   * Vendor Box BOM/276 Packag…" at bounding box center [755, 547] width 1524 height 112
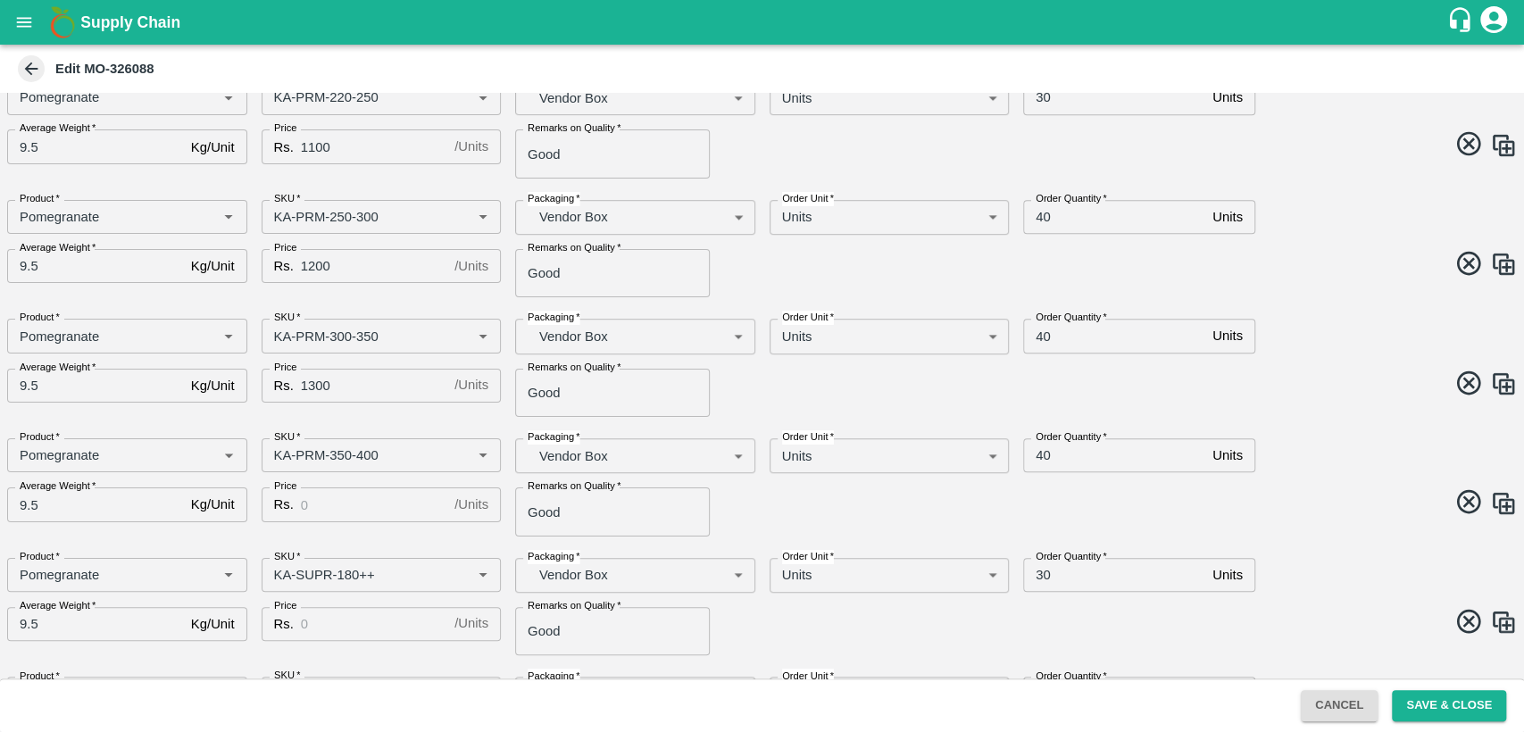
scroll to position [566, 0]
click at [355, 502] on input "Price" at bounding box center [374, 504] width 146 height 34
type input "1400"
click at [833, 503] on span at bounding box center [1136, 504] width 762 height 35
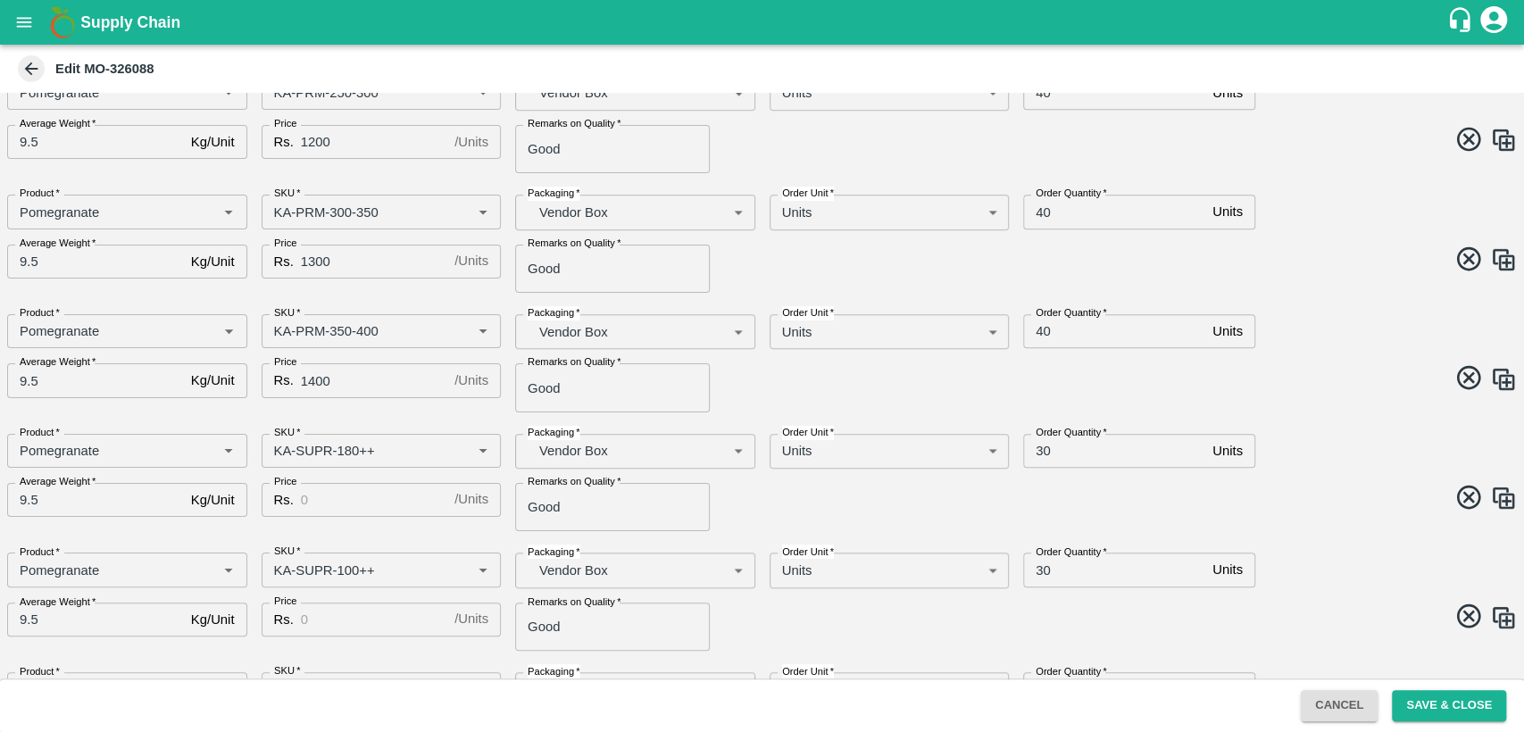
scroll to position [693, 0]
click at [378, 504] on input "Price" at bounding box center [374, 497] width 146 height 34
type input "600"
click at [343, 622] on input "Price" at bounding box center [374, 617] width 146 height 34
type input "500"
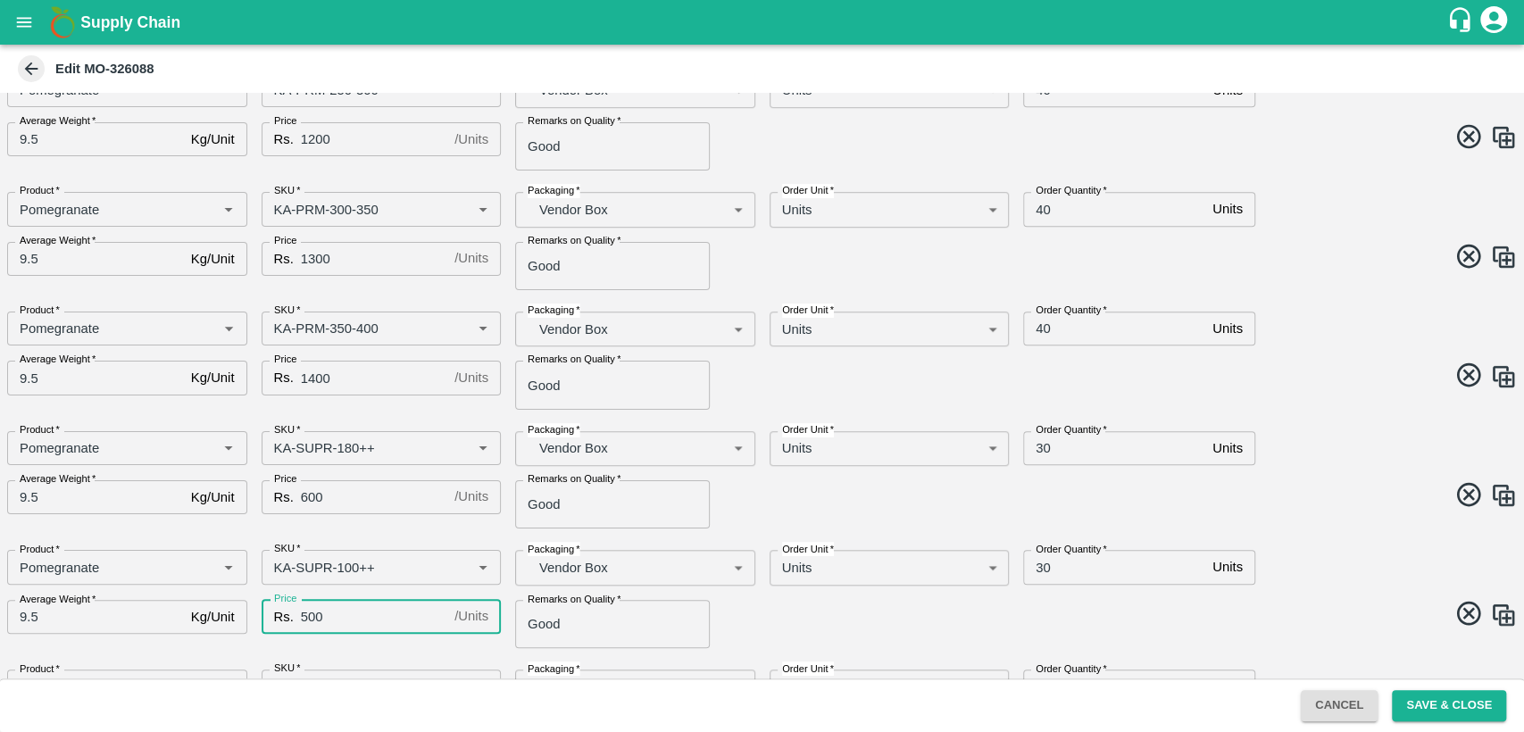
click at [764, 605] on span at bounding box center [1136, 616] width 762 height 35
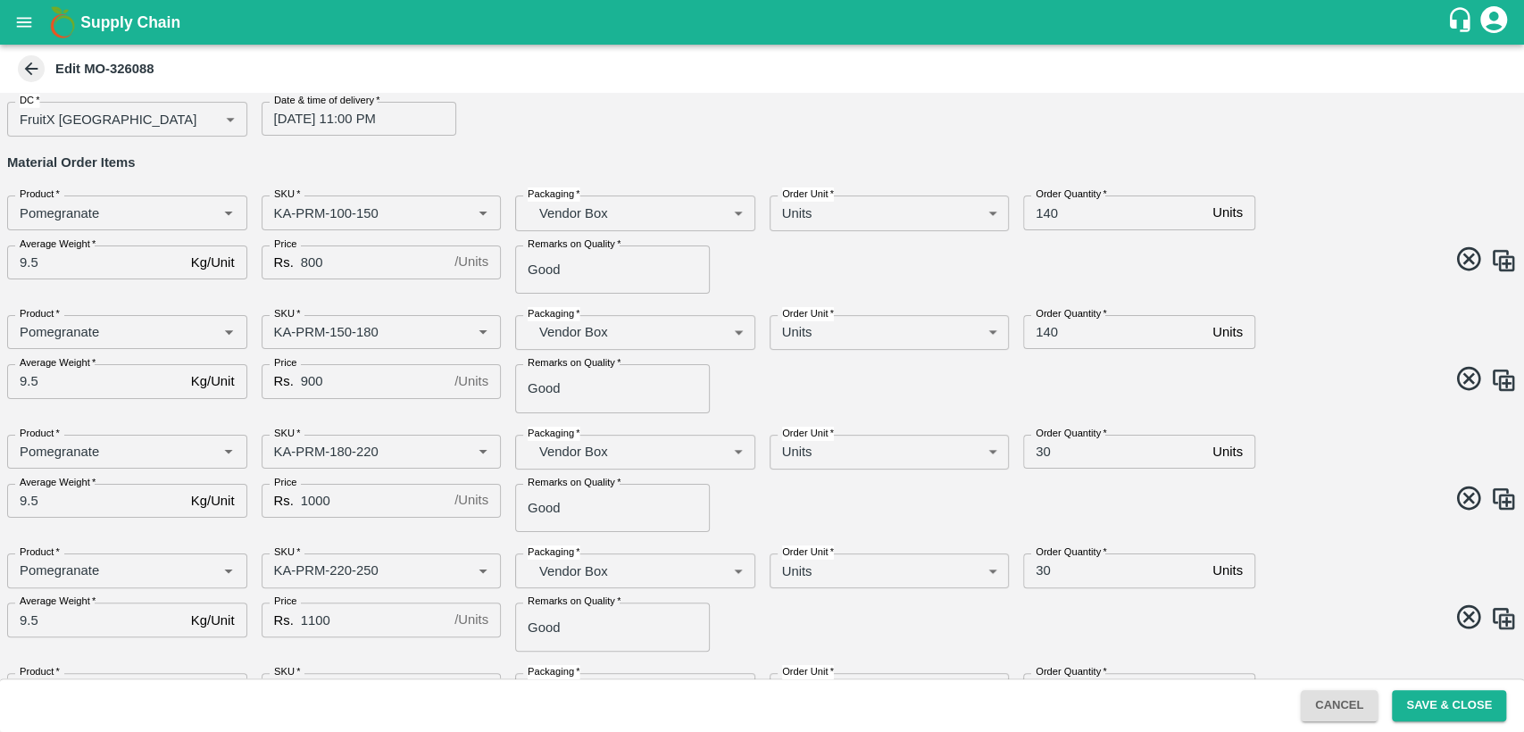
scroll to position [87, 0]
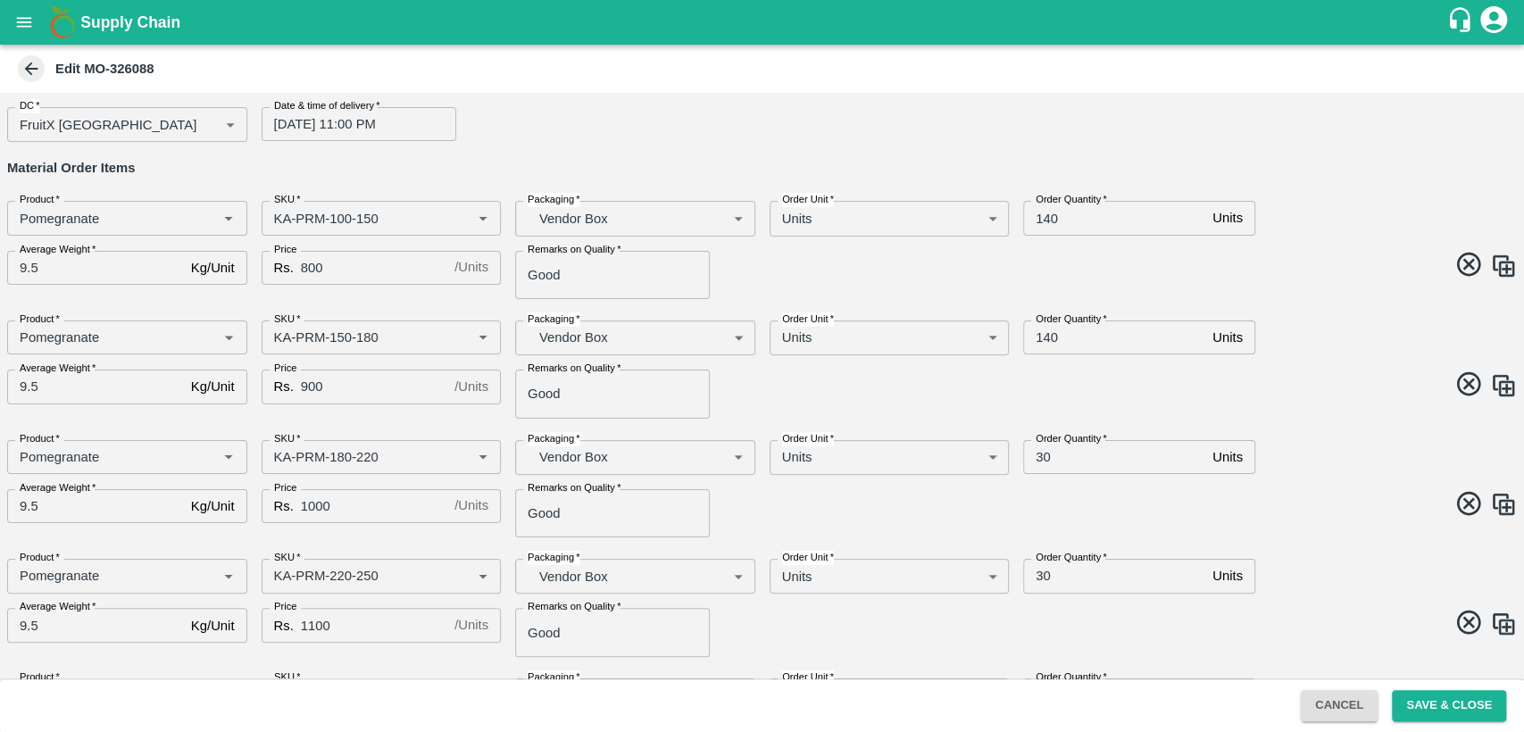
click at [1042, 454] on input "30" at bounding box center [1114, 457] width 182 height 34
type input "70"
click at [1038, 577] on input "30" at bounding box center [1114, 576] width 182 height 34
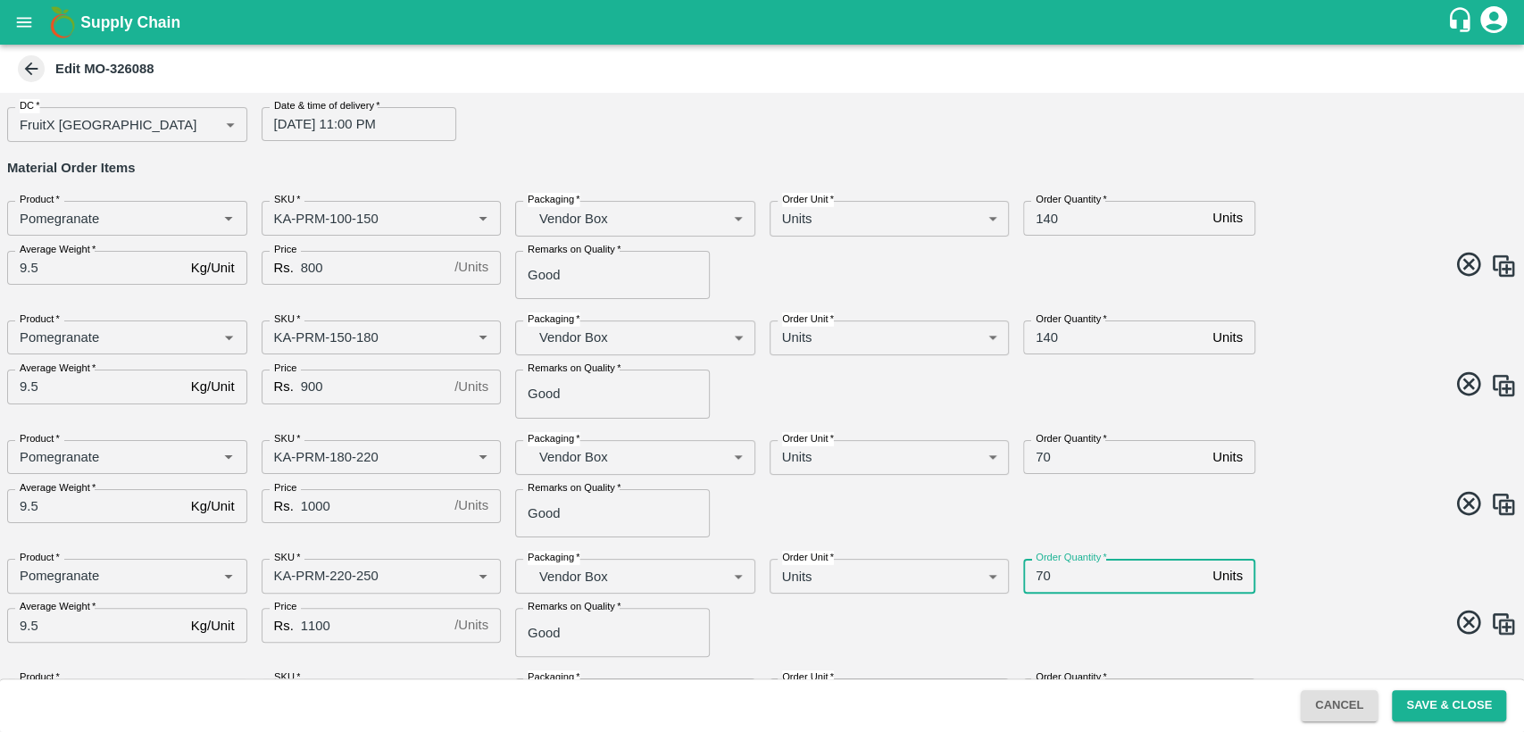
type input "70"
click at [1193, 544] on div "Order Quantity   * 70 Units Order Quantity" at bounding box center [1199, 568] width 381 height 49
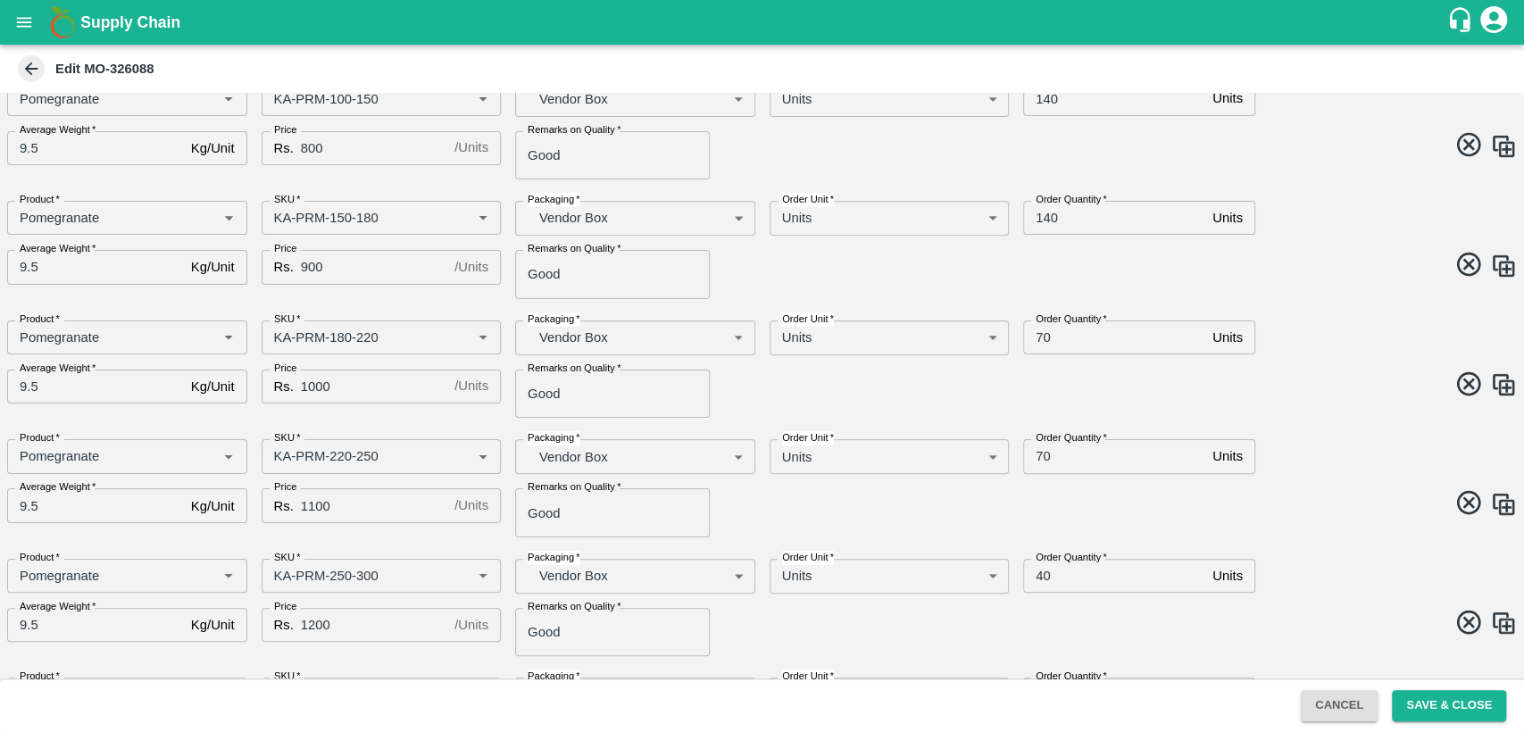
scroll to position [214, 0]
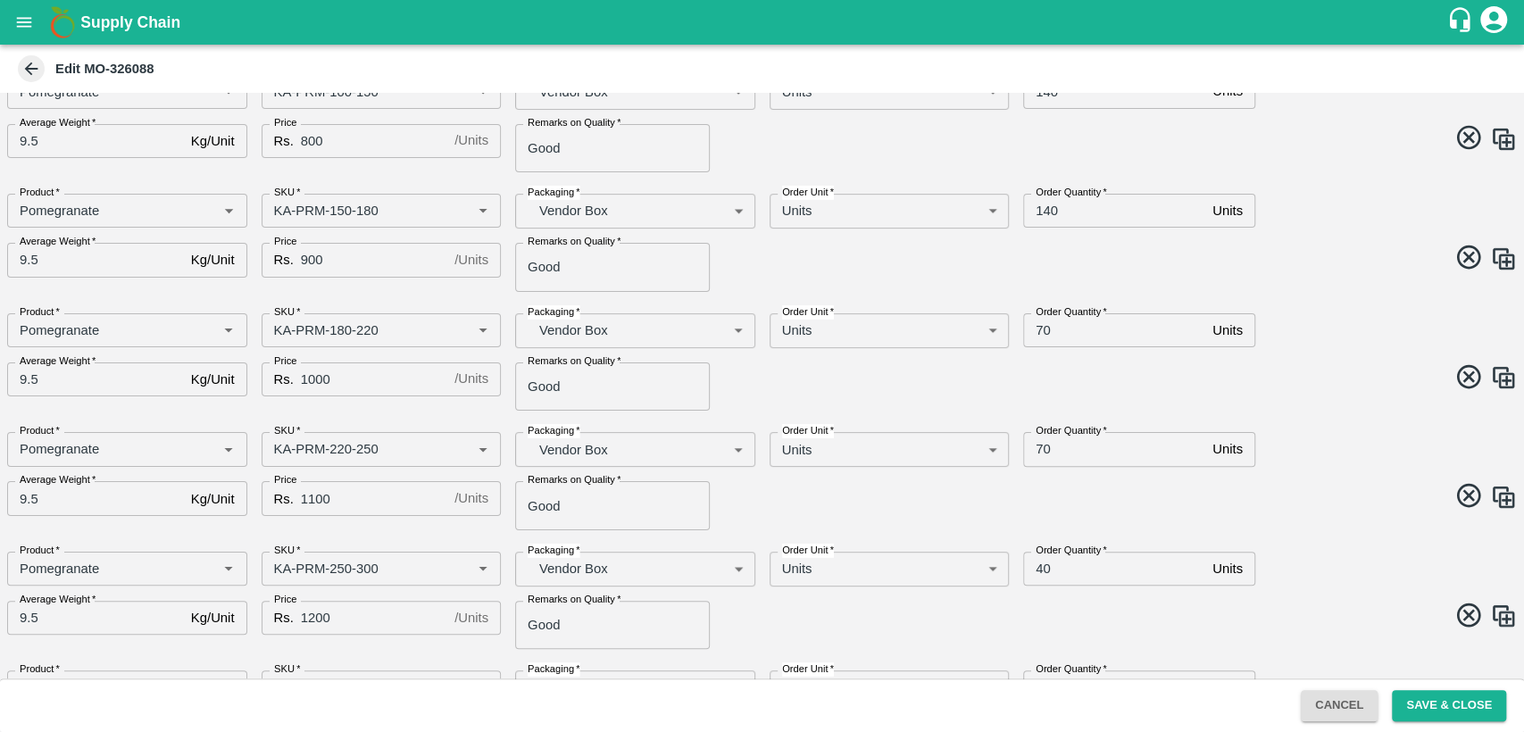
click at [1193, 544] on div "Order Quantity   * 40 Units Order Quantity" at bounding box center [1199, 561] width 381 height 49
click at [1044, 566] on input "40" at bounding box center [1114, 569] width 182 height 34
click at [1040, 567] on input "4060" at bounding box center [1114, 569] width 182 height 34
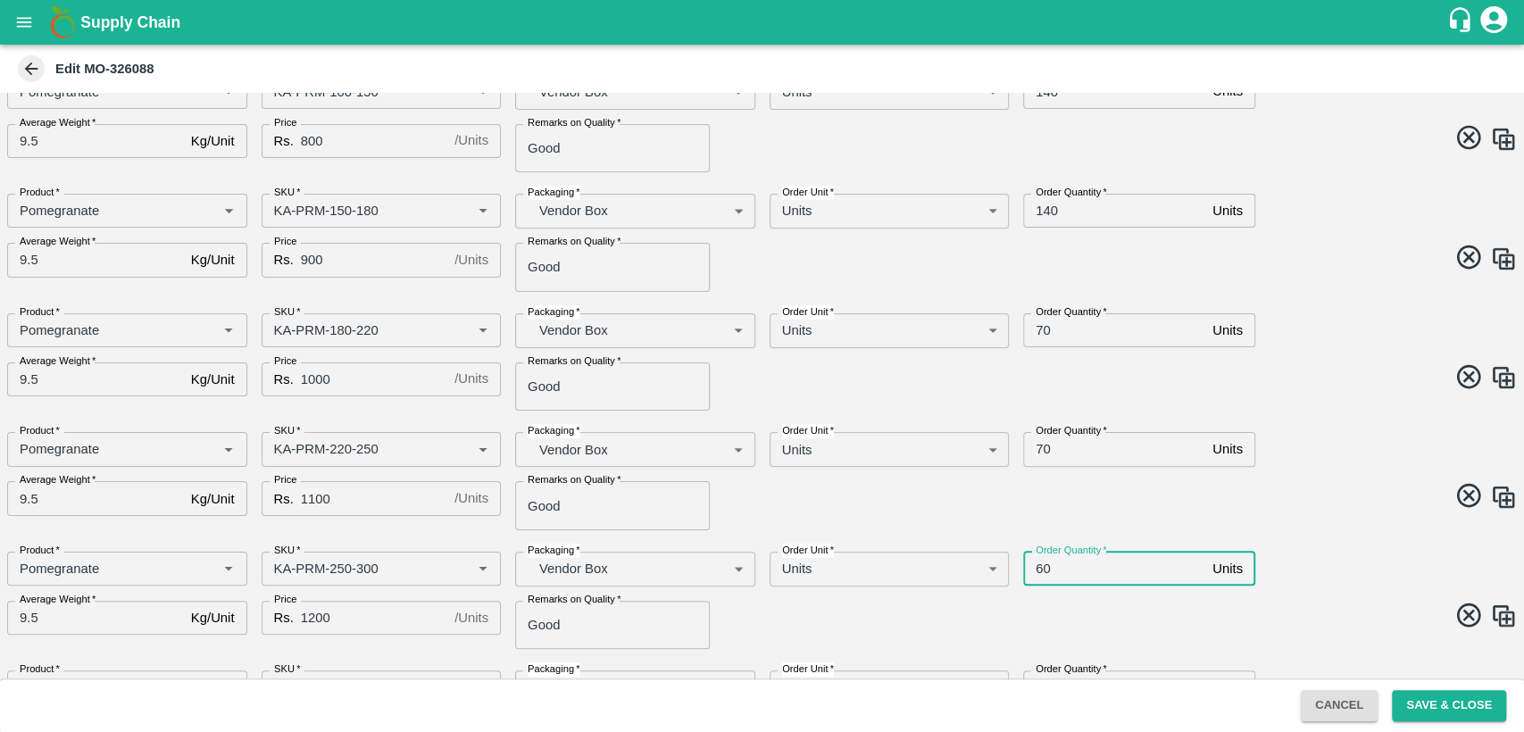
type input "60"
click at [1304, 519] on div "Product   * Product   * SKU   * SKU   * Packaging   * Vendor Box BOM/276 Packag…" at bounding box center [755, 474] width 1524 height 112
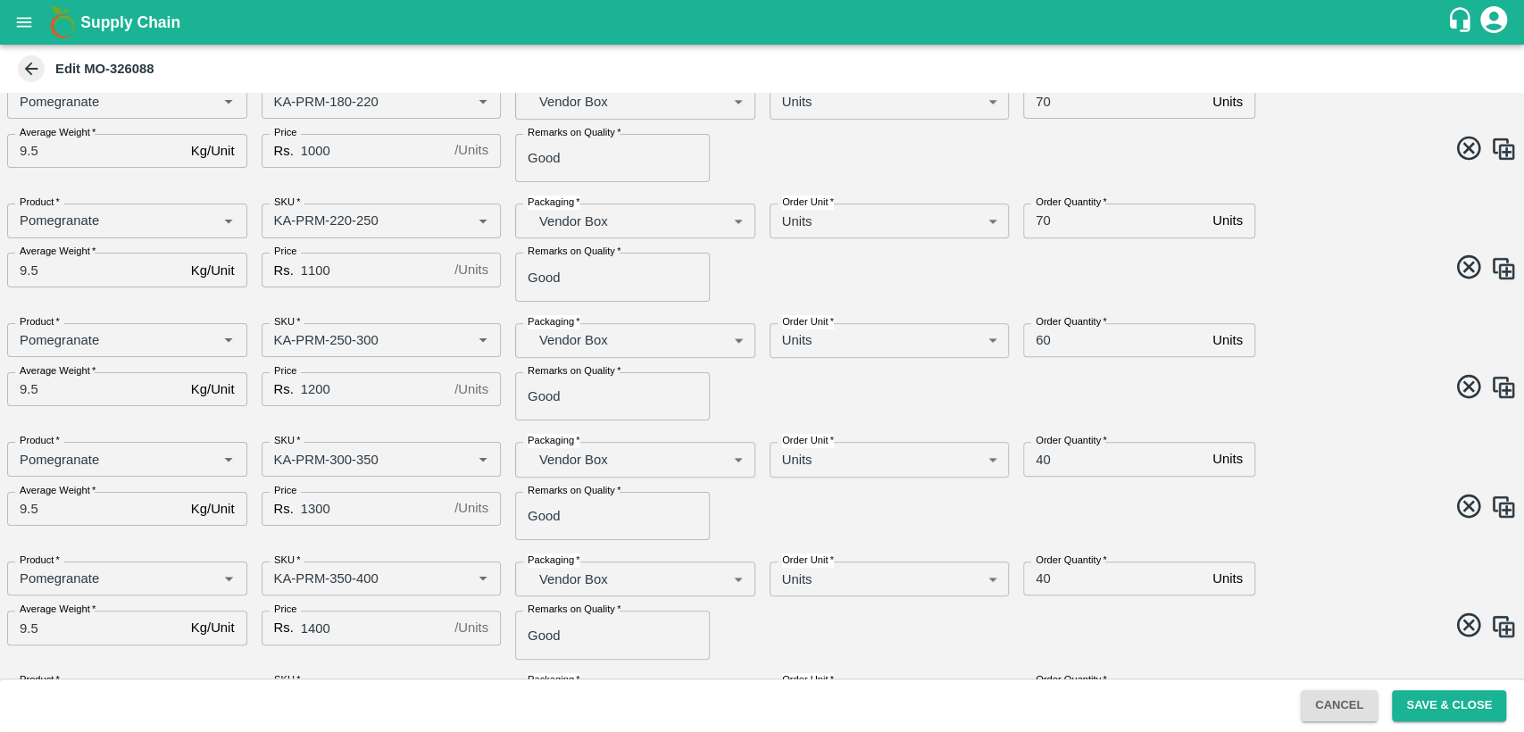
scroll to position [444, 0]
click at [1037, 460] on input "40" at bounding box center [1114, 458] width 182 height 34
type input "60"
click at [1038, 569] on input "40" at bounding box center [1114, 578] width 182 height 34
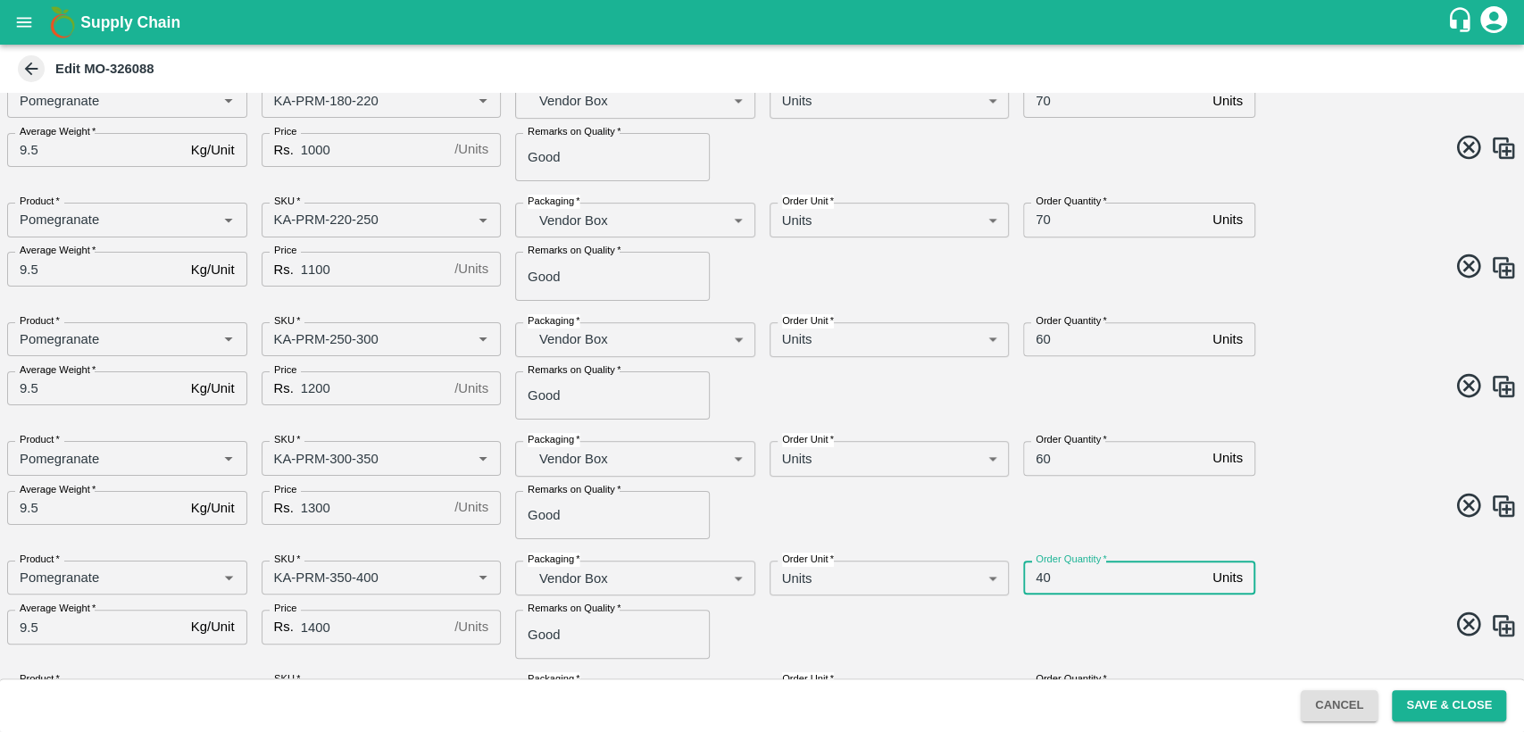
click at [1038, 569] on input "40" at bounding box center [1114, 578] width 182 height 34
type input "50"
click at [1325, 486] on div "Product   * Product   * SKU   * SKU   * Packaging   * Vendor Box BOM/276 Packag…" at bounding box center [755, 483] width 1524 height 112
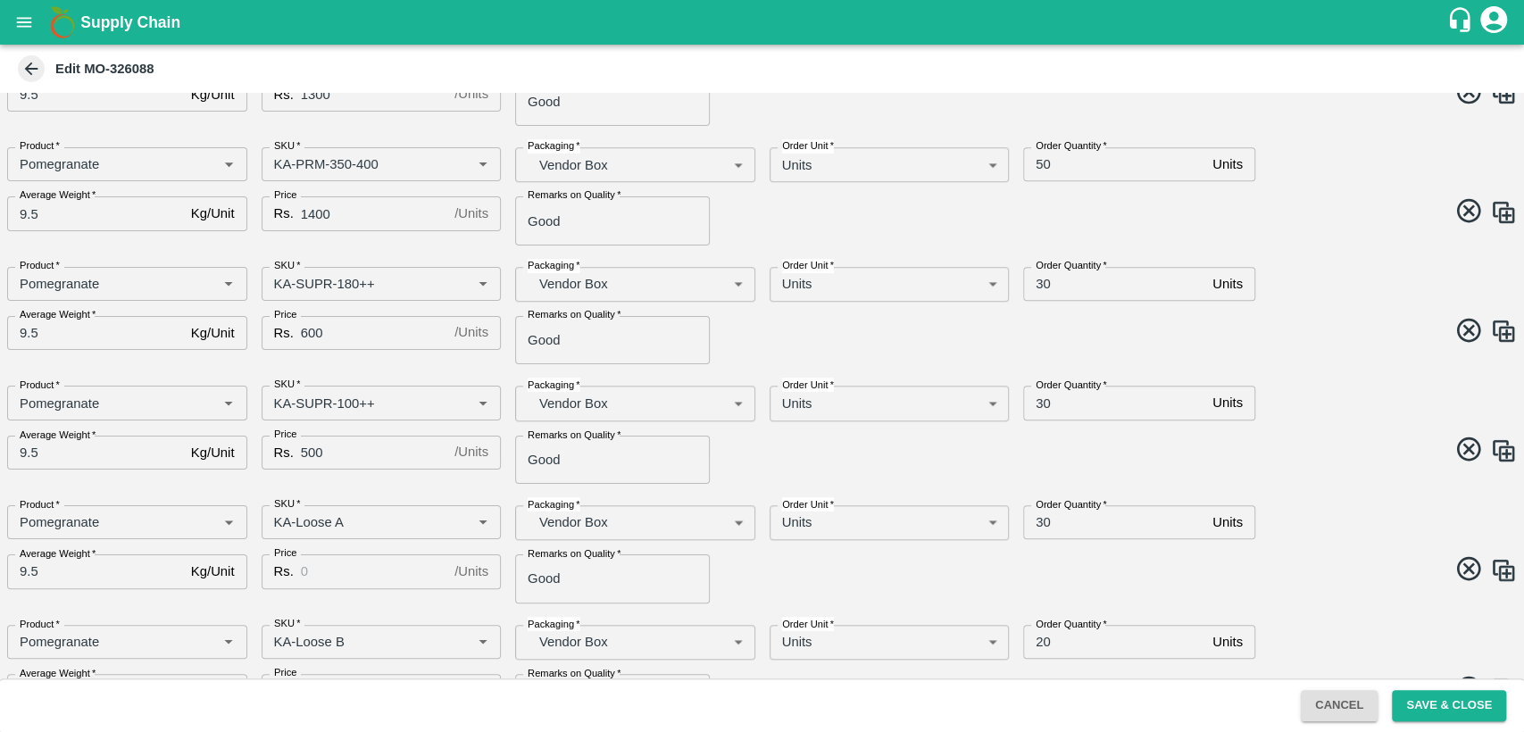
scroll to position [867, 0]
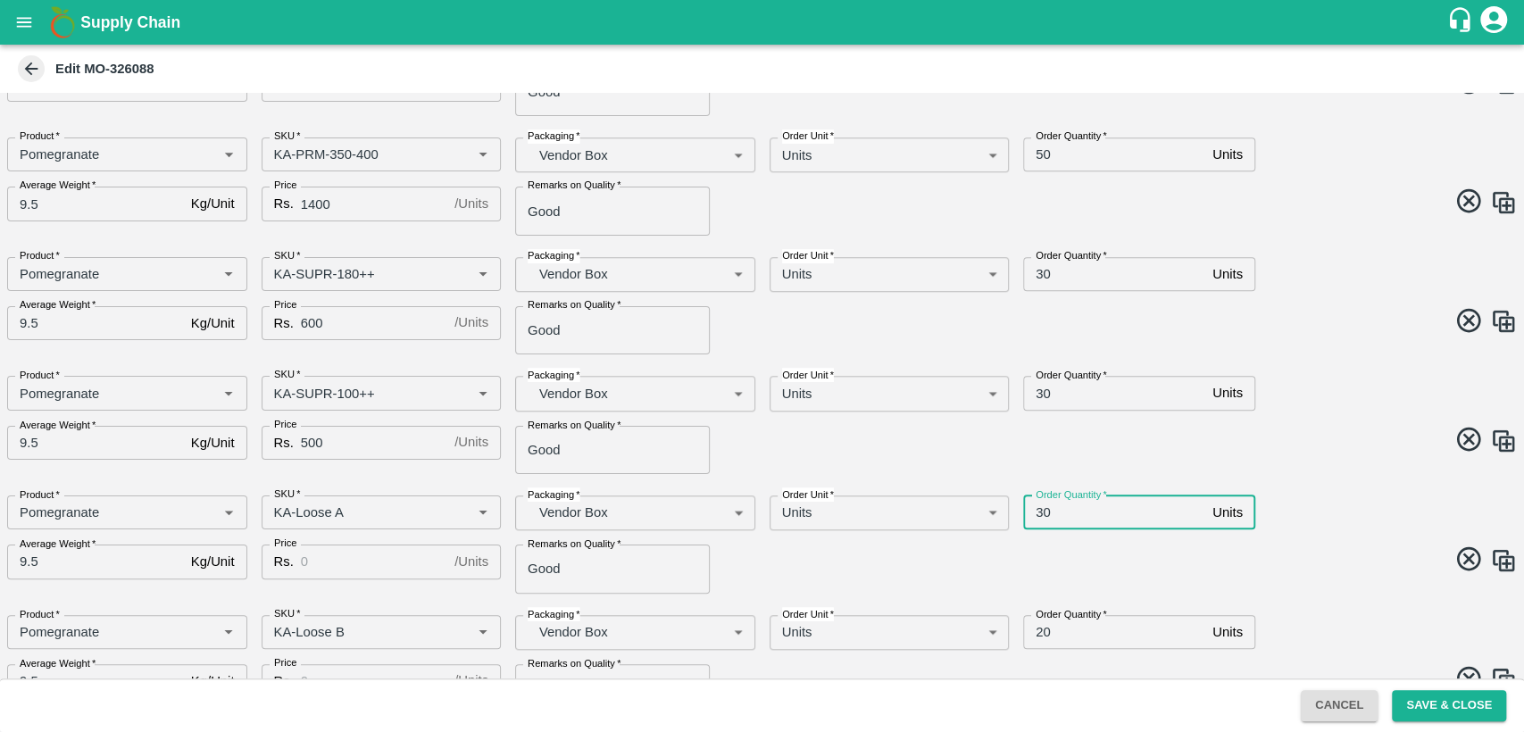
click at [1039, 503] on input "30" at bounding box center [1114, 512] width 182 height 34
type input "10"
click at [374, 568] on input "Price" at bounding box center [374, 561] width 146 height 34
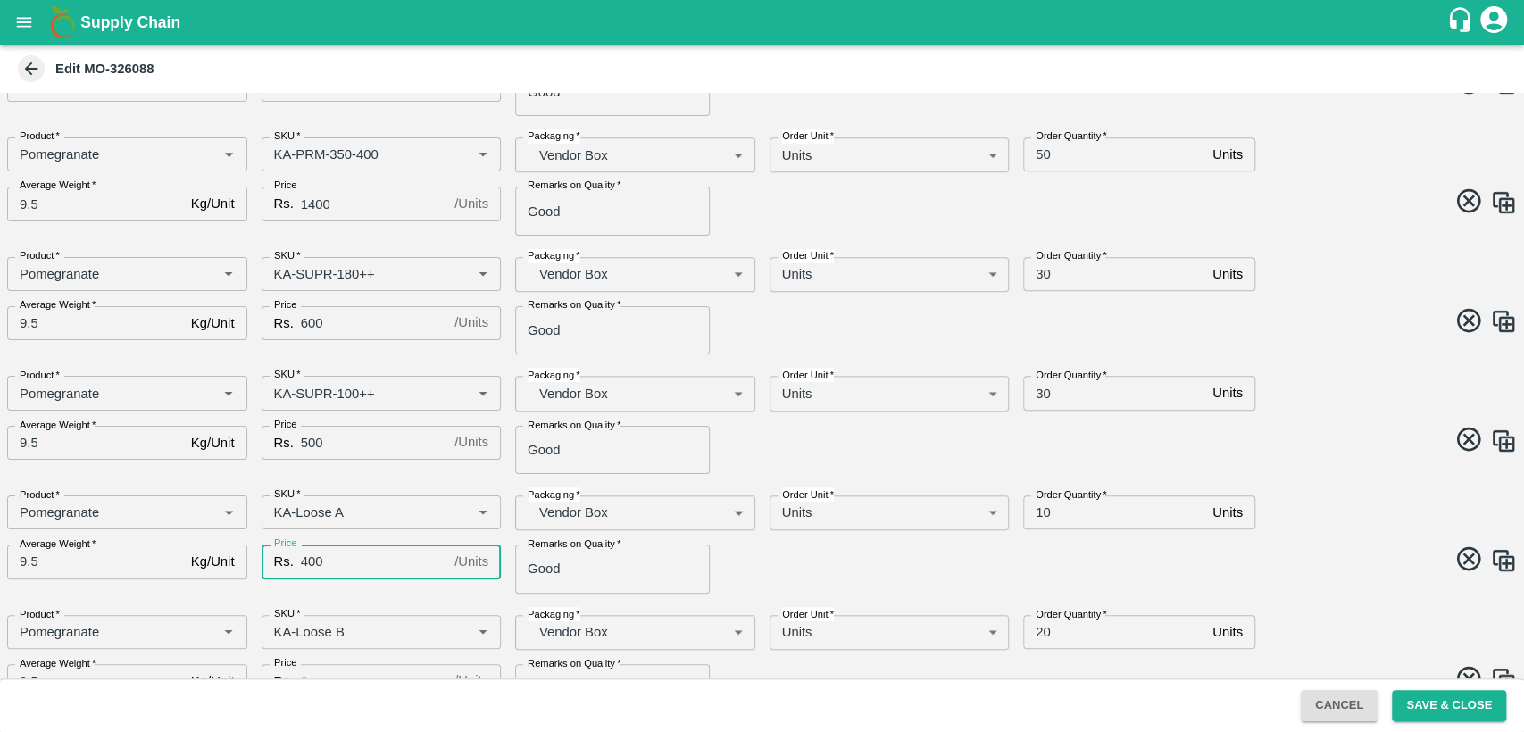
type input "400"
click at [1039, 627] on input "20" at bounding box center [1114, 632] width 182 height 34
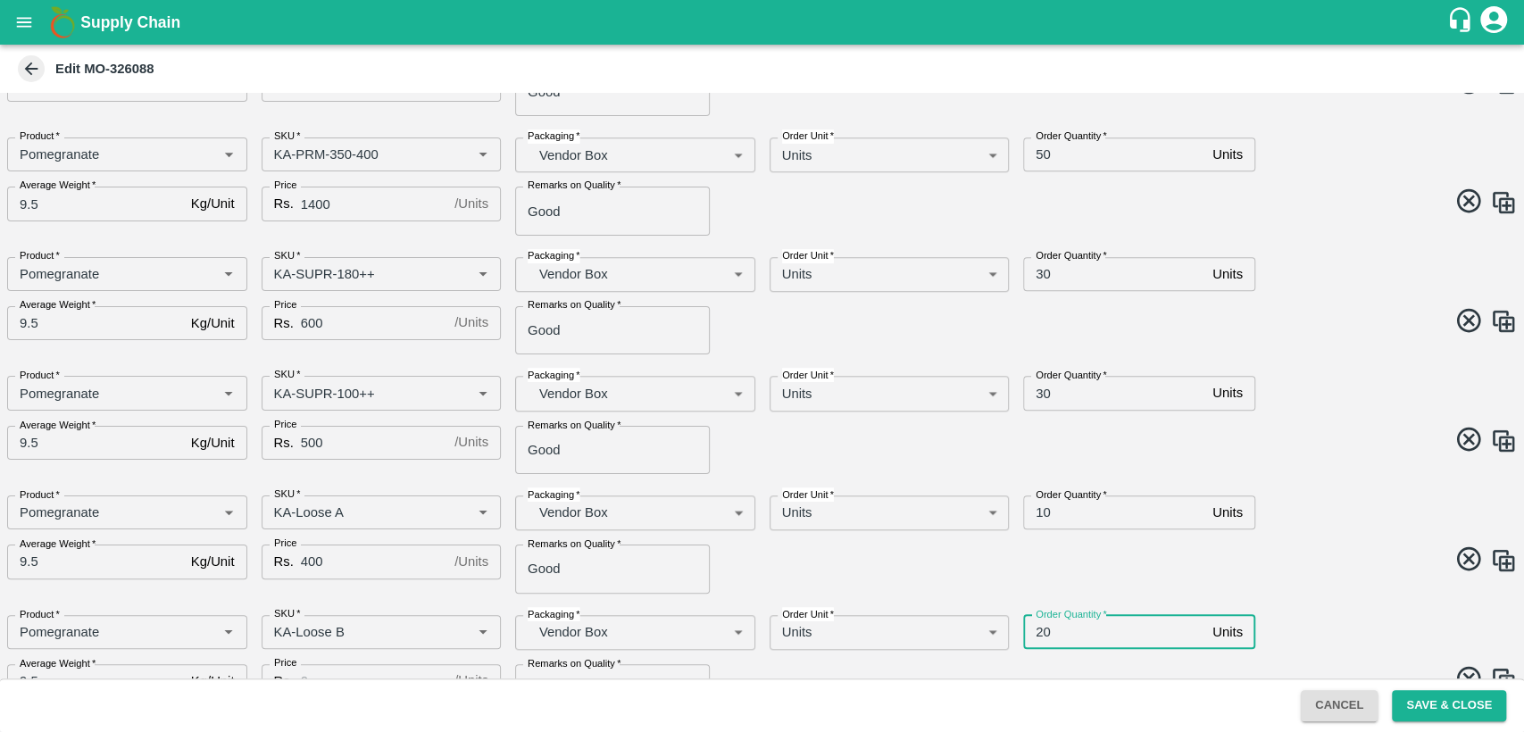
click at [1039, 627] on input "20" at bounding box center [1114, 632] width 182 height 34
type input "4"
type input "10"
click at [1285, 585] on div "Product   * Product   * SKU   * SKU   * Packaging   * Vendor Box BOM/276 Packag…" at bounding box center [755, 537] width 1524 height 112
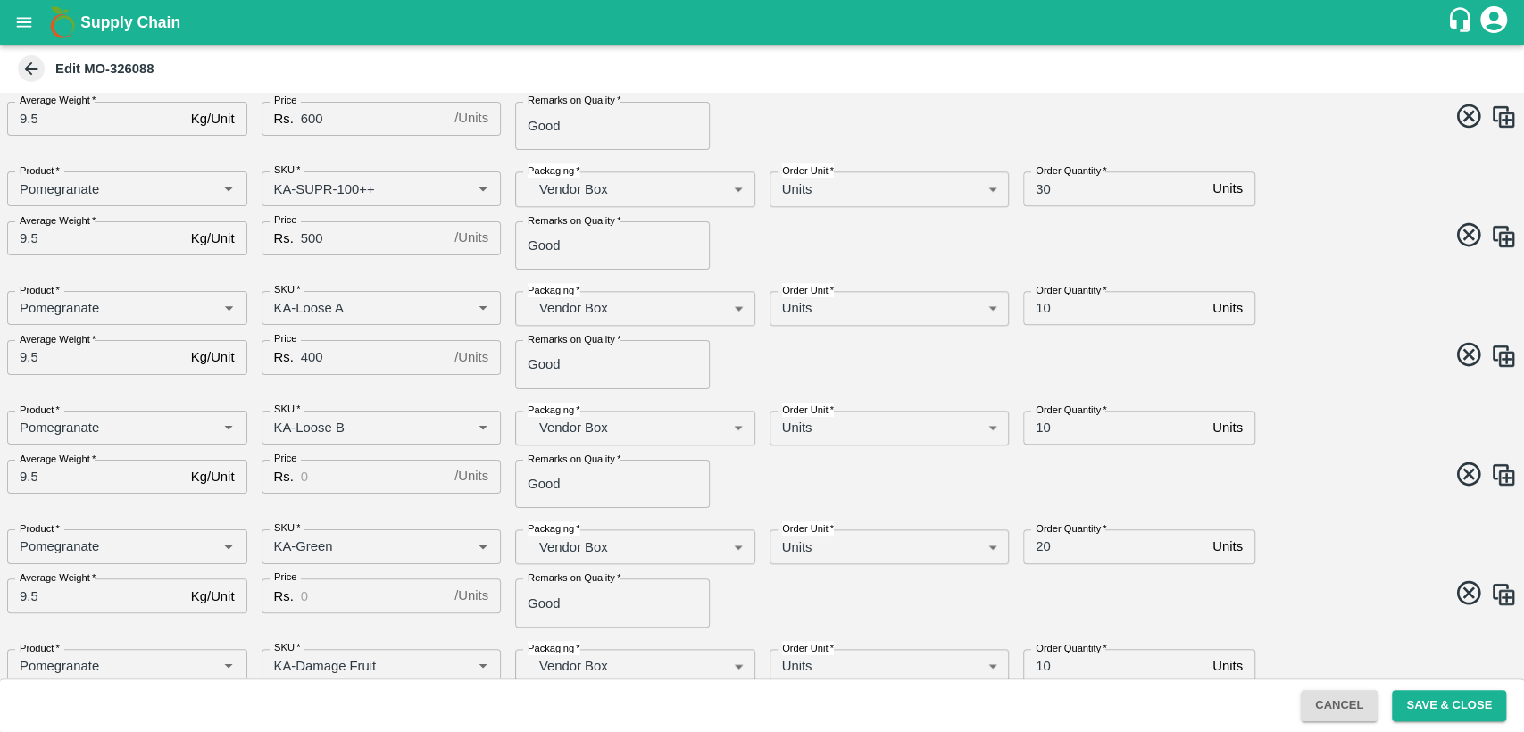
scroll to position [1073, 0]
click at [1043, 541] on input "20" at bounding box center [1114, 544] width 182 height 34
type input "10"
click at [1179, 577] on span at bounding box center [1136, 594] width 762 height 35
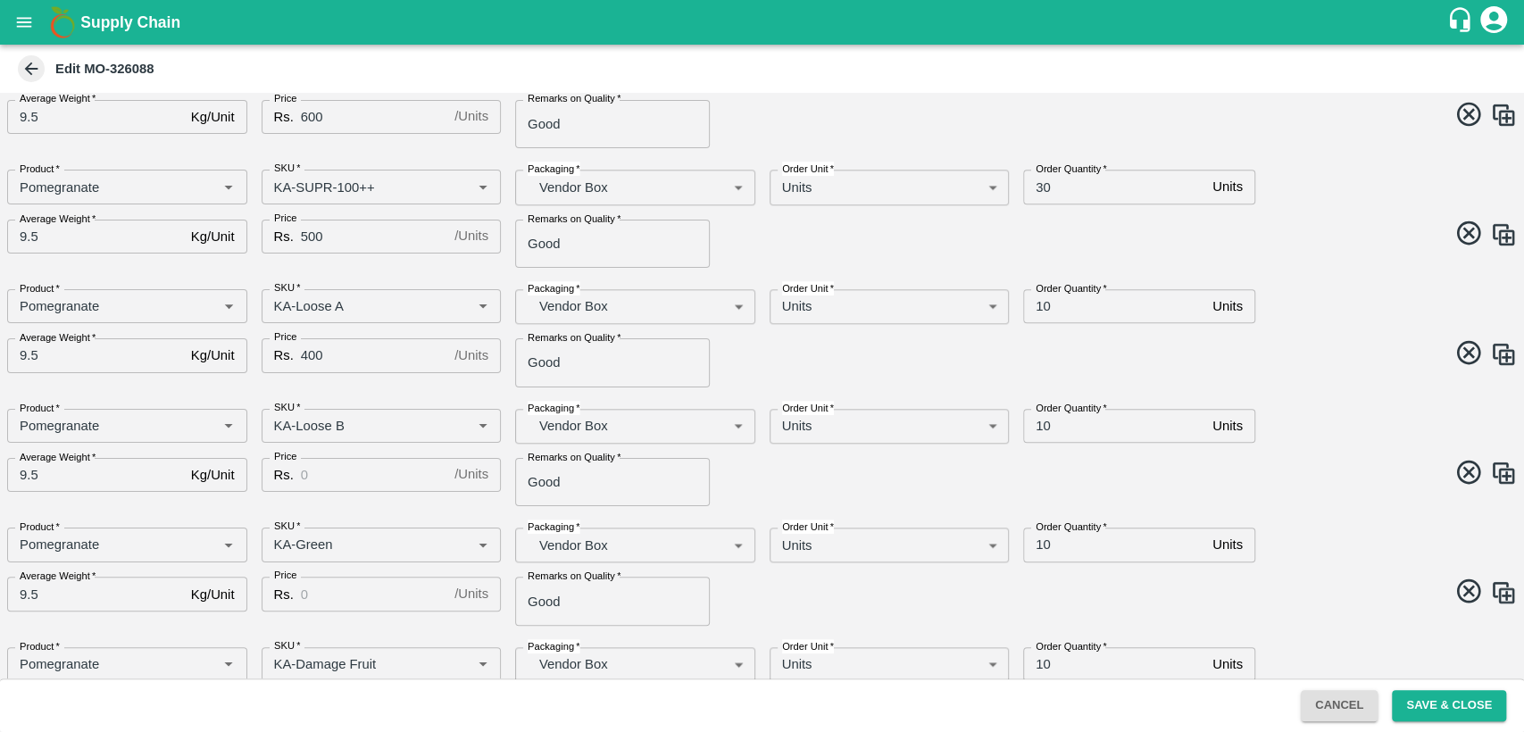
scroll to position [1146, 0]
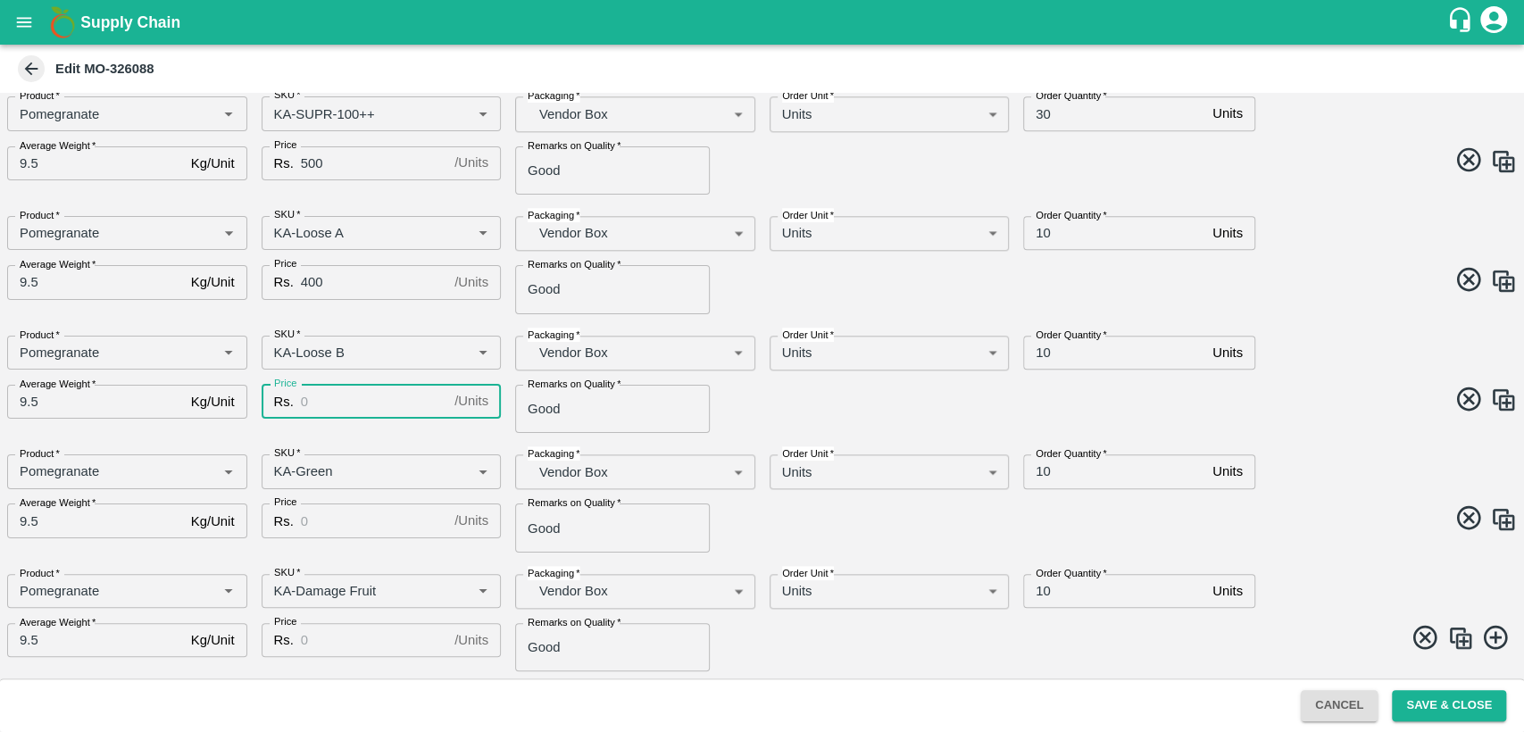
click at [348, 398] on input "Price" at bounding box center [374, 402] width 146 height 34
type input "400"
click at [366, 518] on input "Price" at bounding box center [374, 520] width 146 height 34
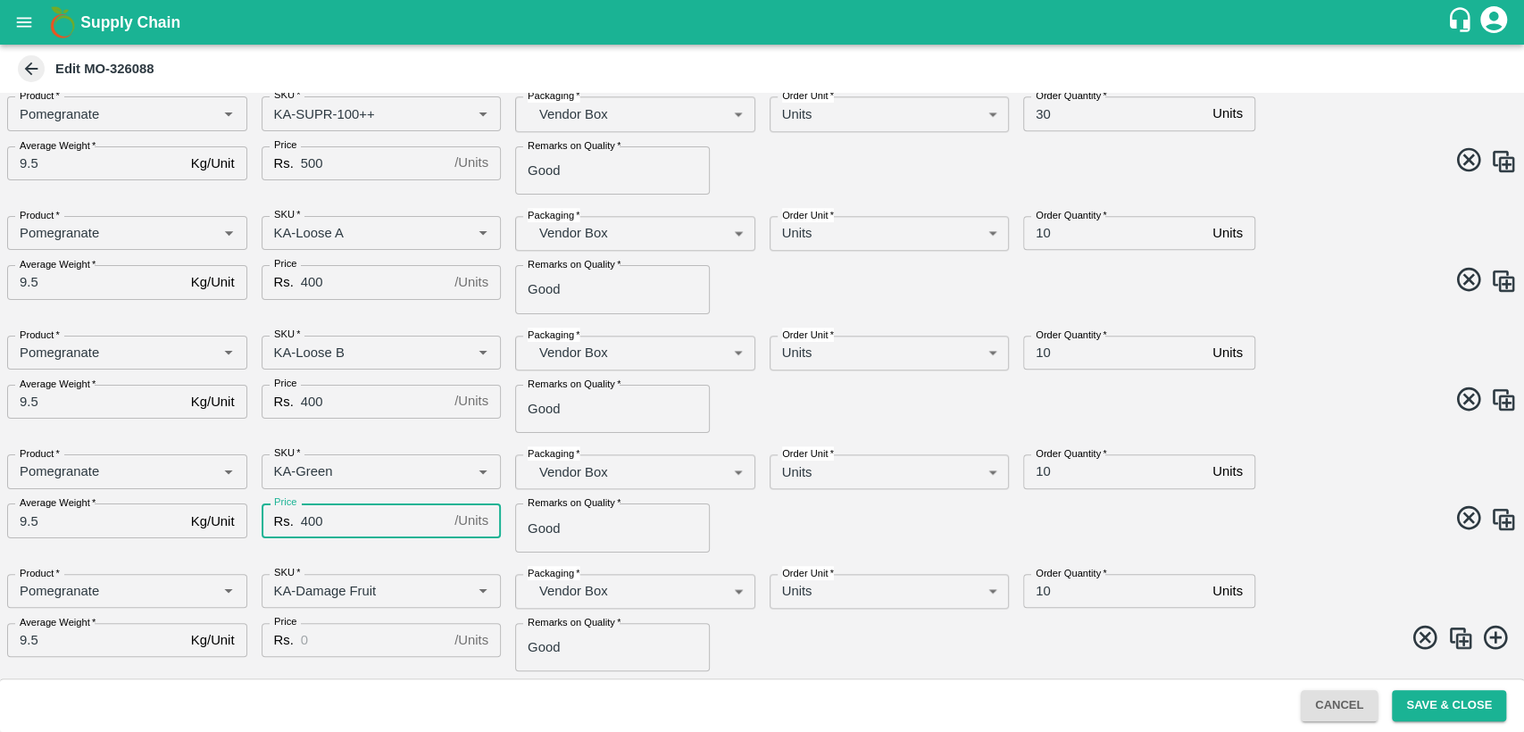
type input "400"
click at [370, 646] on input "Price" at bounding box center [374, 640] width 146 height 34
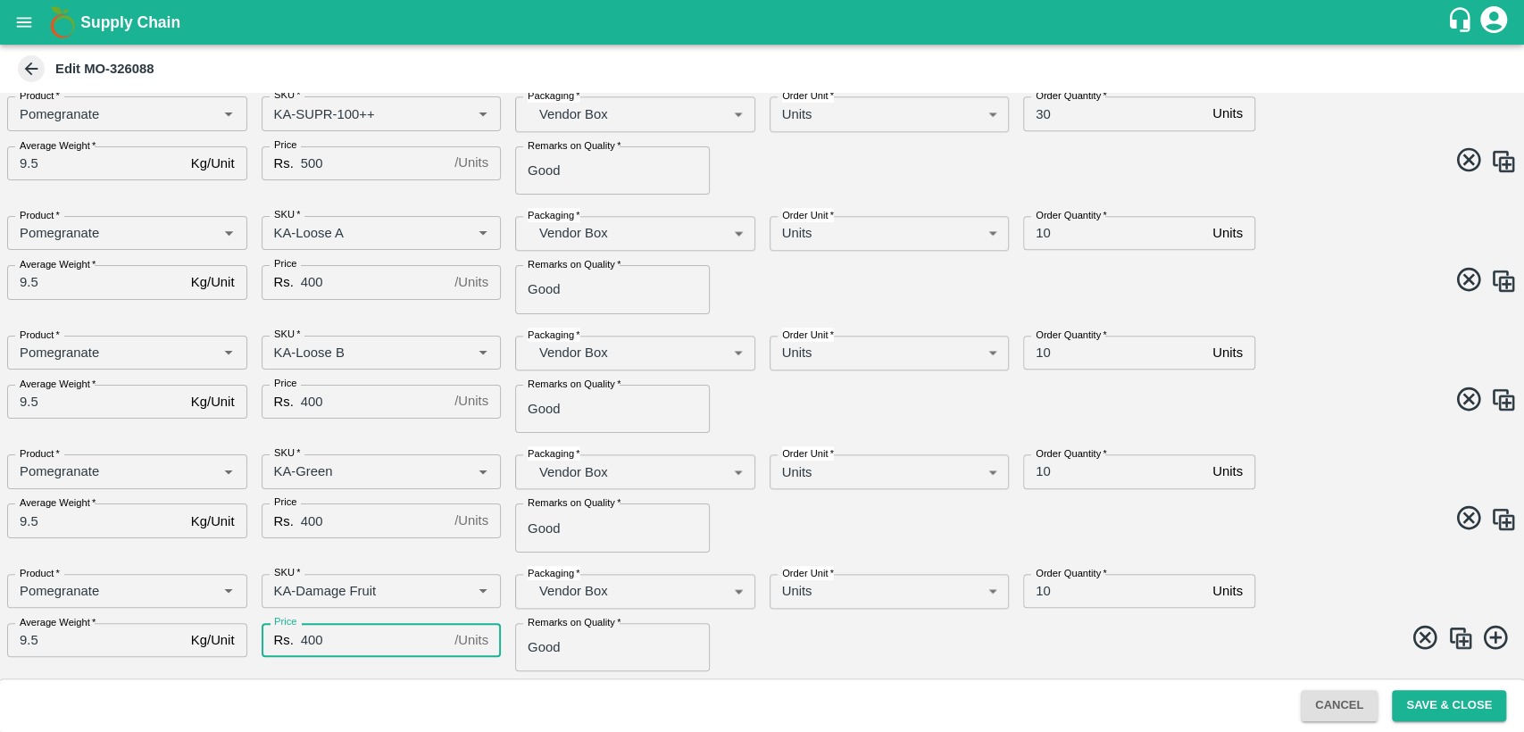
type input "400"
click at [814, 669] on div "Product   * Product   * SKU   * SKU   * Packaging   * Vendor Box BOM/276 Packag…" at bounding box center [755, 616] width 1524 height 112
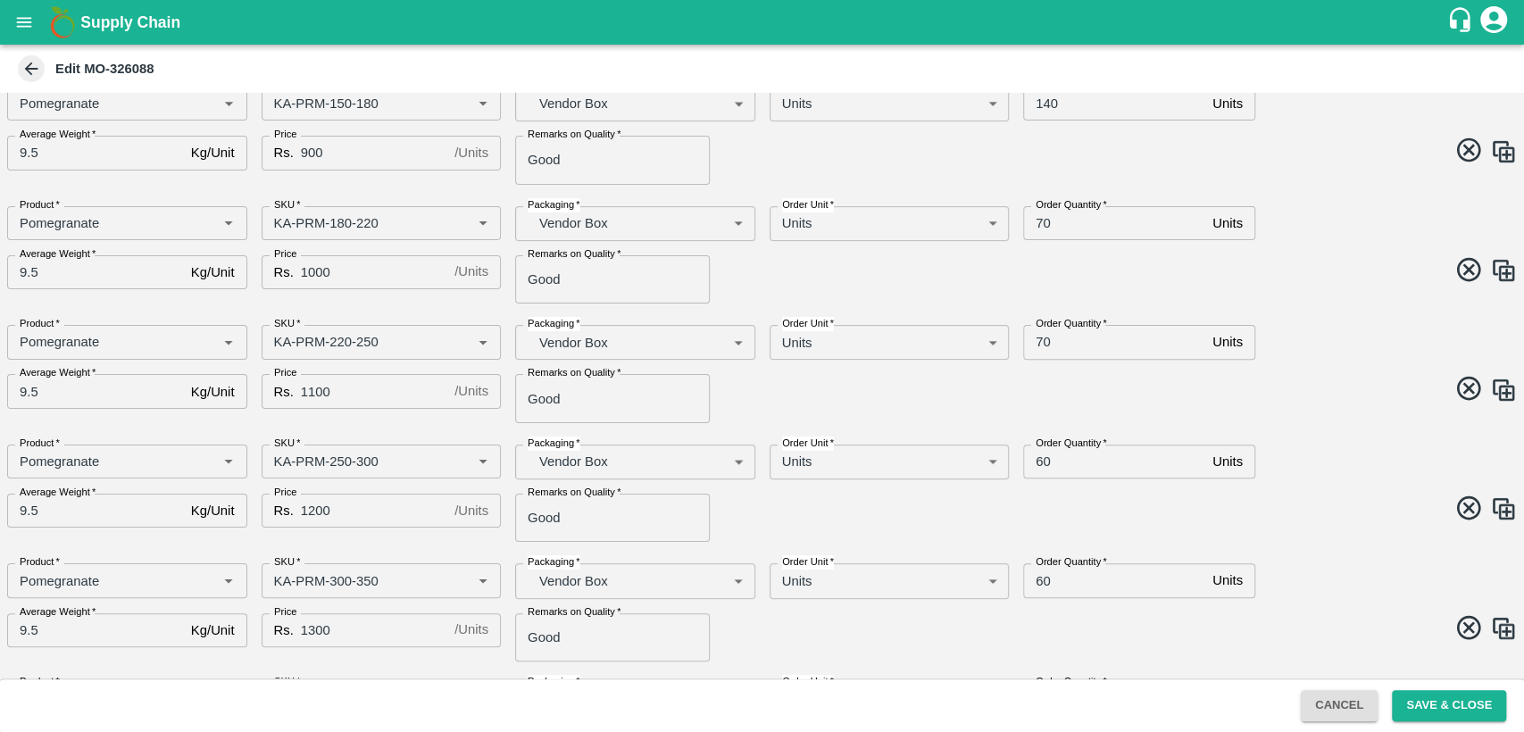
scroll to position [0, 0]
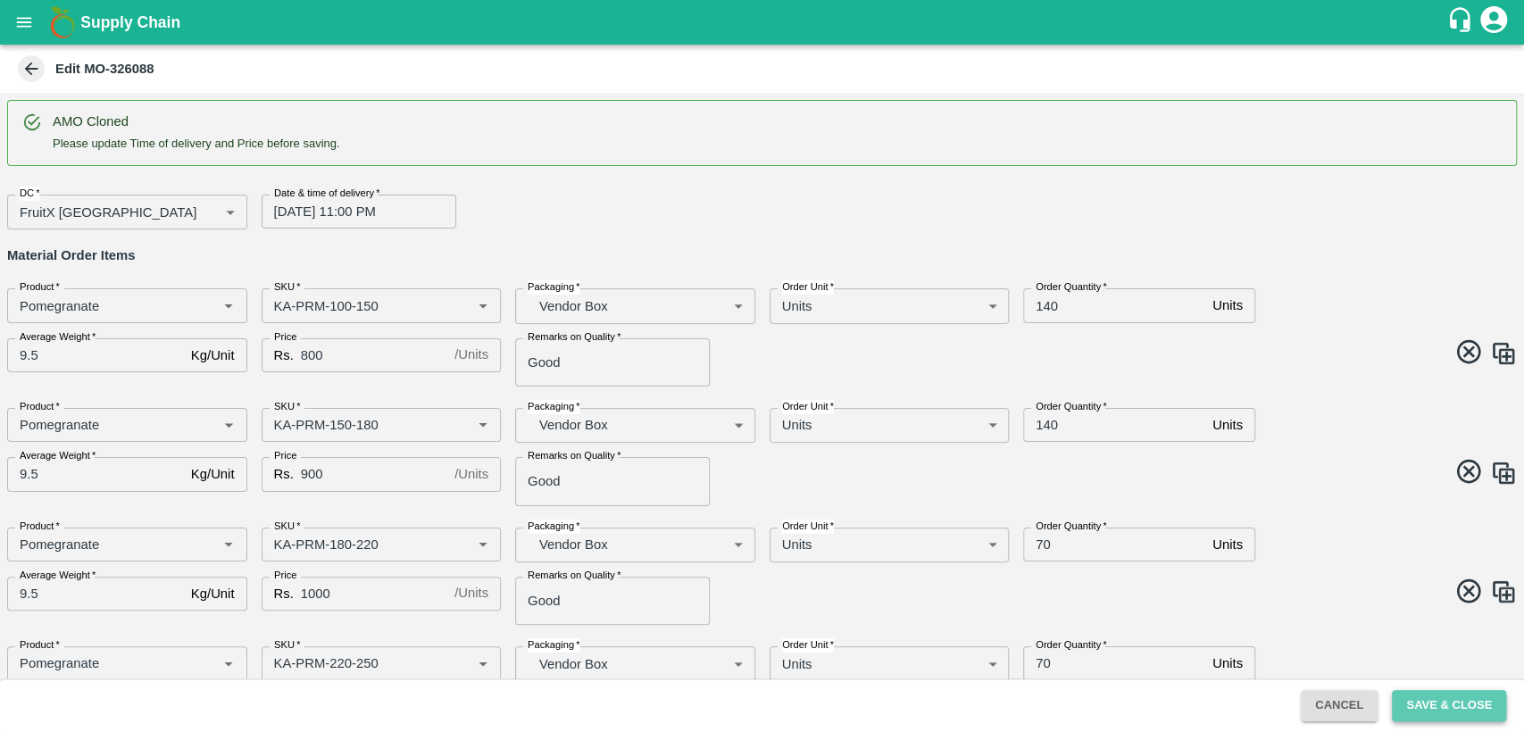
click at [1450, 696] on button "Save & Close" at bounding box center [1448, 705] width 114 height 31
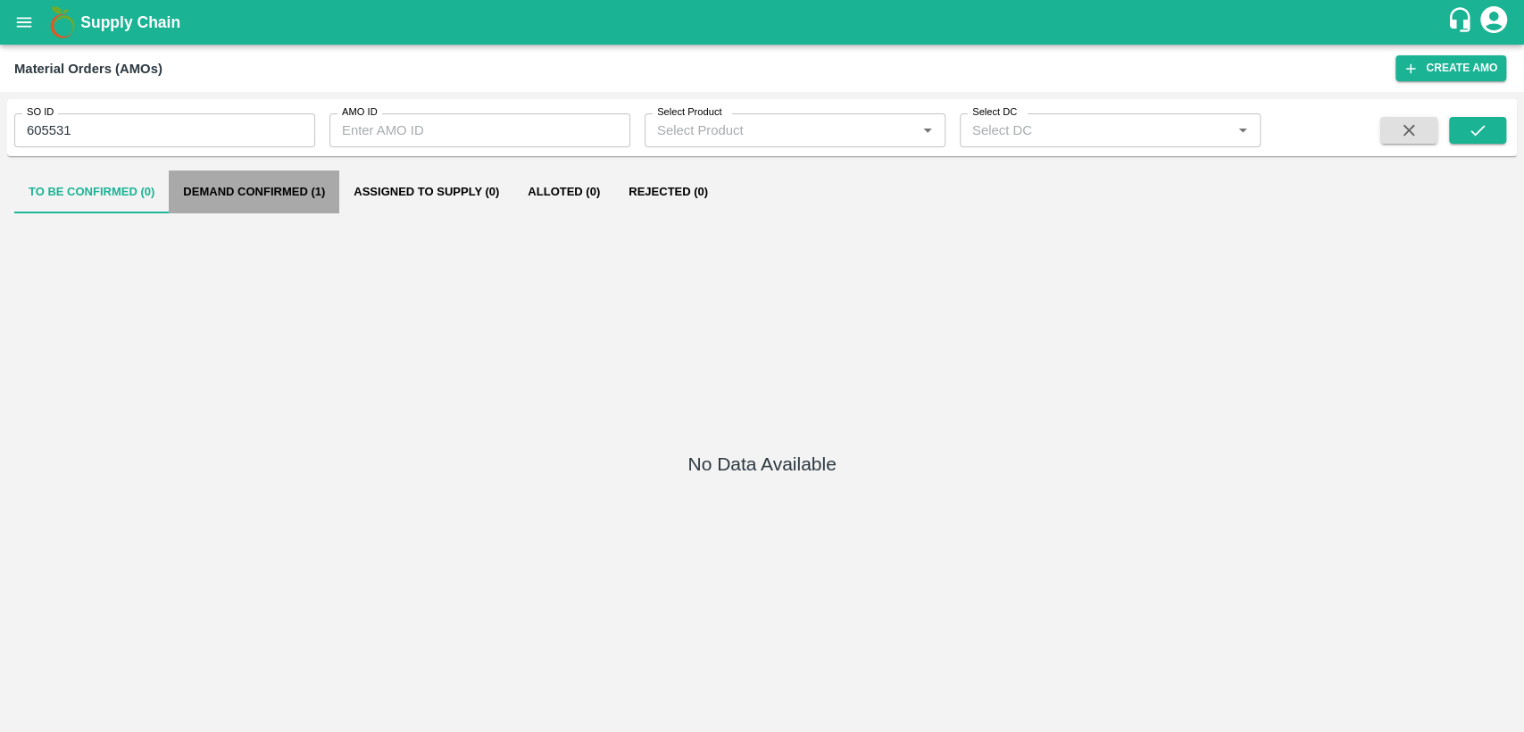
click at [228, 191] on button "Demand Confirmed (1)" at bounding box center [254, 191] width 170 height 43
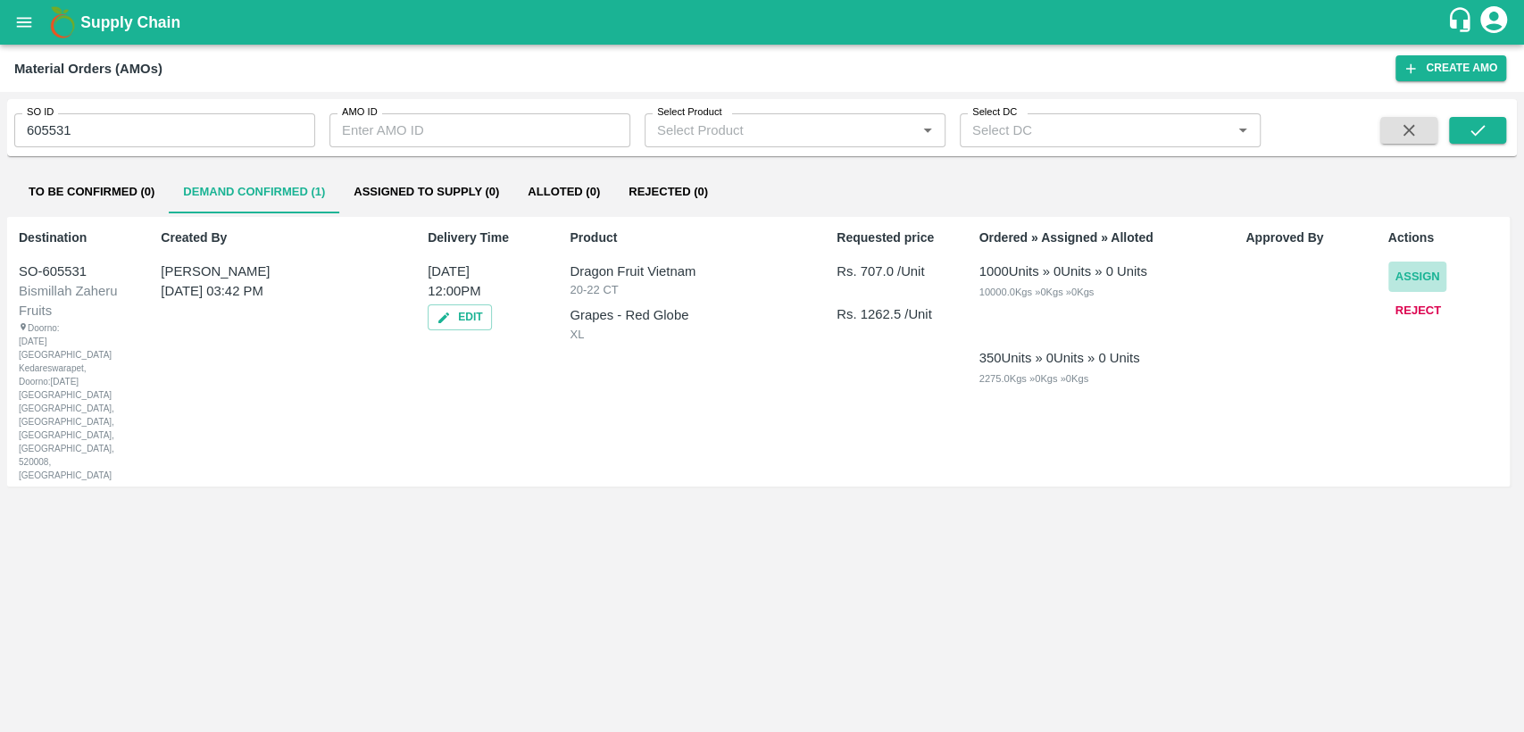
click at [1428, 277] on button "Assign" at bounding box center [1417, 277] width 59 height 31
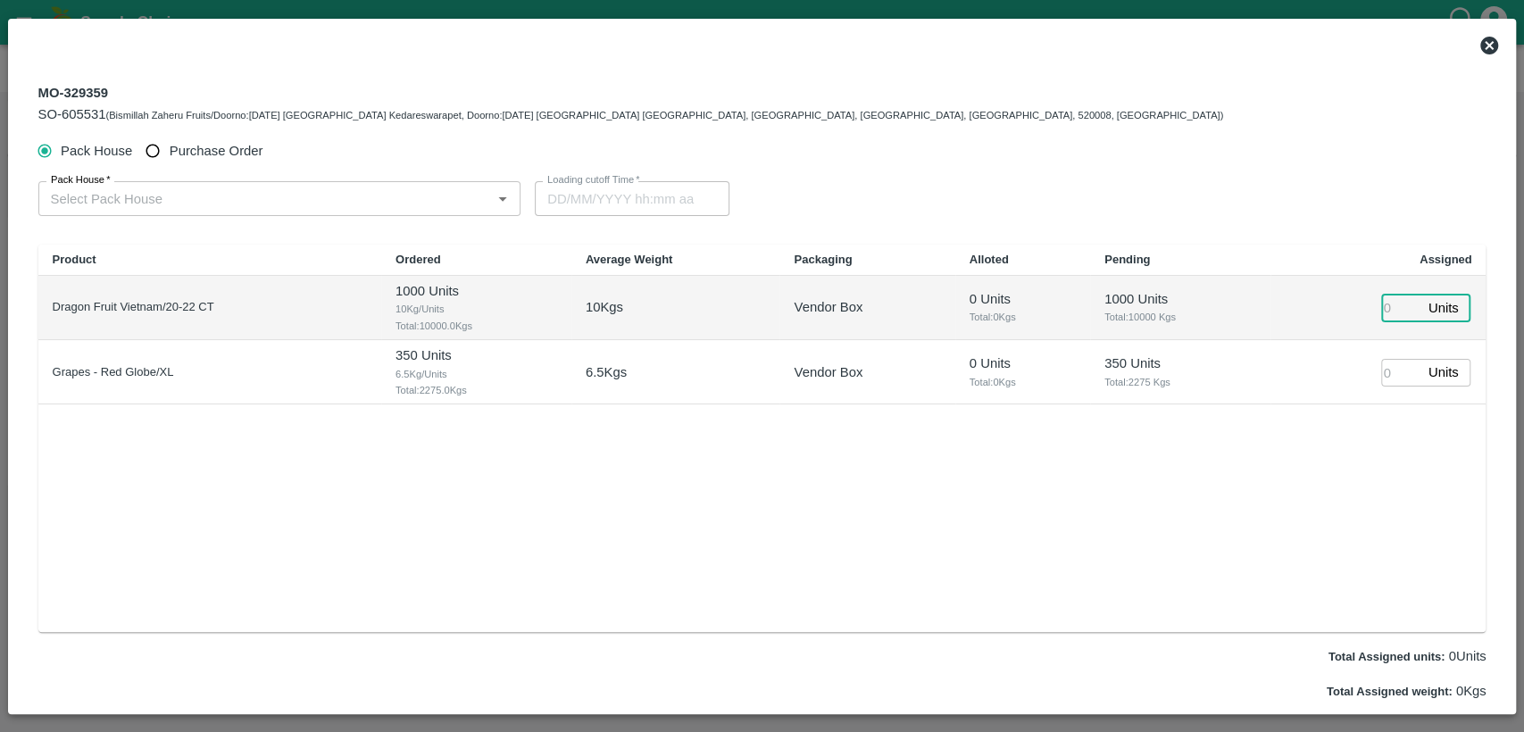
click at [1386, 309] on input "number" at bounding box center [1400, 309] width 39 height 28
type input "1000"
type input "[DATE] 09:00 AM"
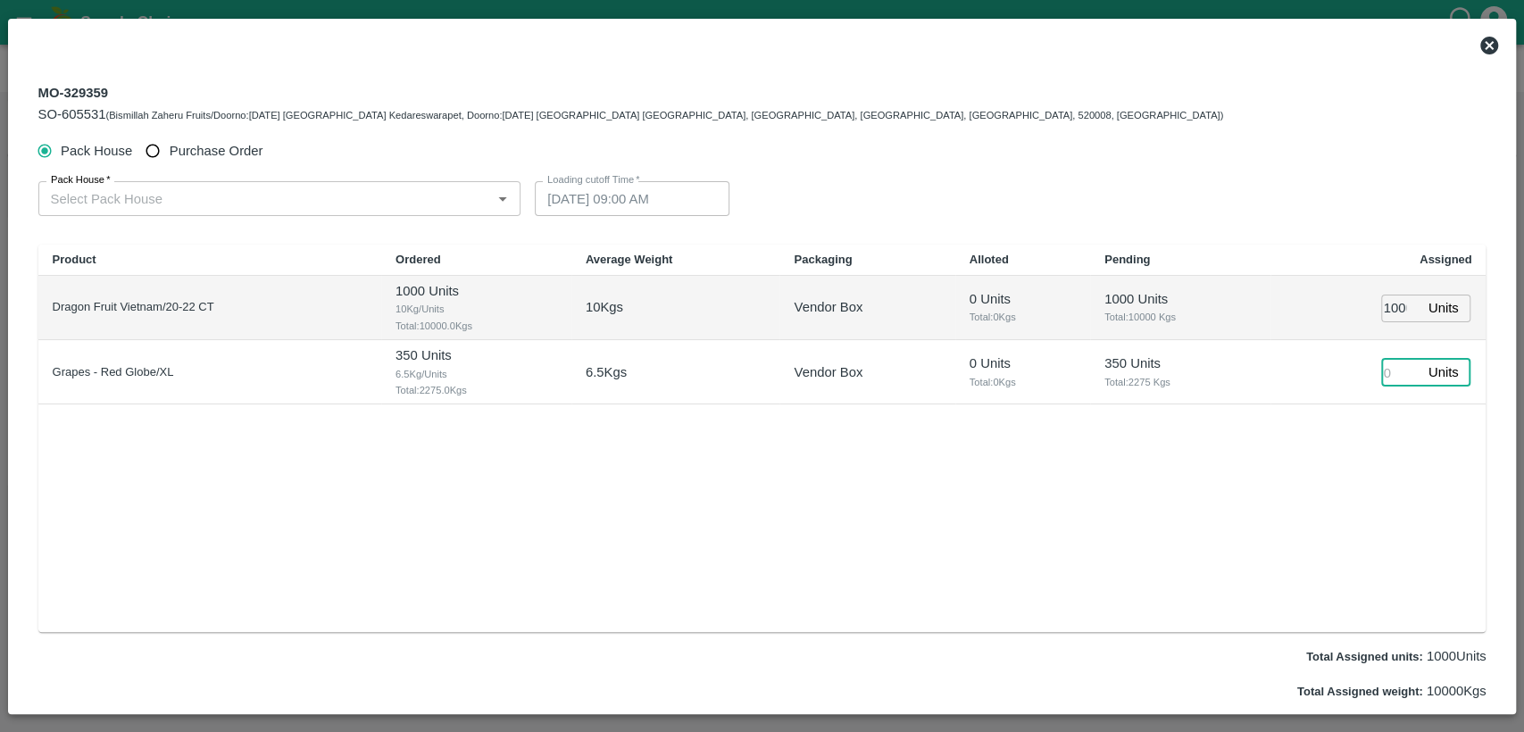
click at [1397, 369] on input "number" at bounding box center [1400, 373] width 39 height 28
click at [253, 154] on span "Purchase Order" at bounding box center [217, 151] width 94 height 20
click at [170, 154] on input "Purchase Order" at bounding box center [153, 151] width 33 height 33
radio input "true"
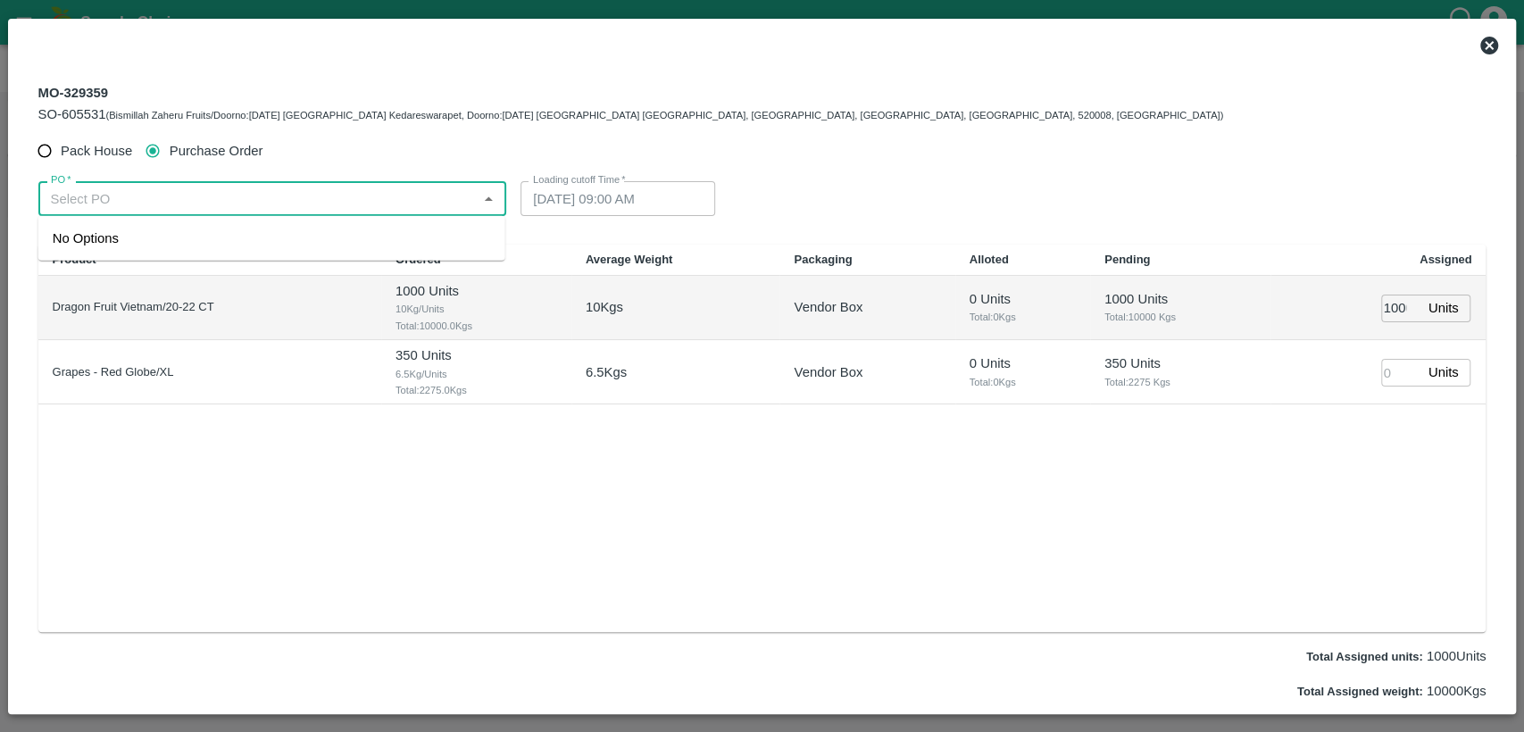
click at [247, 201] on input "PO   *" at bounding box center [258, 198] width 428 height 23
click at [248, 233] on div "PO-178131(SHAKTI FRUIT CO.- 9988103504)" at bounding box center [191, 238] width 276 height 20
type input "PO-178131(SHAKTI FRUIT CO.- 9988103504)"
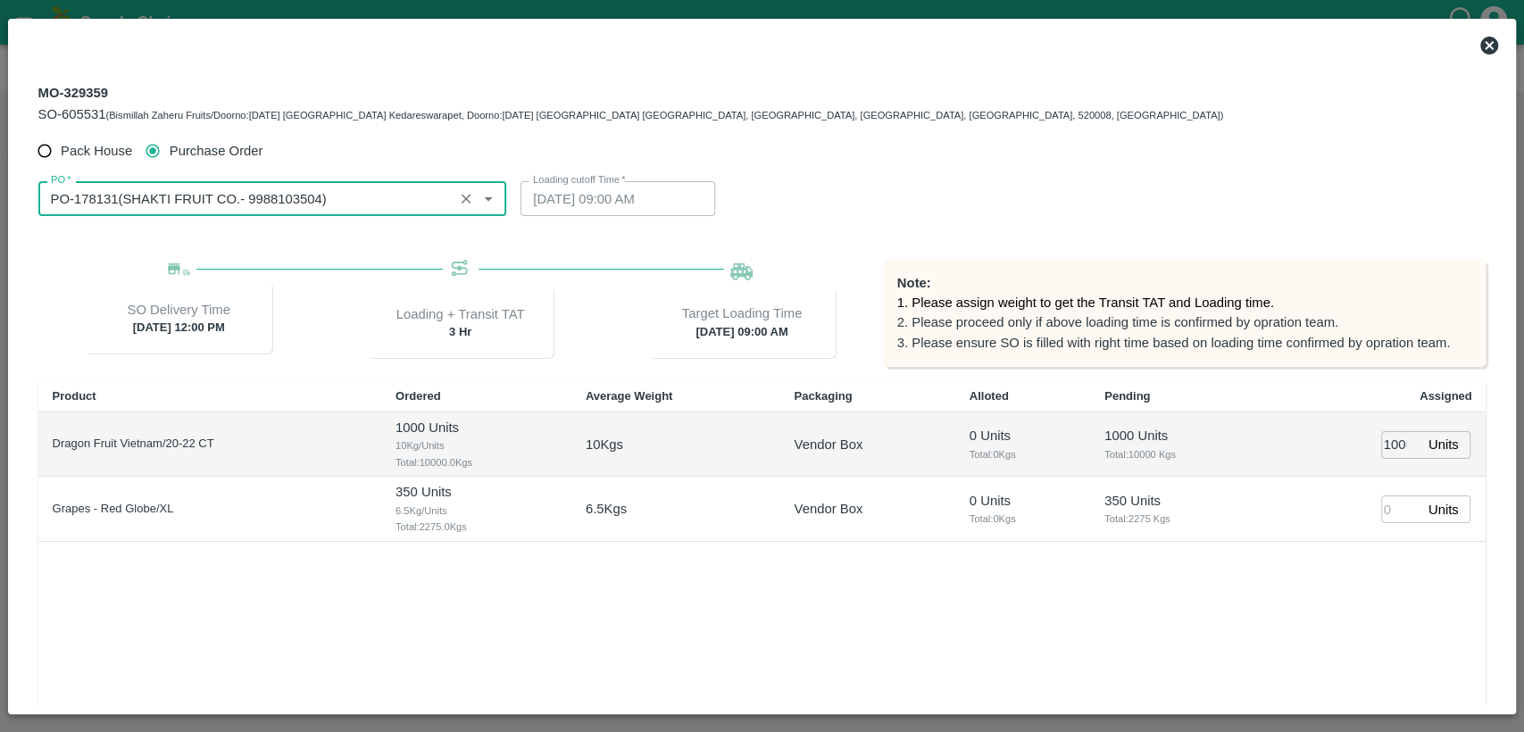
type input "[DATE] 01:12 AM"
type input "PO-178131(SHAKTI FRUIT CO.- 9988103504)"
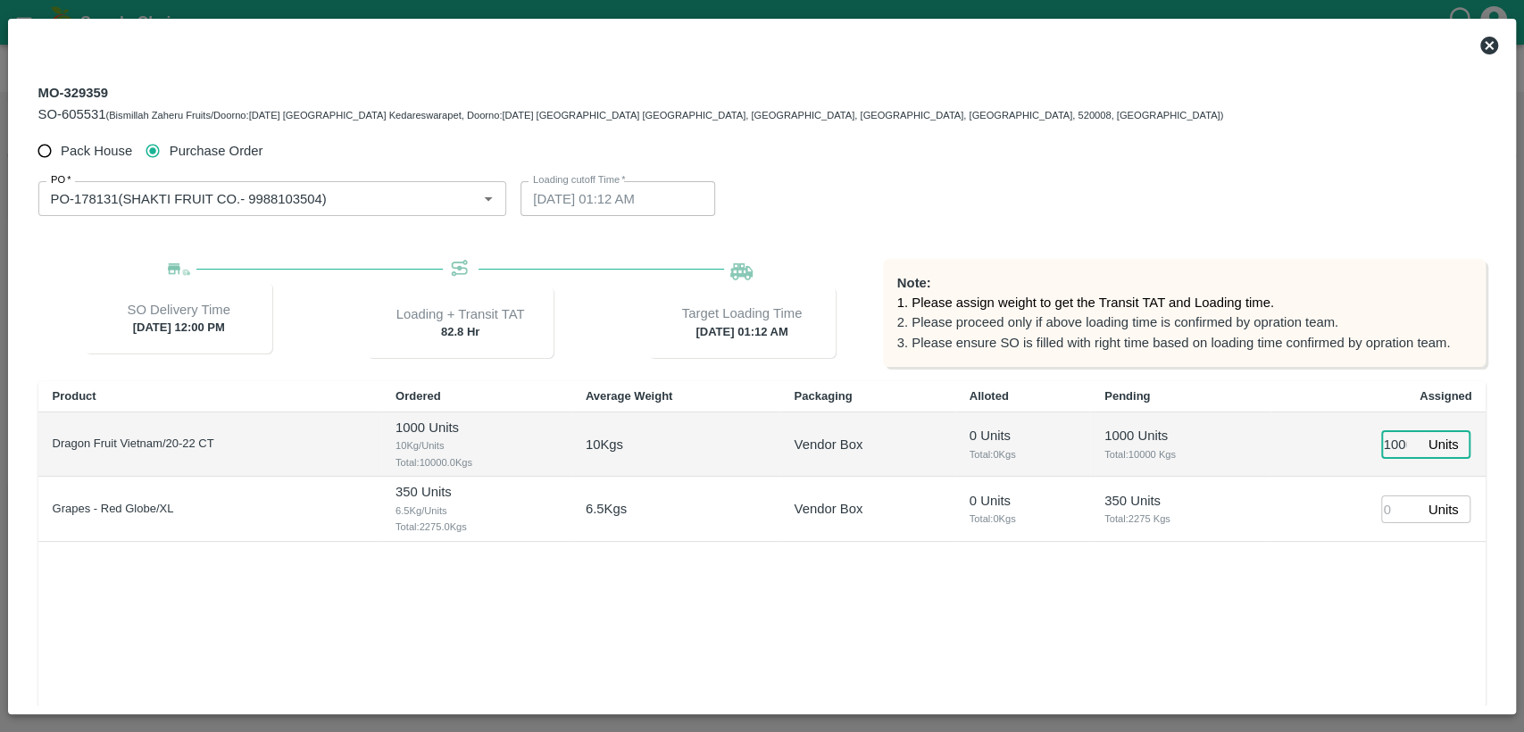
click at [1400, 444] on input "1000" at bounding box center [1400, 445] width 39 height 28
type input "10000"
click at [1393, 506] on input "number" at bounding box center [1400, 509] width 39 height 28
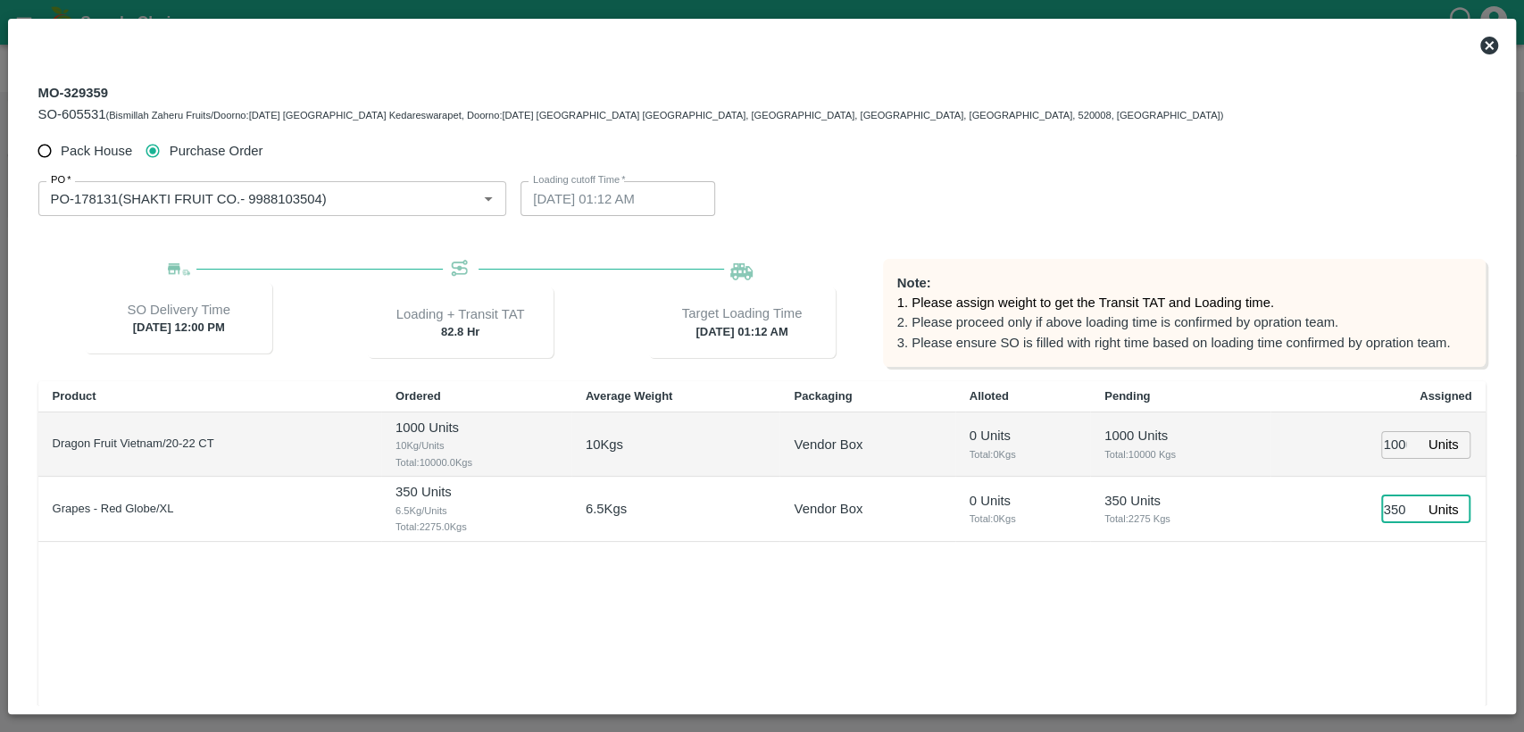
type input "350"
click at [1233, 631] on div "Product Ordered Average Weight Packaging Alloted Pending Assigned Dragon Fruit …" at bounding box center [762, 575] width 1448 height 388
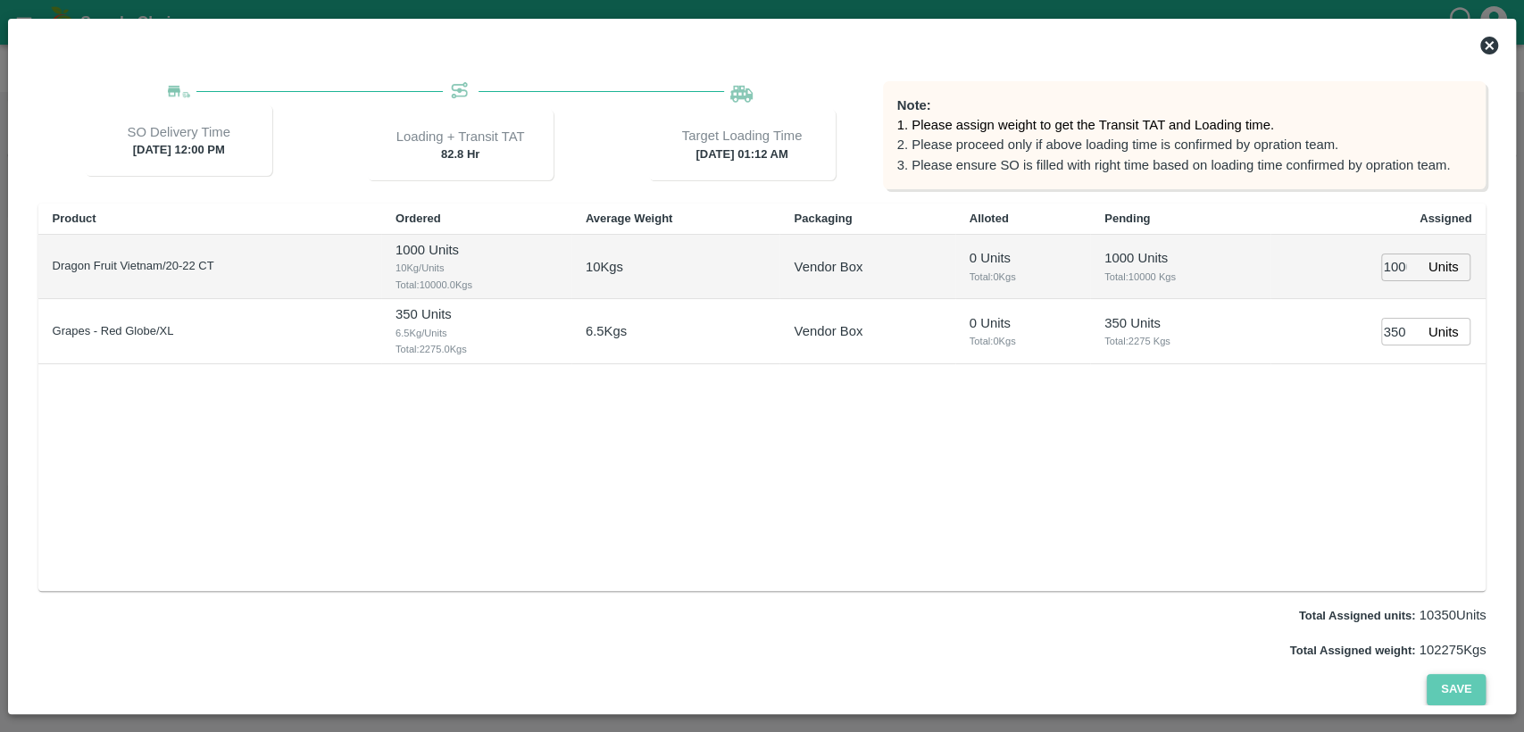
type input "[DATE] 04:12 AM"
click at [1457, 680] on button "Save" at bounding box center [1455, 689] width 59 height 31
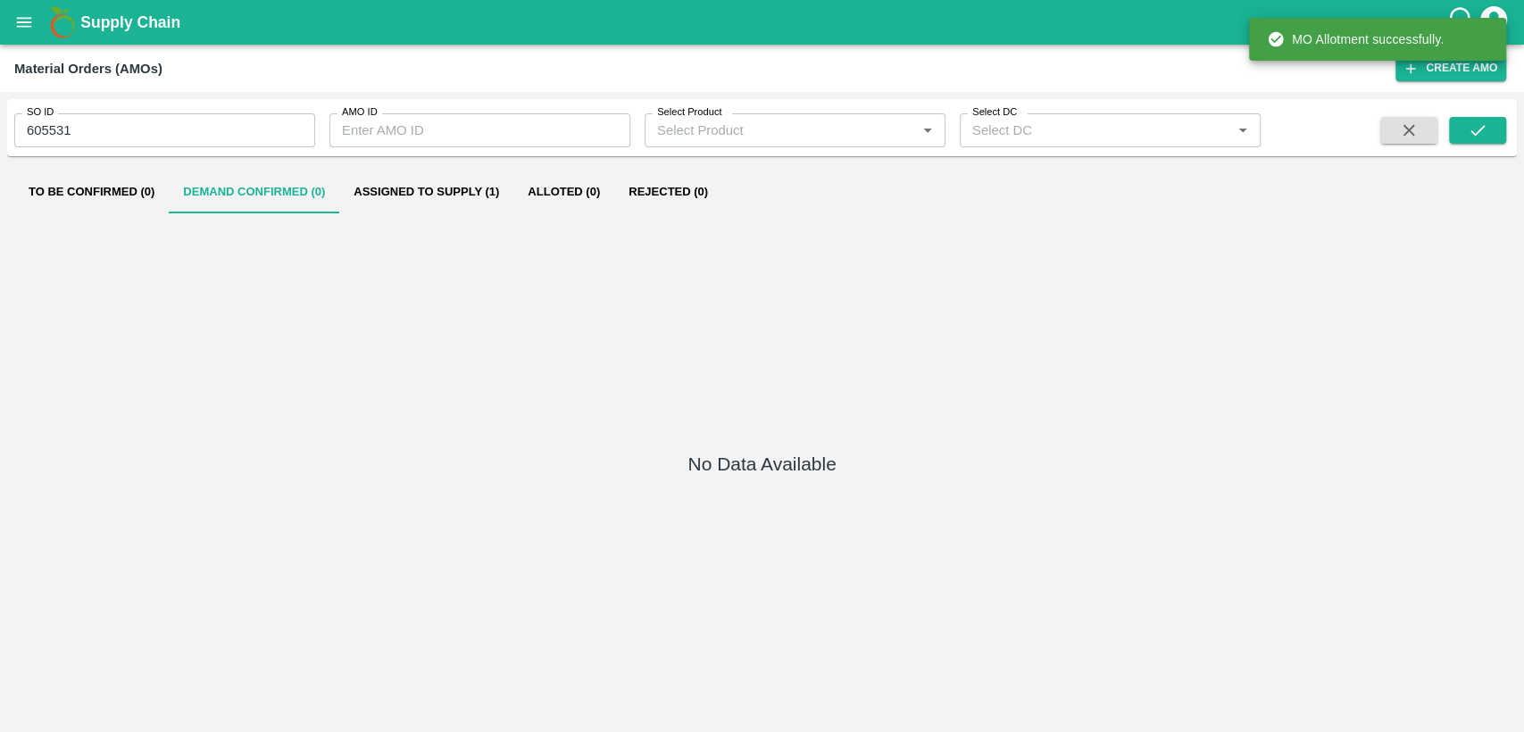
click at [439, 189] on button "Assigned to Supply (1)" at bounding box center [426, 191] width 174 height 43
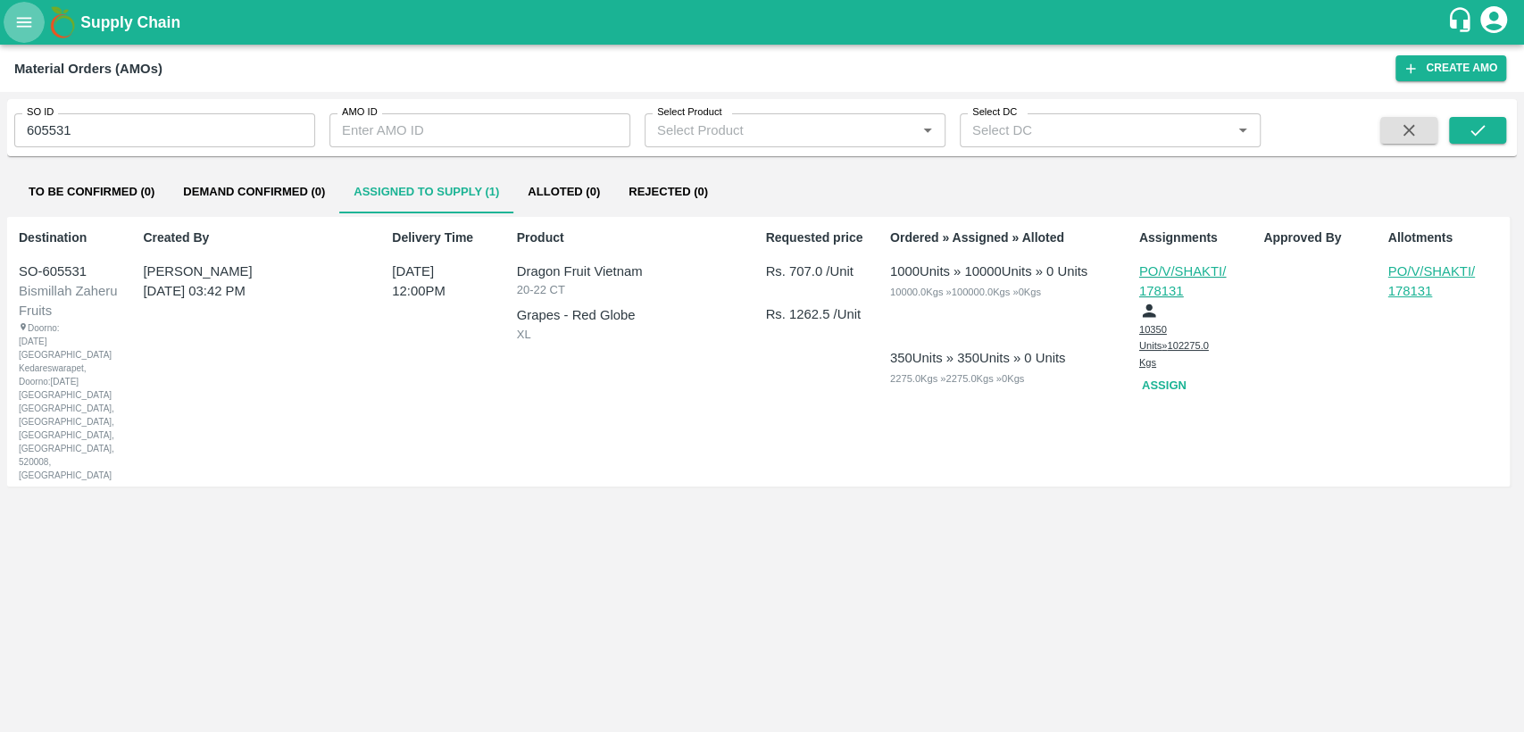
click at [18, 25] on icon "open drawer" at bounding box center [24, 22] width 20 height 20
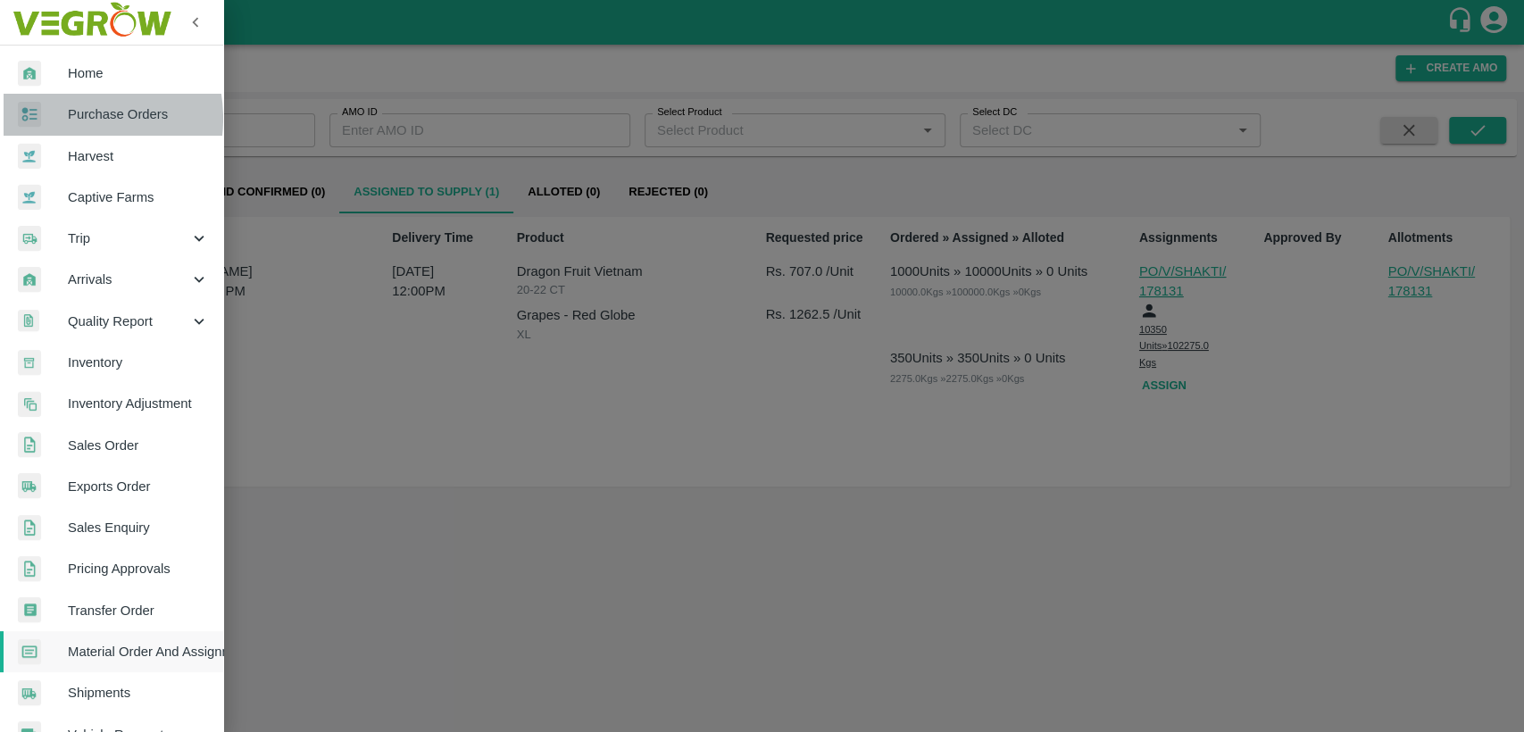
click at [73, 118] on span "Purchase Orders" at bounding box center [138, 114] width 141 height 20
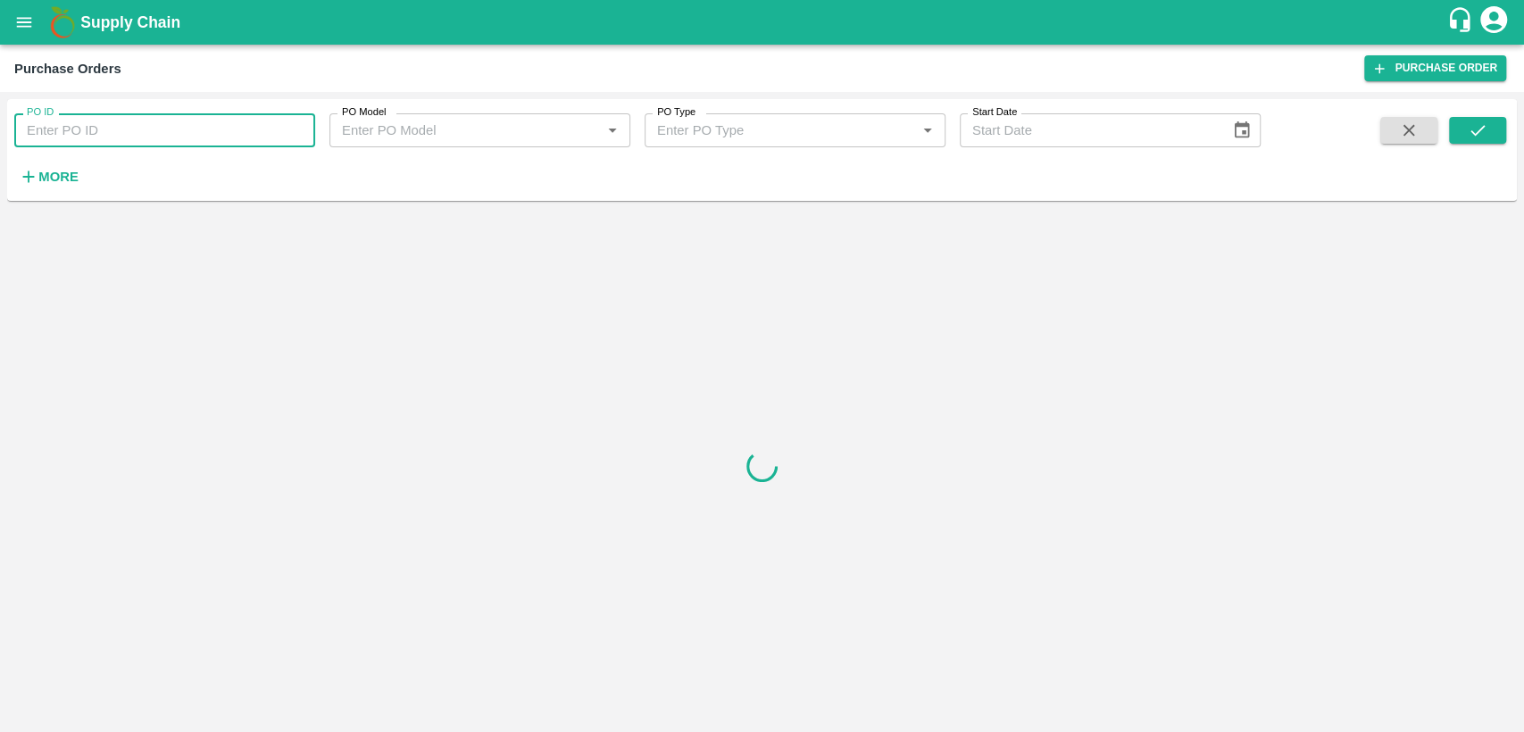
click at [88, 137] on input "PO ID" at bounding box center [164, 130] width 301 height 34
type input "178131"
click at [1478, 135] on icon "submit" at bounding box center [1477, 130] width 20 height 20
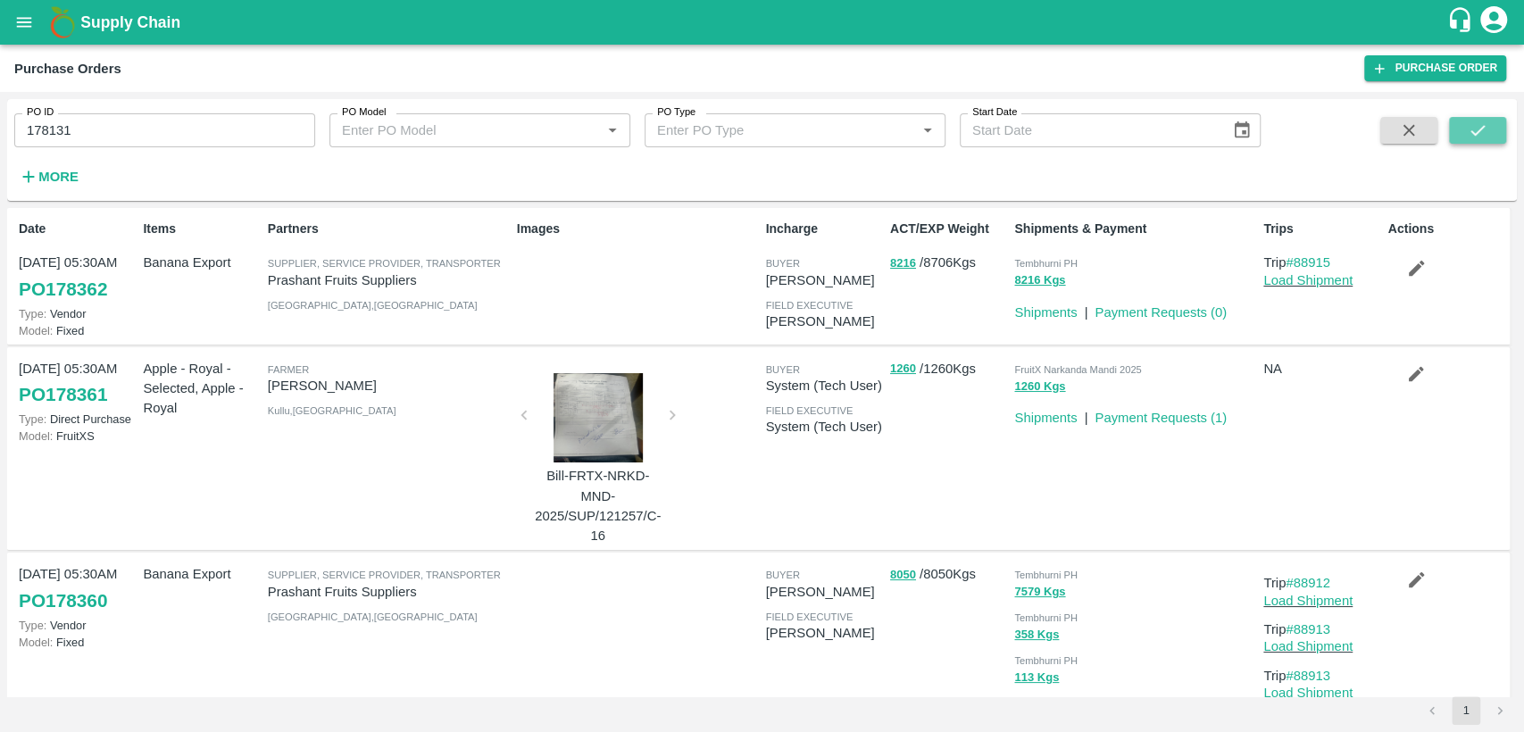
click at [1483, 129] on icon "submit" at bounding box center [1477, 130] width 20 height 20
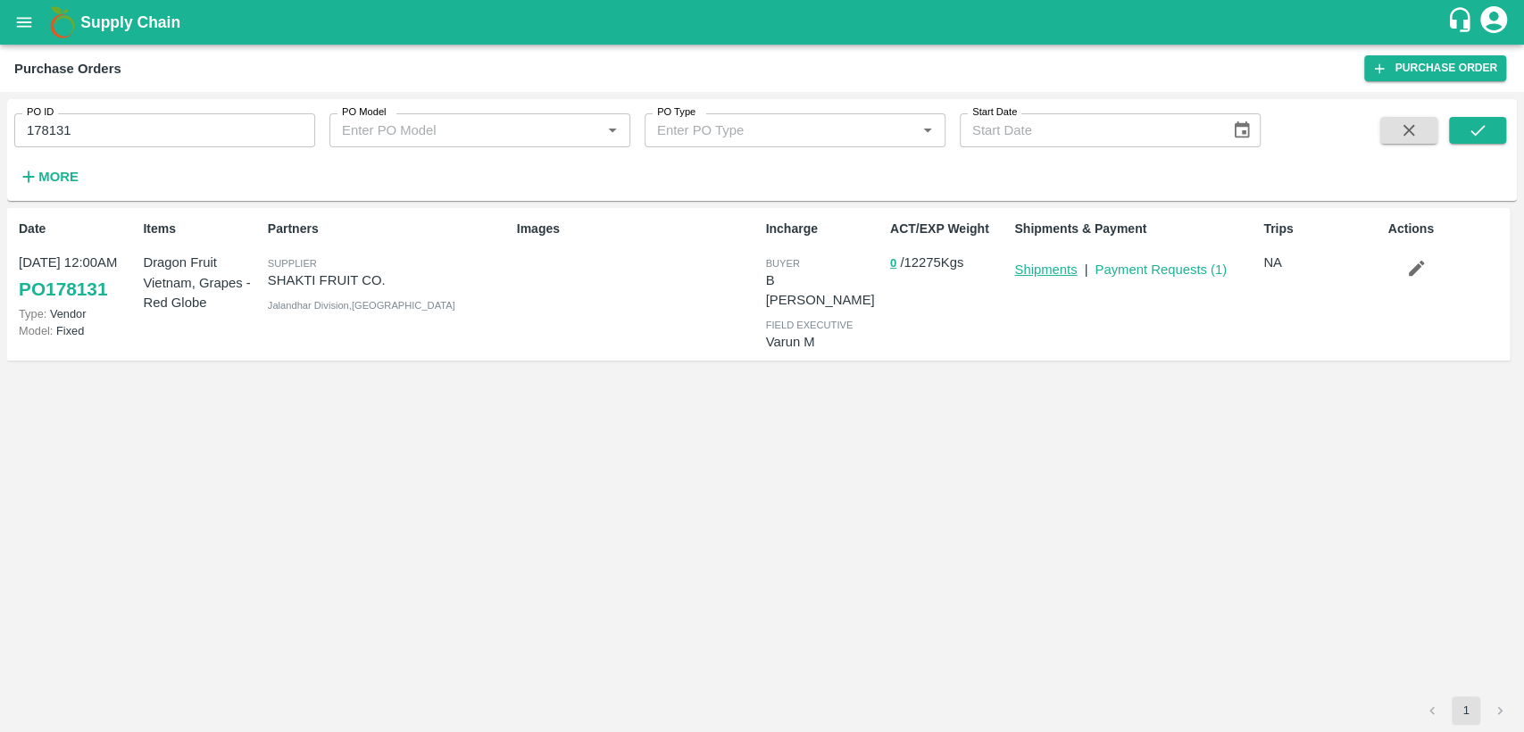
click at [1038, 266] on link "Shipments" at bounding box center [1045, 269] width 62 height 14
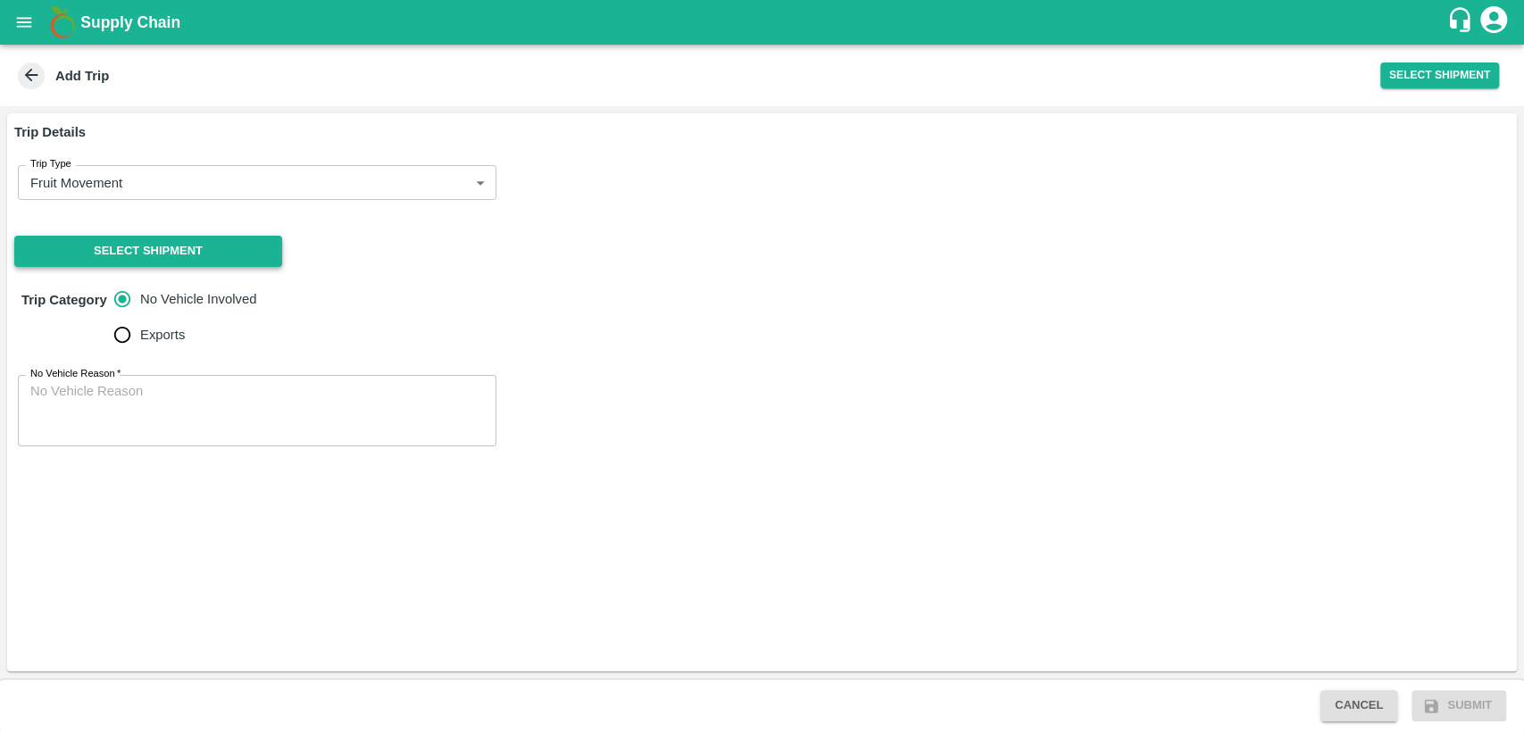
click at [140, 253] on button "Select Shipment" at bounding box center [148, 251] width 268 height 31
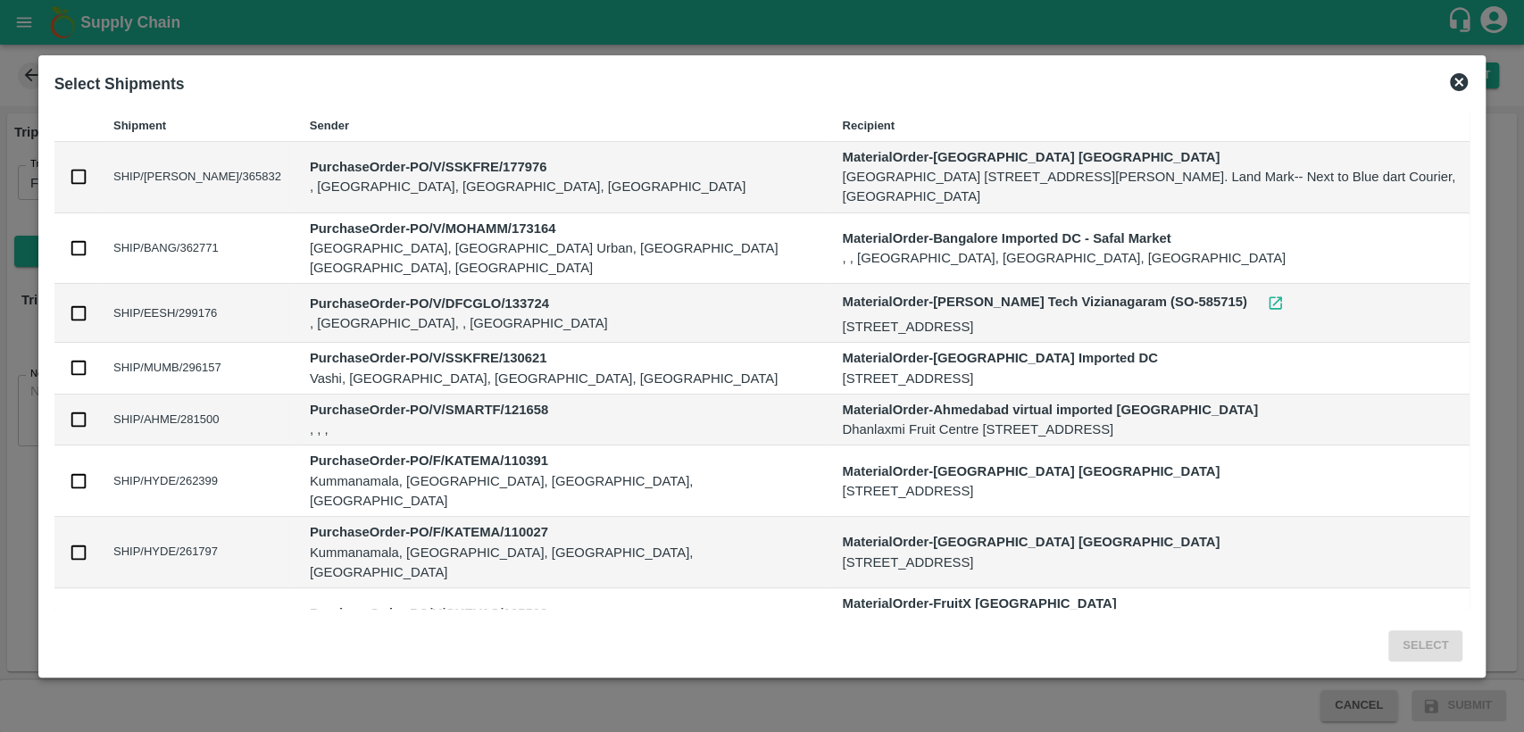
click at [1459, 79] on icon at bounding box center [1458, 81] width 21 height 21
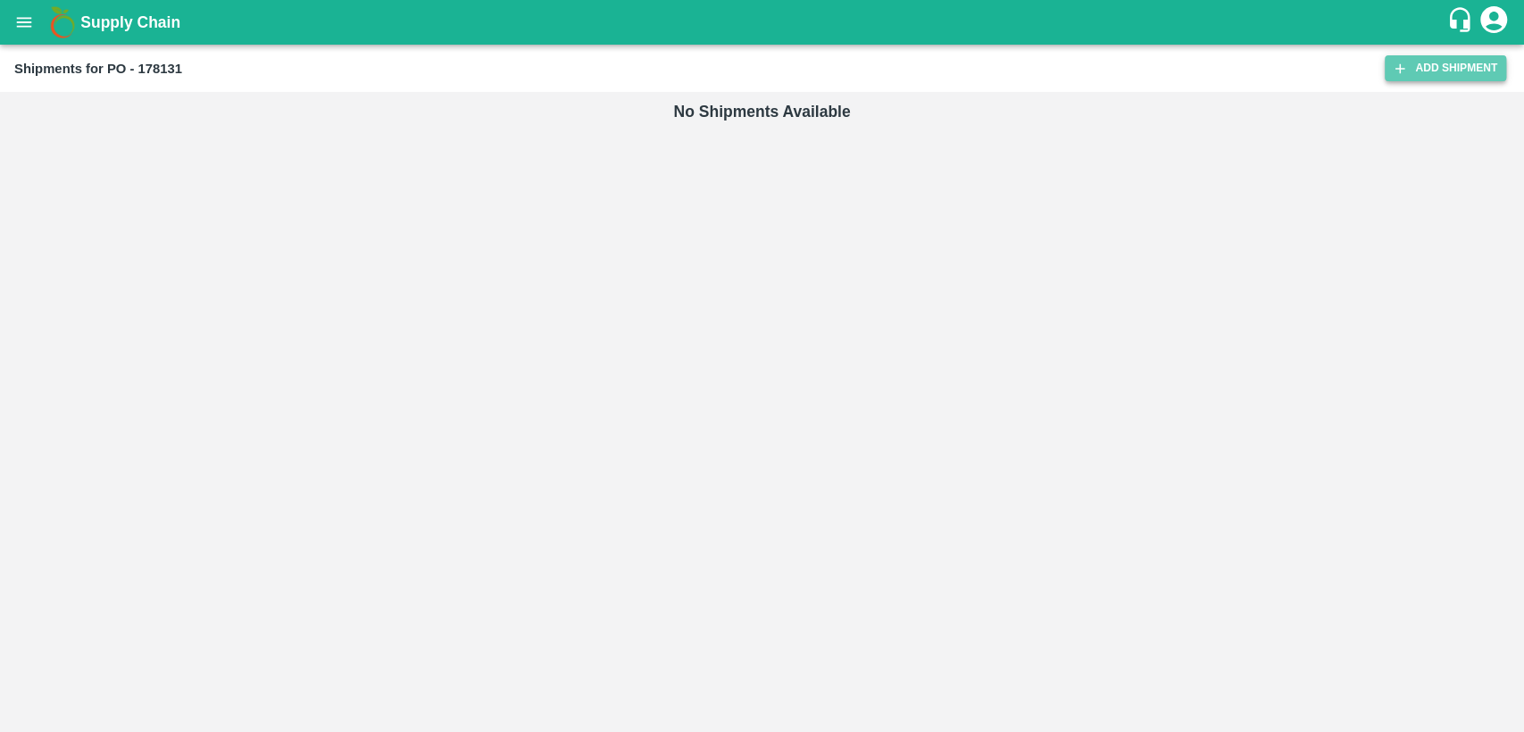
click at [1437, 67] on link "Add Shipment" at bounding box center [1444, 68] width 121 height 26
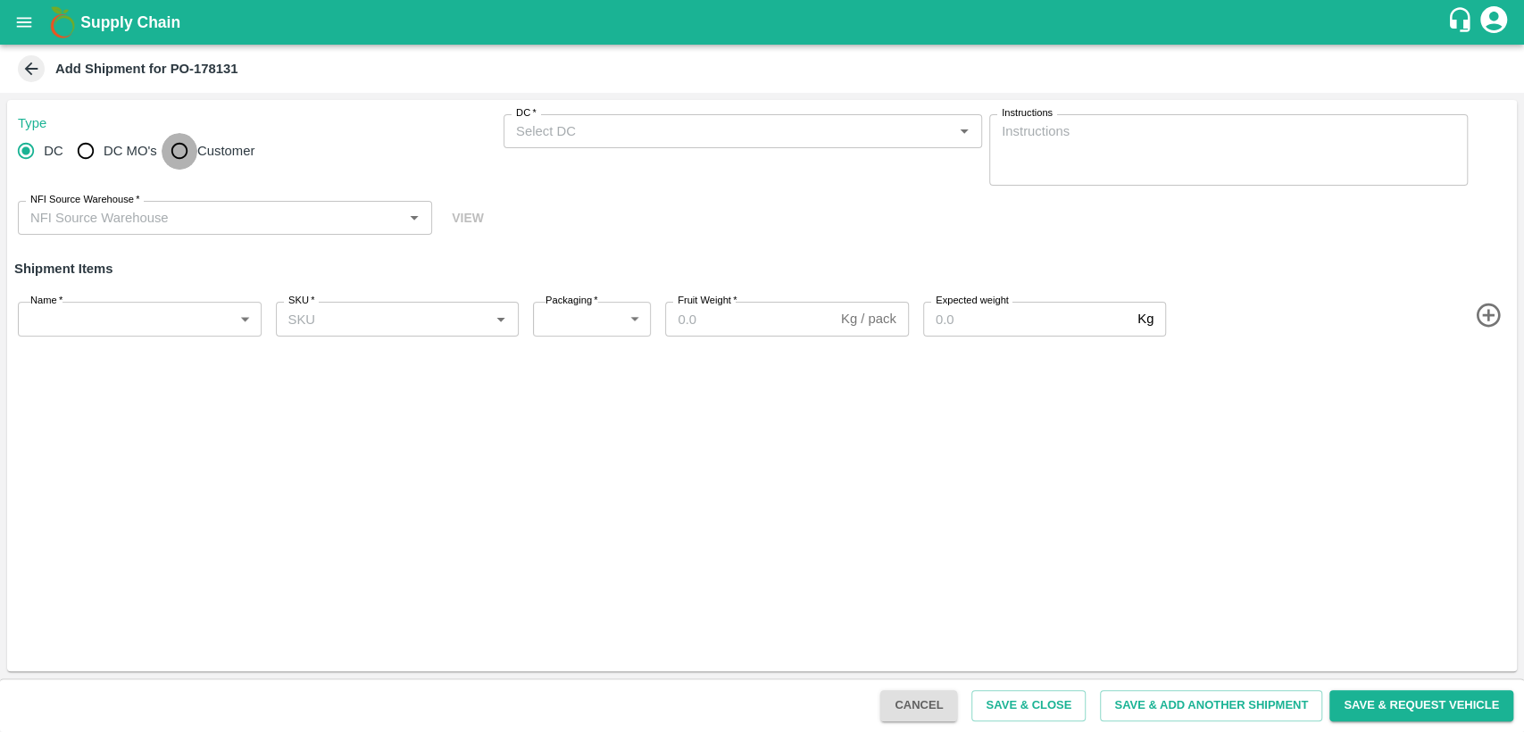
click at [177, 151] on input "Customer" at bounding box center [180, 151] width 36 height 36
radio input "true"
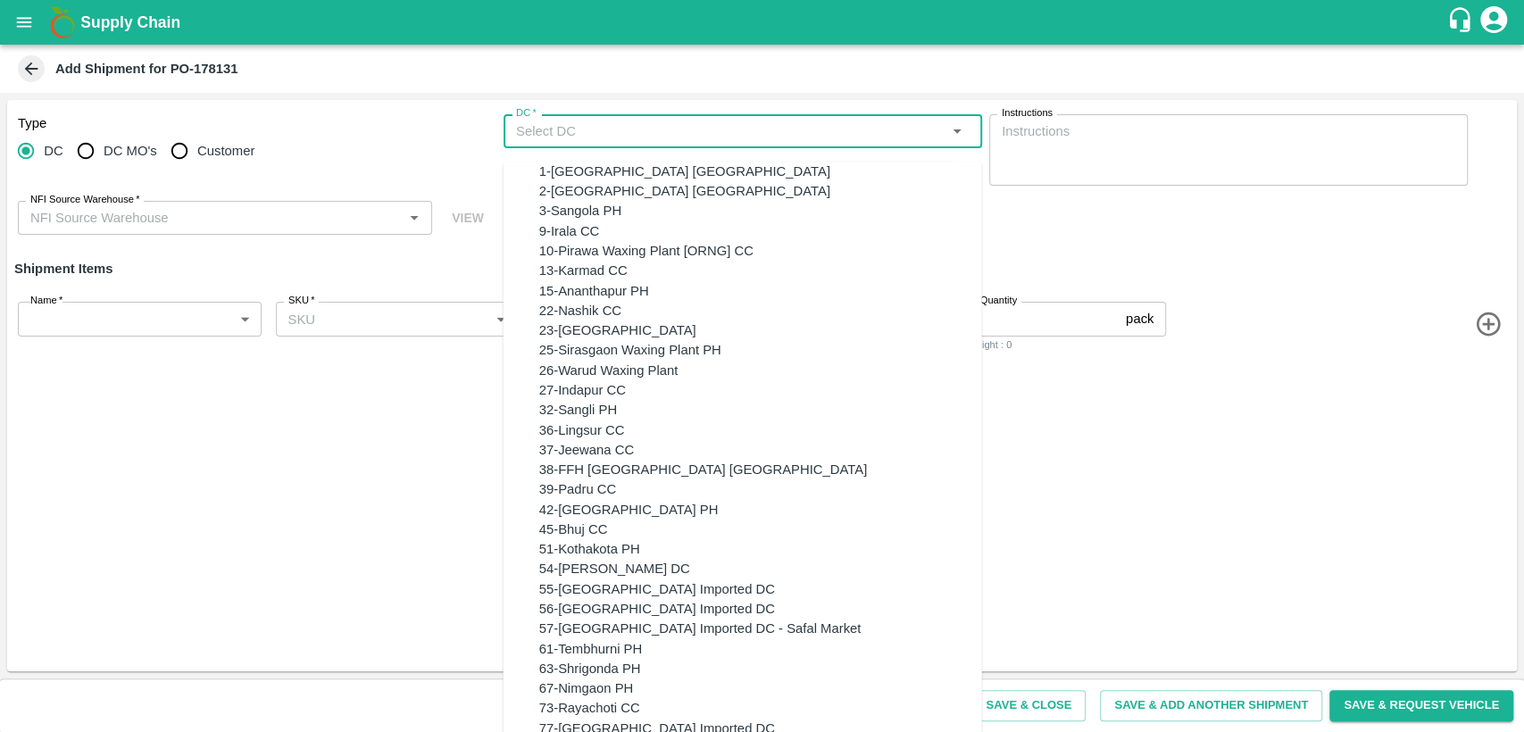
click at [524, 128] on input "DC   *" at bounding box center [728, 131] width 438 height 23
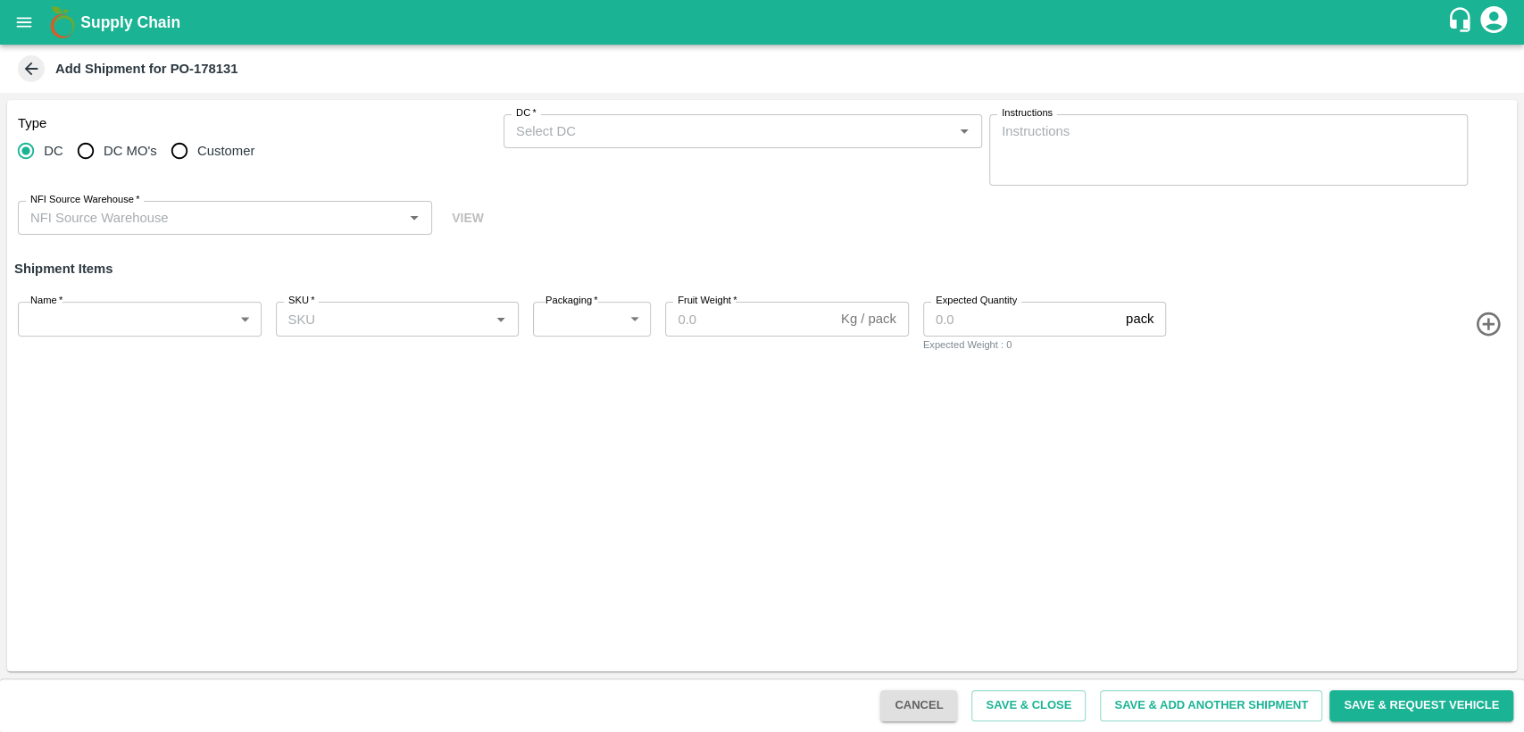
click at [211, 156] on span "Customer" at bounding box center [225, 151] width 57 height 20
click at [197, 156] on input "Customer" at bounding box center [180, 151] width 36 height 36
radio input "true"
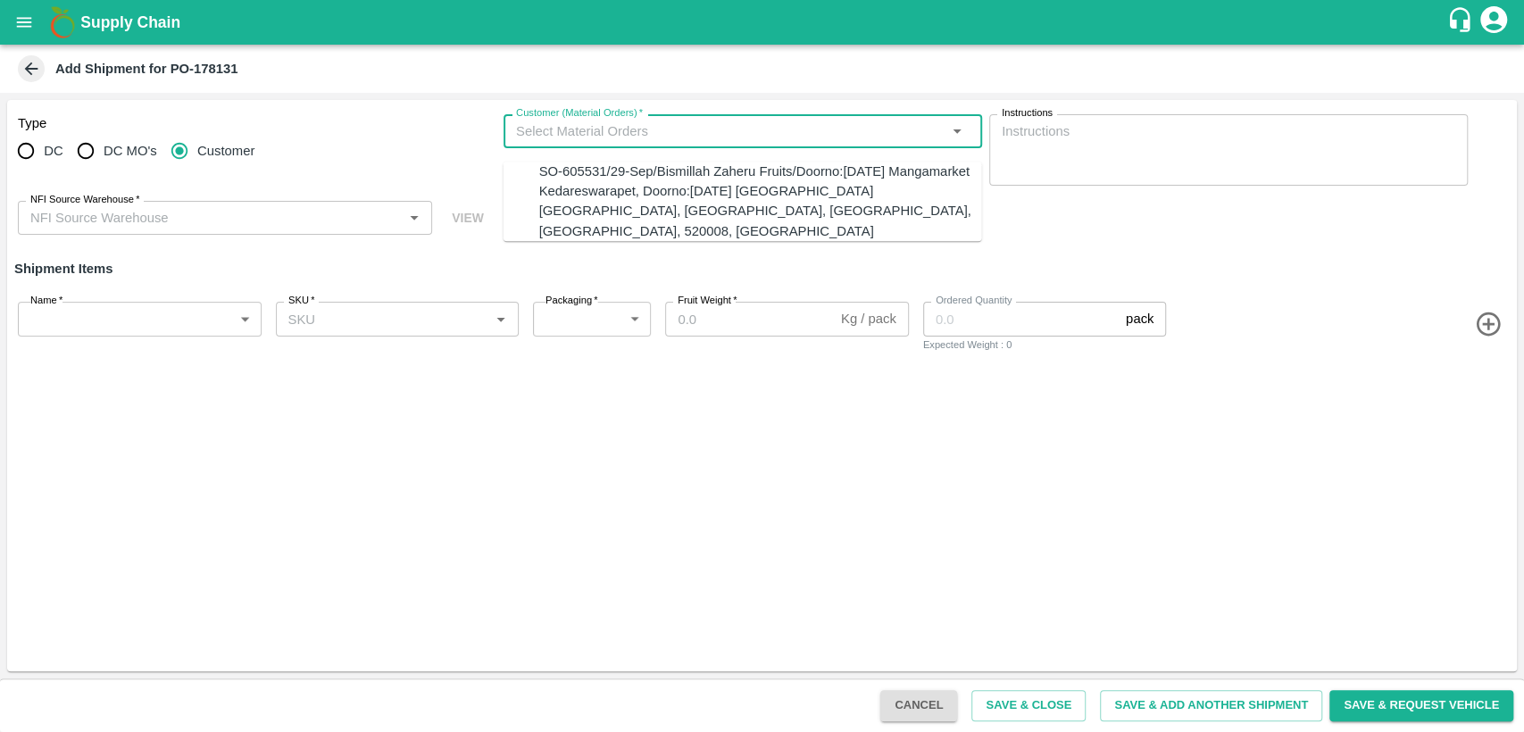
click at [625, 140] on input "Customer (Material Orders)   *" at bounding box center [728, 131] width 438 height 23
click at [644, 184] on div "SO-605531/29-Sep/Bismillah Zaheru Fruits/Doorno:18-1-55 Mangamarket Kedareswara…" at bounding box center [760, 201] width 443 height 79
type input "SO-605531/29-Sep/Bismillah Zaheru Fruits/Doorno:18-1-55 Mangamarket Kedareswara…"
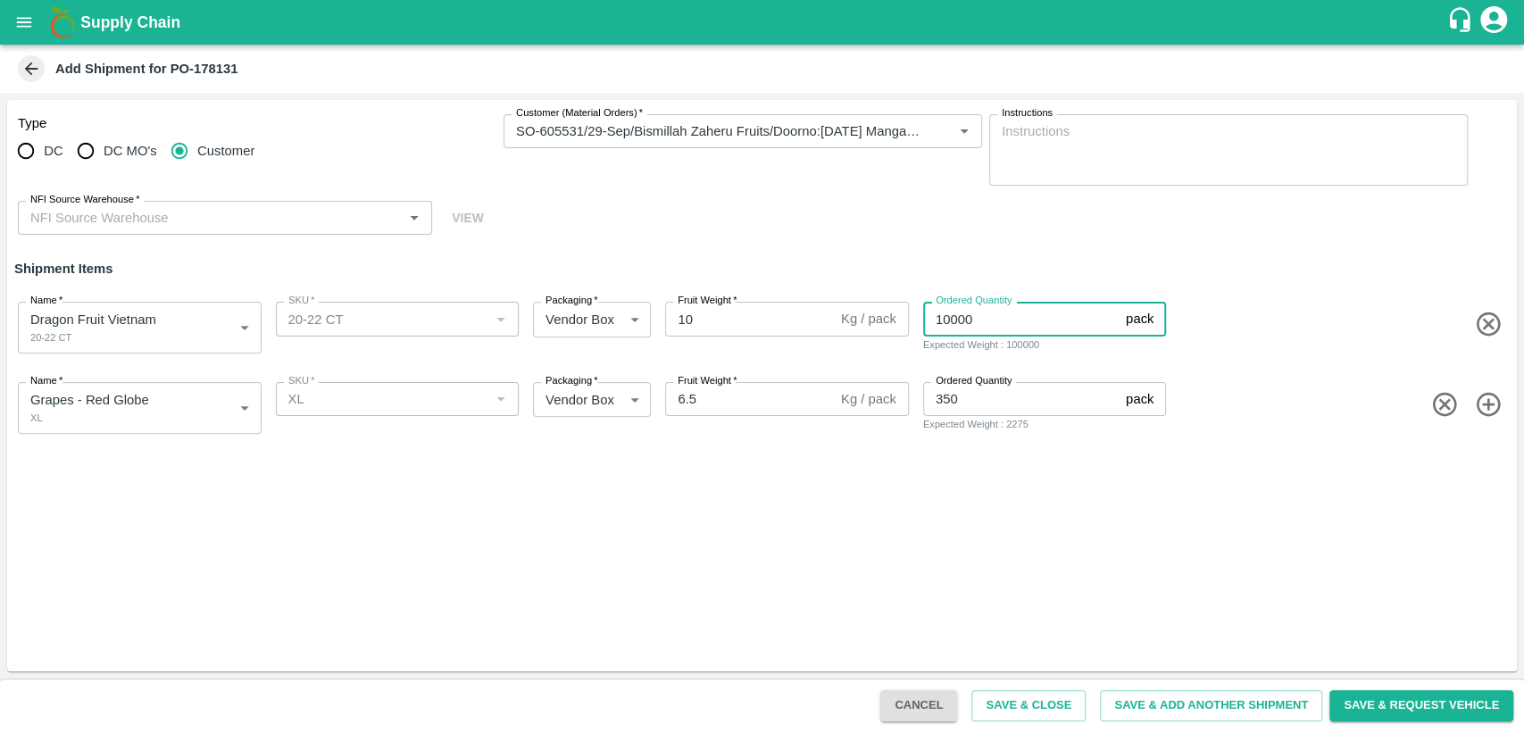
click at [1009, 324] on input "10000" at bounding box center [1020, 319] width 195 height 34
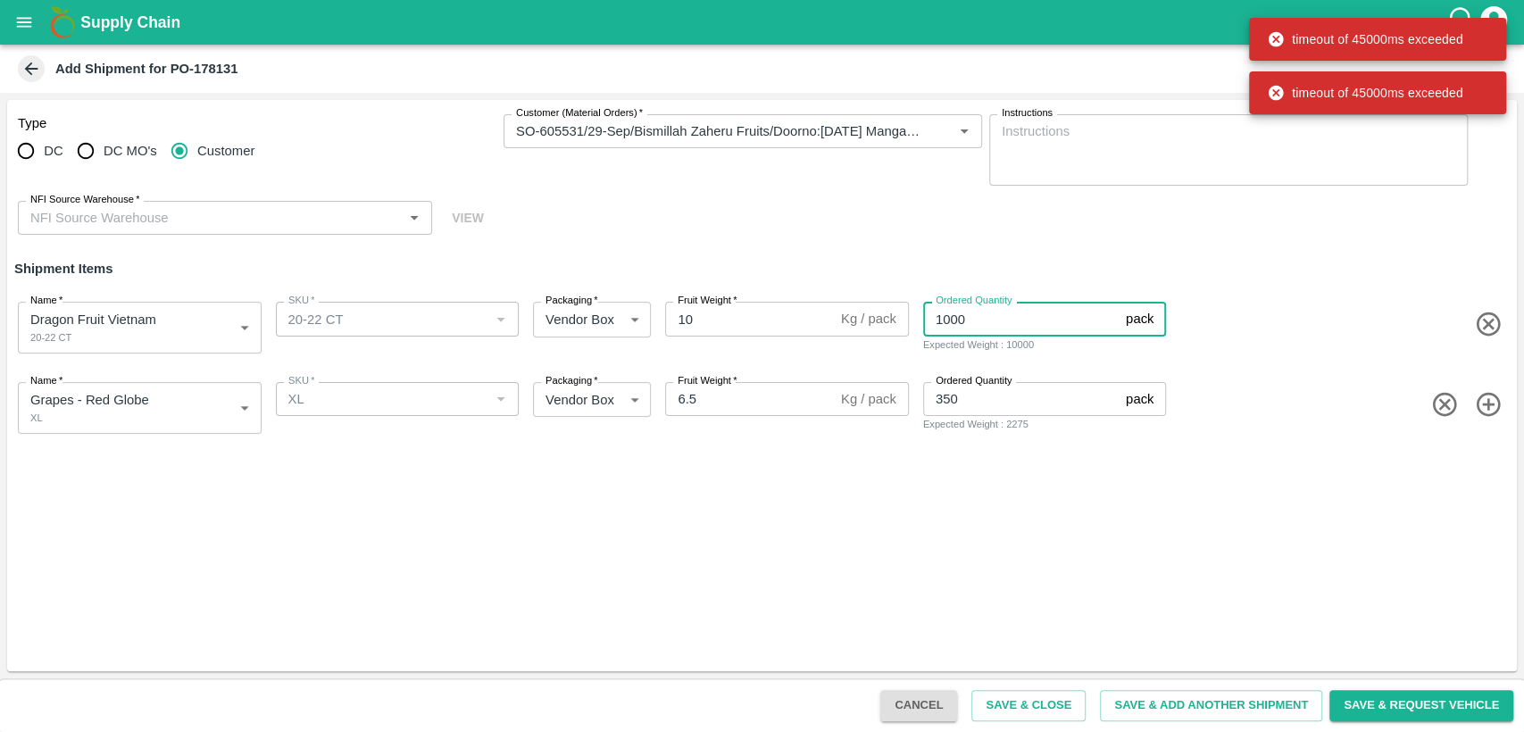
type input "1000"
click at [1065, 524] on div "Type DC DC MO's Customer Customer (Material Orders)   * Customer (Material Orde…" at bounding box center [761, 385] width 1509 height 571
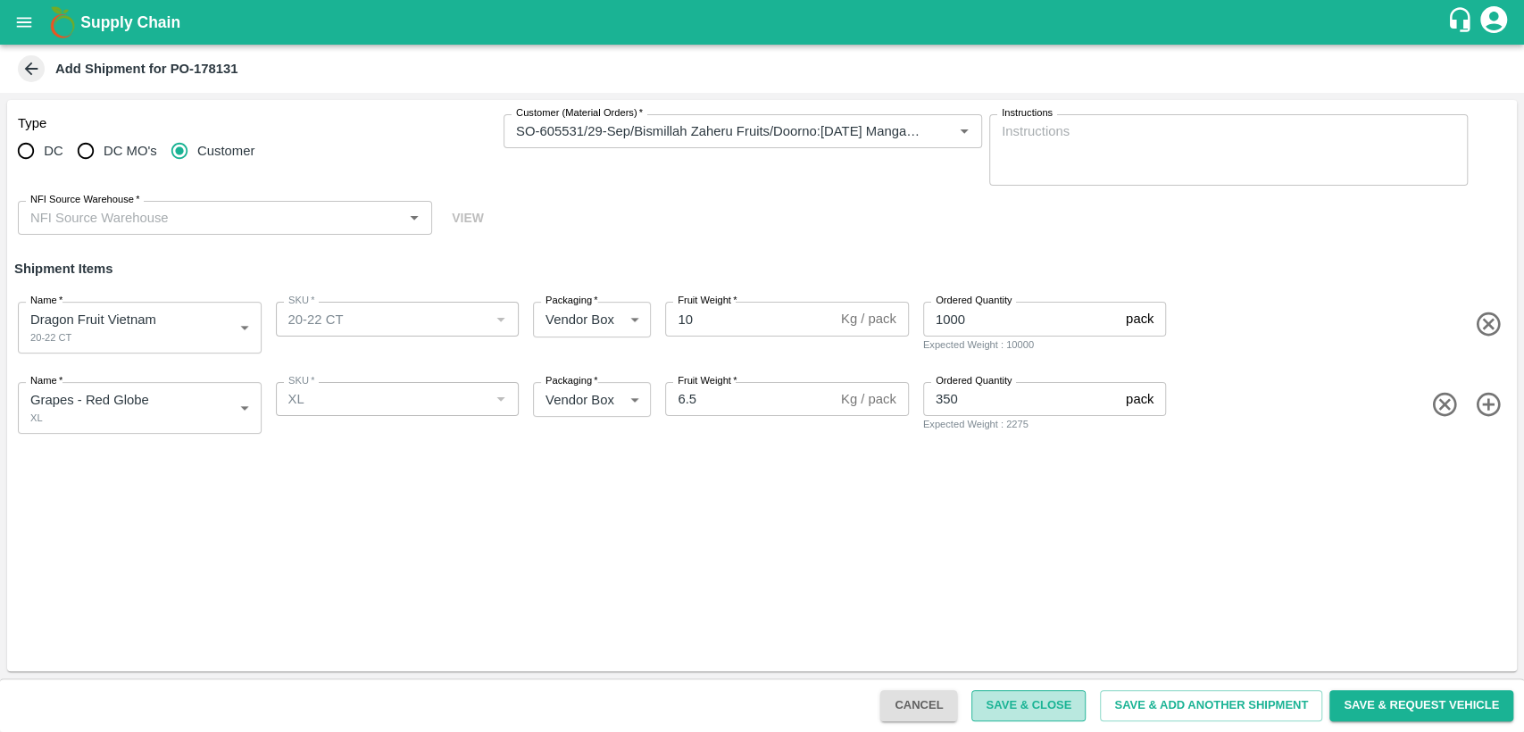
click at [1028, 709] on button "Save & Close" at bounding box center [1028, 705] width 114 height 31
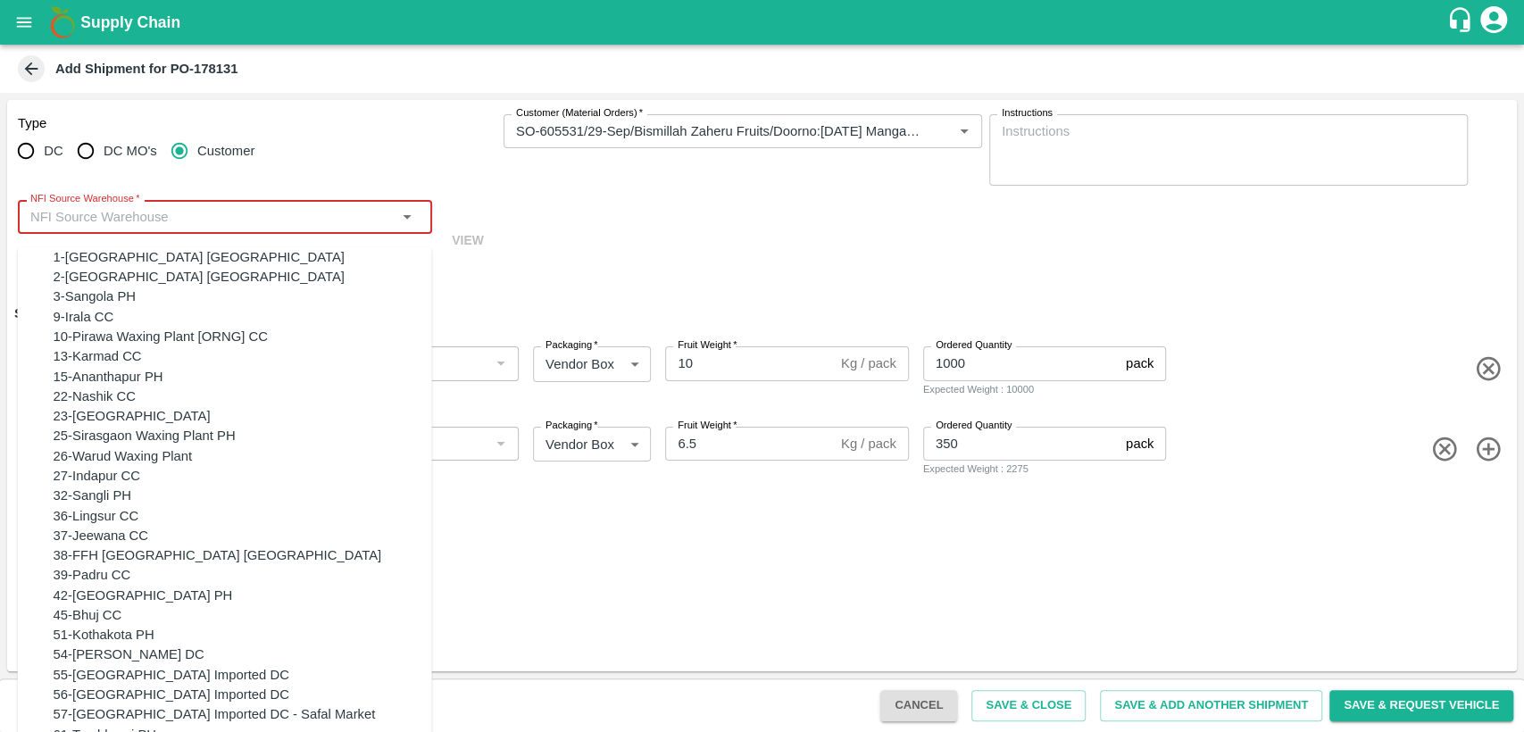
click at [252, 215] on input "NFI Source Warehouse   *" at bounding box center [210, 216] width 374 height 23
click at [167, 426] on div "23-Chennai DC" at bounding box center [243, 416] width 378 height 20
type input "23-Chennai DC"
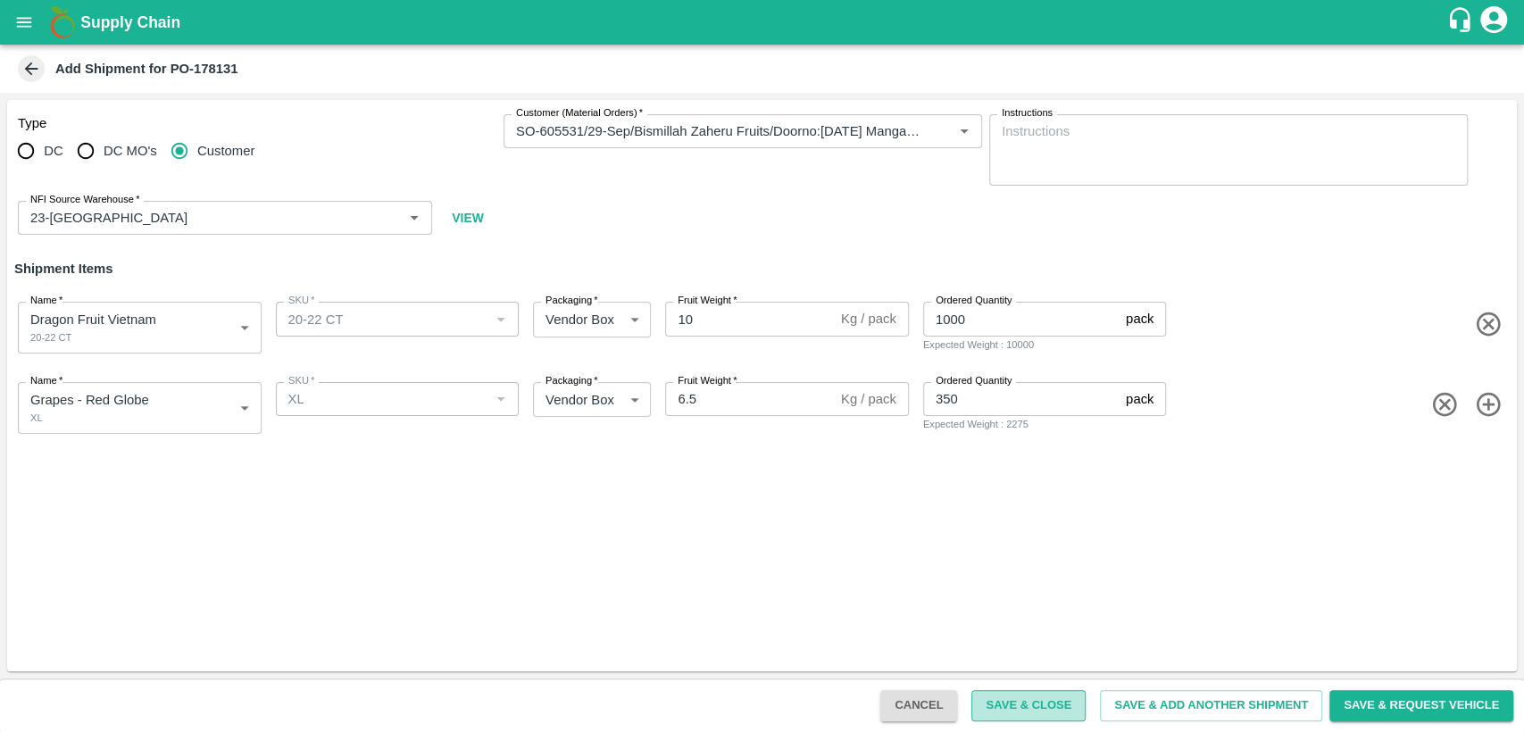
click at [1042, 700] on button "Save & Close" at bounding box center [1028, 705] width 114 height 31
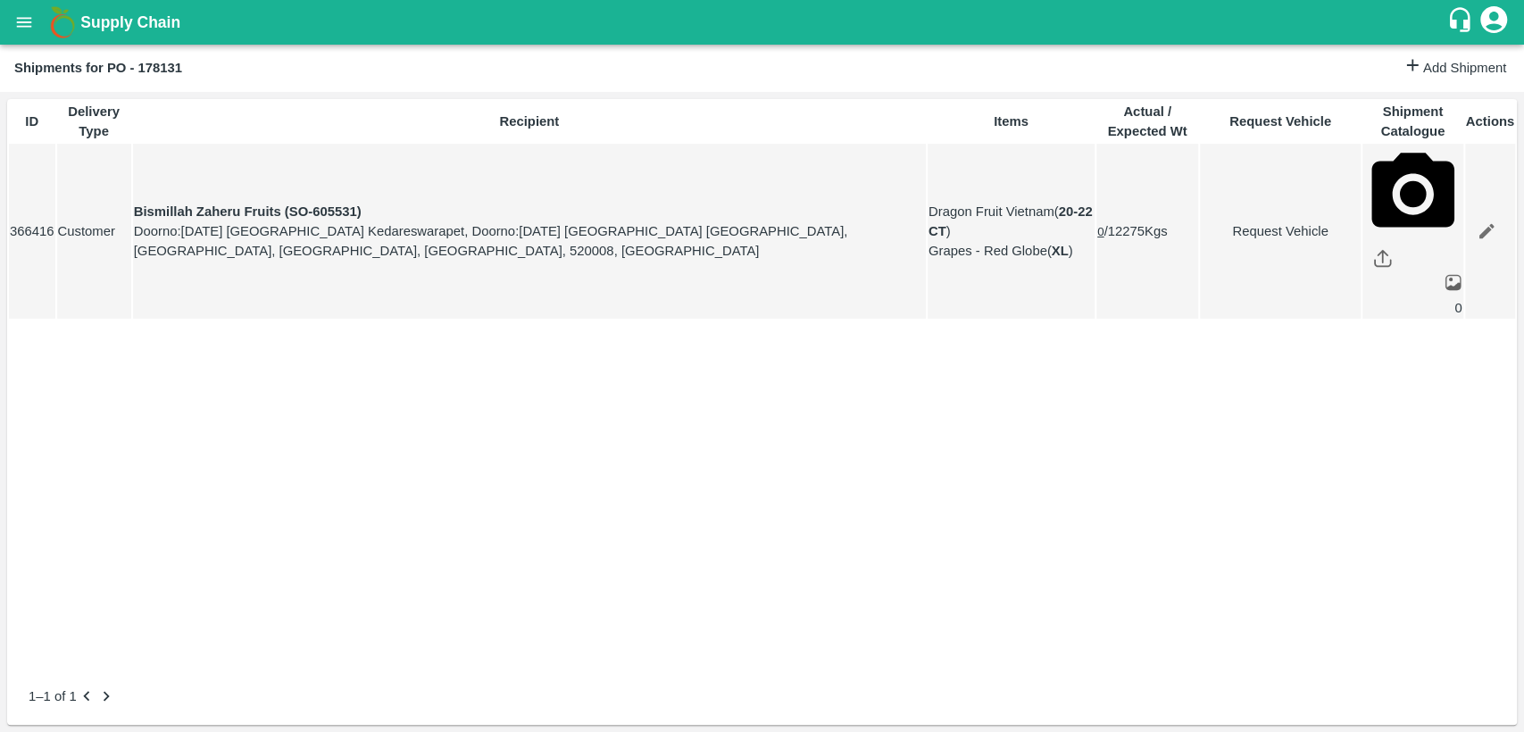
click at [14, 24] on icon "open drawer" at bounding box center [24, 22] width 20 height 20
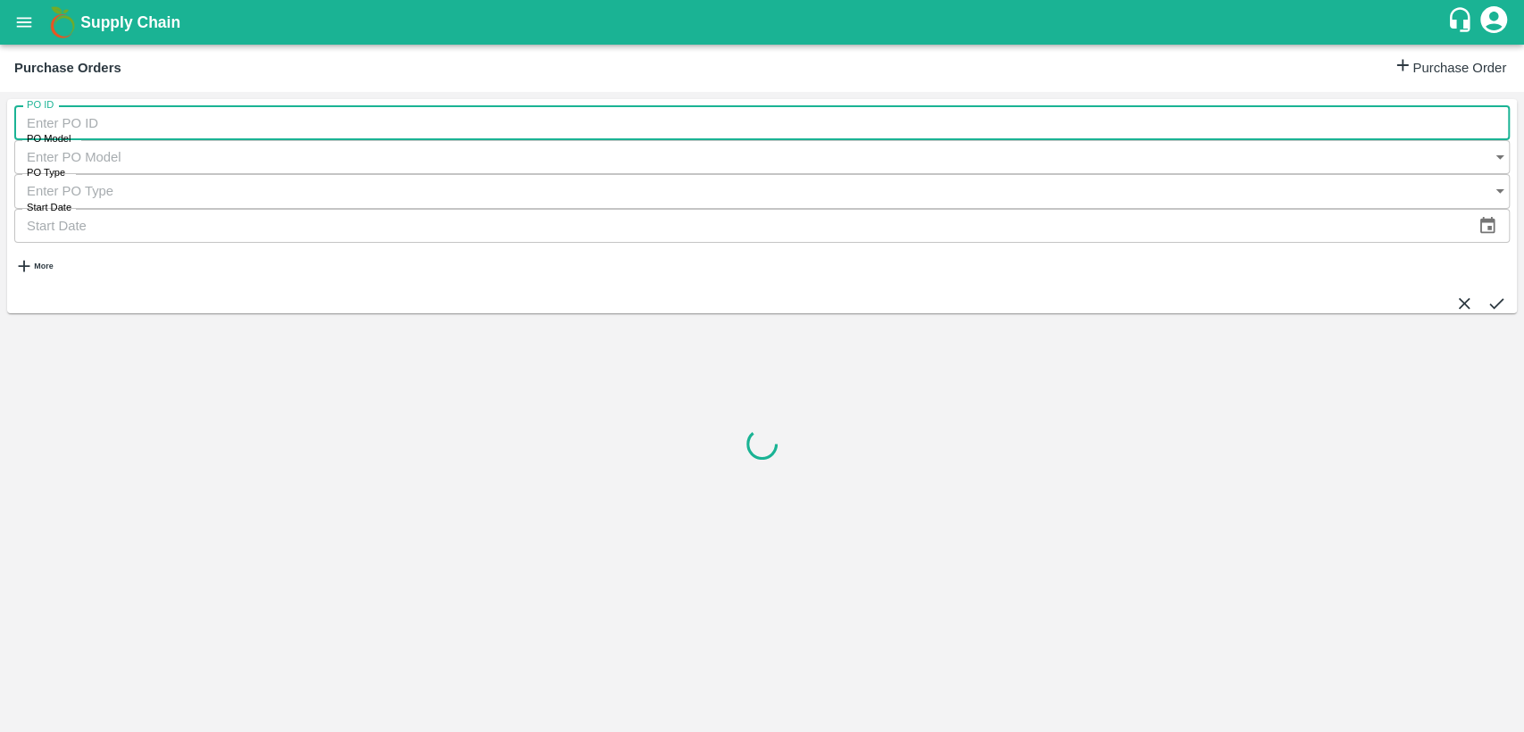
click at [103, 131] on input "PO ID" at bounding box center [761, 123] width 1495 height 34
type input "178131"
click at [1489, 294] on button "submit" at bounding box center [1496, 304] width 20 height 20
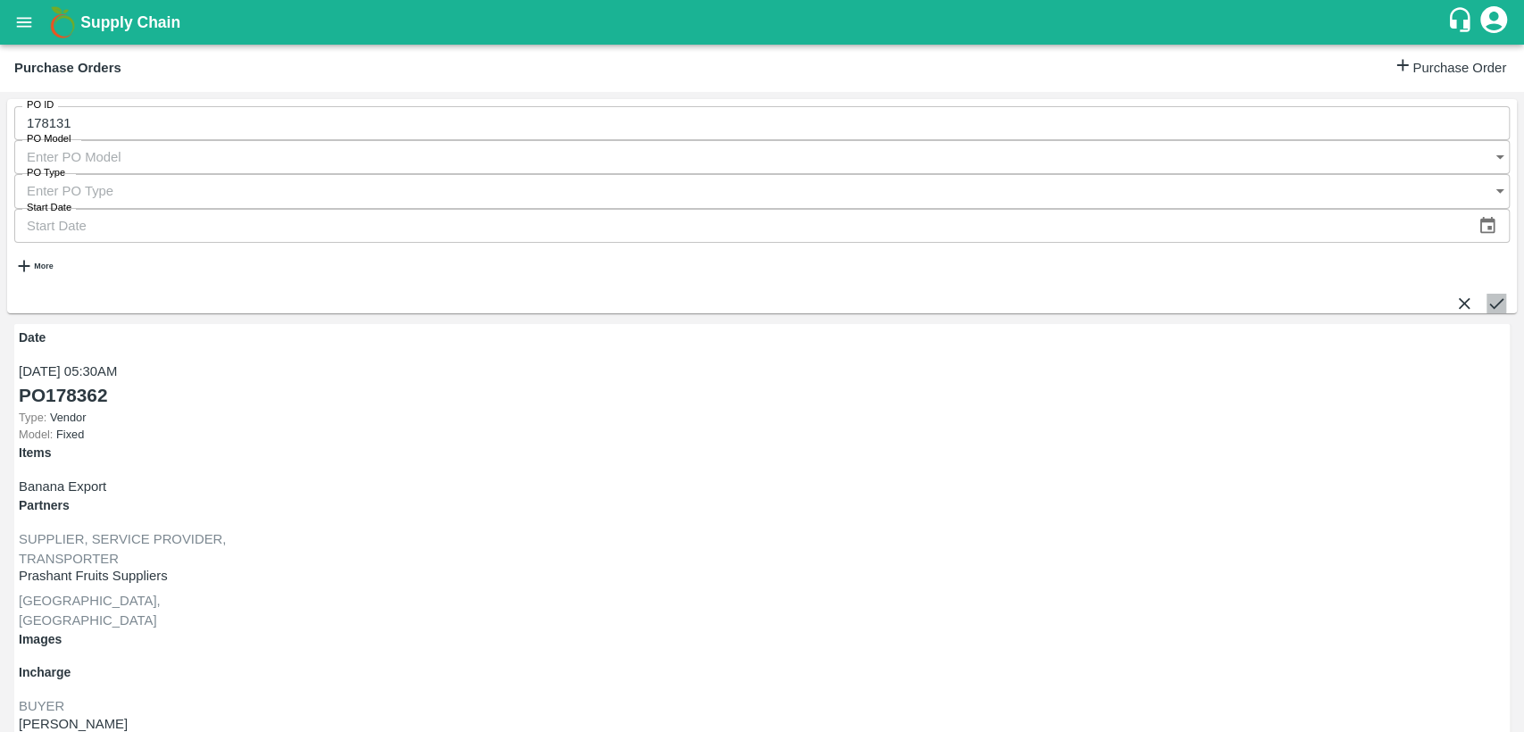
click at [1489, 298] on icon "submit" at bounding box center [1496, 303] width 14 height 11
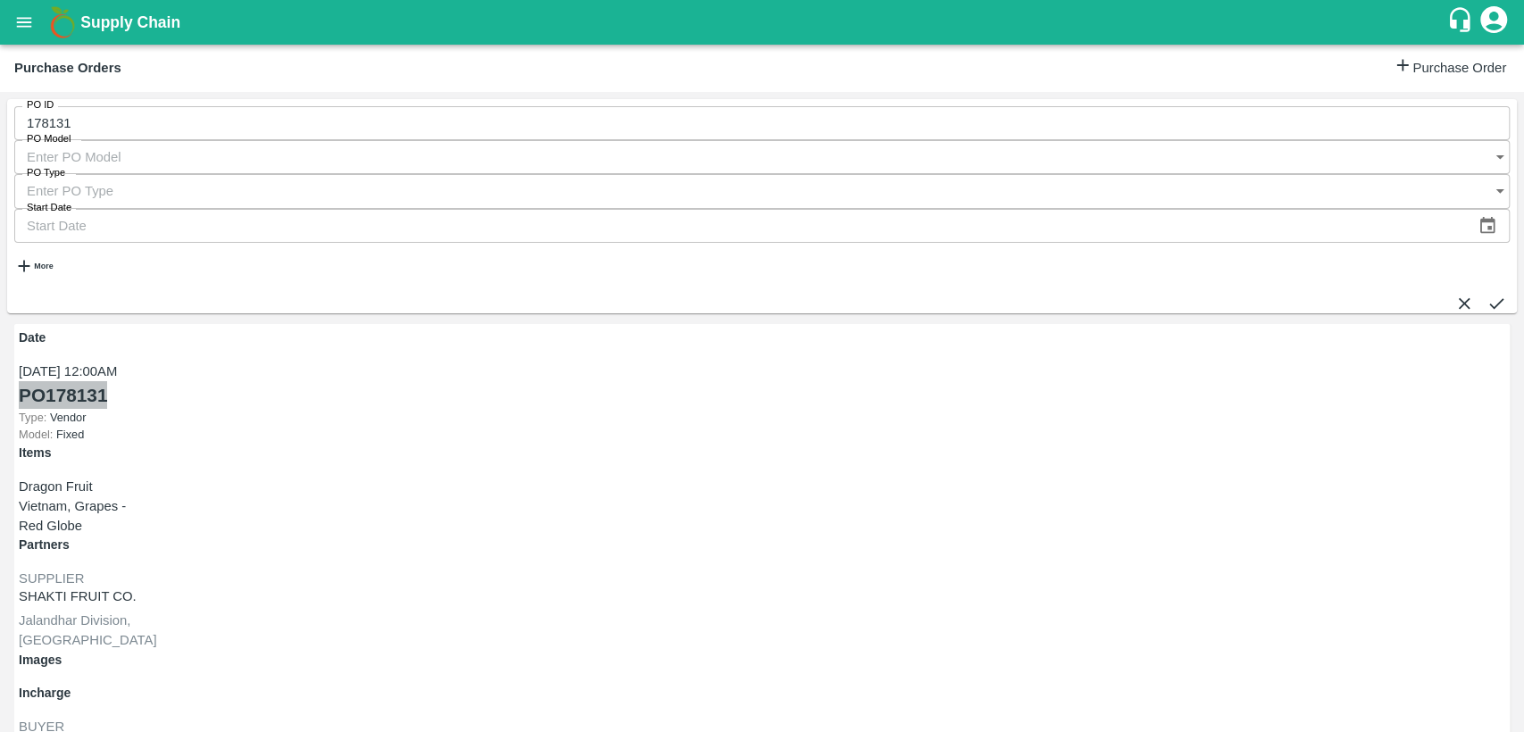
click at [106, 381] on link "PO 178131" at bounding box center [63, 395] width 88 height 28
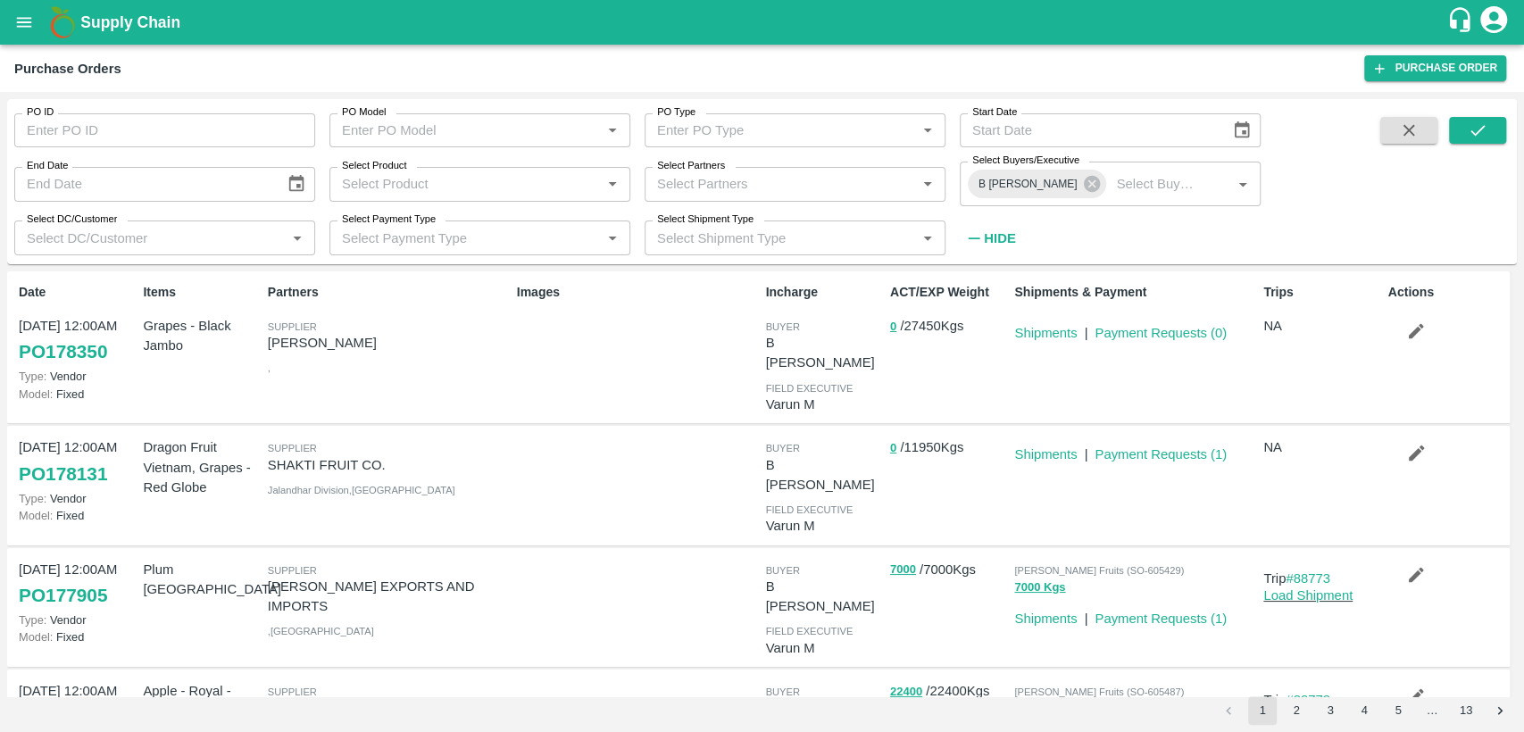
click at [28, 19] on icon "open drawer" at bounding box center [24, 22] width 20 height 20
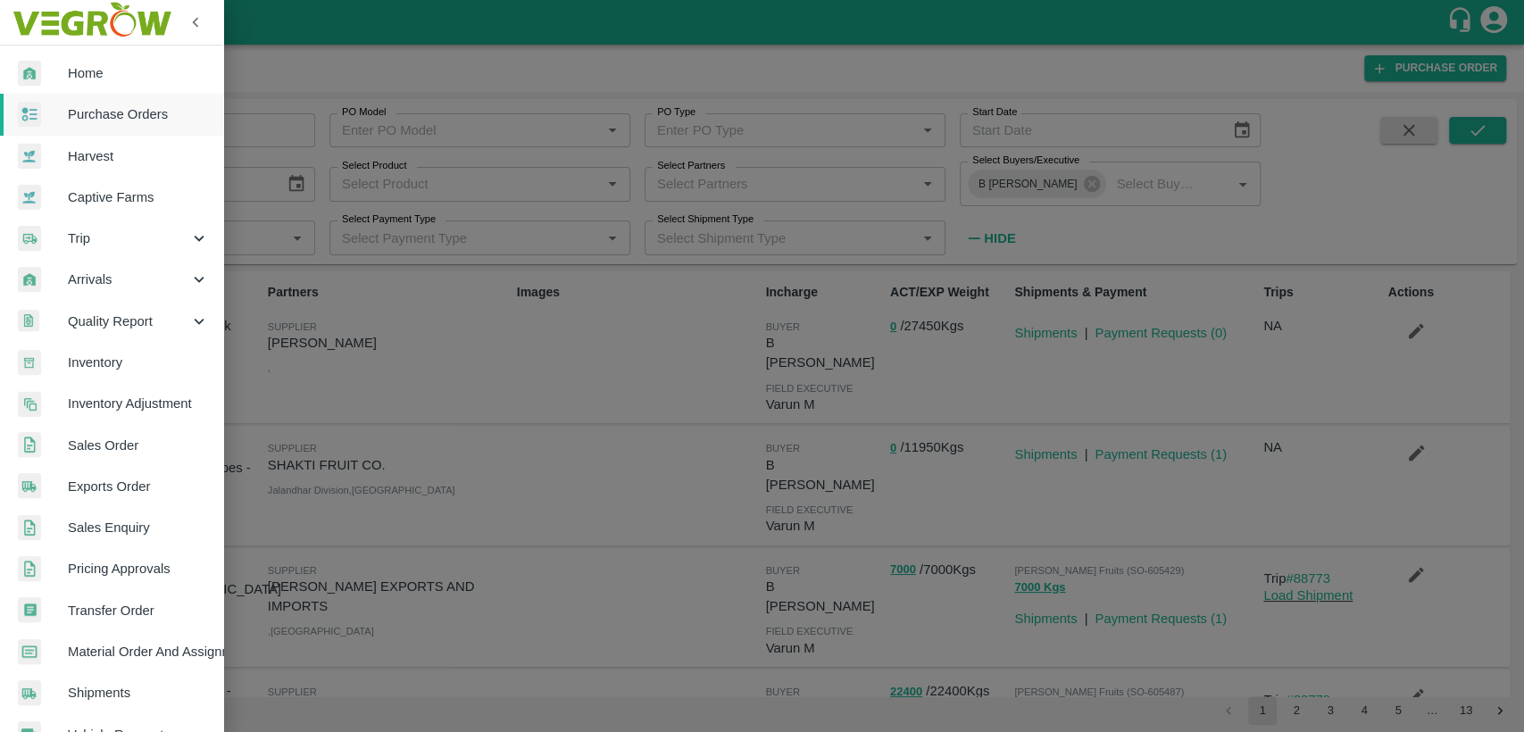
click at [79, 244] on span "Trip" at bounding box center [128, 238] width 121 height 20
click at [175, 279] on span "Fruit Movement" at bounding box center [145, 280] width 127 height 20
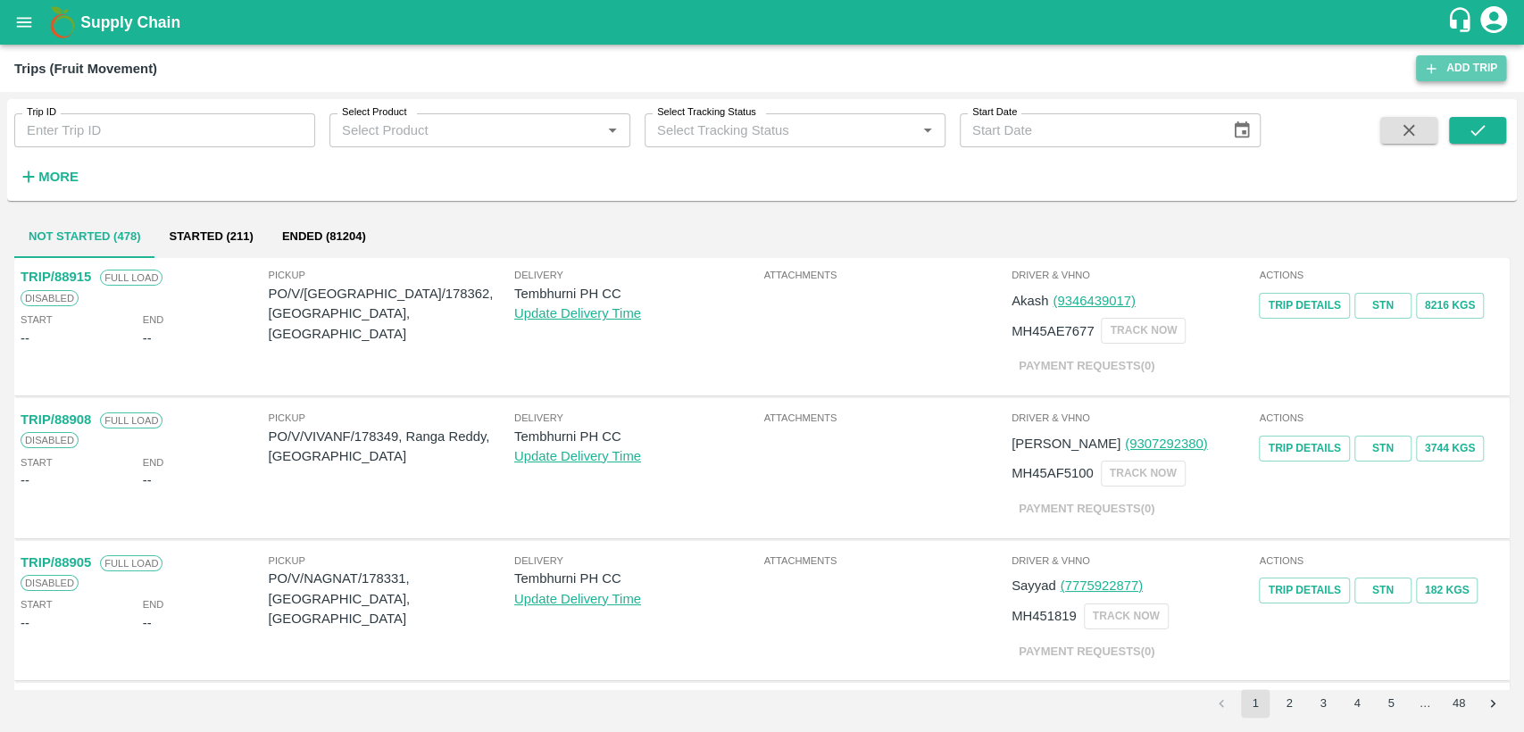
click at [1491, 61] on link "Add Trip" at bounding box center [1461, 68] width 90 height 26
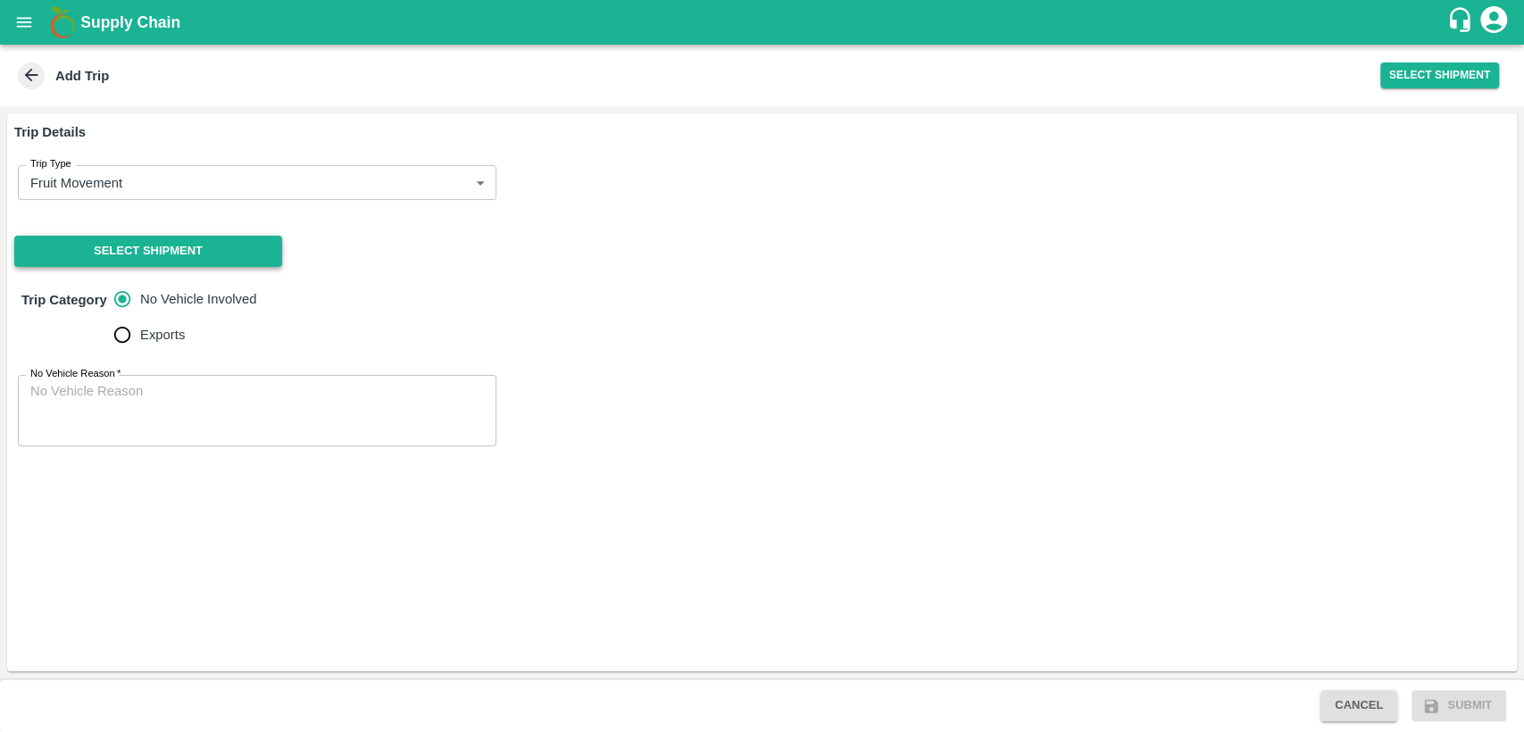
click at [219, 235] on div "Trip Details Trip Type Fruit Movement 1 Trip Type Select Shipment Trip Category…" at bounding box center [761, 392] width 1509 height 558
click at [155, 243] on button "Select Shipment" at bounding box center [148, 251] width 268 height 31
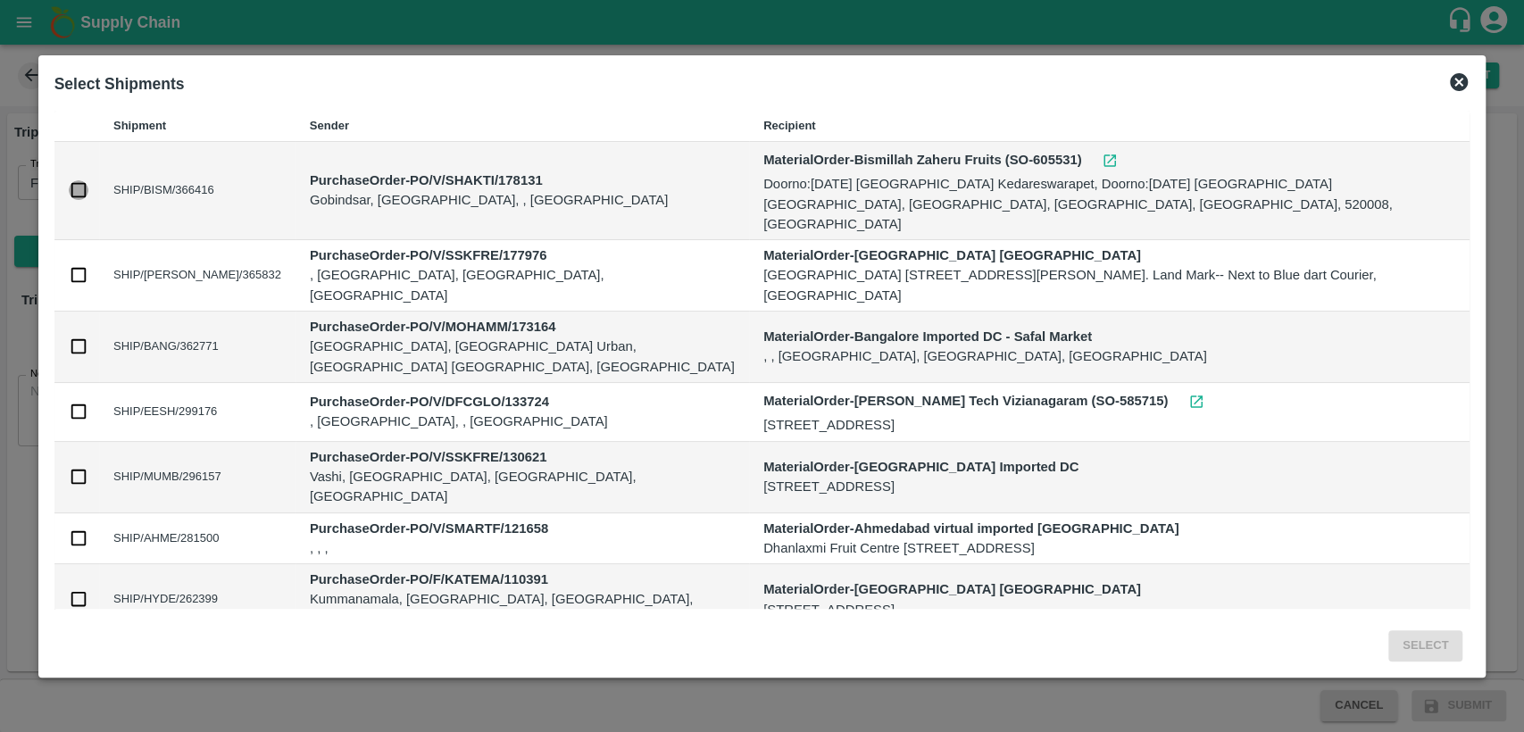
click at [79, 180] on input "checkbox" at bounding box center [79, 190] width 20 height 20
checkbox input "true"
click at [1425, 648] on button "Select" at bounding box center [1425, 645] width 74 height 31
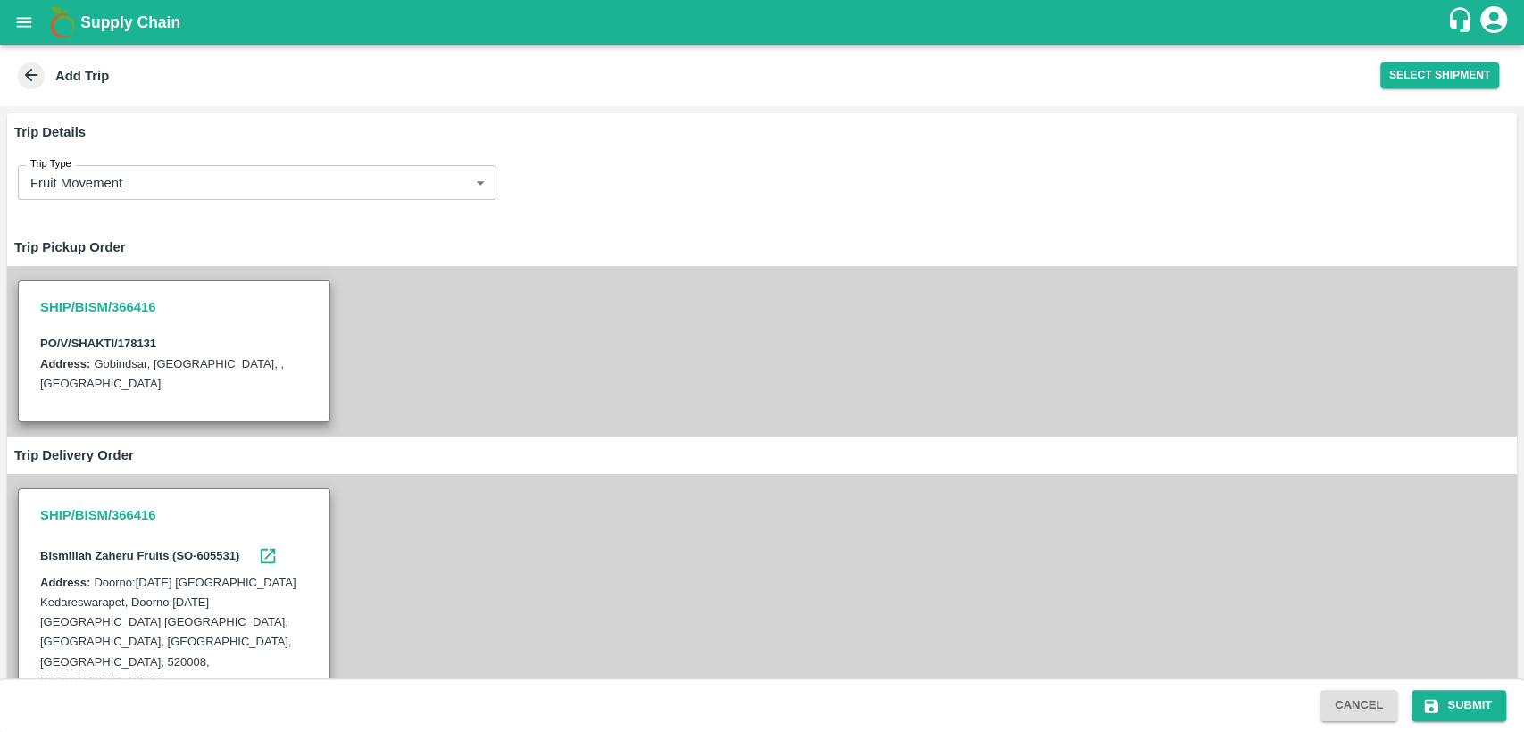
scroll to position [225, 0]
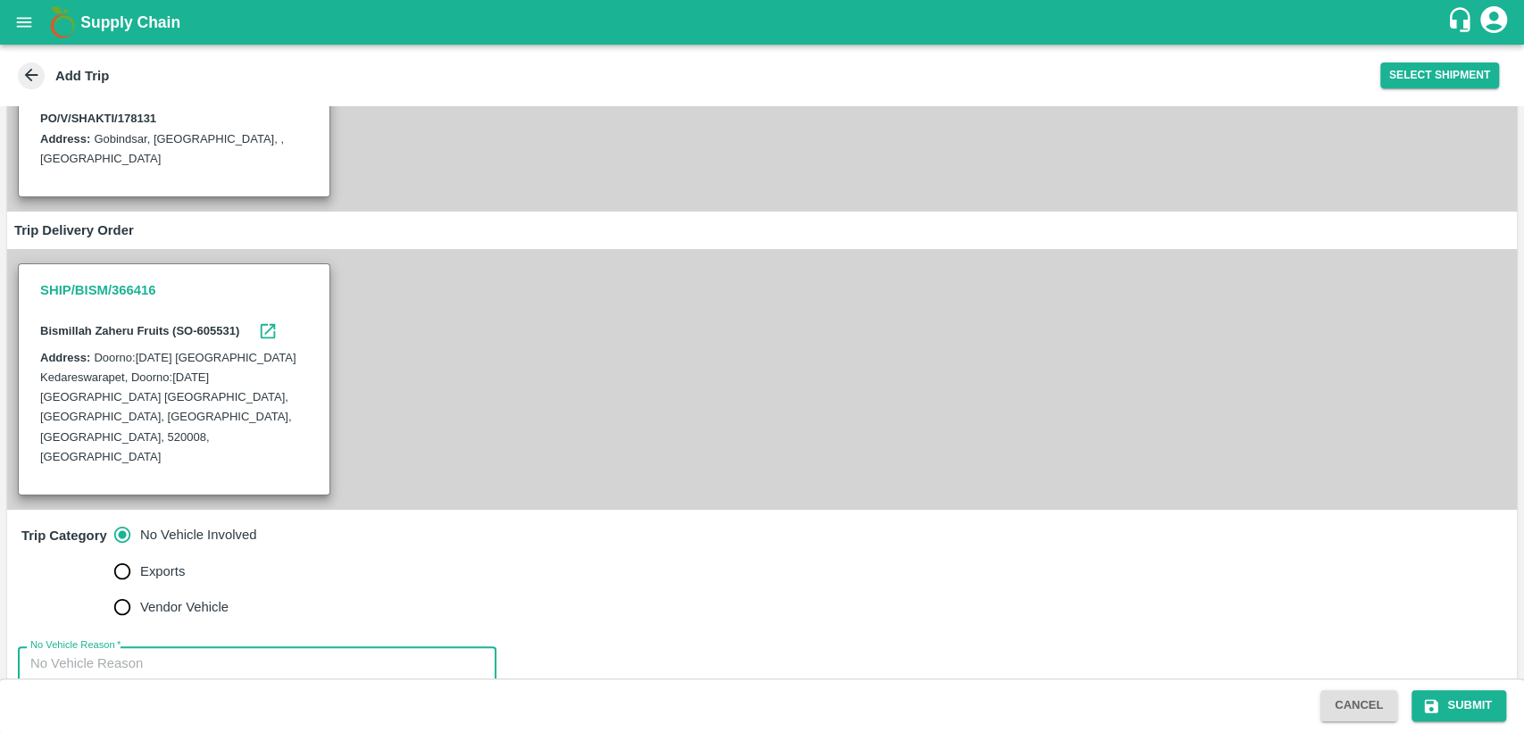
click at [184, 654] on textarea "No Vehicle Reason   *" at bounding box center [256, 682] width 453 height 56
type textarea "N/A"
click at [1474, 694] on button "Submit" at bounding box center [1458, 705] width 95 height 31
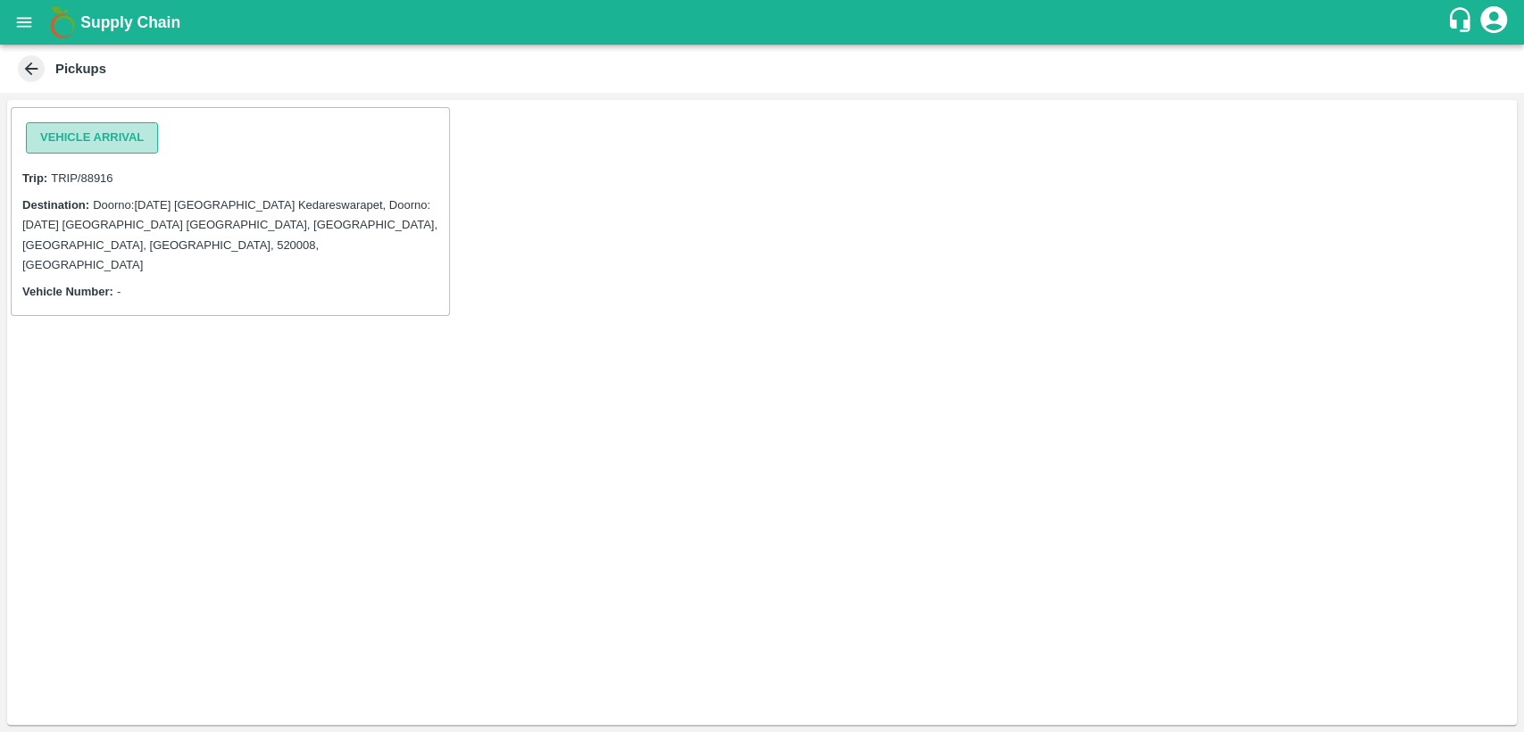
click at [105, 142] on button "Vehicle Arrival" at bounding box center [92, 137] width 132 height 31
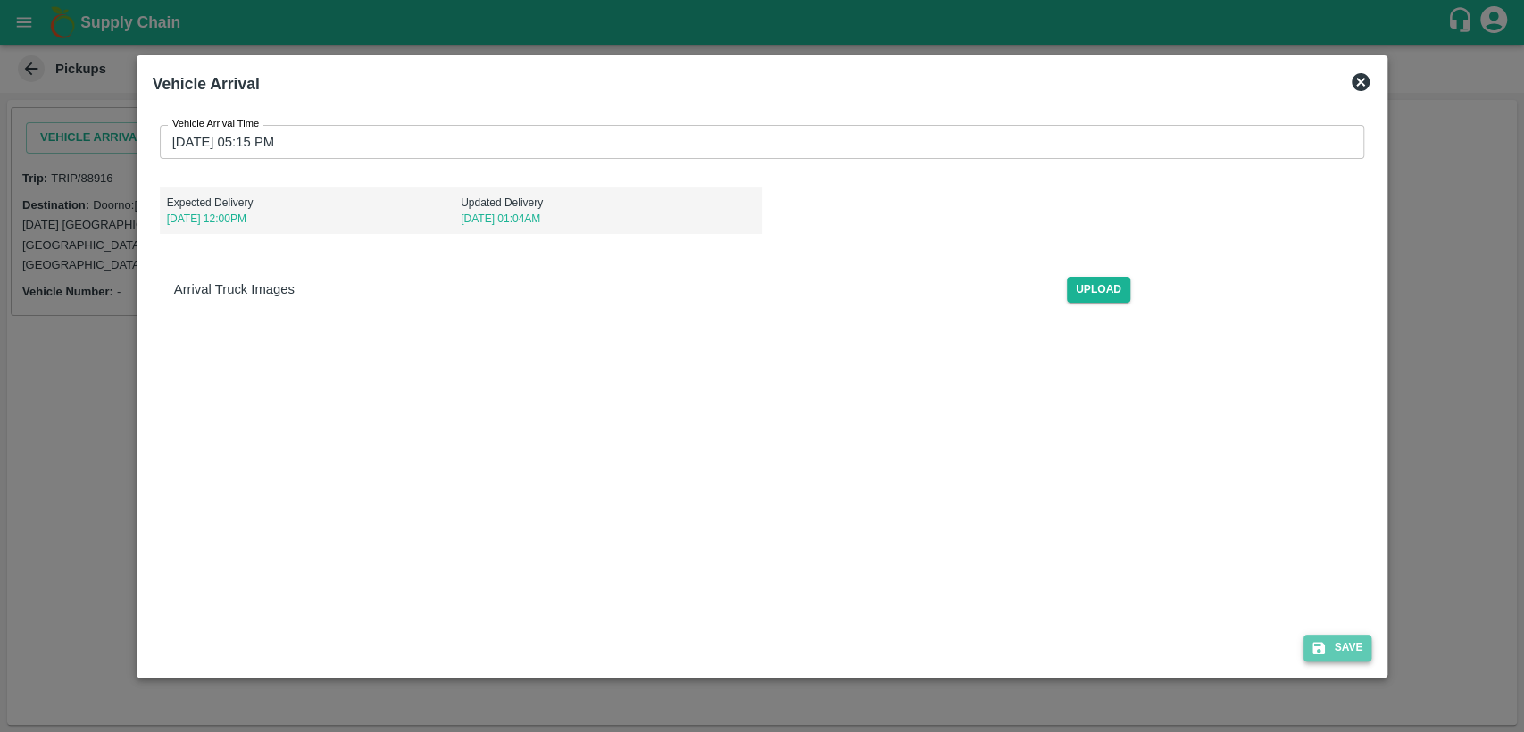
click at [1346, 641] on button "Save" at bounding box center [1337, 648] width 68 height 26
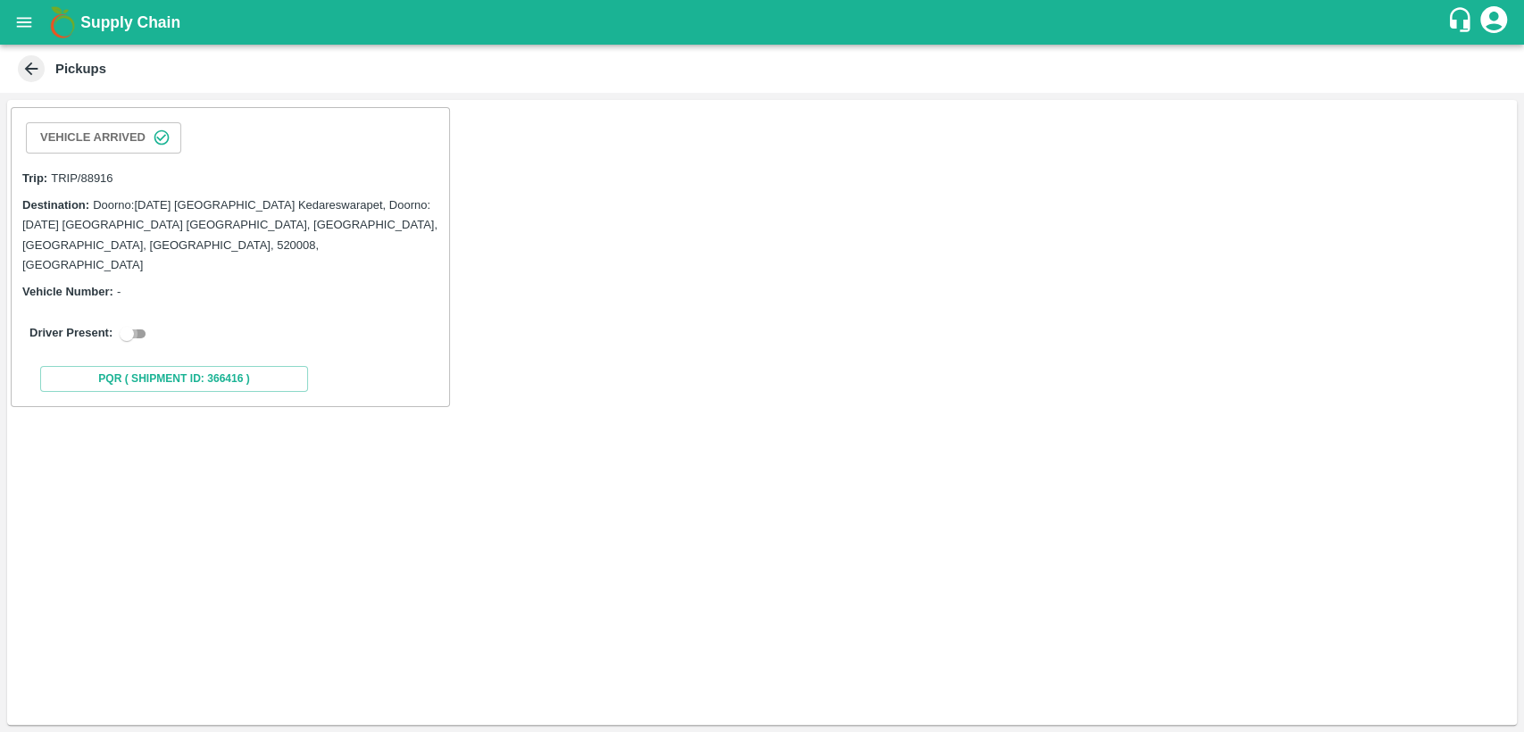
click at [139, 323] on input "checkbox" at bounding box center [127, 333] width 64 height 21
checkbox input "true"
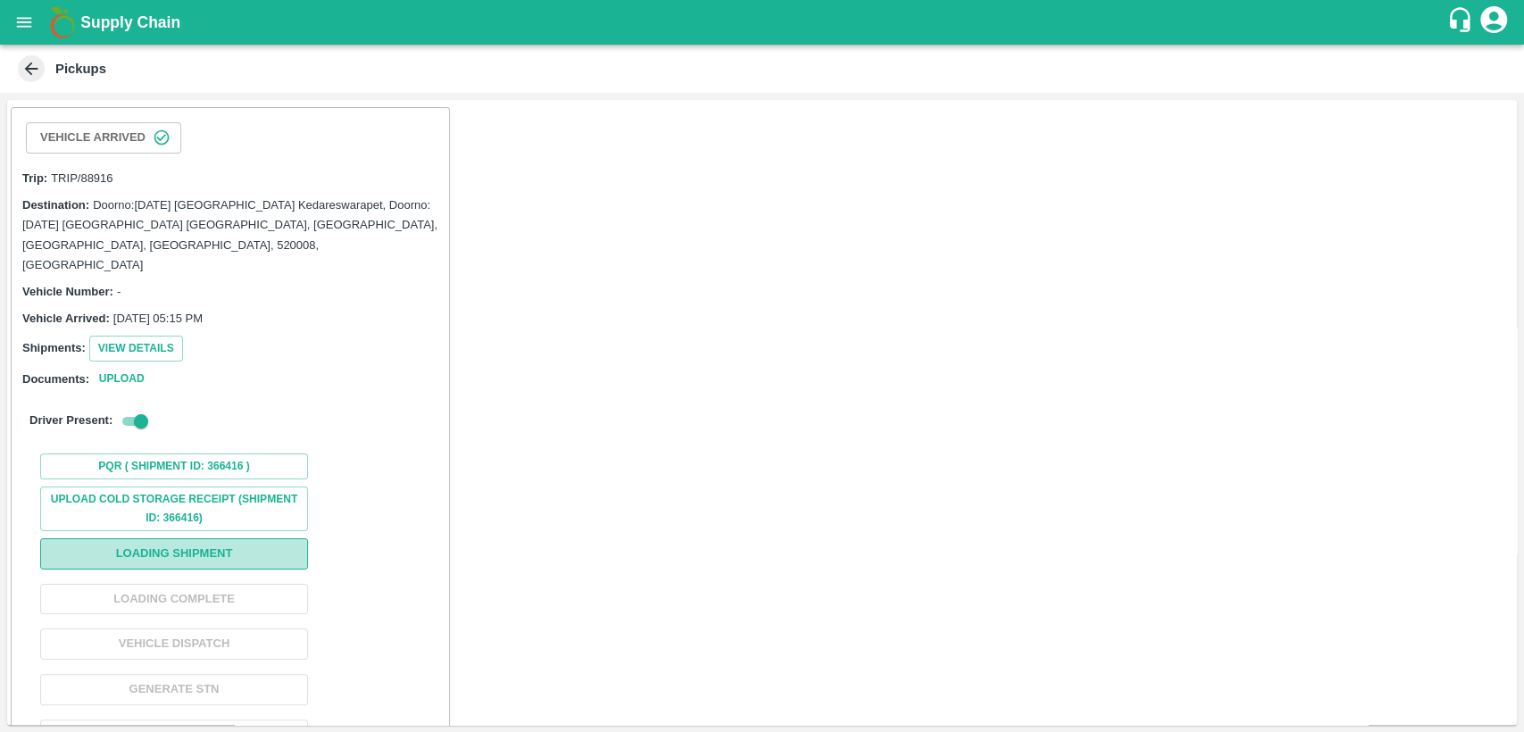
click at [220, 538] on button "Loading Shipment" at bounding box center [174, 553] width 268 height 31
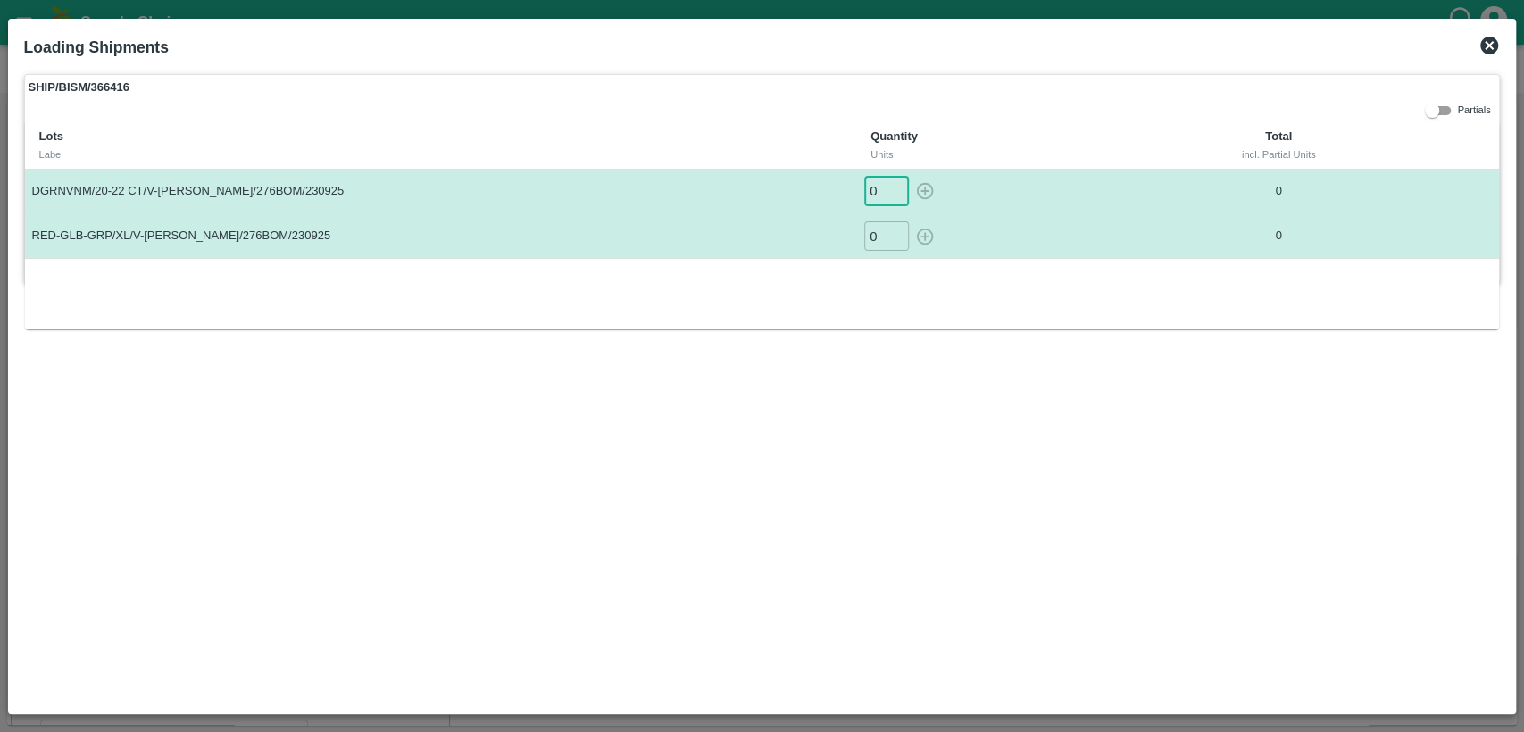
click at [876, 193] on input "0" at bounding box center [886, 191] width 45 height 29
click at [921, 195] on icon "button" at bounding box center [925, 191] width 20 height 20
type input "0"
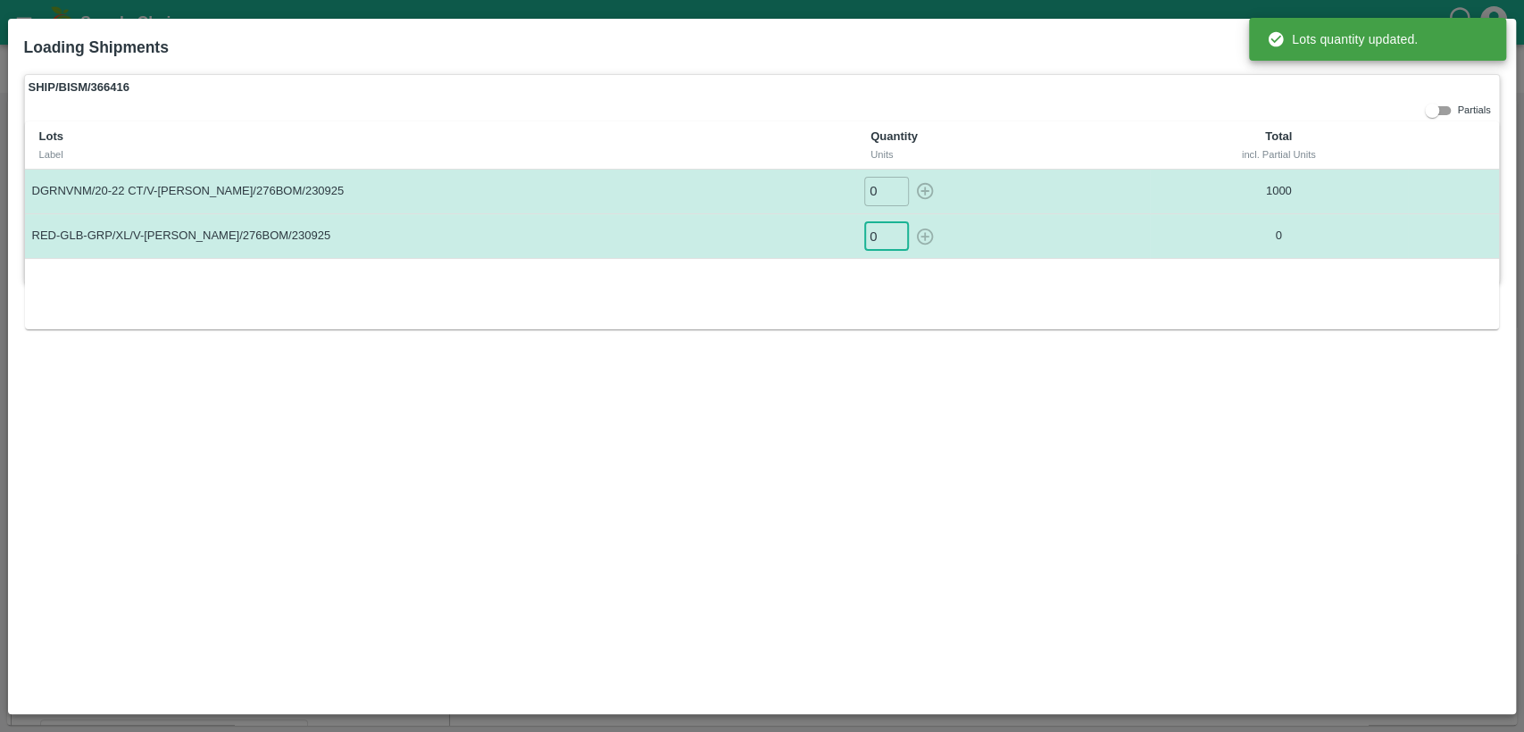
click at [875, 235] on input "0" at bounding box center [886, 235] width 45 height 29
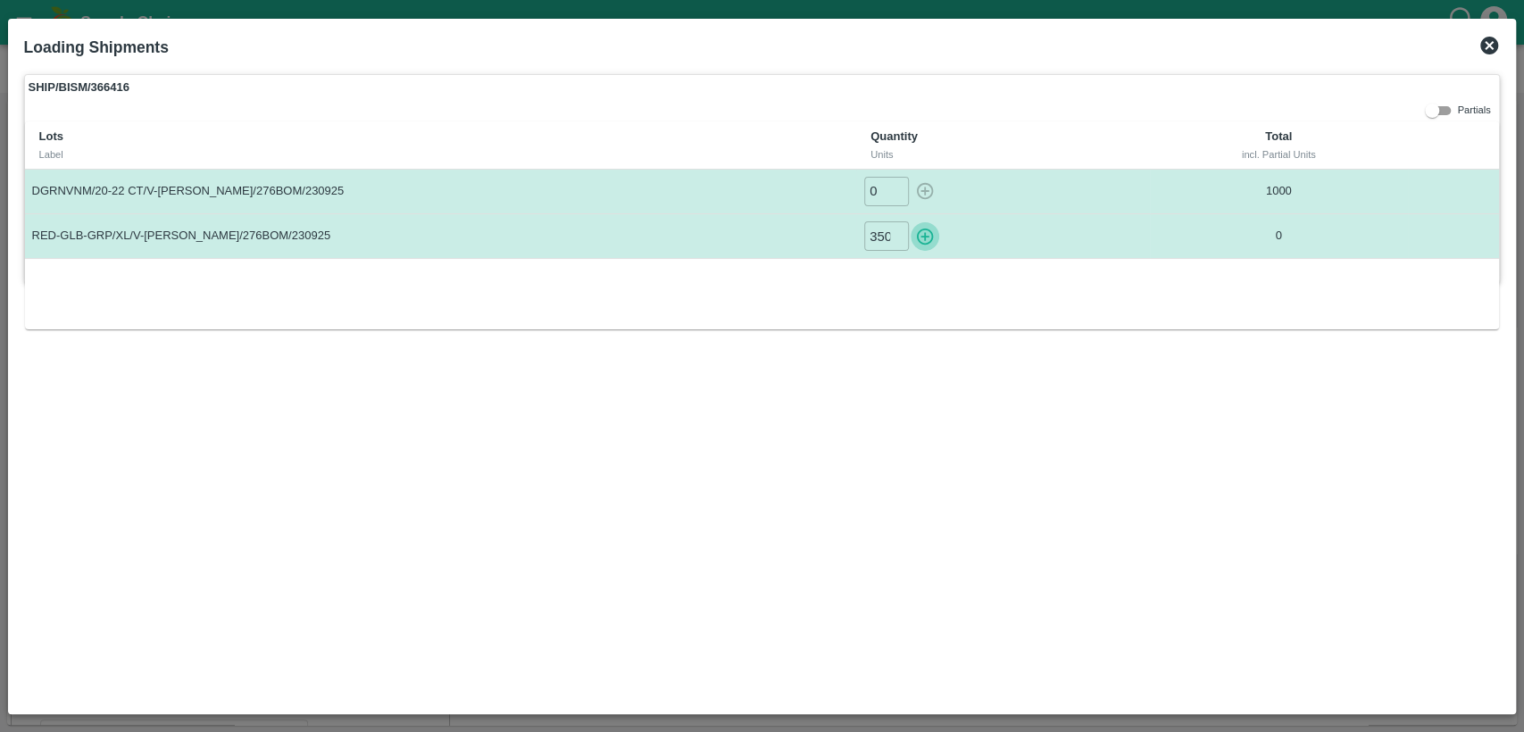
click at [923, 240] on icon "button" at bounding box center [925, 237] width 20 height 20
type input "0"
click at [1482, 45] on icon at bounding box center [1489, 46] width 18 height 18
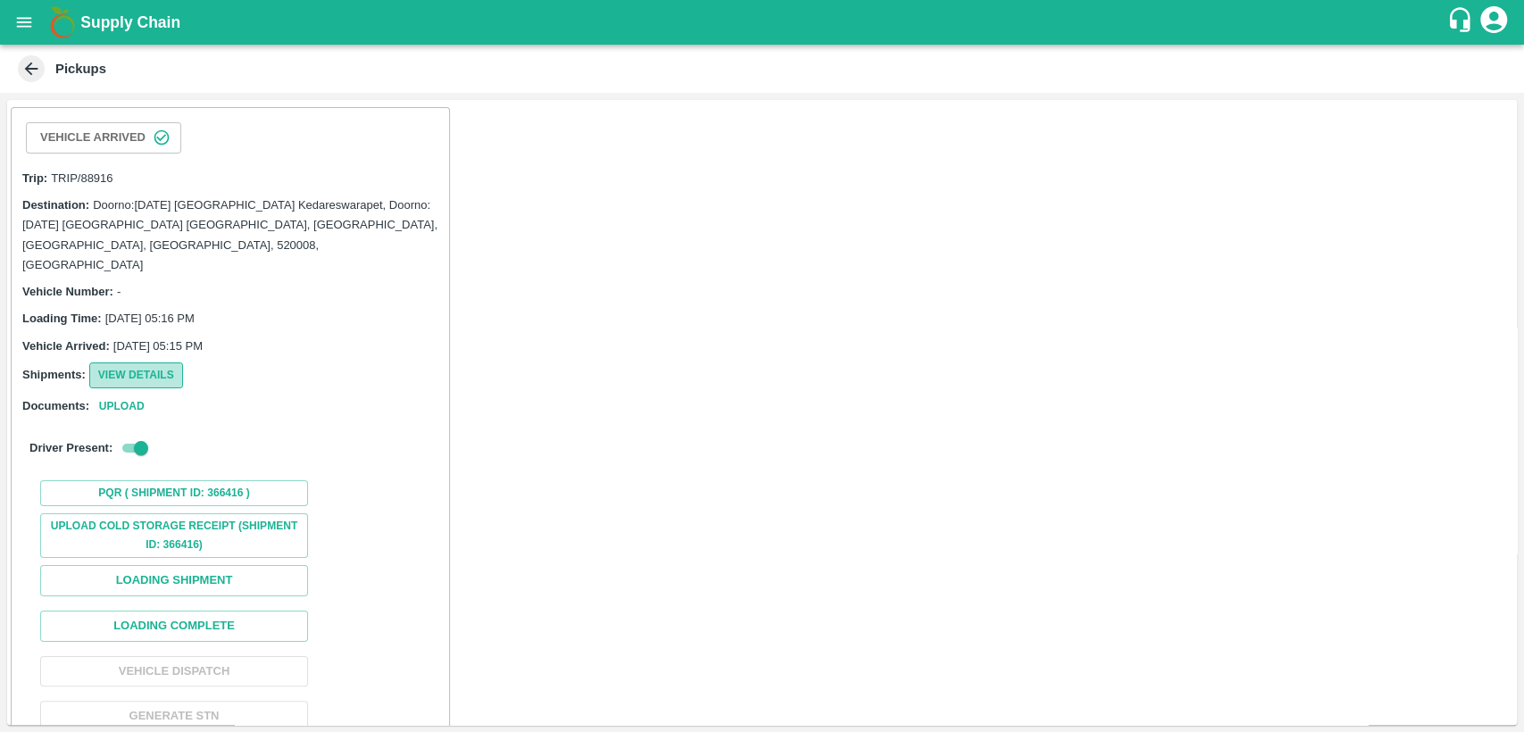
click at [123, 362] on button "View Details" at bounding box center [136, 375] width 94 height 26
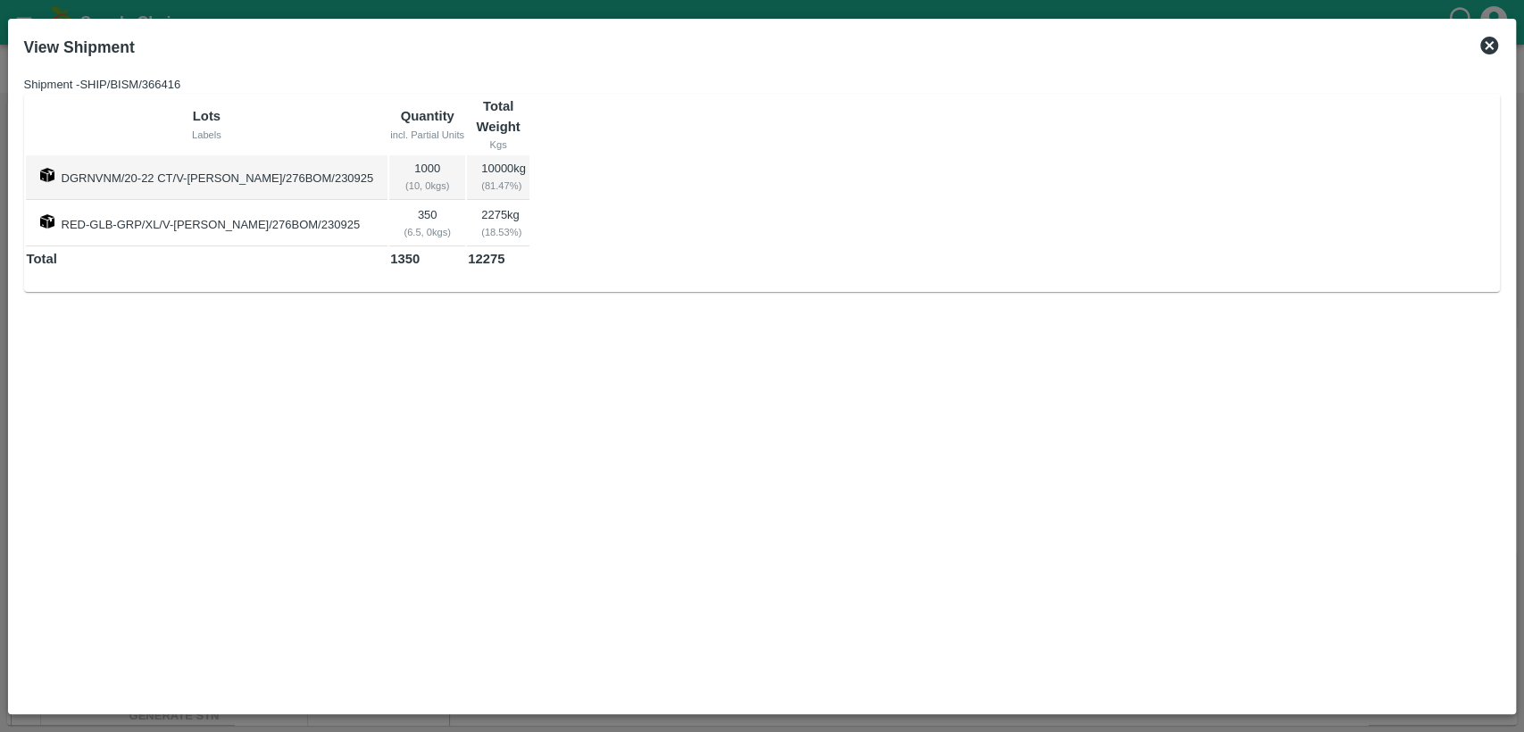
click at [1488, 51] on icon at bounding box center [1489, 46] width 18 height 18
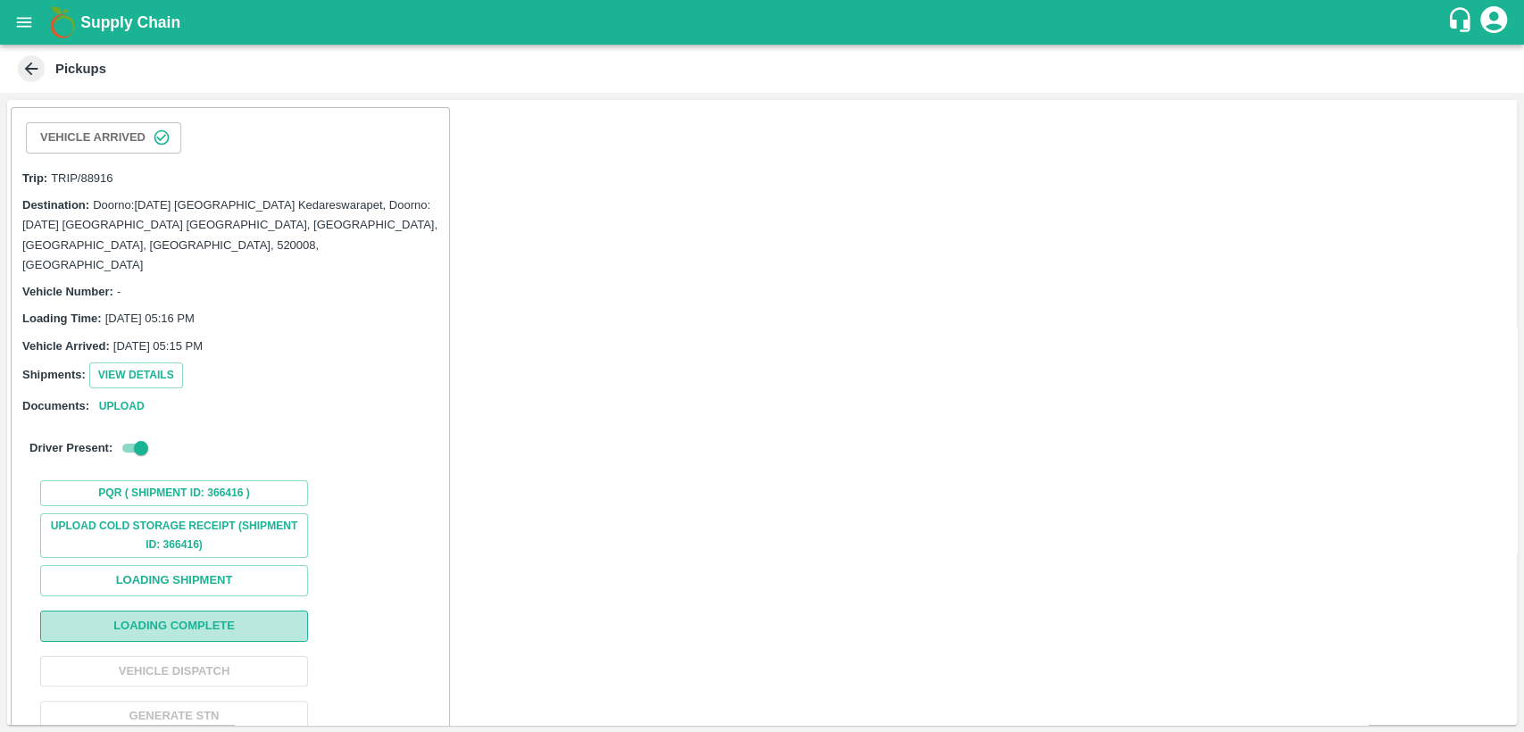
click at [207, 610] on button "Loading Complete" at bounding box center [174, 625] width 268 height 31
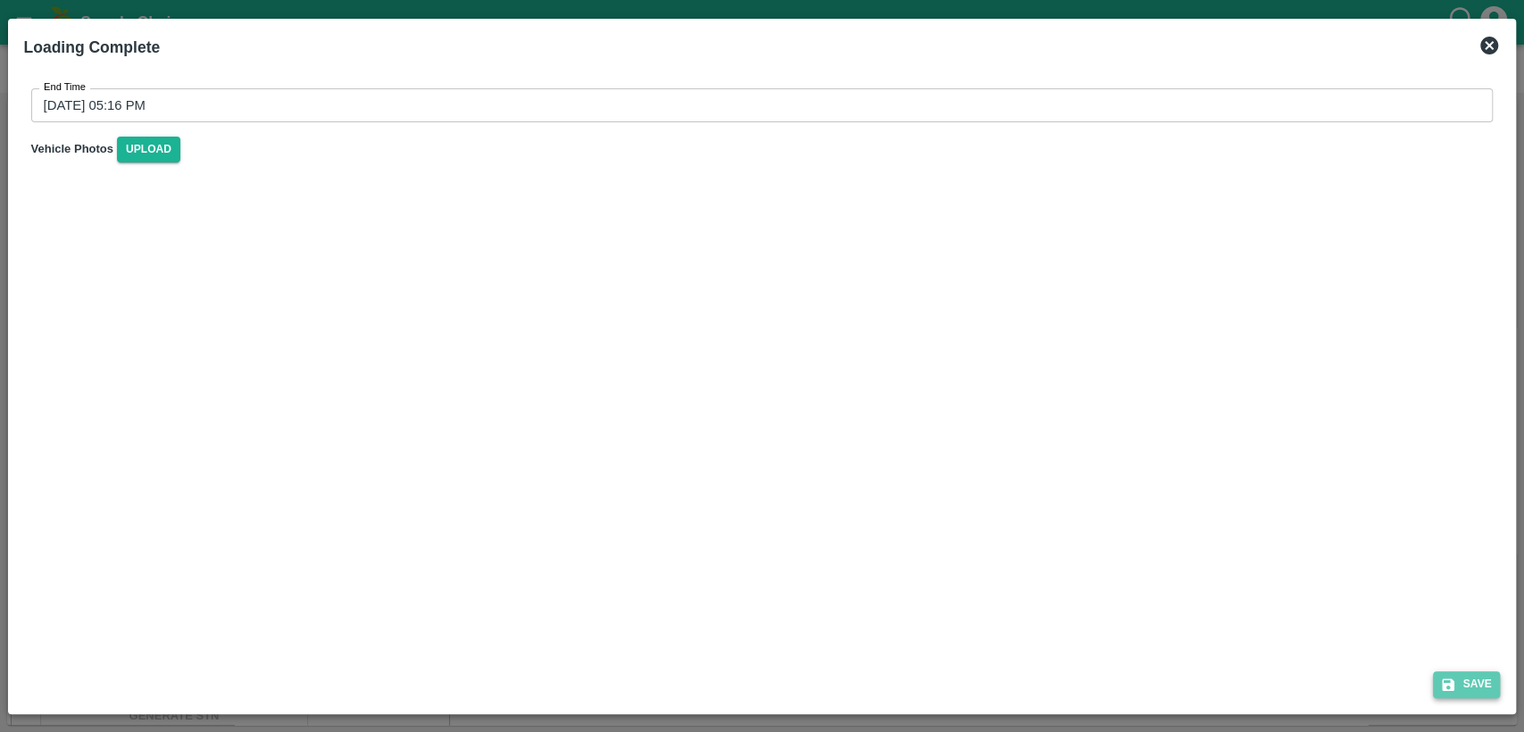
click at [1464, 688] on button "Save" at bounding box center [1467, 684] width 68 height 26
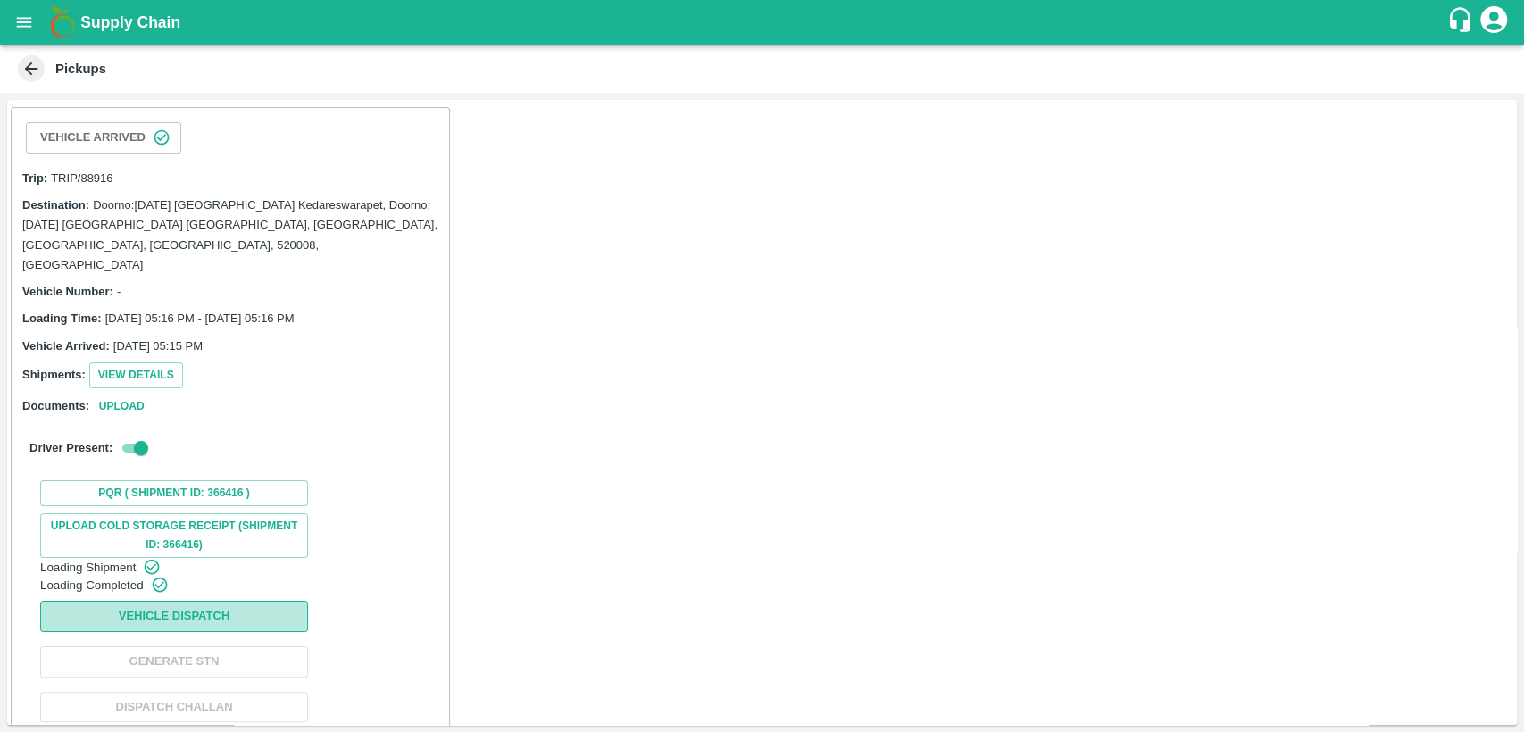
click at [202, 632] on button "Vehicle Dispatch" at bounding box center [174, 616] width 268 height 31
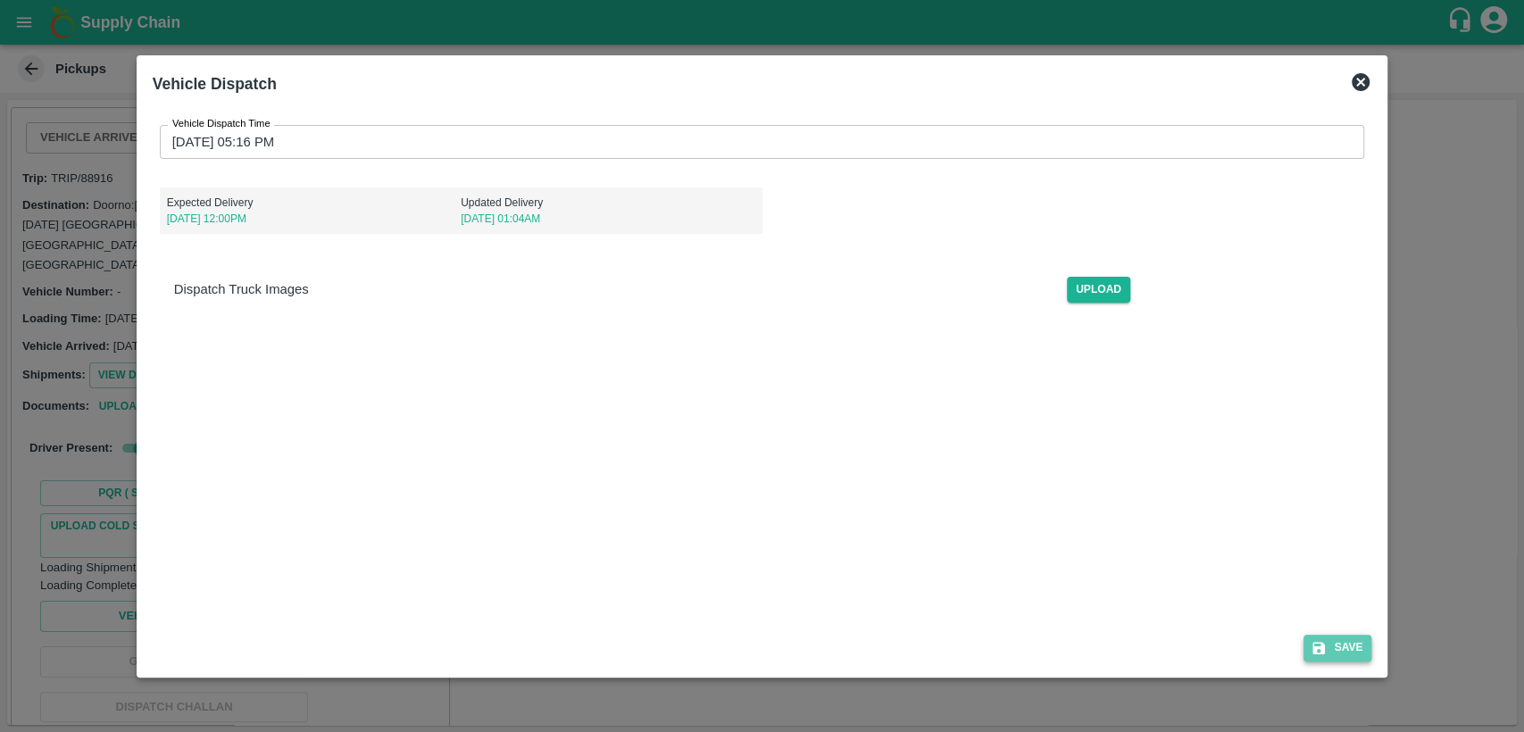
click at [1331, 650] on button "Save" at bounding box center [1337, 648] width 68 height 26
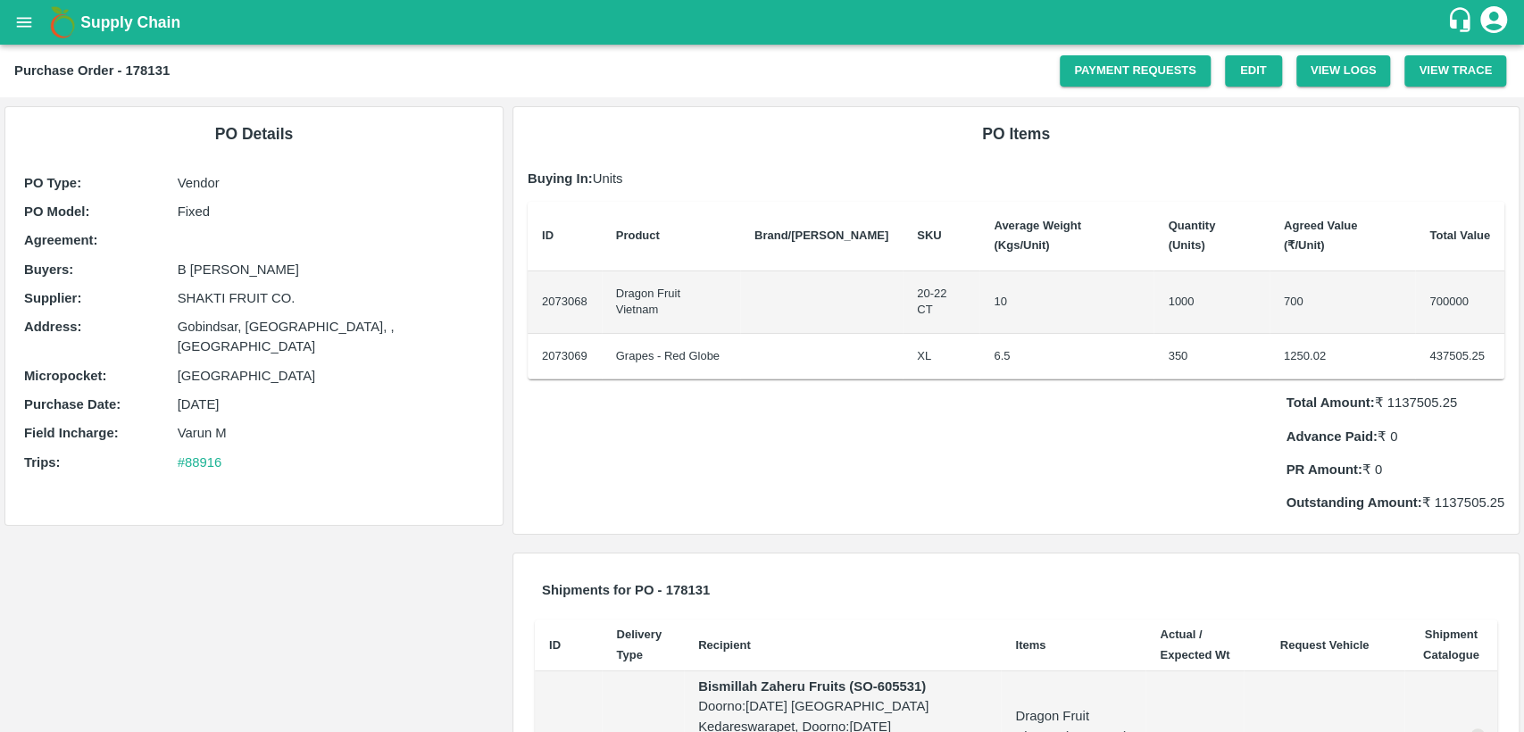
scroll to position [3, 0]
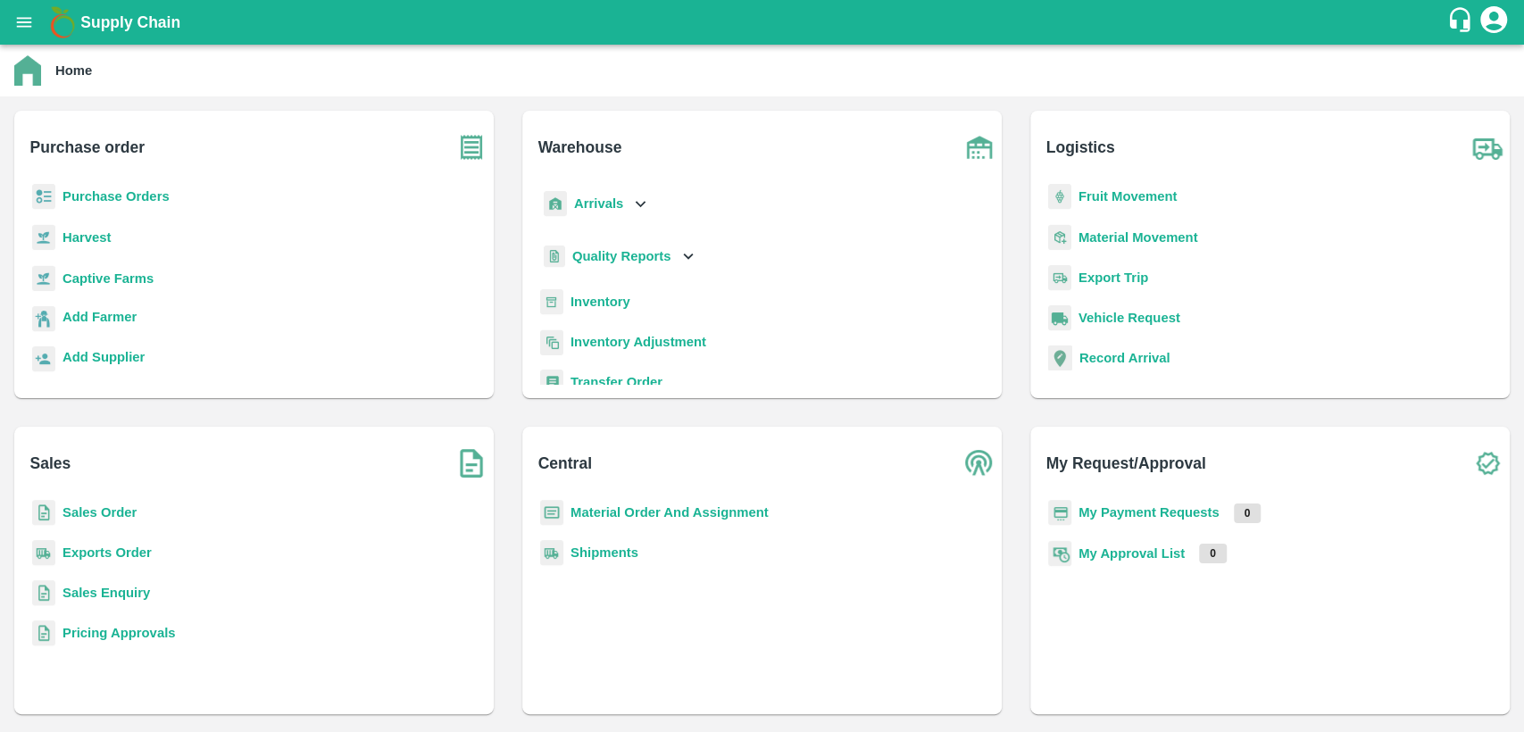
click at [130, 202] on b "Purchase Orders" at bounding box center [115, 196] width 107 height 14
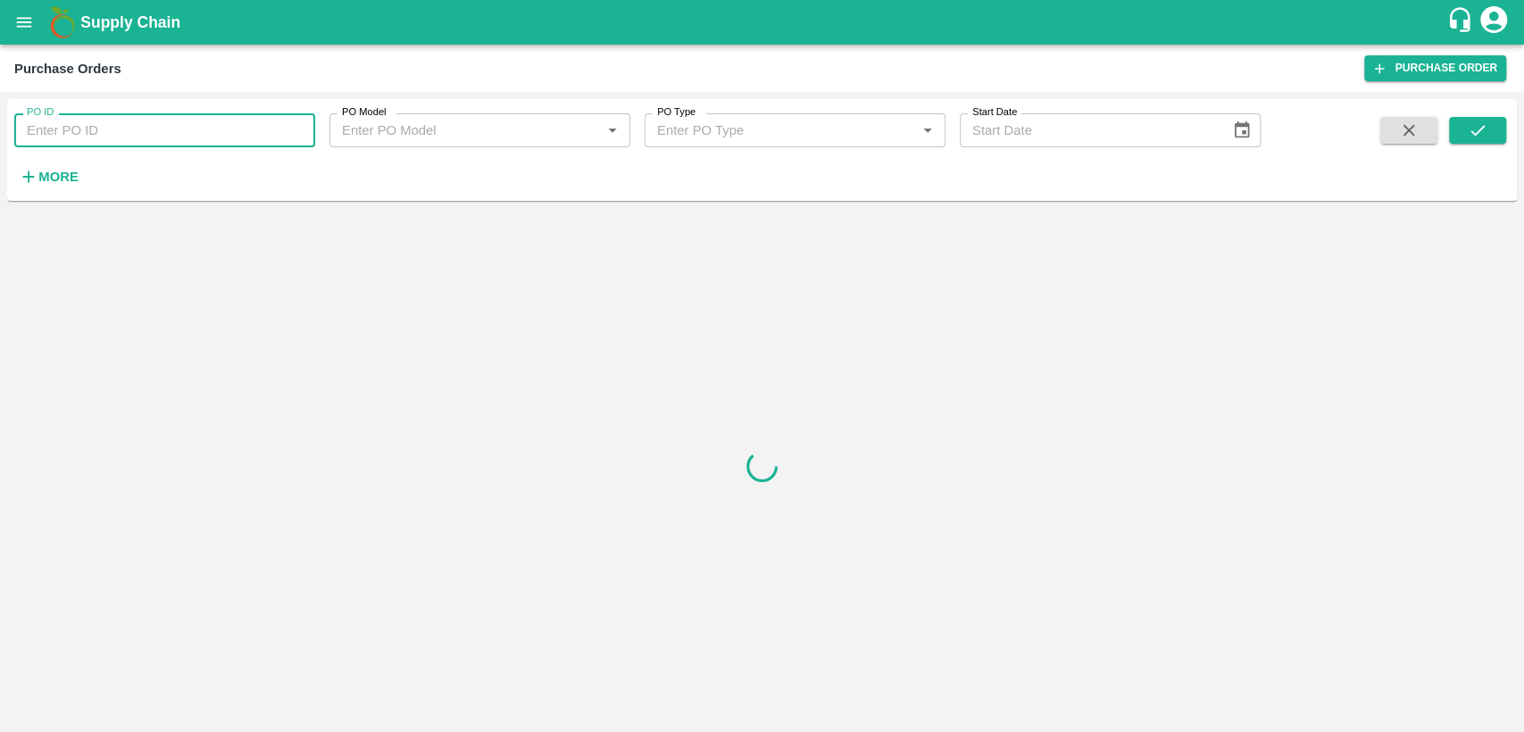
click at [128, 133] on input "PO ID" at bounding box center [164, 130] width 301 height 34
type input "178131"
click at [1491, 136] on button "submit" at bounding box center [1477, 130] width 57 height 27
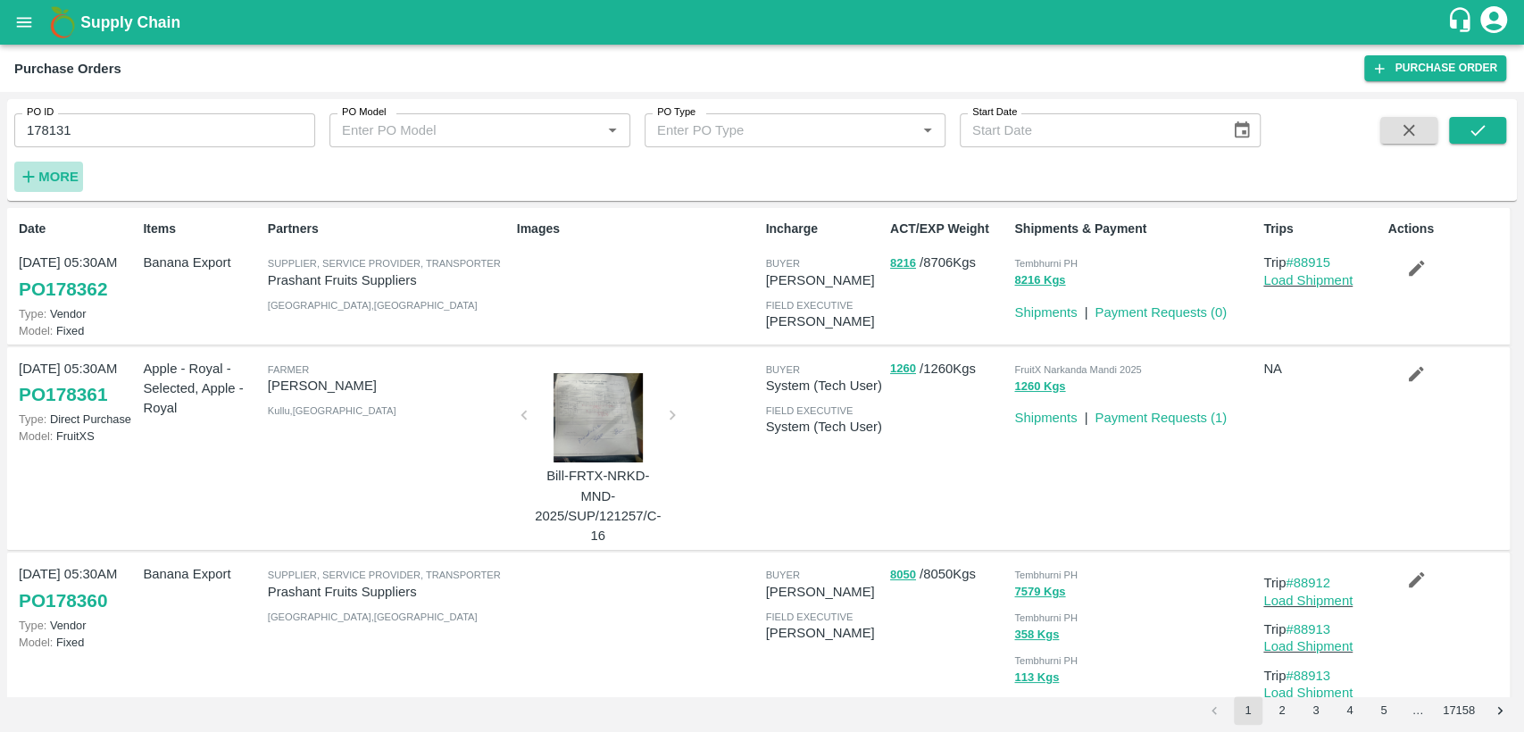
click at [50, 185] on h6 "More" at bounding box center [58, 176] width 40 height 23
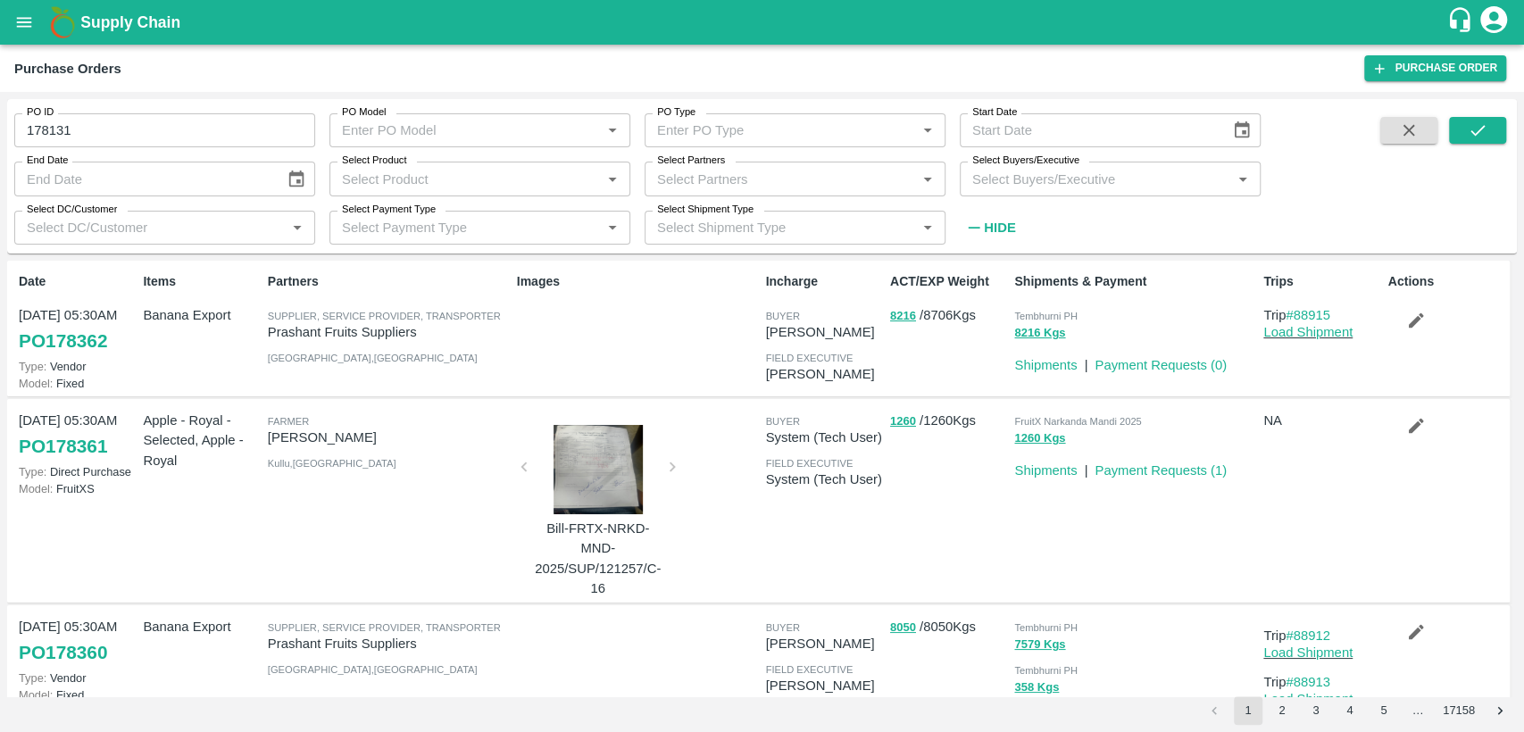
click at [1116, 179] on input "Select Buyers/Executive" at bounding box center [1095, 178] width 261 height 23
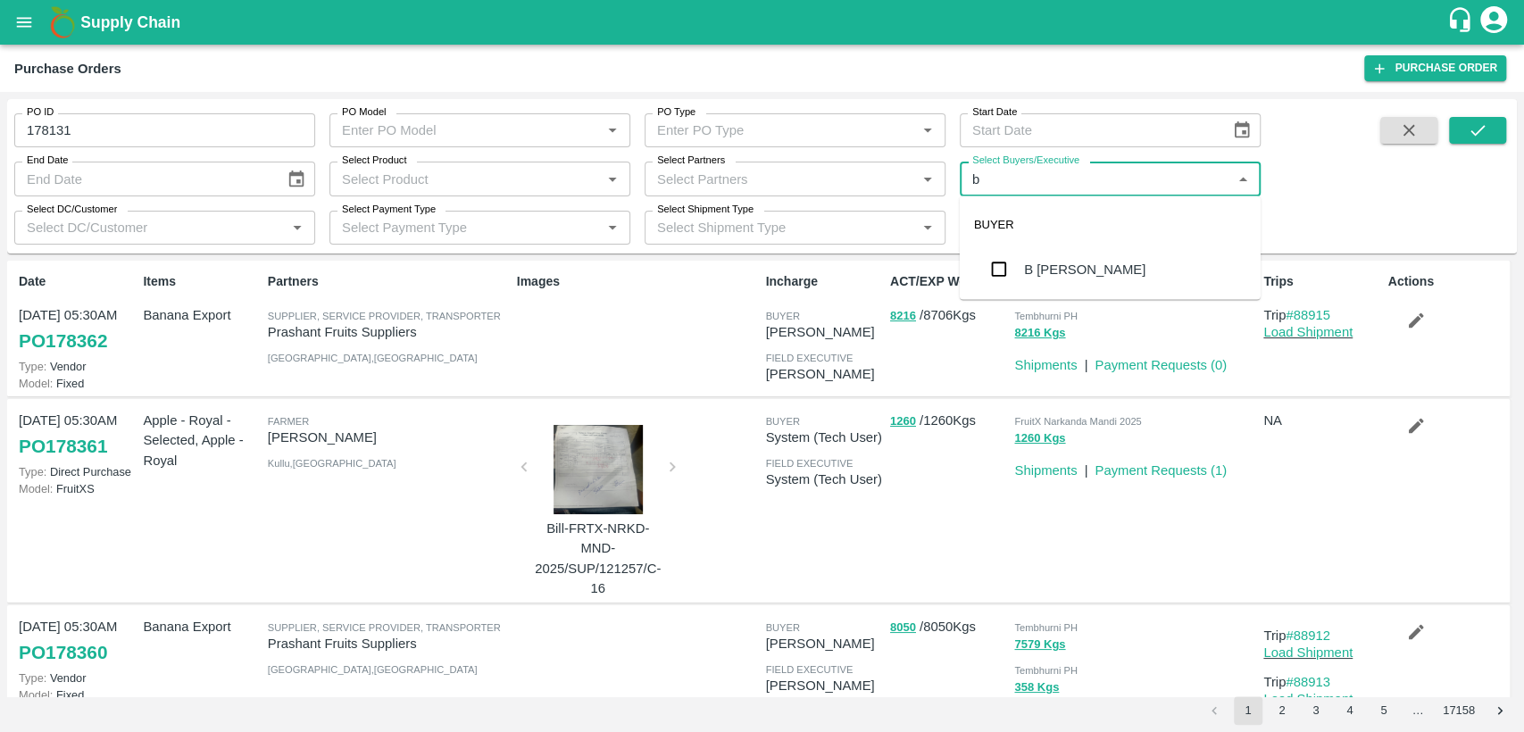
type input "b"
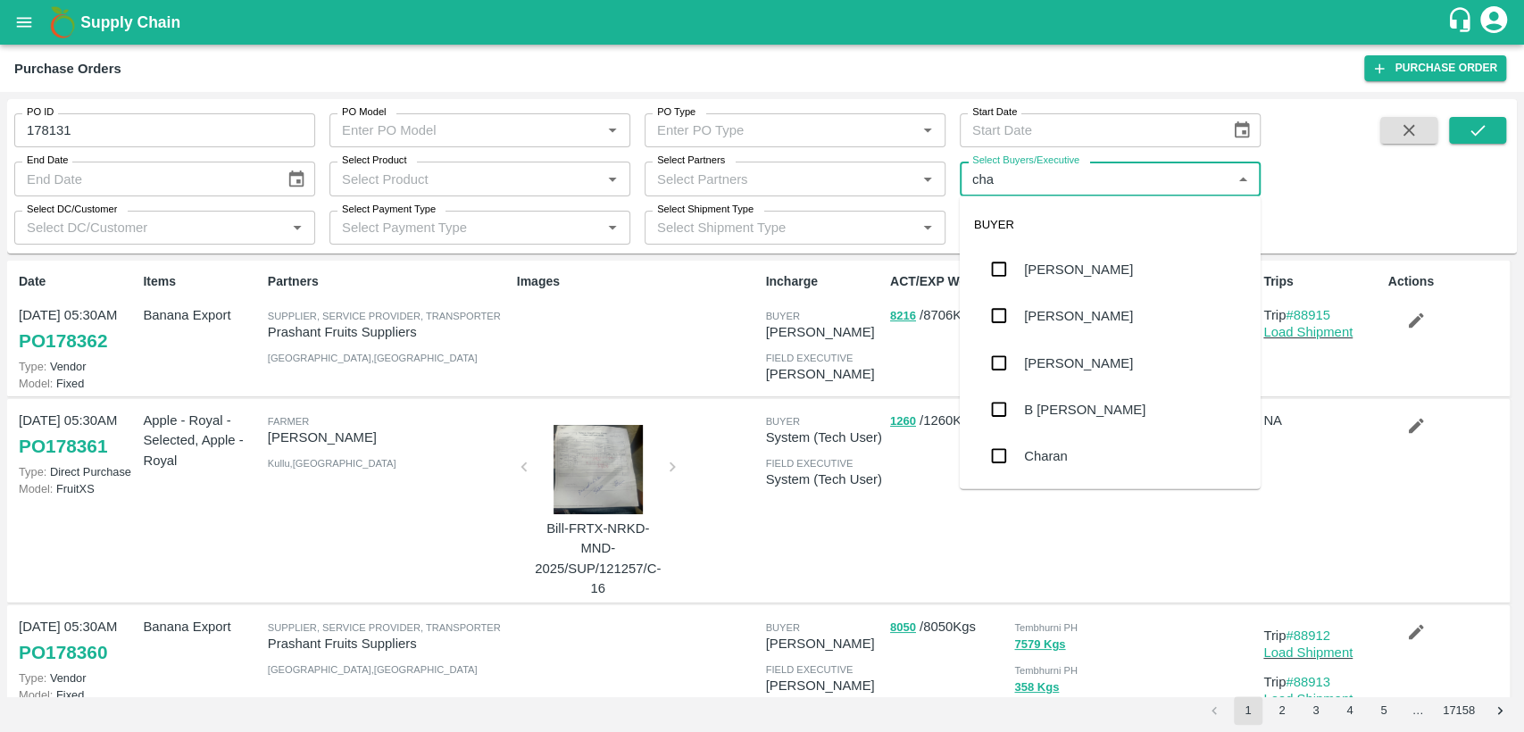
type input "chan"
click at [1115, 270] on div "B [PERSON_NAME]" at bounding box center [1084, 270] width 121 height 20
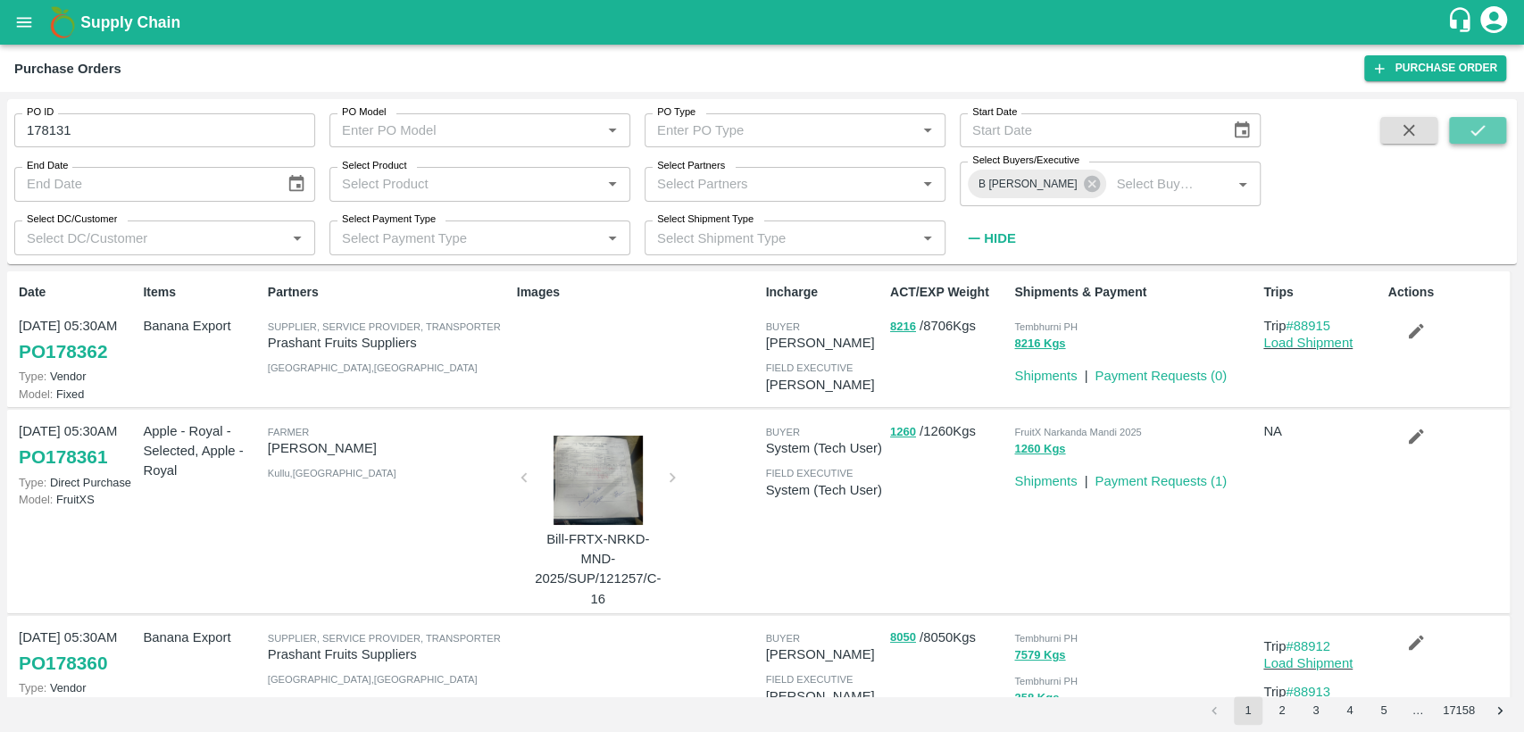
click at [1467, 122] on icon "submit" at bounding box center [1477, 130] width 20 height 20
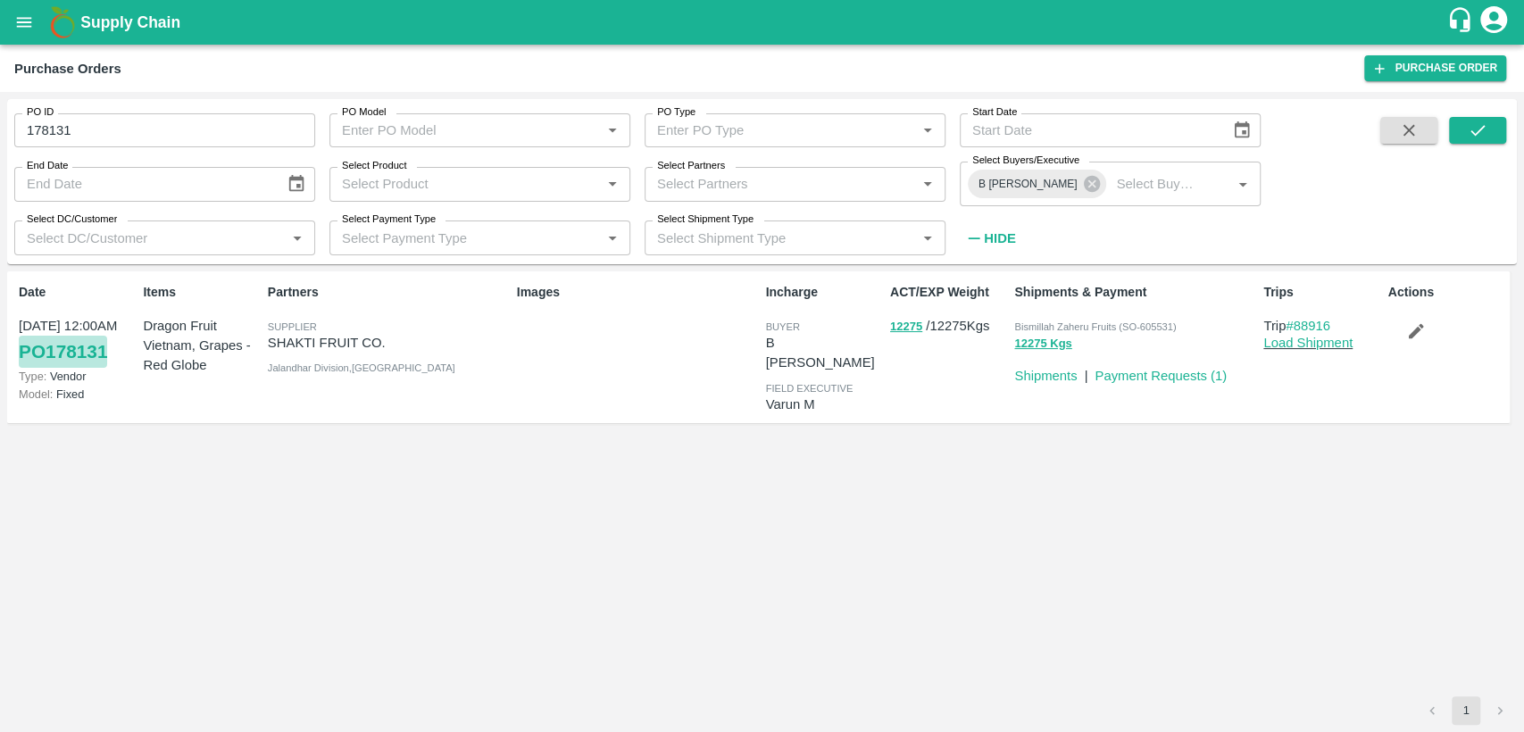
click at [71, 344] on link "PO 178131" at bounding box center [63, 352] width 88 height 32
click at [292, 127] on input "178131" at bounding box center [164, 130] width 301 height 34
type input "1"
click at [1483, 145] on span at bounding box center [1477, 185] width 57 height 137
click at [1481, 137] on icon "submit" at bounding box center [1477, 130] width 20 height 20
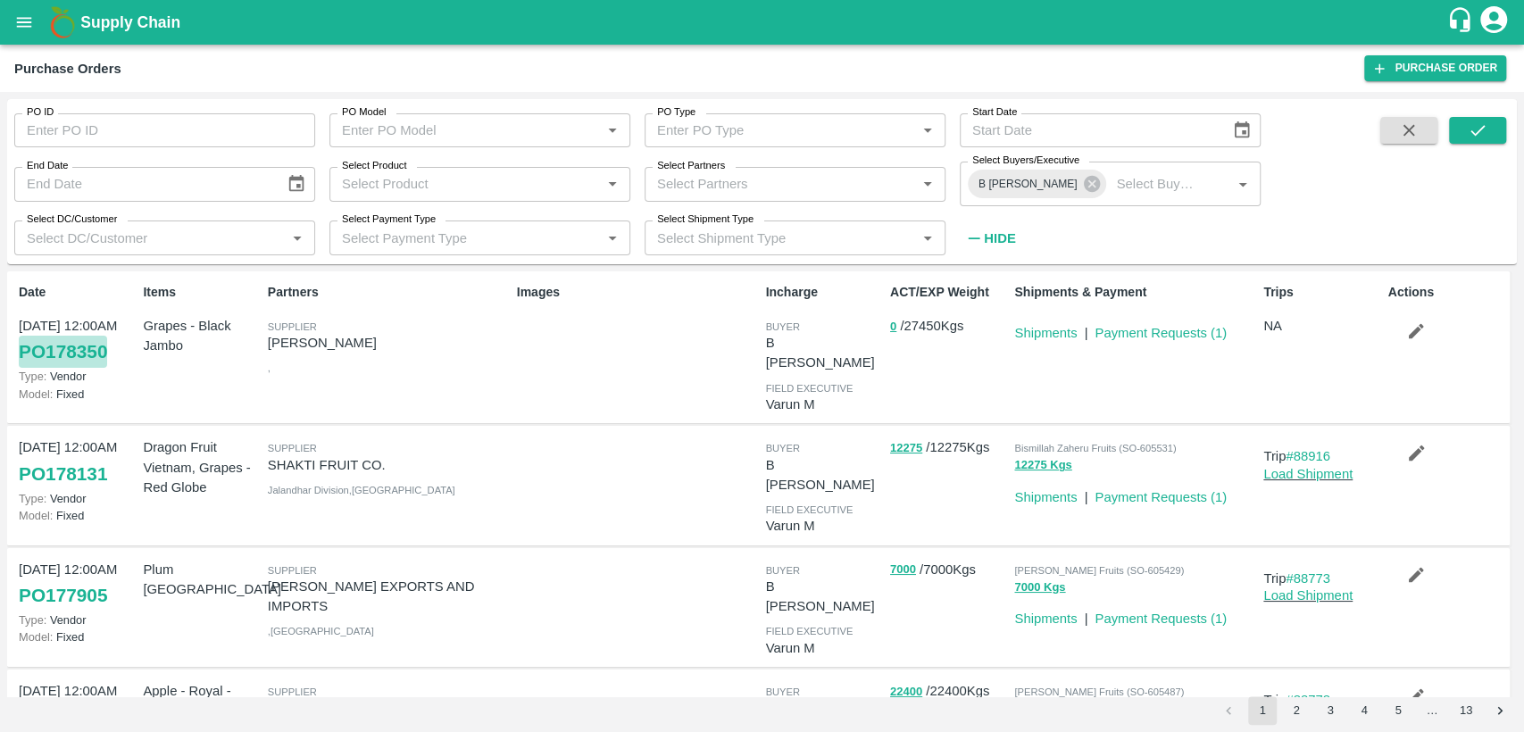
click at [54, 350] on link "PO 178350" at bounding box center [63, 352] width 88 height 32
click at [85, 131] on input "PO ID" at bounding box center [164, 130] width 301 height 34
click at [85, 459] on link "PO 178131" at bounding box center [63, 474] width 88 height 32
drag, startPoint x: 144, startPoint y: 323, endPoint x: 186, endPoint y: 345, distance: 47.1
click at [186, 345] on p "Grapes - Black Jambo" at bounding box center [201, 336] width 117 height 40
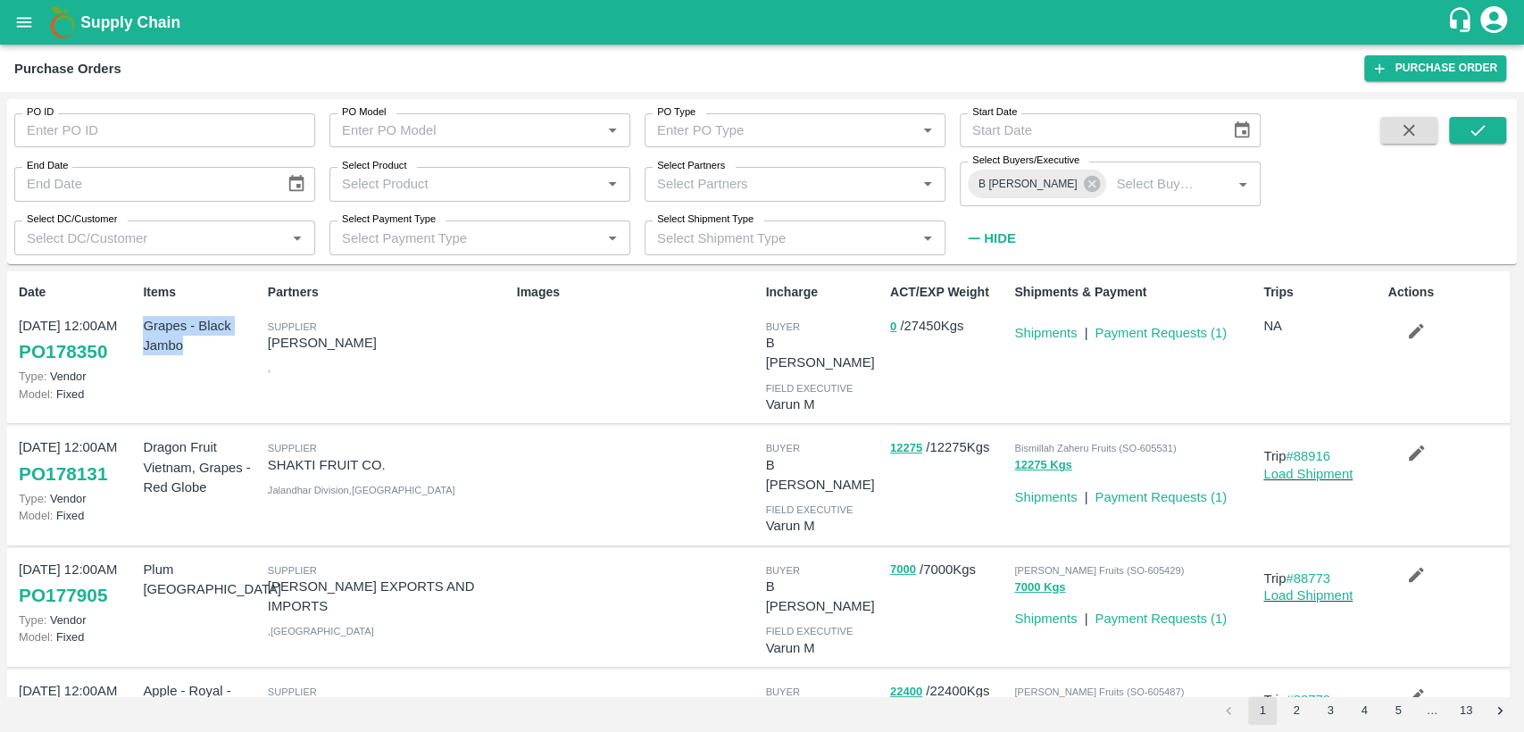
copy p "Grapes - Black Jambo"
drag, startPoint x: 270, startPoint y: 346, endPoint x: 420, endPoint y: 346, distance: 149.9
click at [420, 346] on p "[PERSON_NAME]" at bounding box center [389, 343] width 242 height 20
copy p "[PERSON_NAME]"
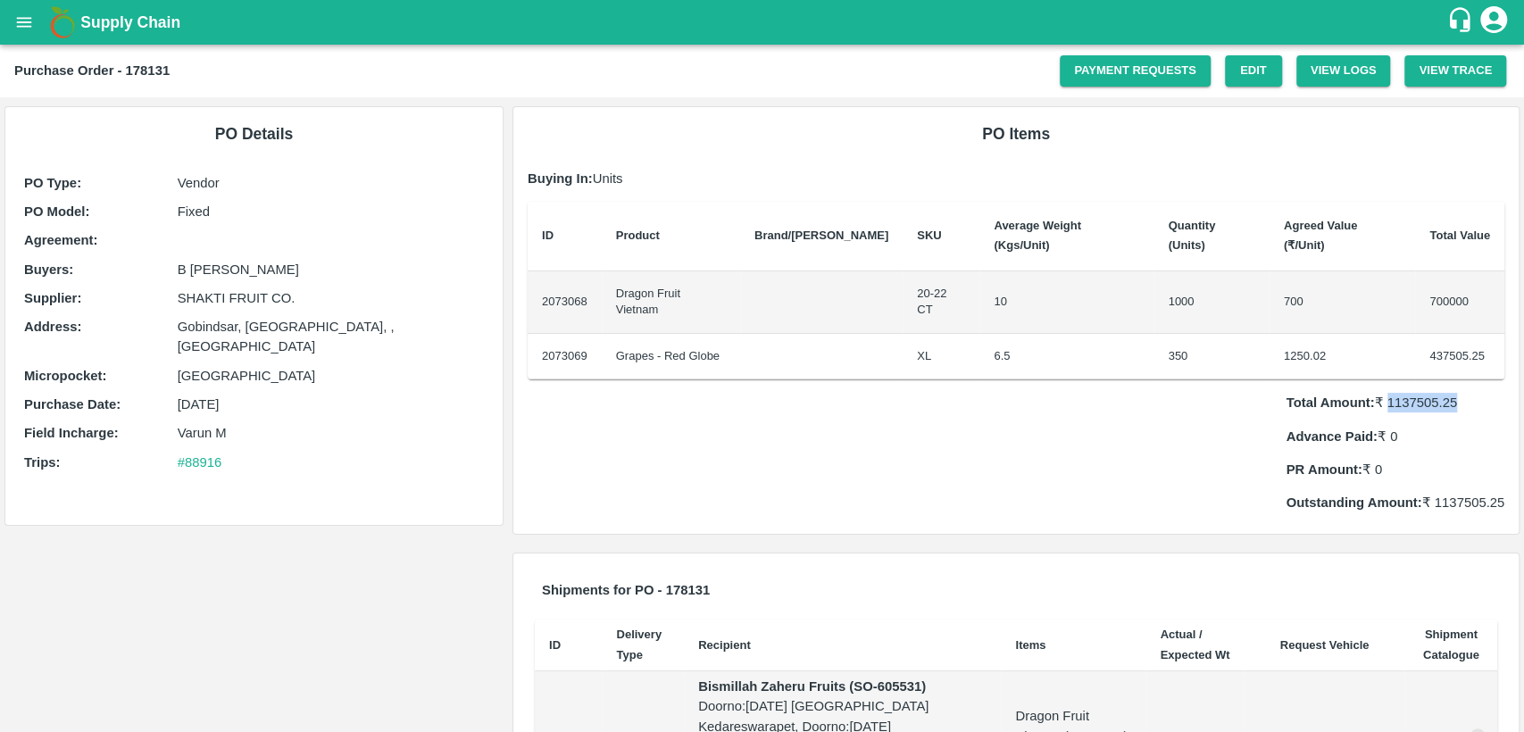
drag, startPoint x: 1383, startPoint y: 366, endPoint x: 1467, endPoint y: 370, distance: 84.0
click at [1467, 393] on p "Total Amount: ₹ 1137505.25" at bounding box center [1394, 403] width 219 height 20
copy p "1137505.25"
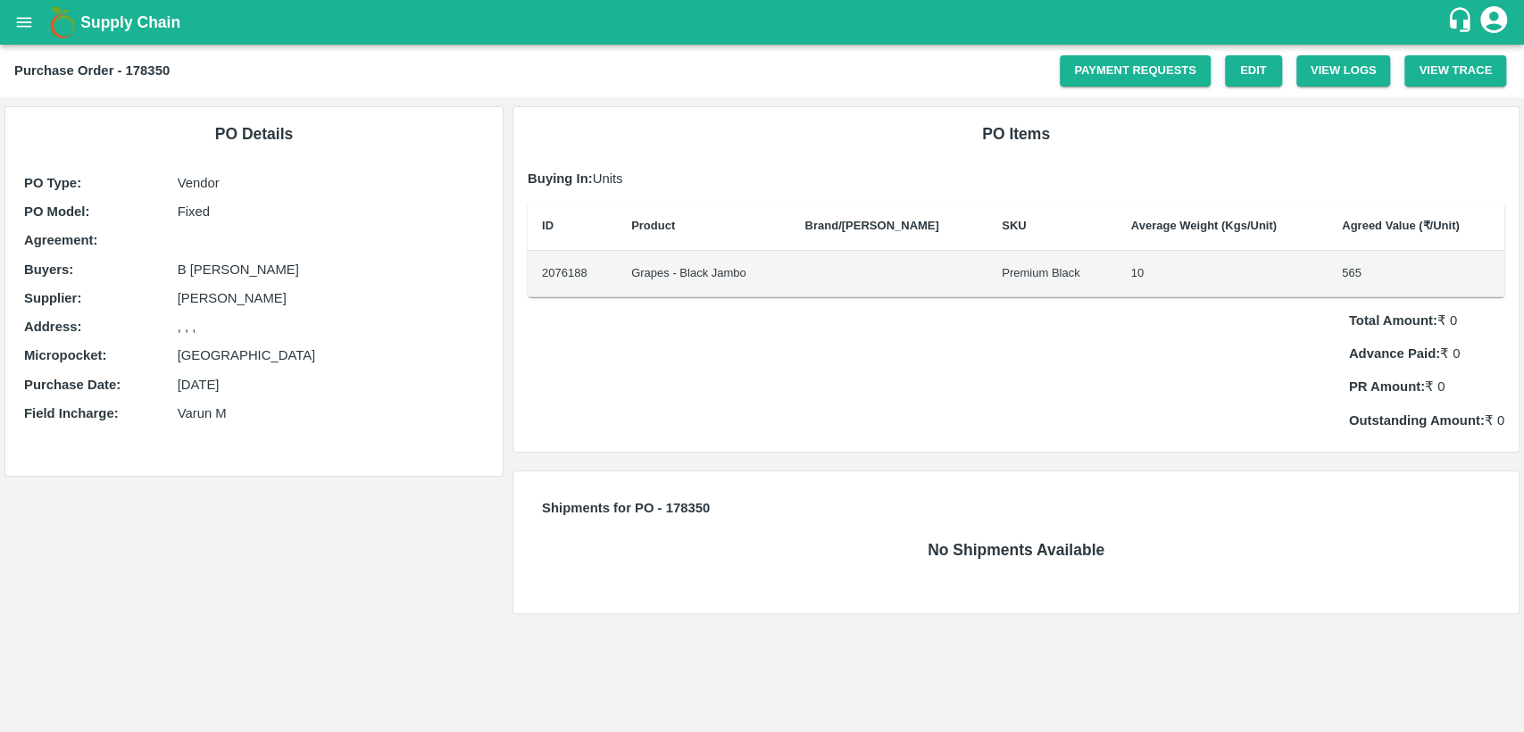
click at [150, 69] on b "Purchase Order - 178350" at bounding box center [91, 70] width 155 height 14
copy b "178350"
click at [1141, 62] on link "Payment Requests" at bounding box center [1134, 70] width 151 height 31
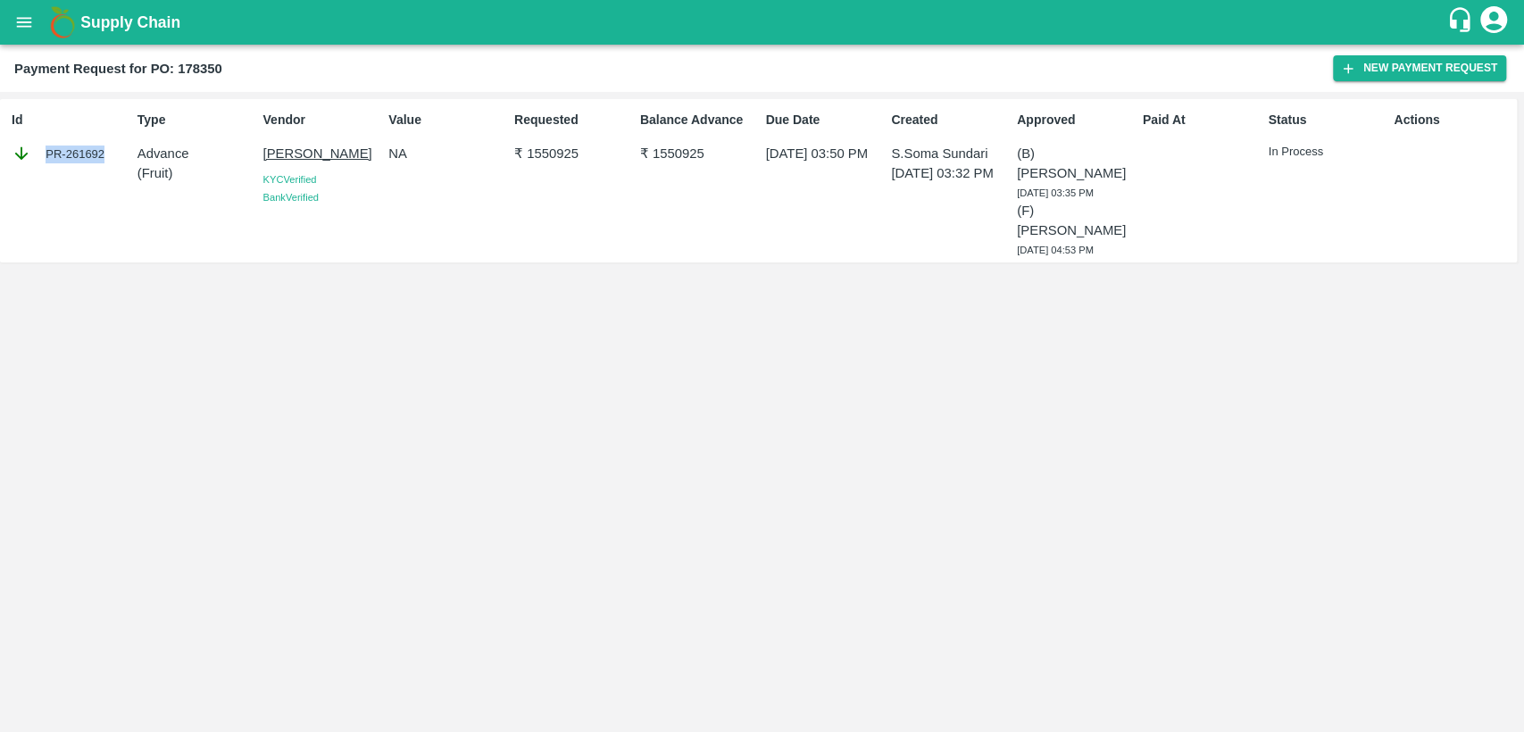
drag, startPoint x: 101, startPoint y: 151, endPoint x: 0, endPoint y: 169, distance: 102.4
click at [0, 169] on div "Id PR-261692 Type Advance ( Fruit ) Vendor [PERSON_NAME] KYC Verified Bank Veri…" at bounding box center [758, 180] width 1516 height 163
copy div "PR-261692"
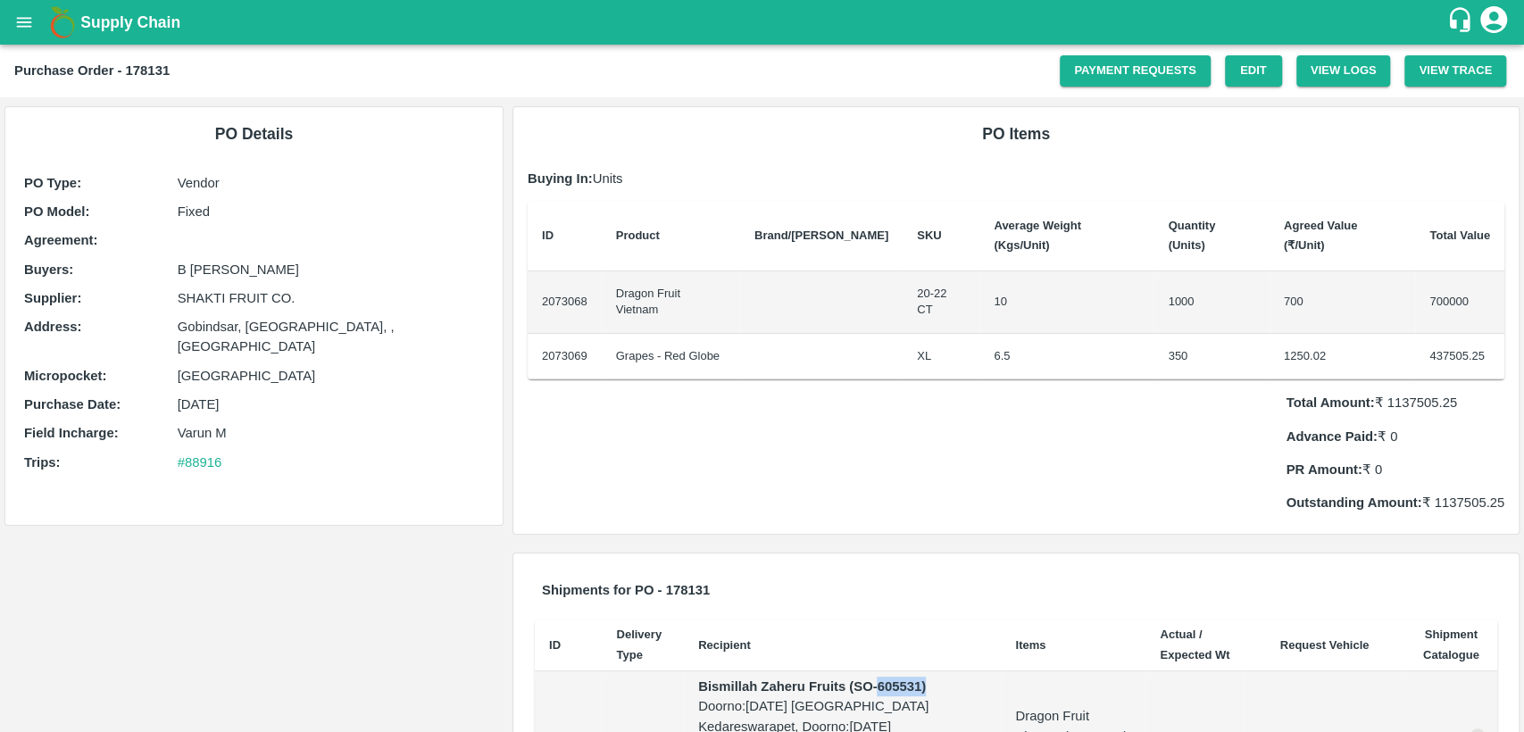
drag, startPoint x: 879, startPoint y: 668, endPoint x: 926, endPoint y: 669, distance: 46.4
click at [926, 679] on strong "Bismillah Zaheru Fruits (SO-605531)" at bounding box center [812, 686] width 228 height 14
copy strong "605531)"
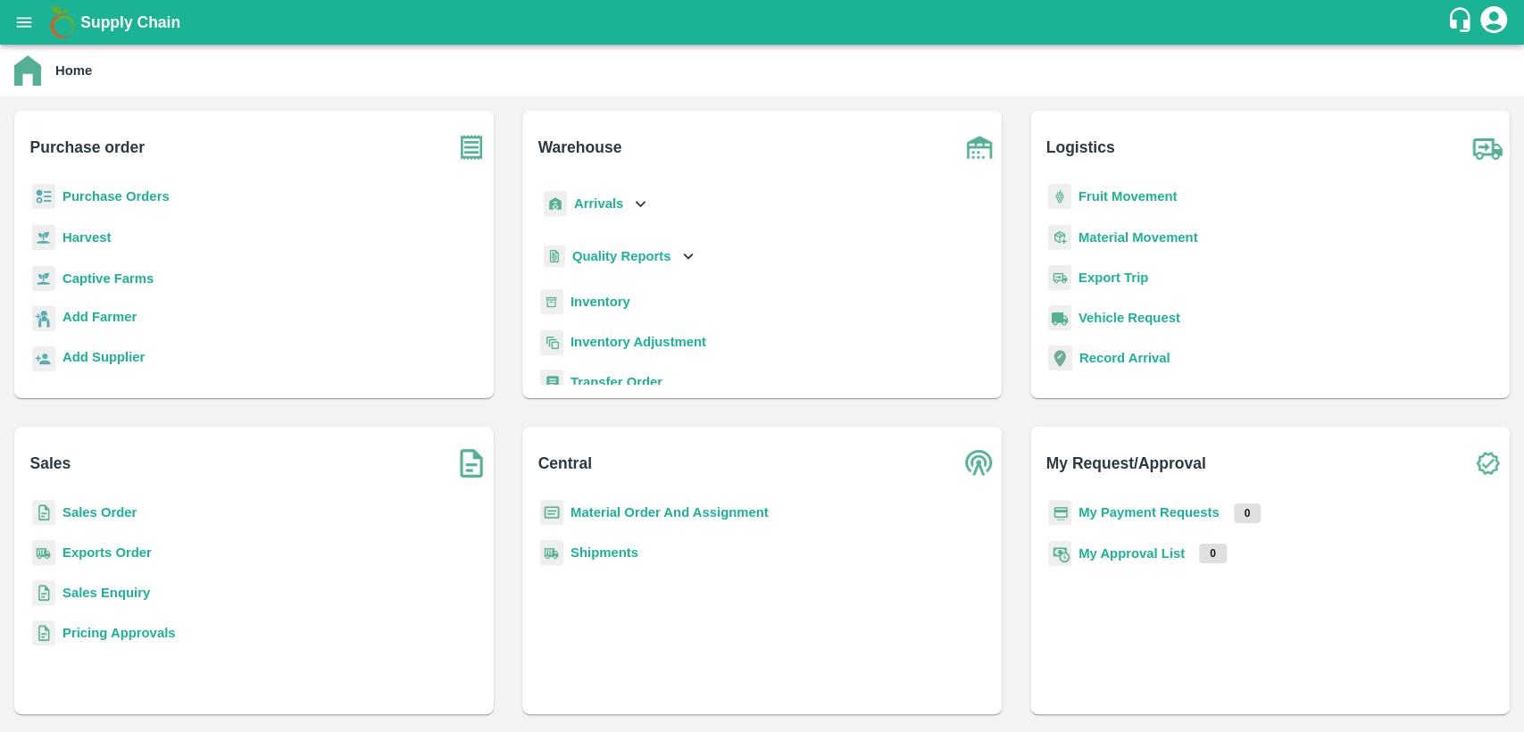
click at [95, 509] on b "Sales Order" at bounding box center [99, 512] width 74 height 14
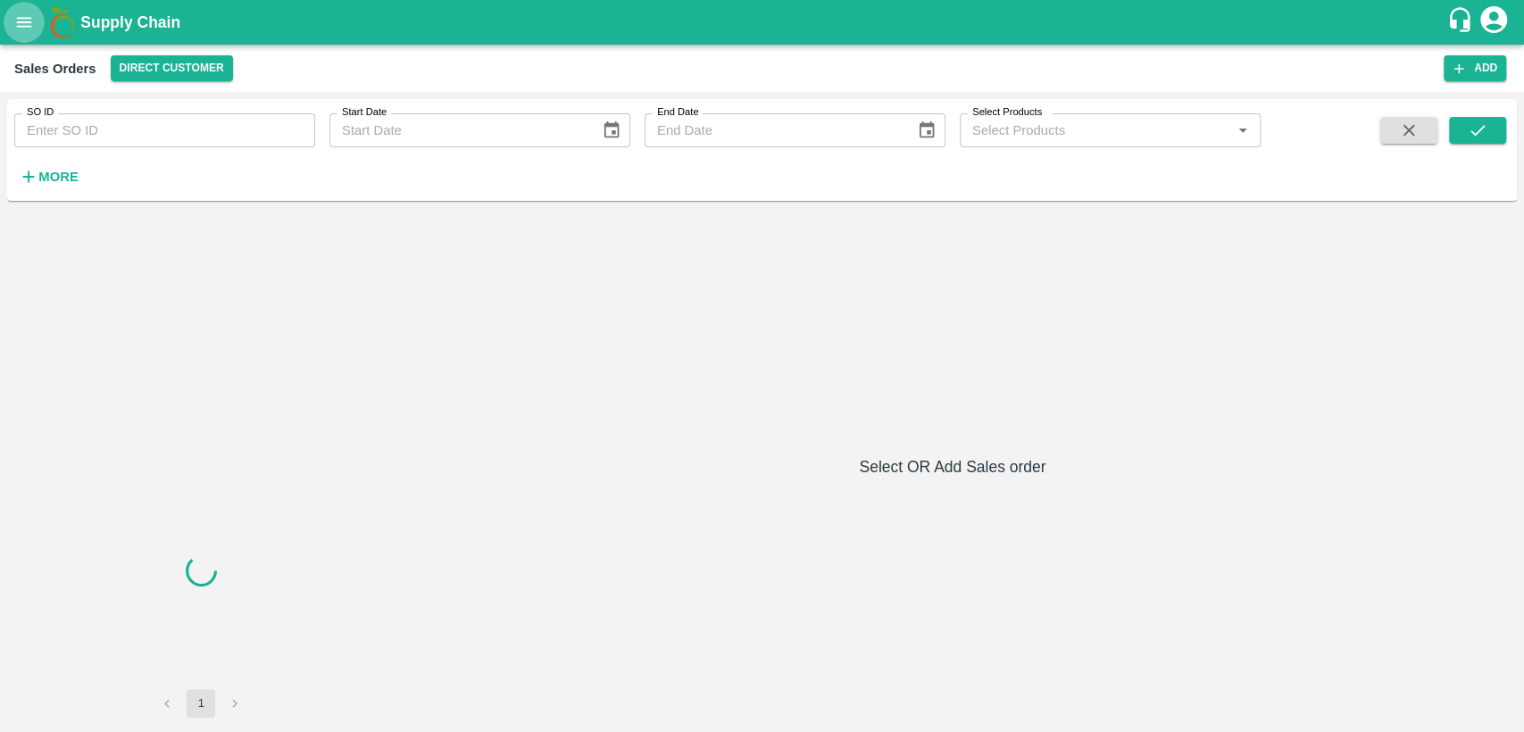
click at [23, 23] on icon "open drawer" at bounding box center [24, 22] width 20 height 20
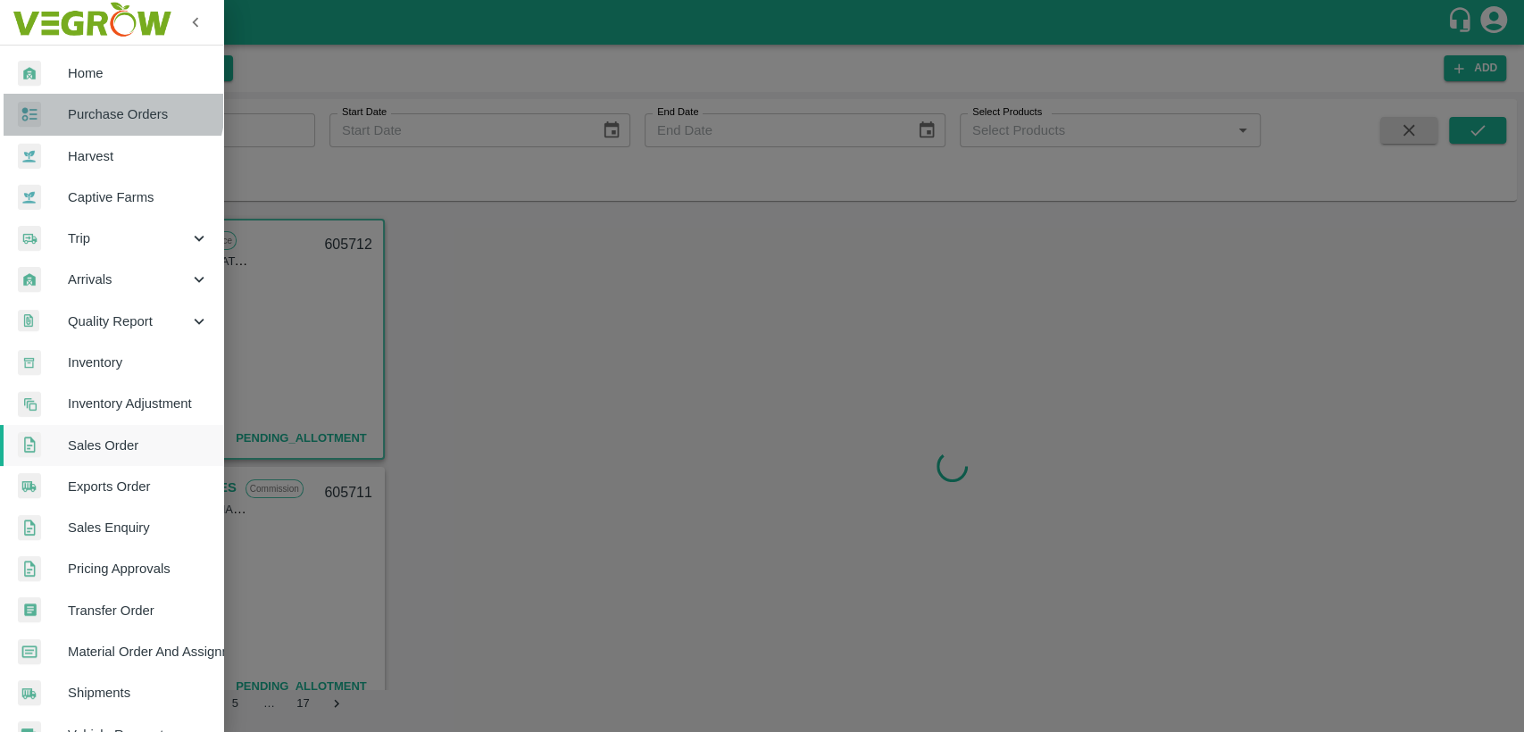
click at [103, 105] on span "Purchase Orders" at bounding box center [138, 114] width 141 height 20
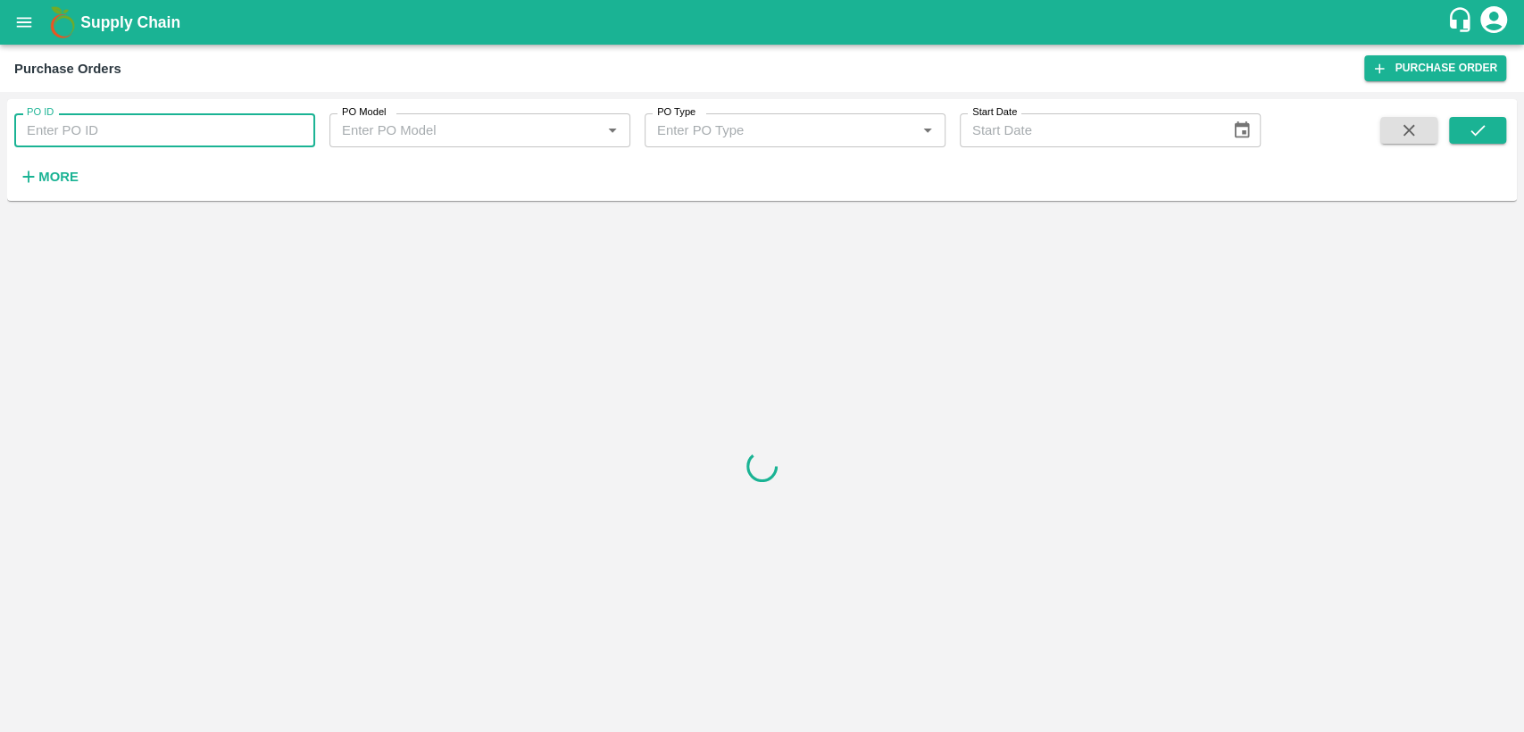
click at [103, 125] on input "PO ID" at bounding box center [164, 130] width 301 height 34
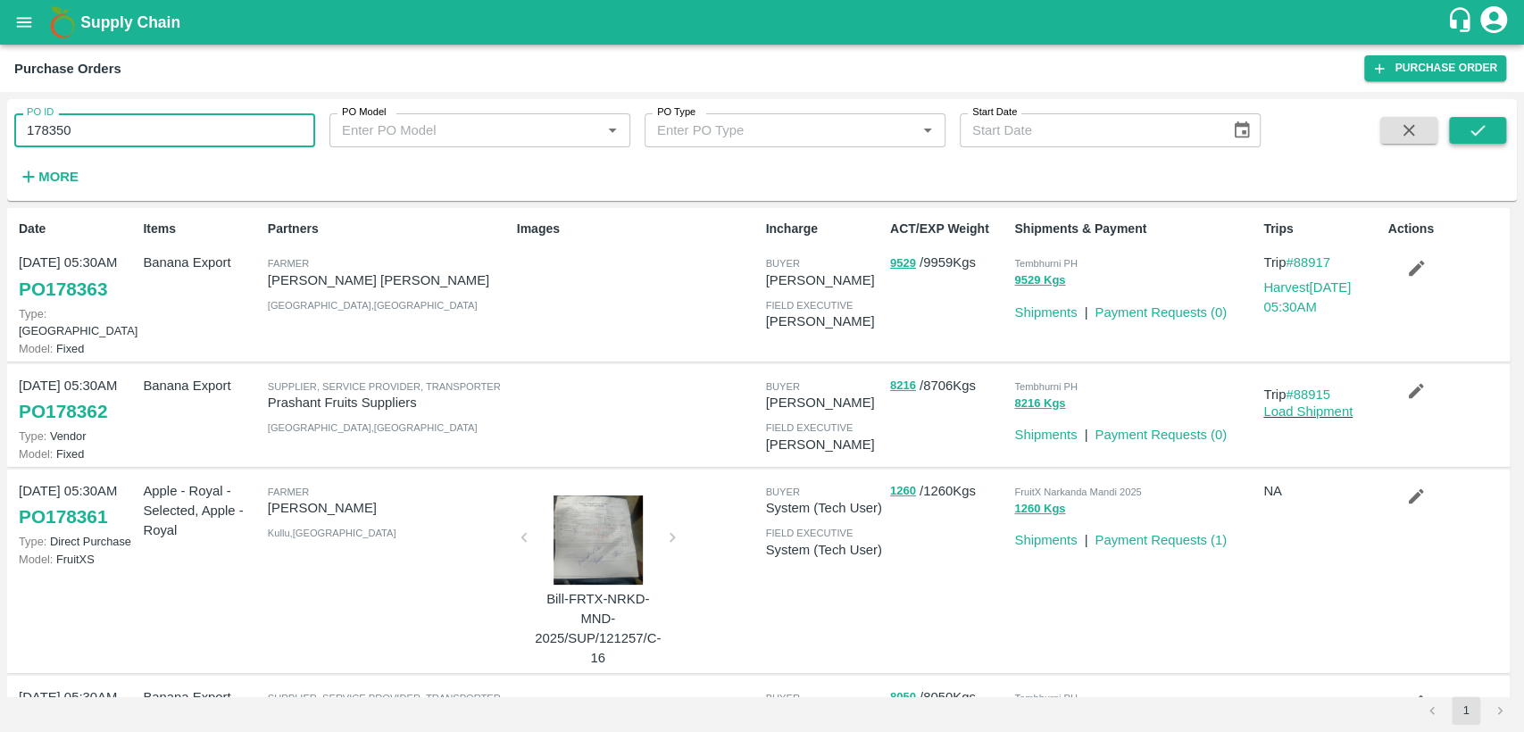
type input "178350"
click at [1481, 124] on icon "submit" at bounding box center [1477, 130] width 20 height 20
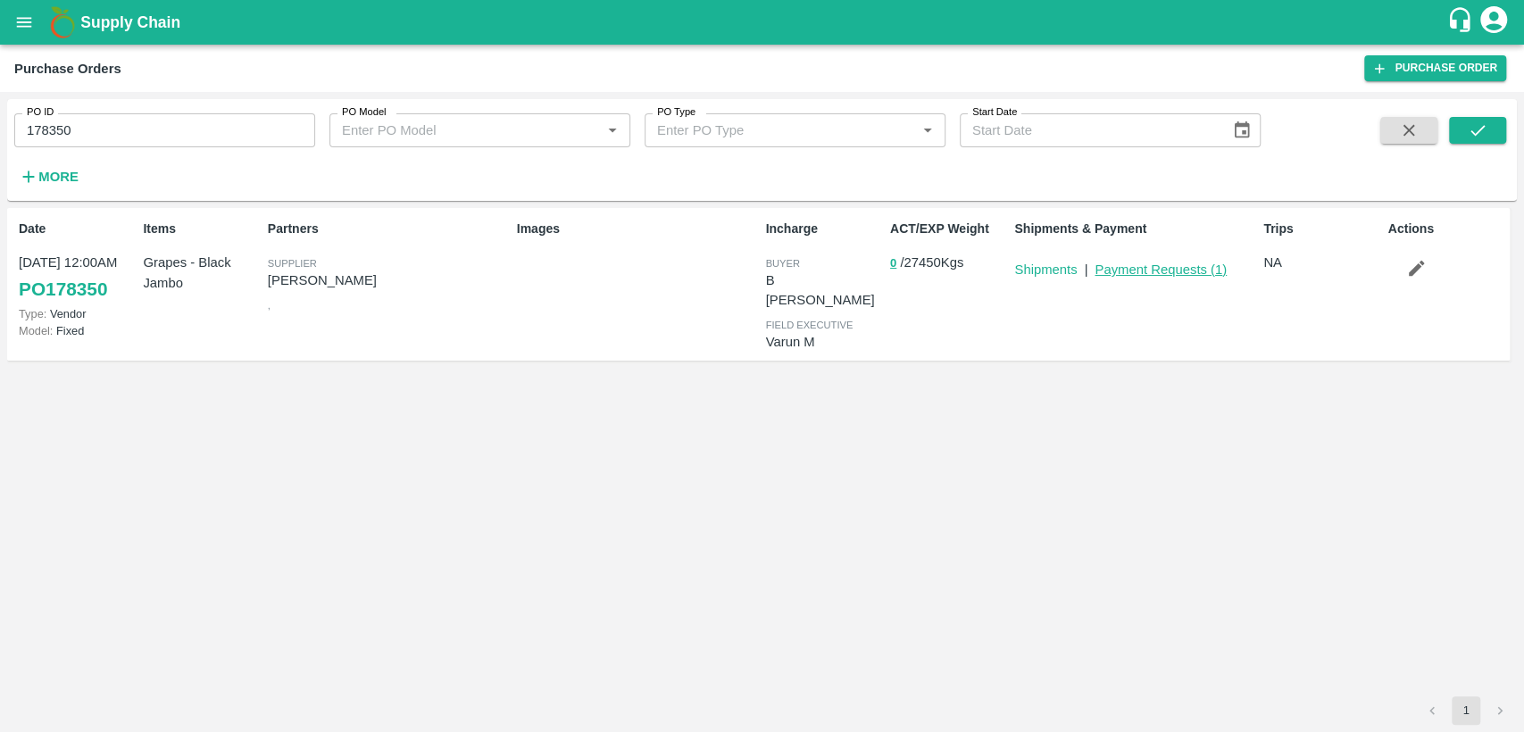
click at [1189, 264] on link "Payment Requests ( 1 )" at bounding box center [1160, 269] width 132 height 14
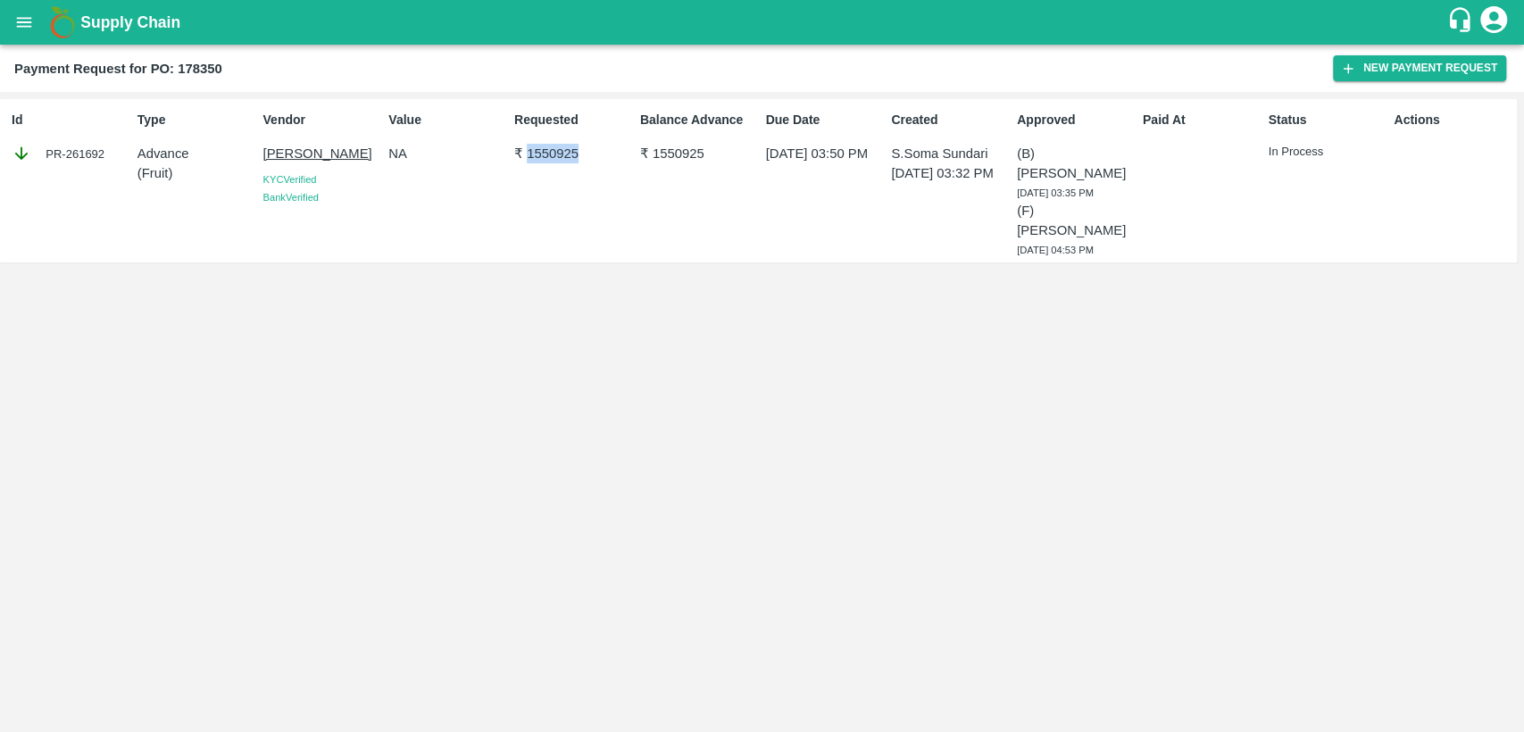
drag, startPoint x: 526, startPoint y: 152, endPoint x: 586, endPoint y: 153, distance: 59.8
click at [586, 153] on p "₹ 1550925" at bounding box center [573, 154] width 119 height 20
copy p "1550925"
